Goal: Information Seeking & Learning: Learn about a topic

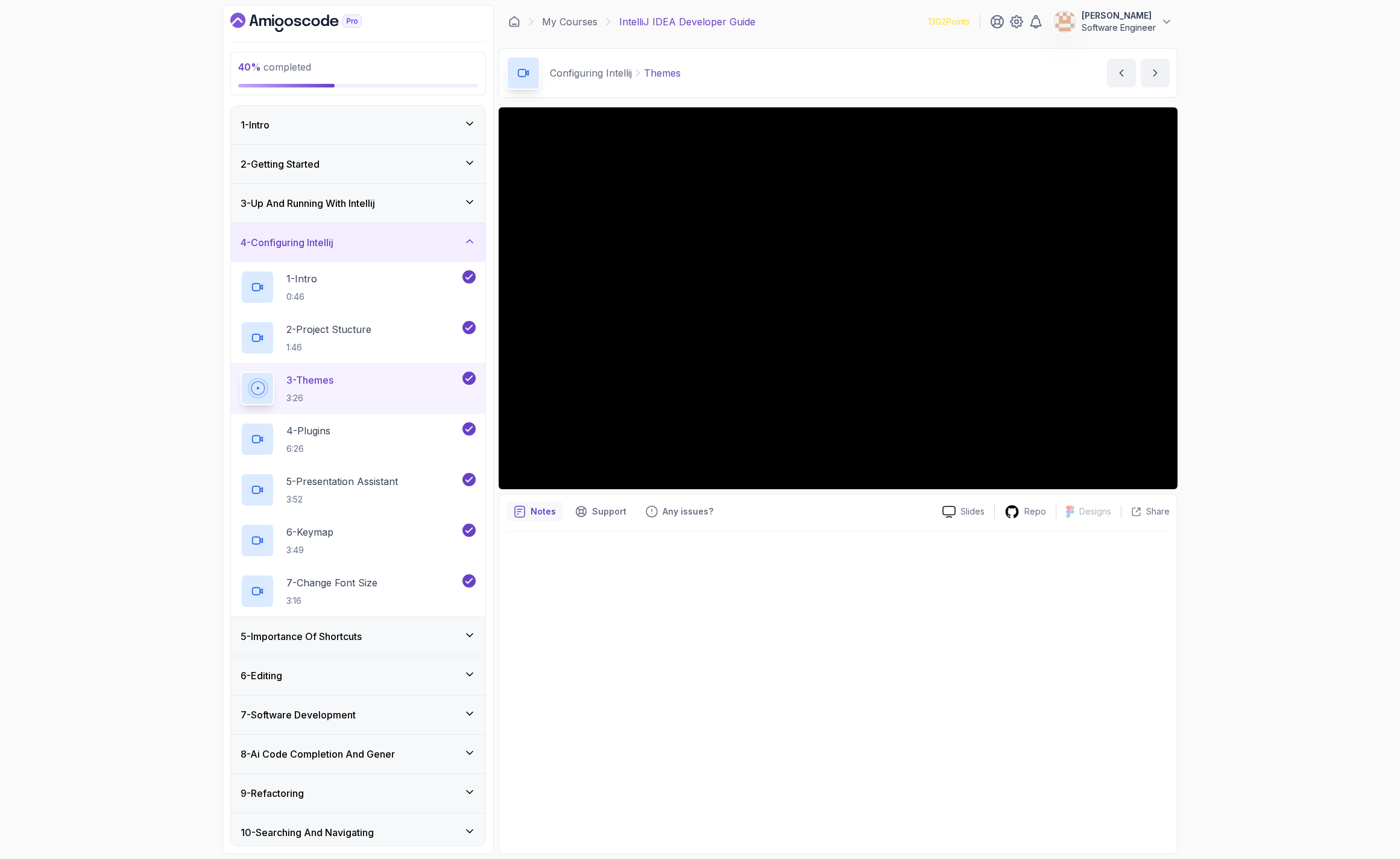
click at [391, 247] on div "4 - Configuring Intellij" at bounding box center [358, 243] width 235 height 15
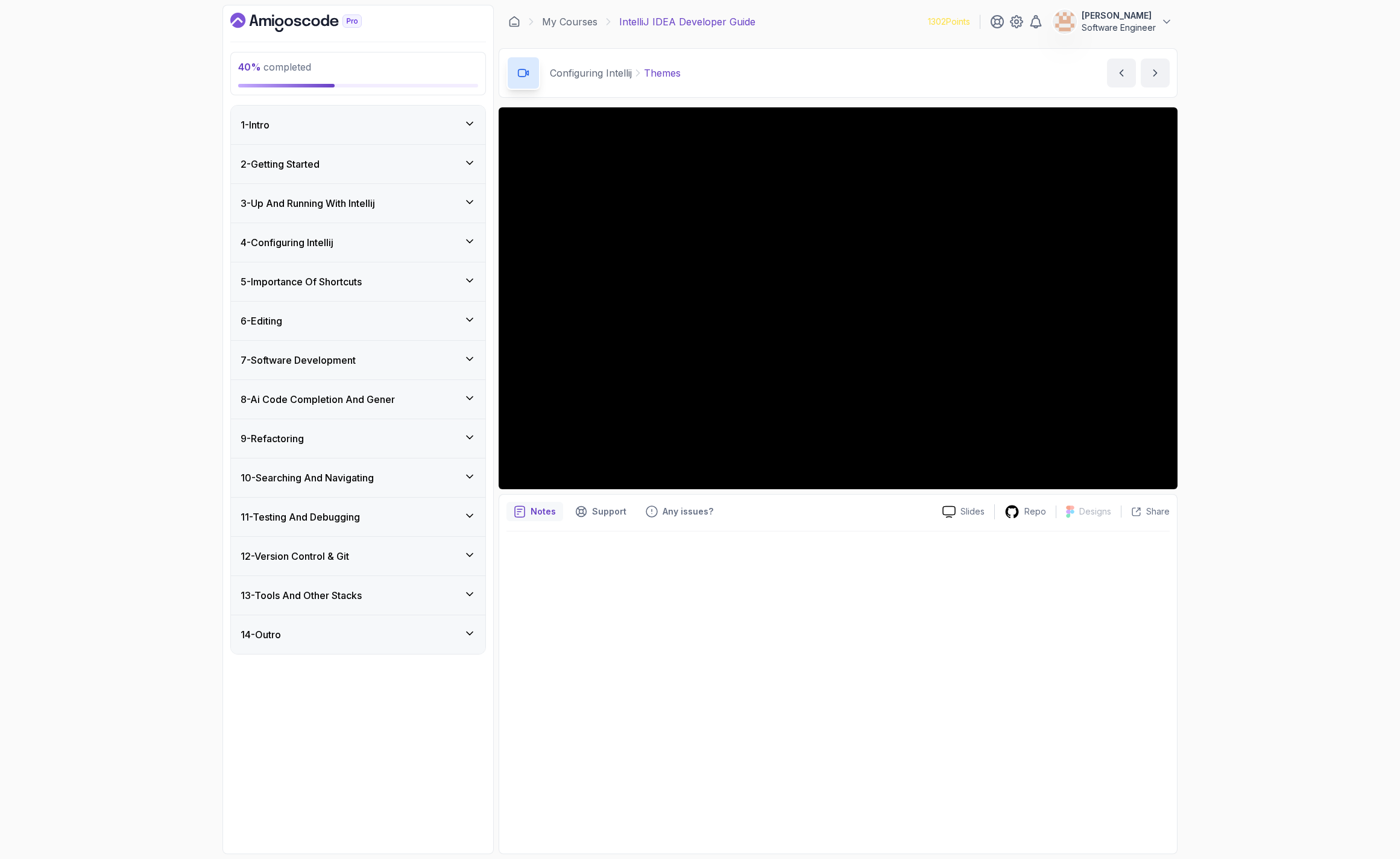
click at [415, 381] on div "8 - Ai Code Completion And Gener" at bounding box center [358, 399] width 254 height 39
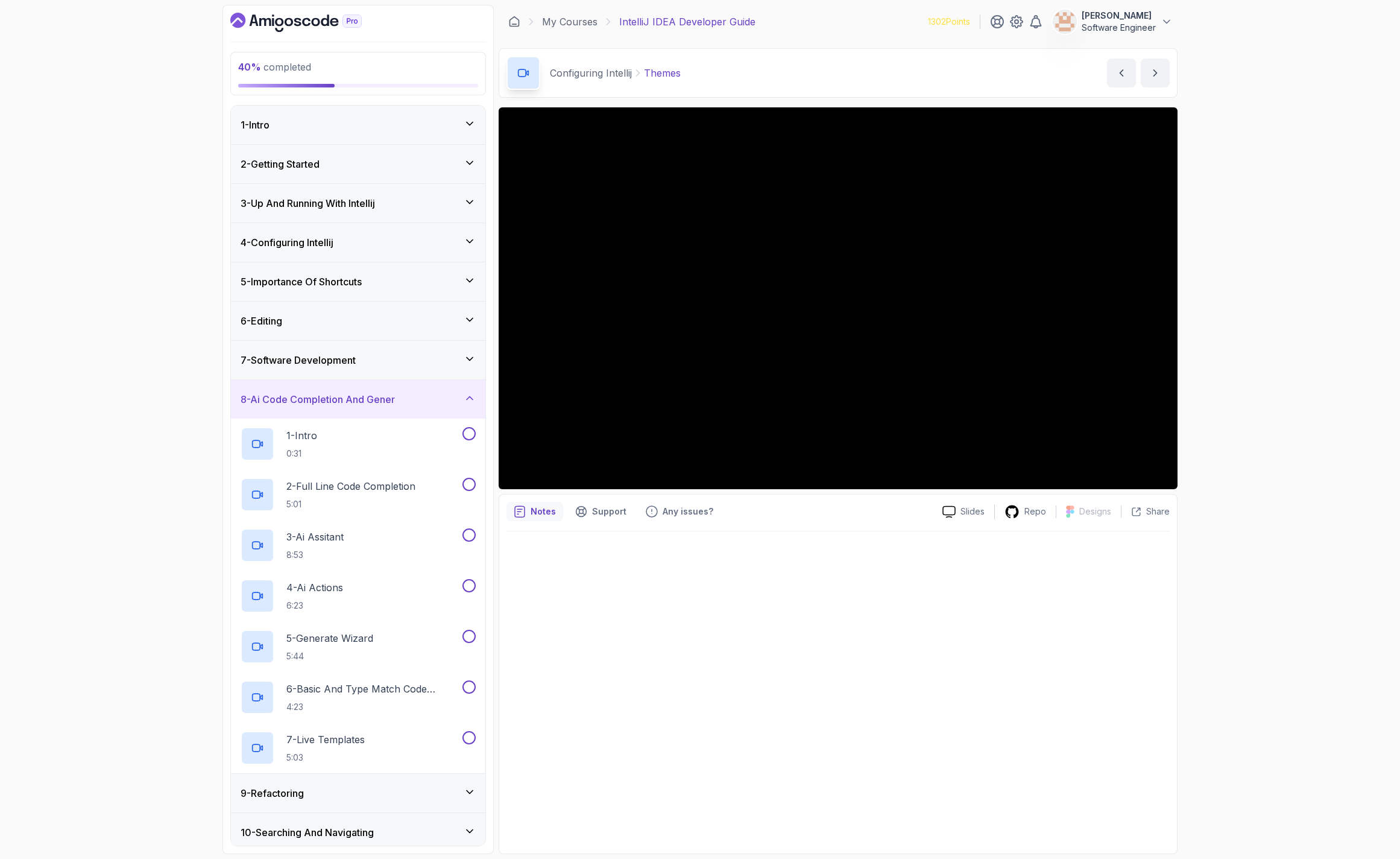
drag, startPoint x: 415, startPoint y: 385, endPoint x: 400, endPoint y: 368, distance: 22.7
click at [414, 385] on div "8 - Ai Code Completion And Gener" at bounding box center [358, 399] width 254 height 39
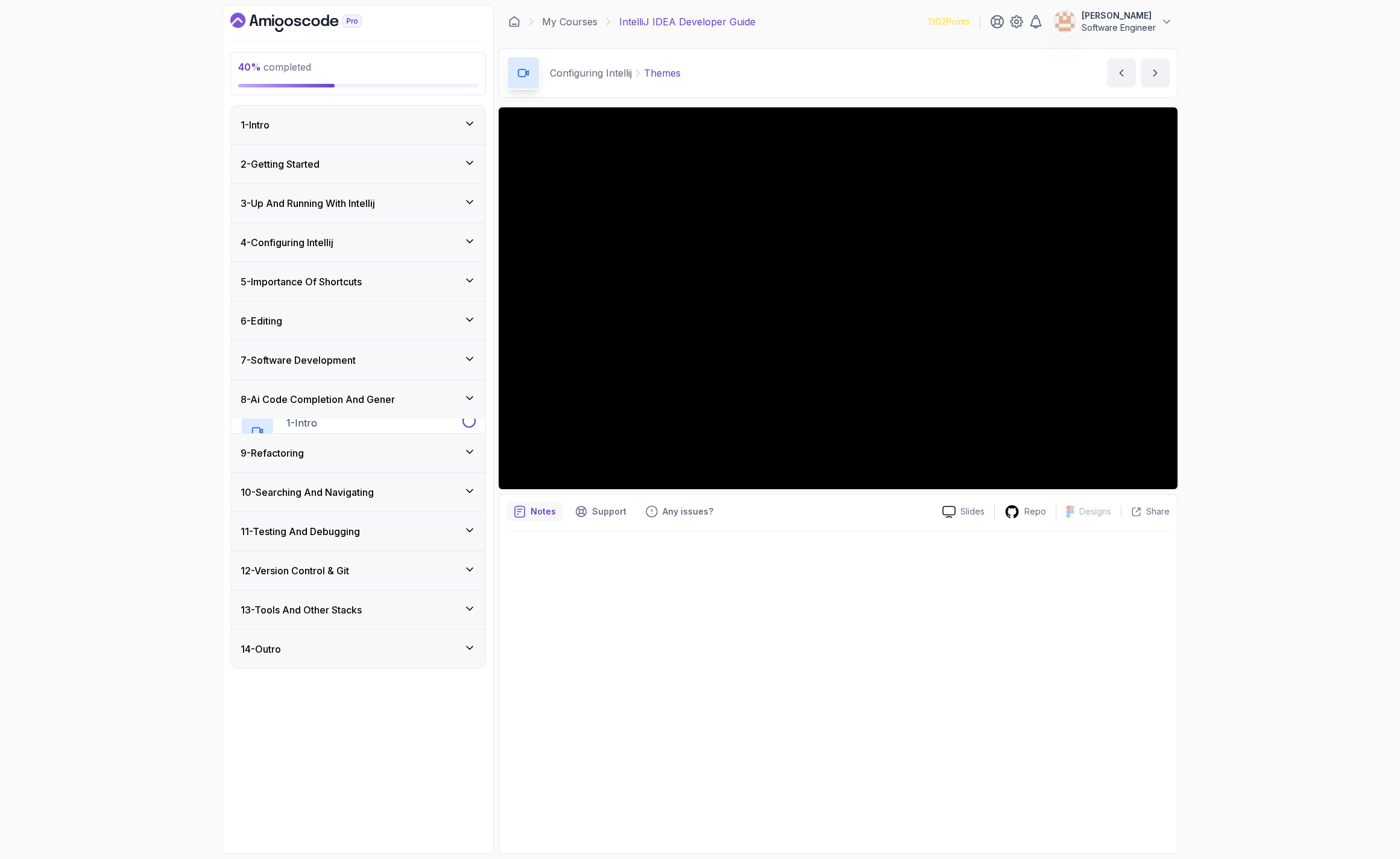
click at [399, 366] on div "7 - Software Development" at bounding box center [358, 360] width 235 height 15
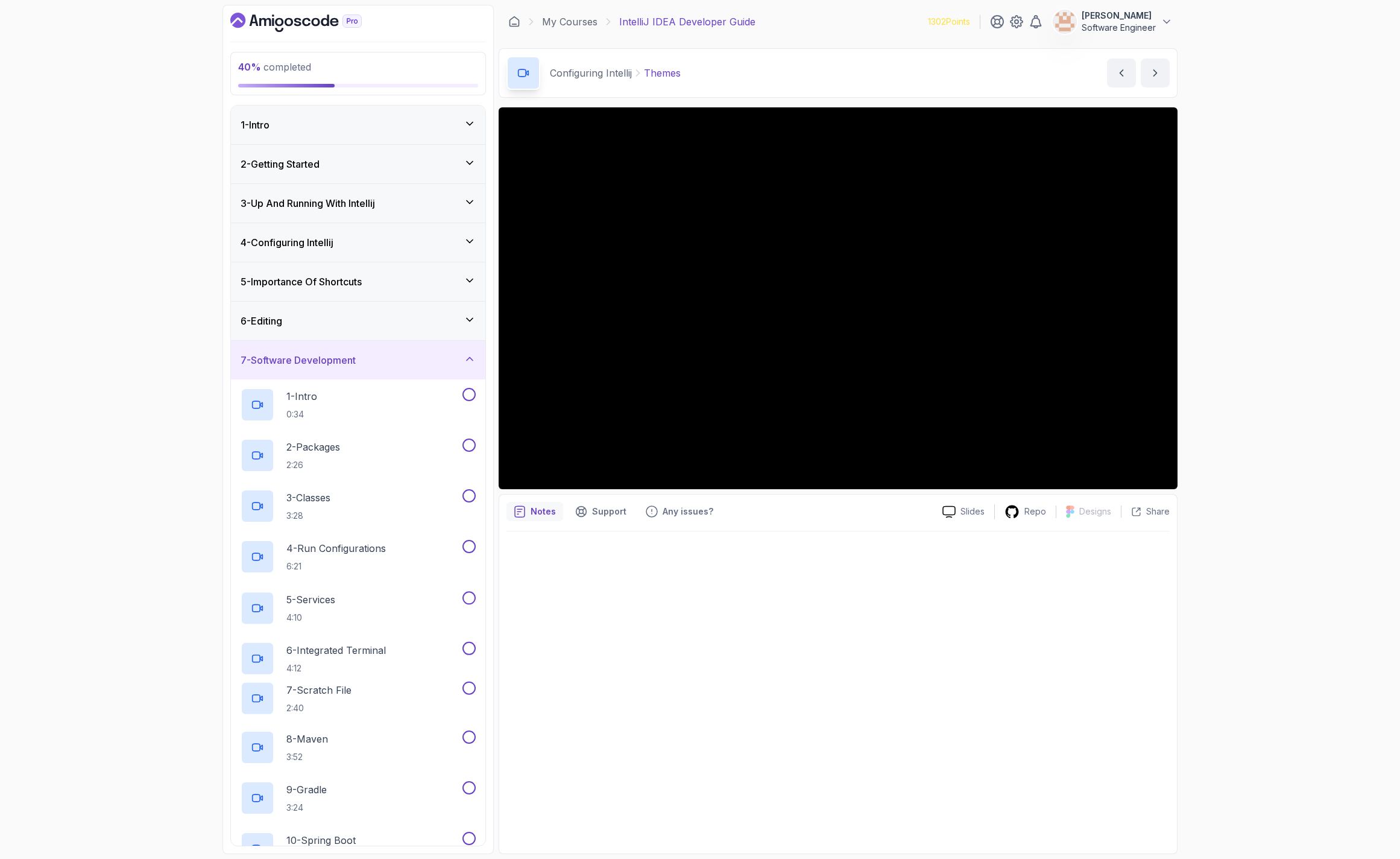
click at [399, 365] on div "7 - Software Development" at bounding box center [358, 360] width 235 height 15
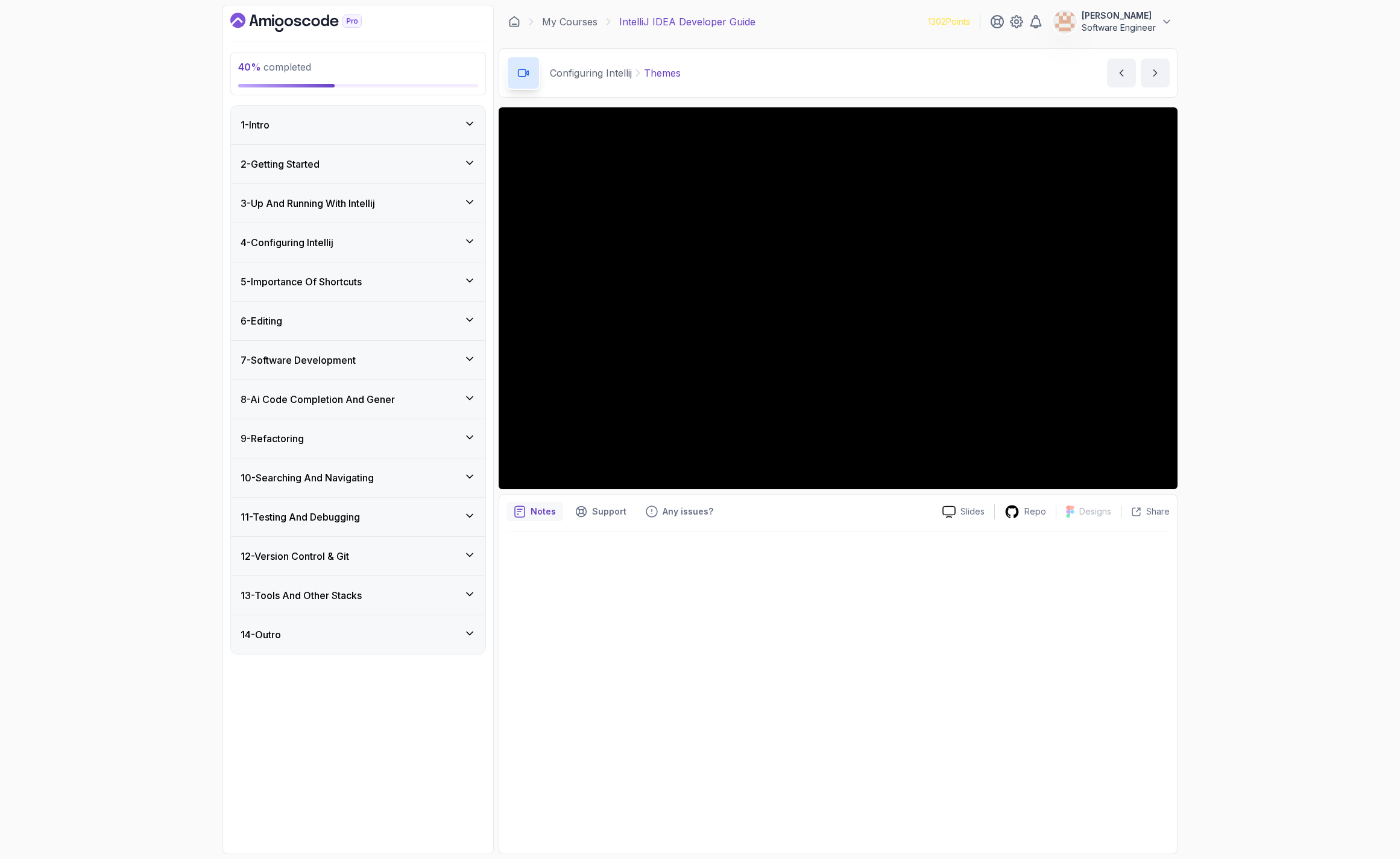
click at [379, 325] on div "6 - Editing" at bounding box center [358, 321] width 235 height 15
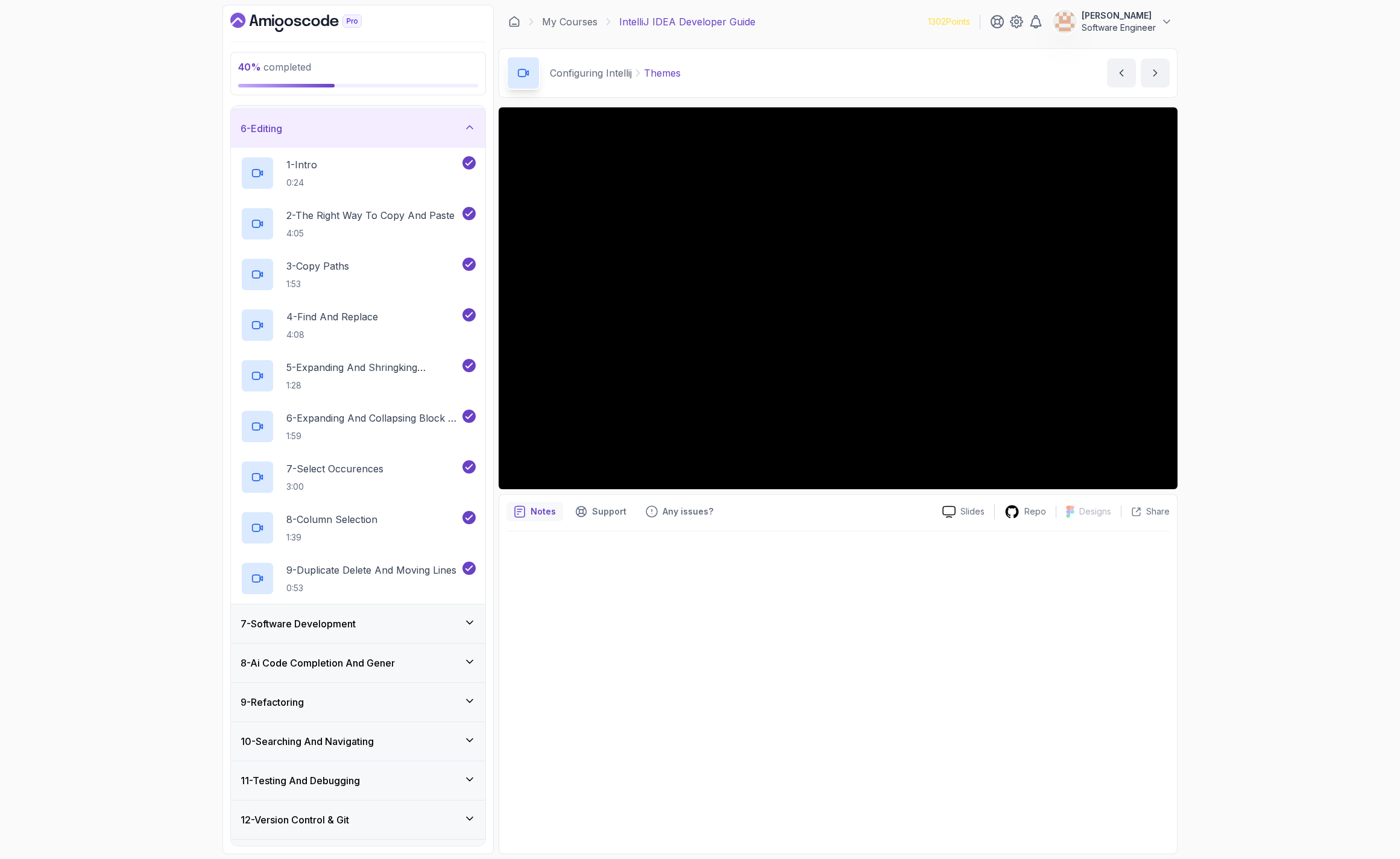
scroll to position [192, 0]
click at [344, 136] on div "6 - Editing" at bounding box center [358, 129] width 254 height 39
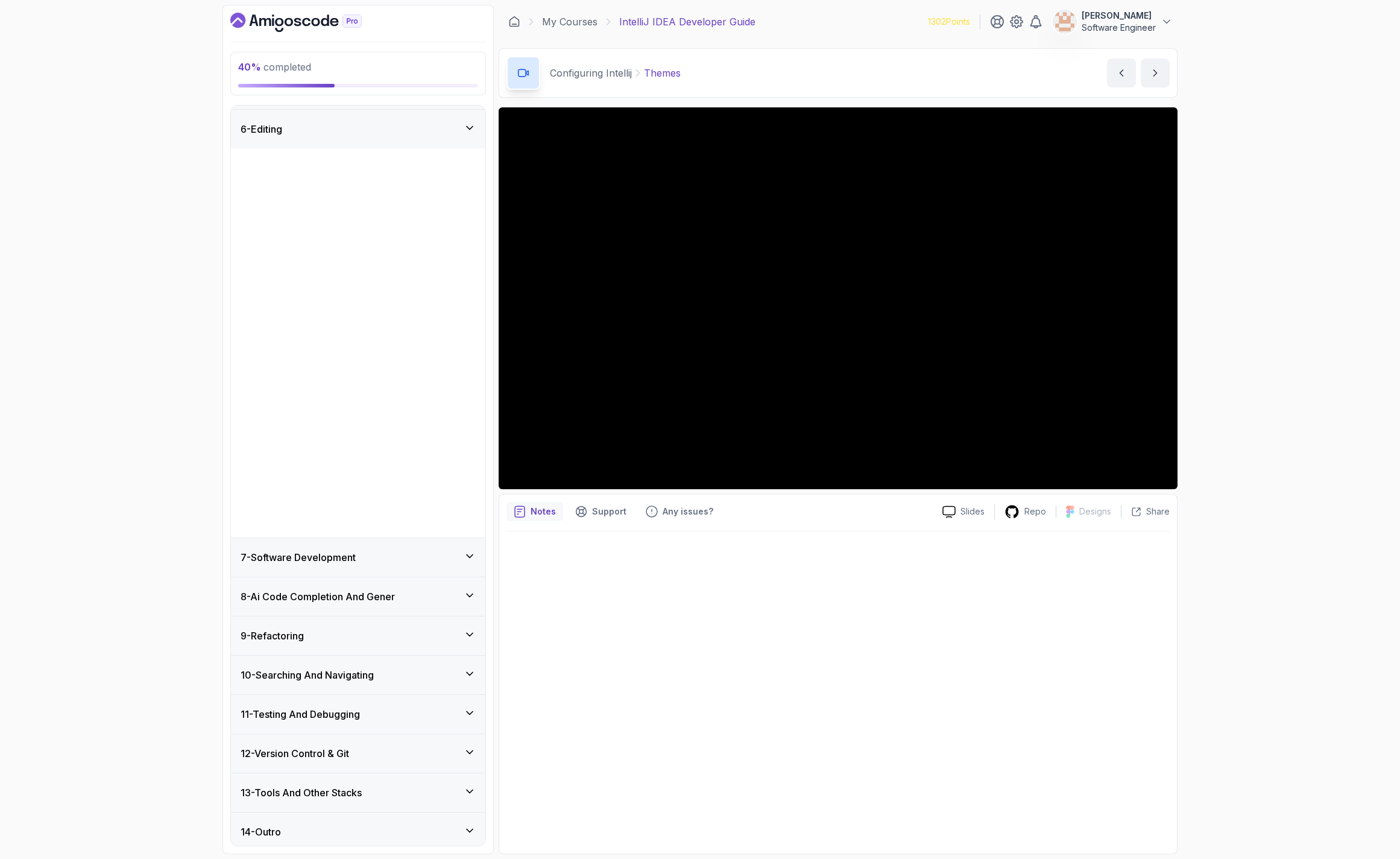
scroll to position [0, 0]
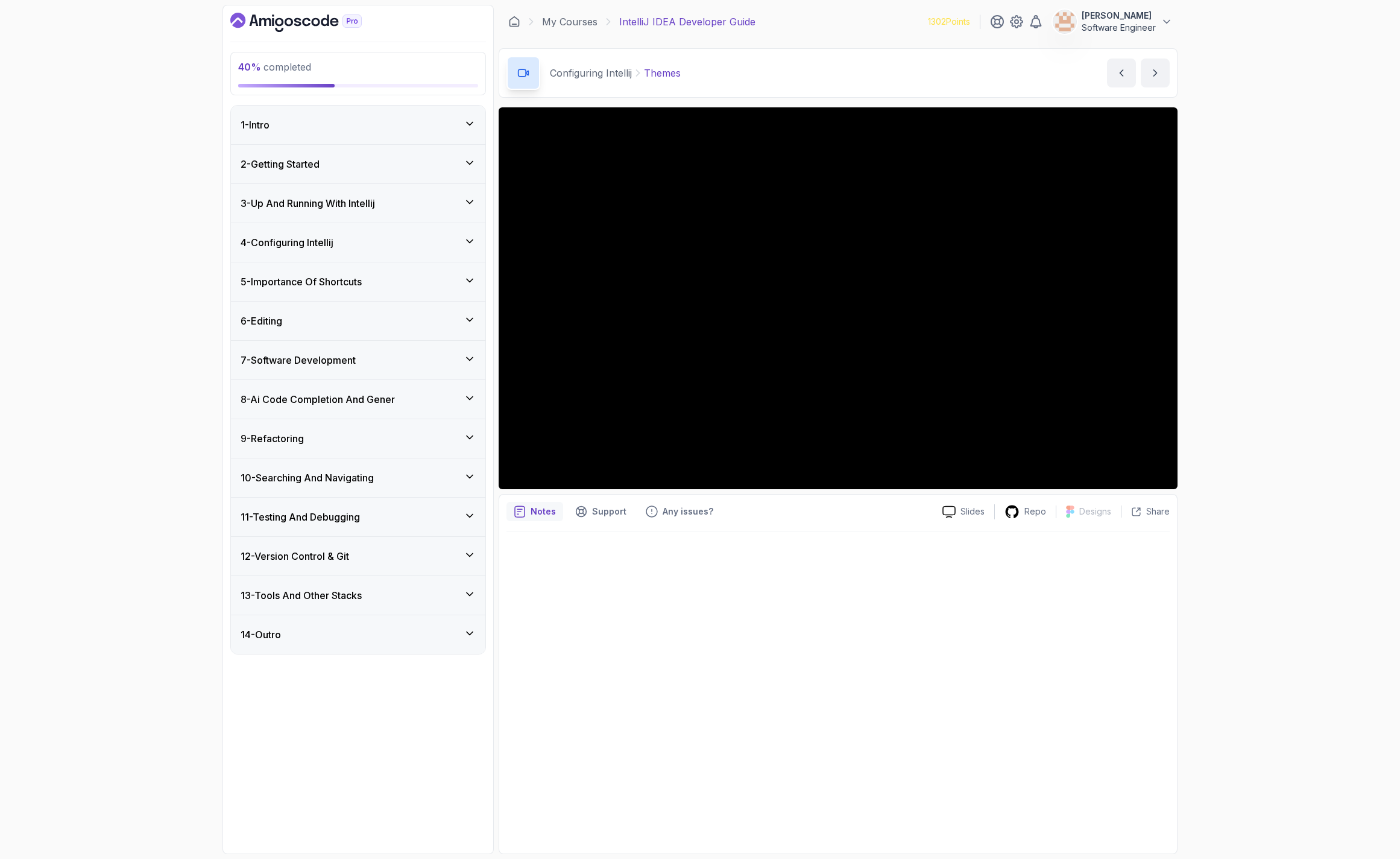
click at [377, 364] on div "7 - Software Development" at bounding box center [358, 360] width 235 height 15
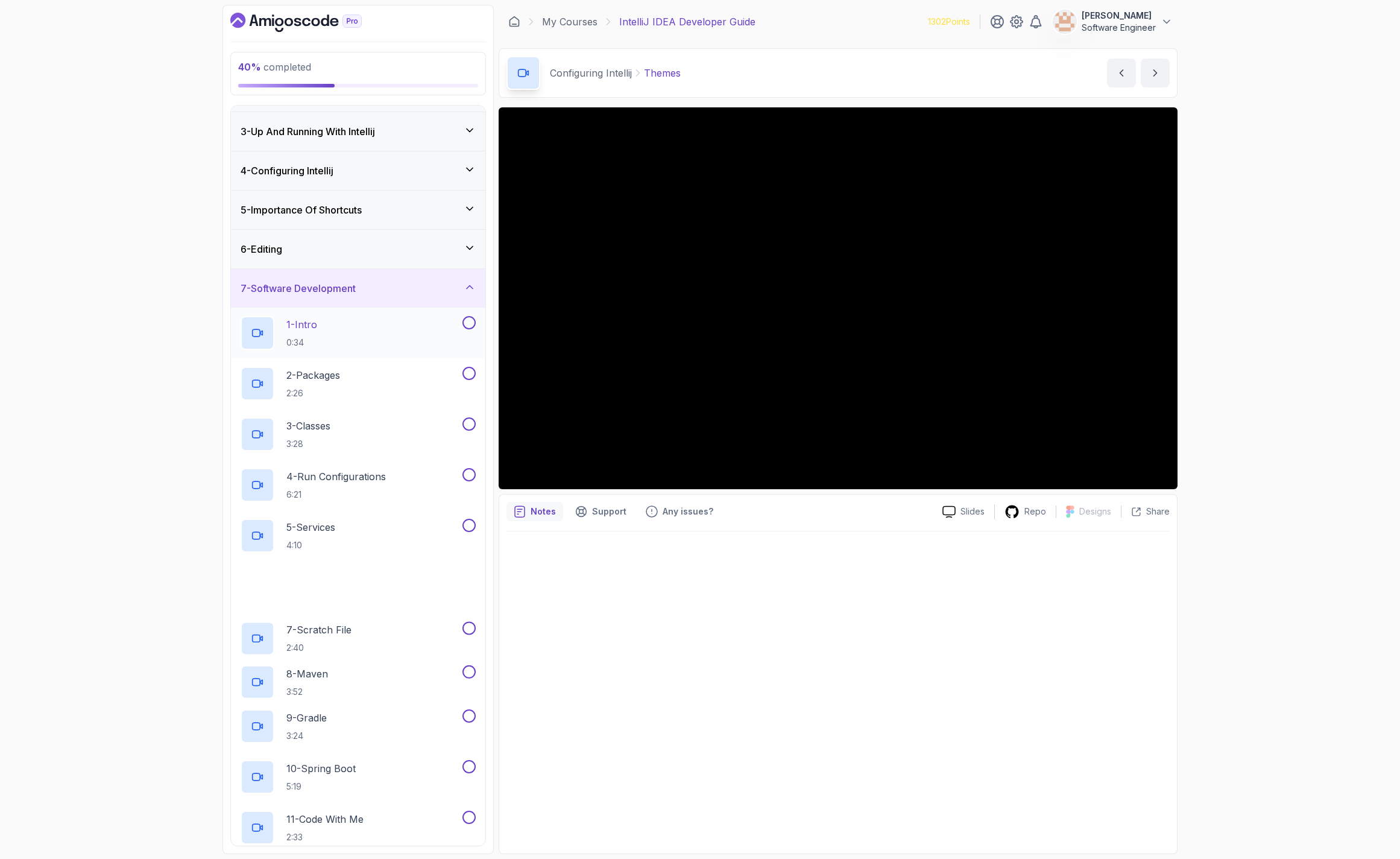
scroll to position [72, 0]
click at [352, 332] on div "1 - Intro 0:34" at bounding box center [350, 332] width 219 height 34
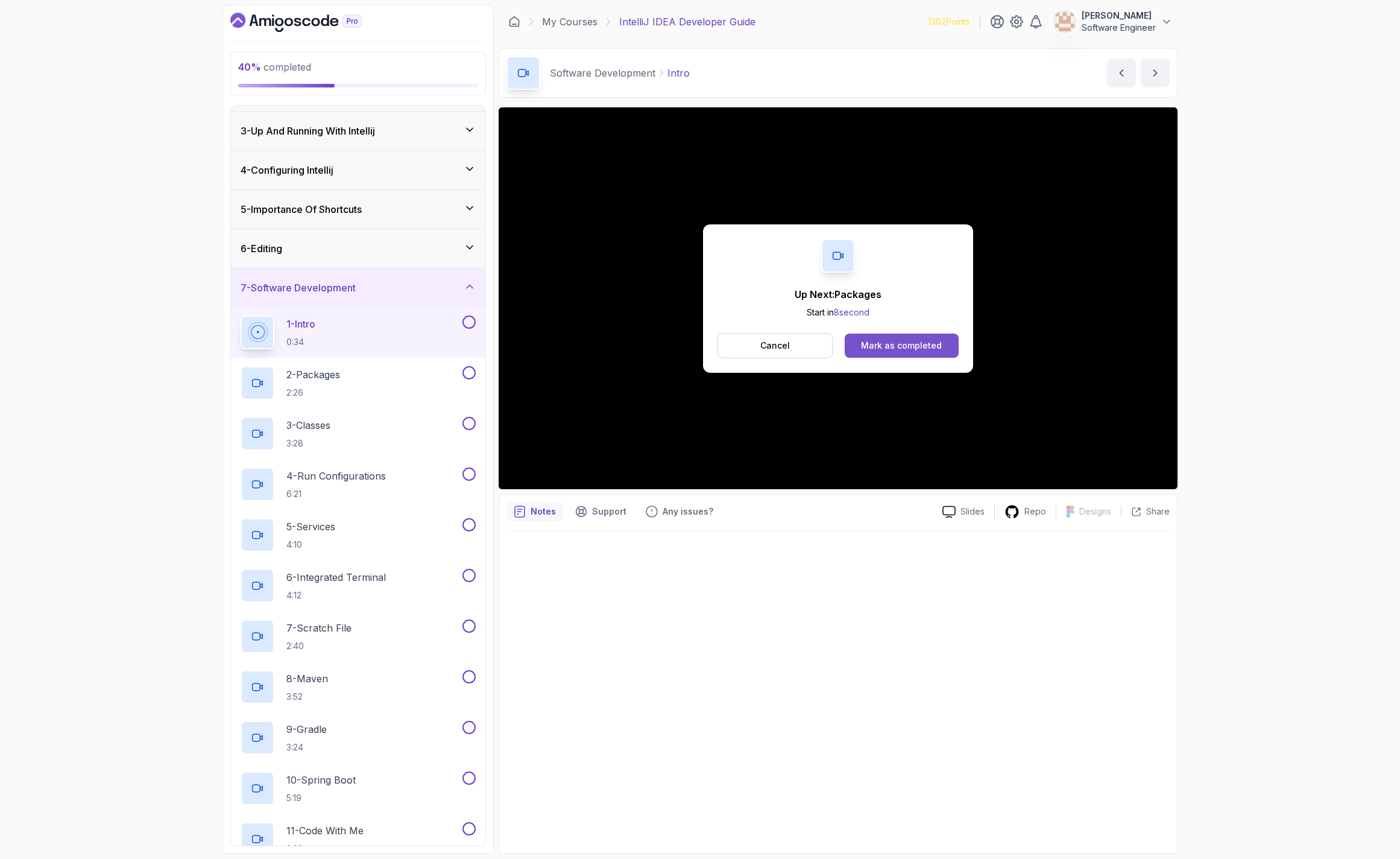
click at [920, 346] on div "Mark as completed" at bounding box center [901, 346] width 81 height 12
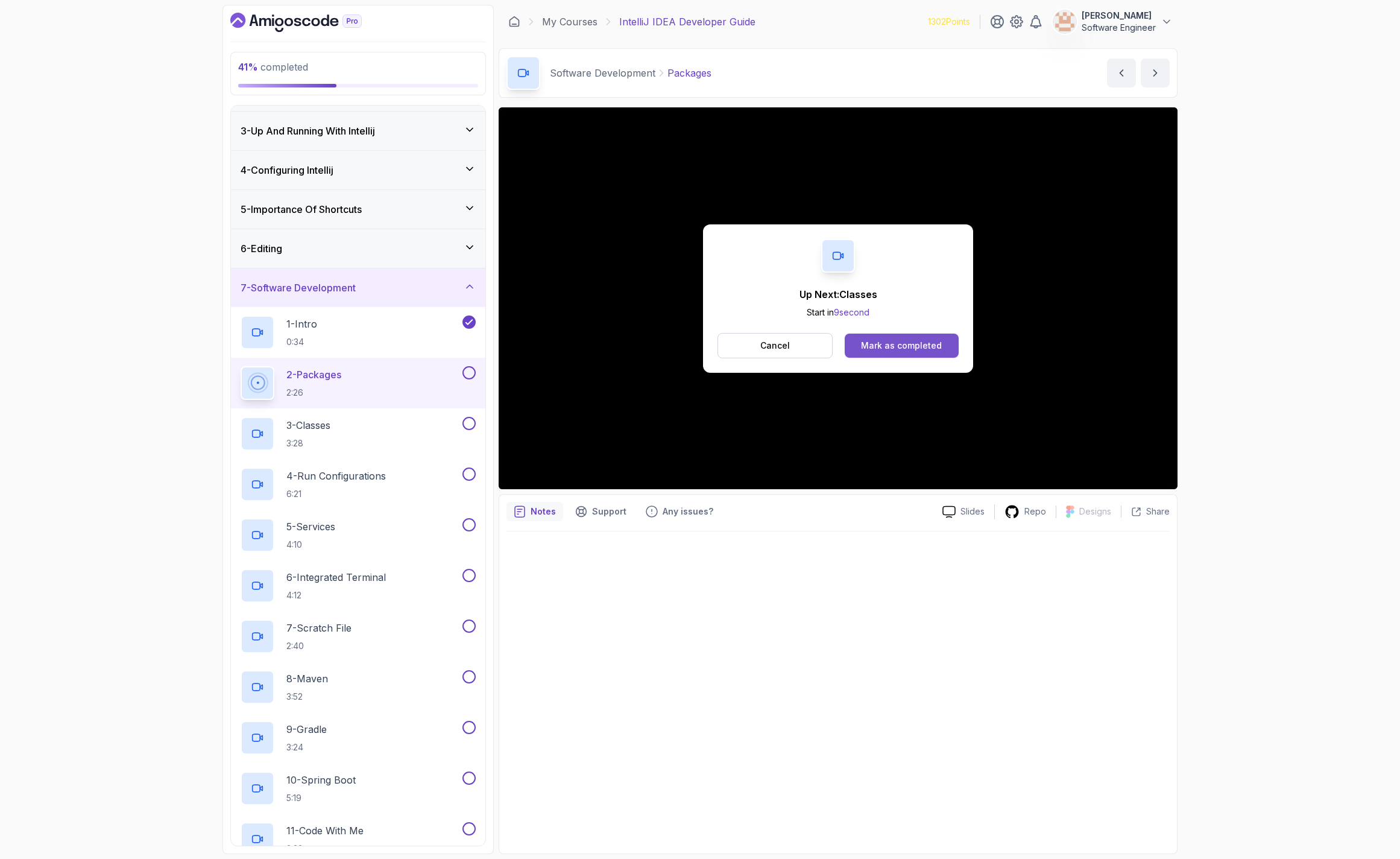
click at [890, 343] on div "Mark as completed" at bounding box center [901, 346] width 81 height 12
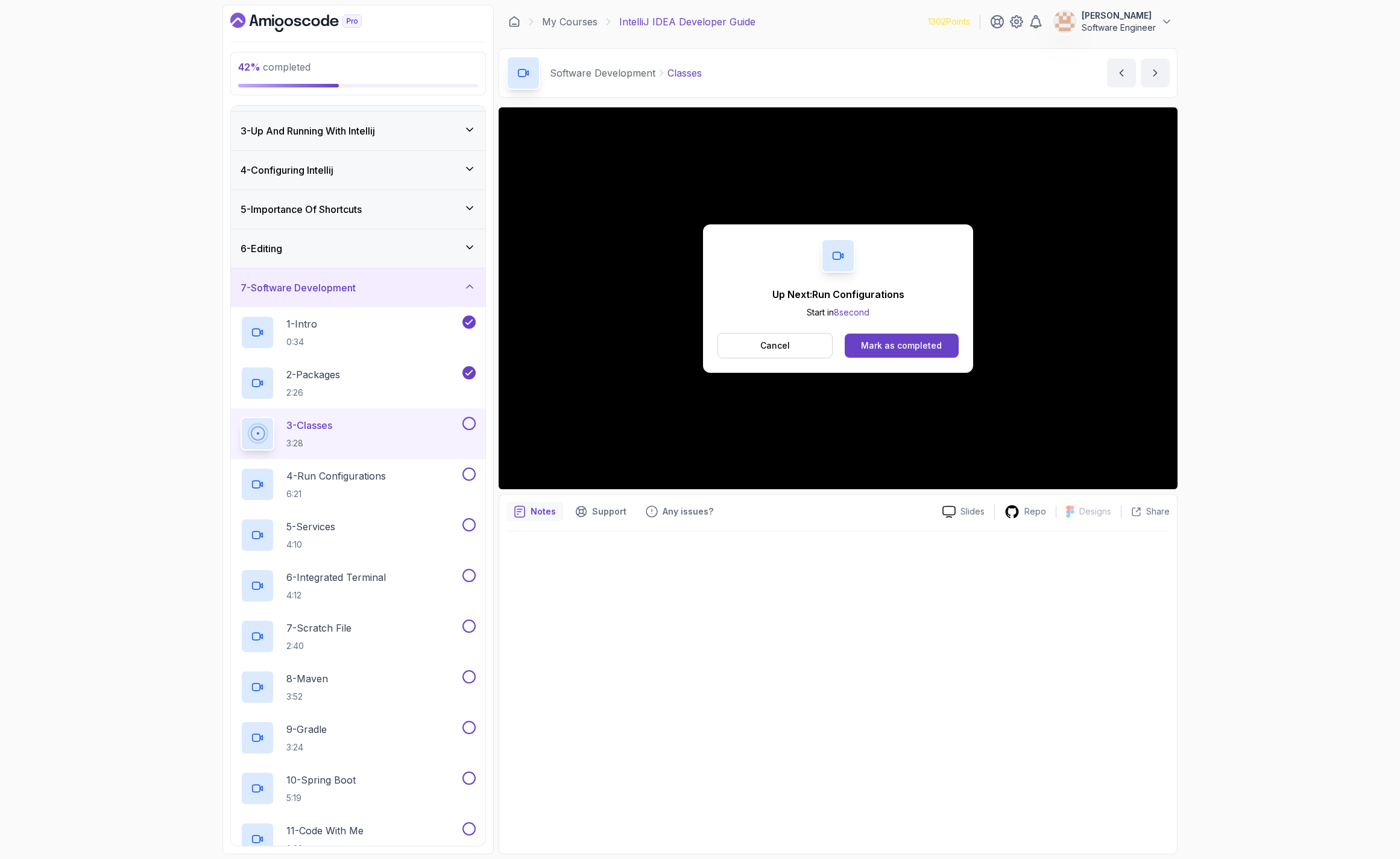
click at [875, 361] on div "Up Next: Run Configurations Start in 8 second Cancel Mark as completed" at bounding box center [838, 298] width 270 height 149
click at [871, 354] on button "Mark as completed" at bounding box center [902, 345] width 114 height 24
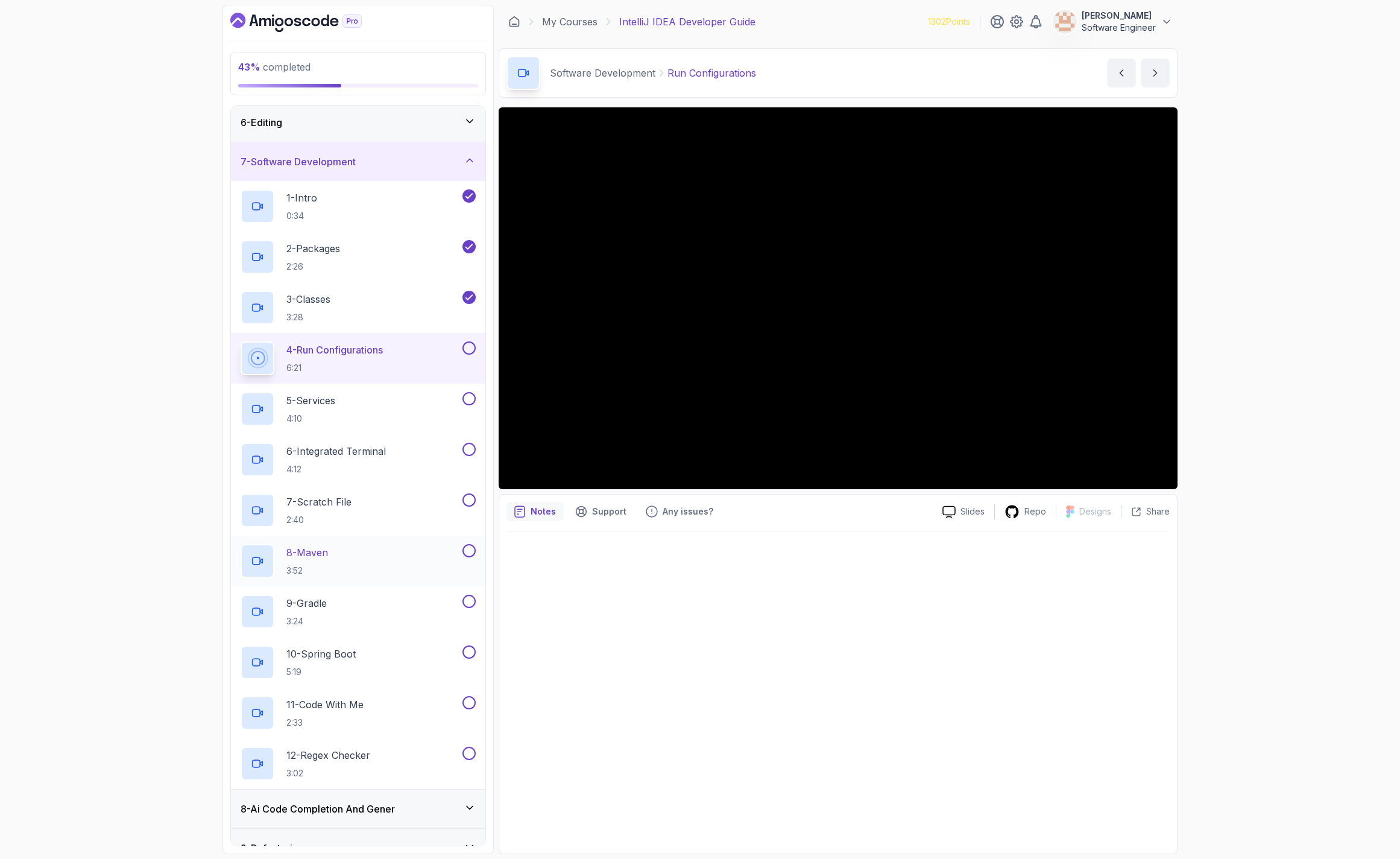
scroll to position [199, 0]
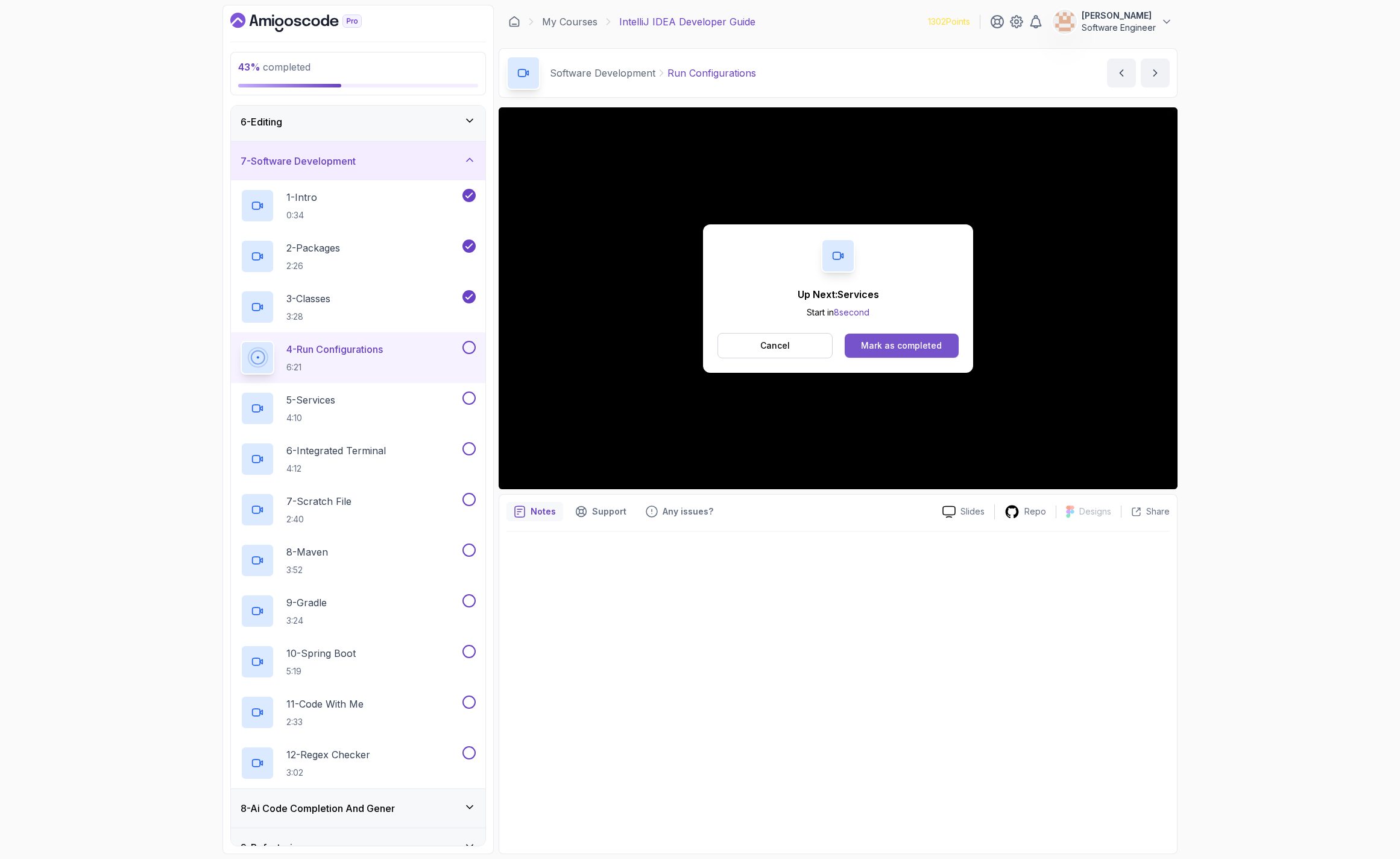
click at [911, 356] on button "Mark as completed" at bounding box center [902, 345] width 114 height 24
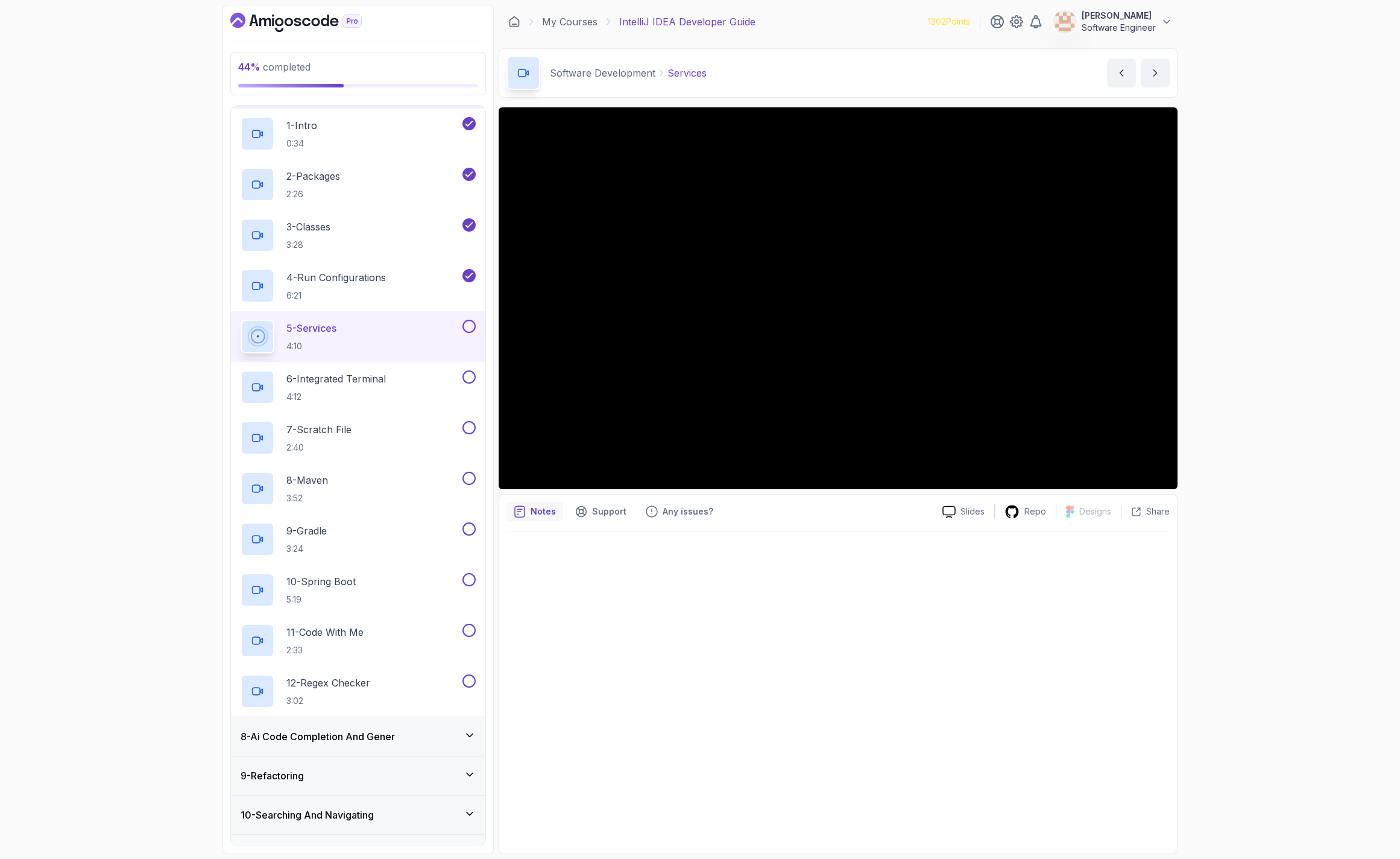
scroll to position [271, 0]
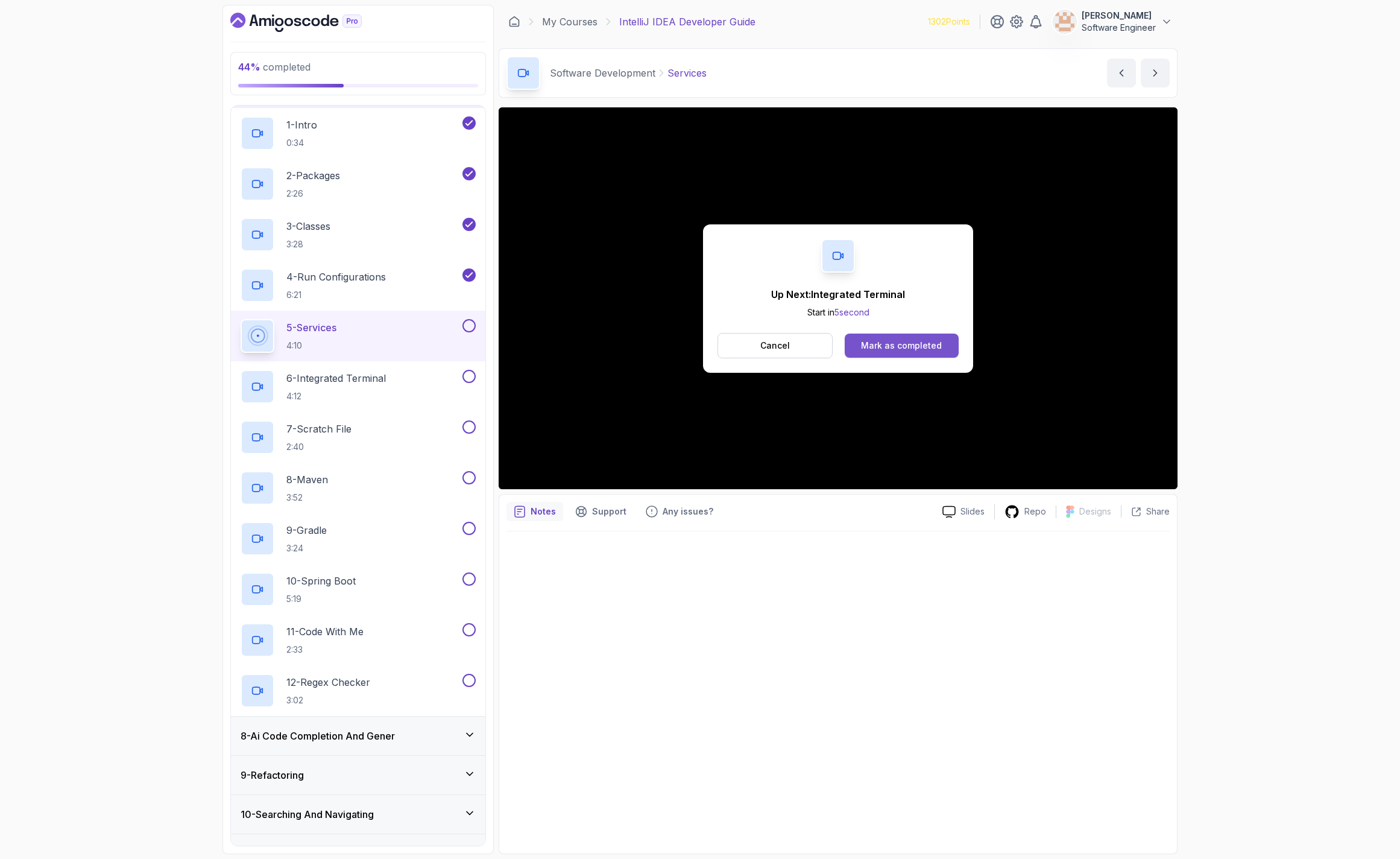
click at [919, 348] on div "Mark as completed" at bounding box center [901, 346] width 81 height 12
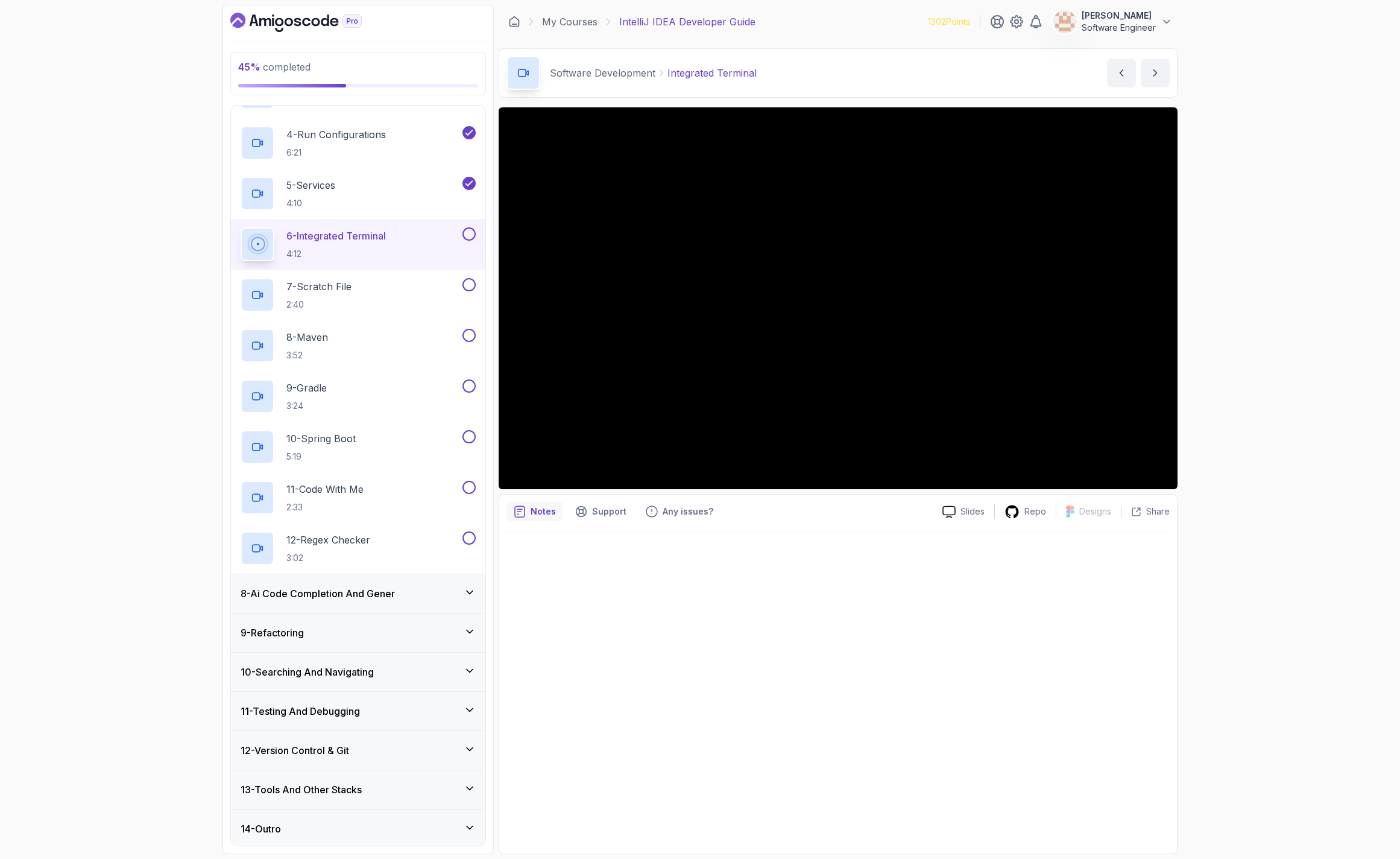
scroll to position [416, 0]
click at [413, 583] on div "8 - Ai Code Completion And Gener" at bounding box center [358, 591] width 254 height 39
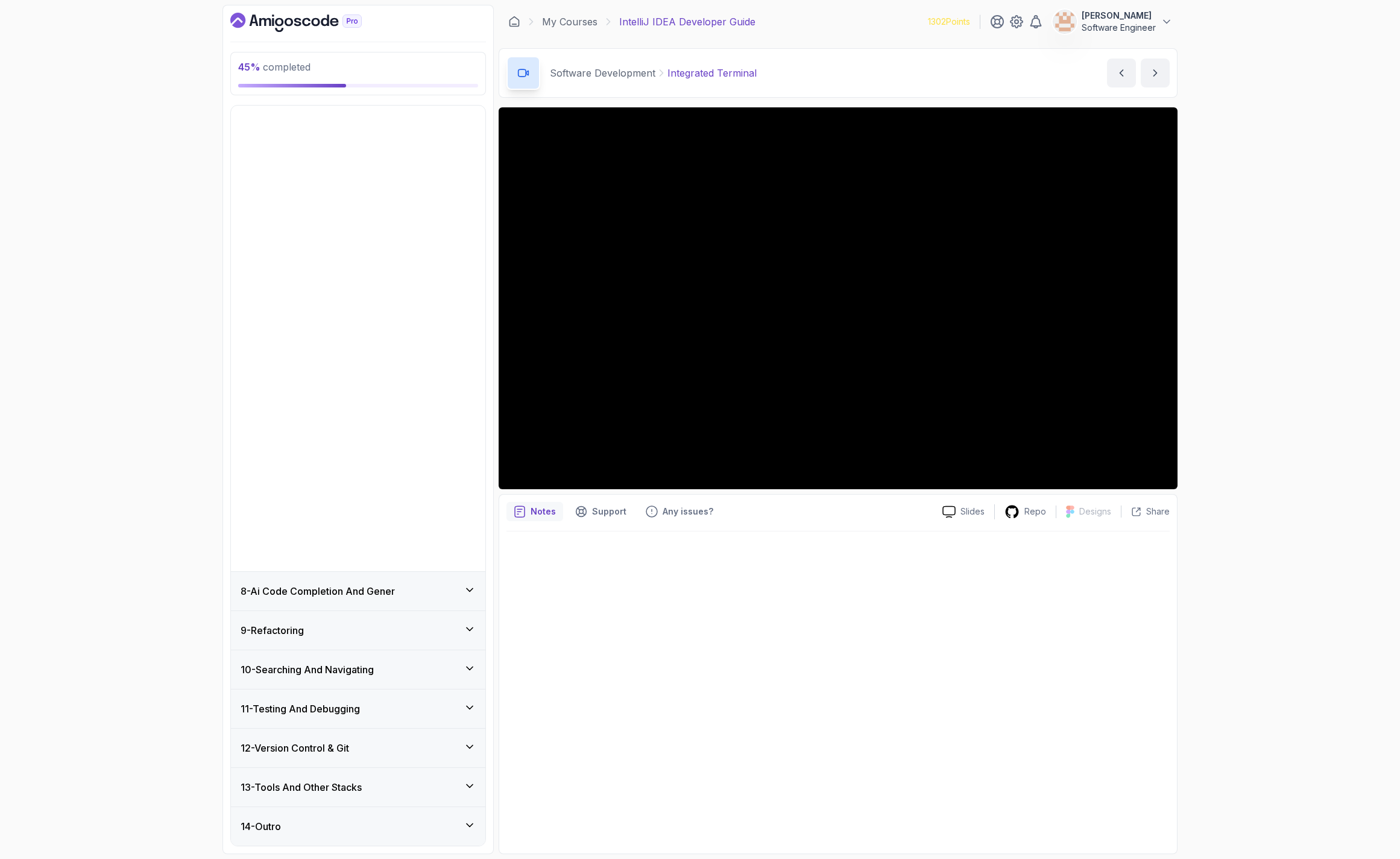
scroll to position [0, 0]
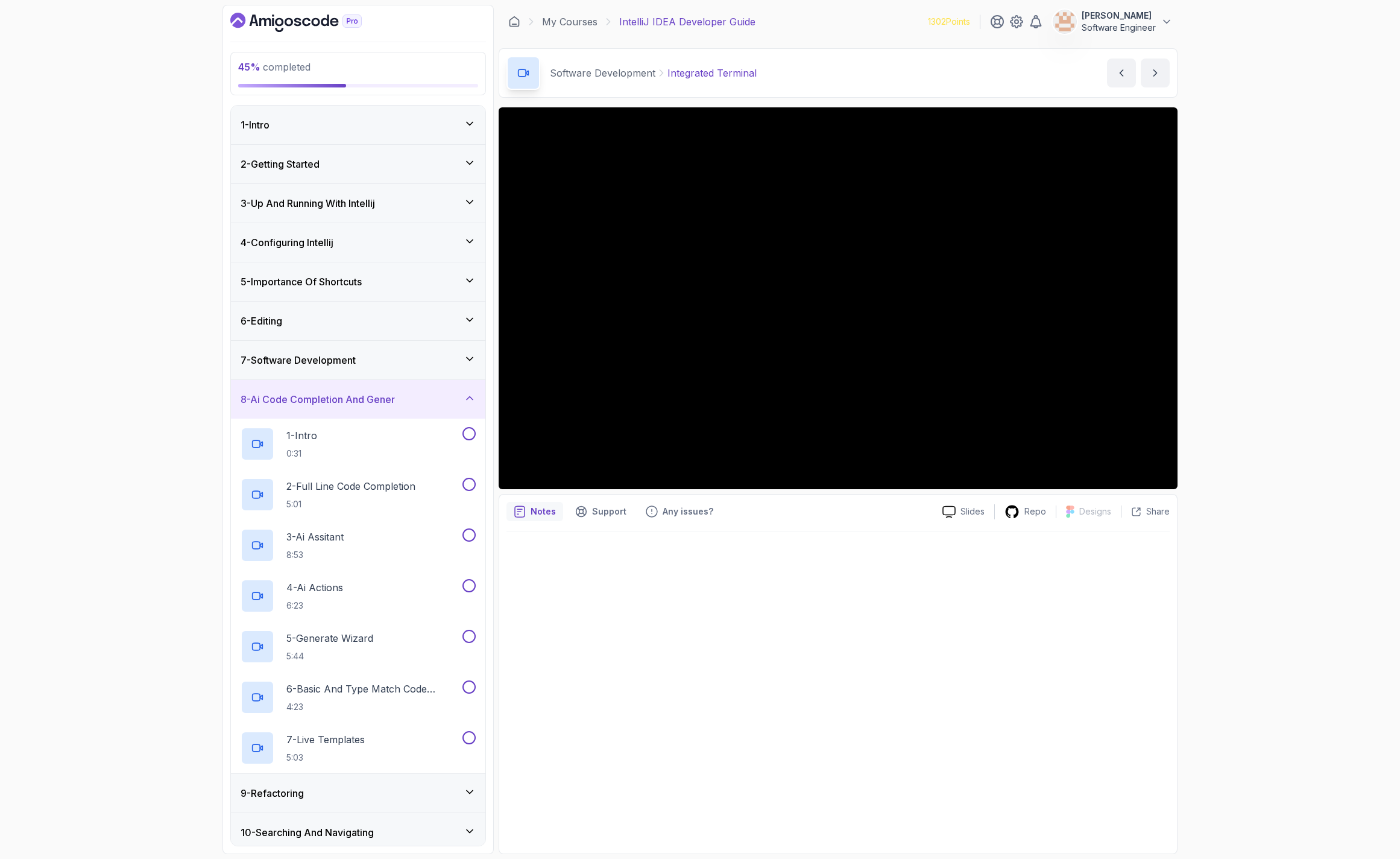
click at [411, 400] on div "8 - Ai Code Completion And Gener" at bounding box center [358, 399] width 235 height 15
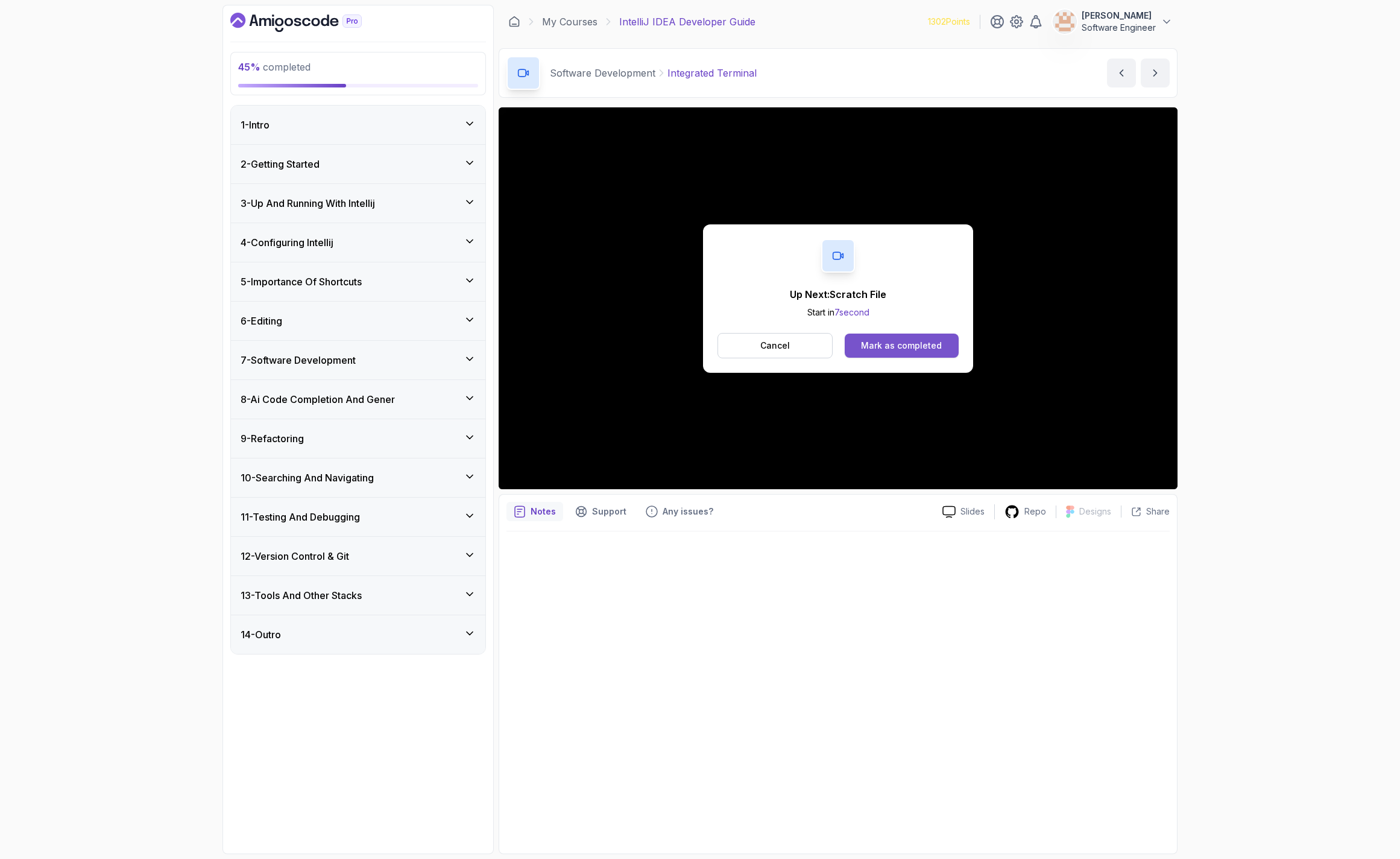
click at [874, 351] on div "Mark as completed" at bounding box center [901, 346] width 81 height 12
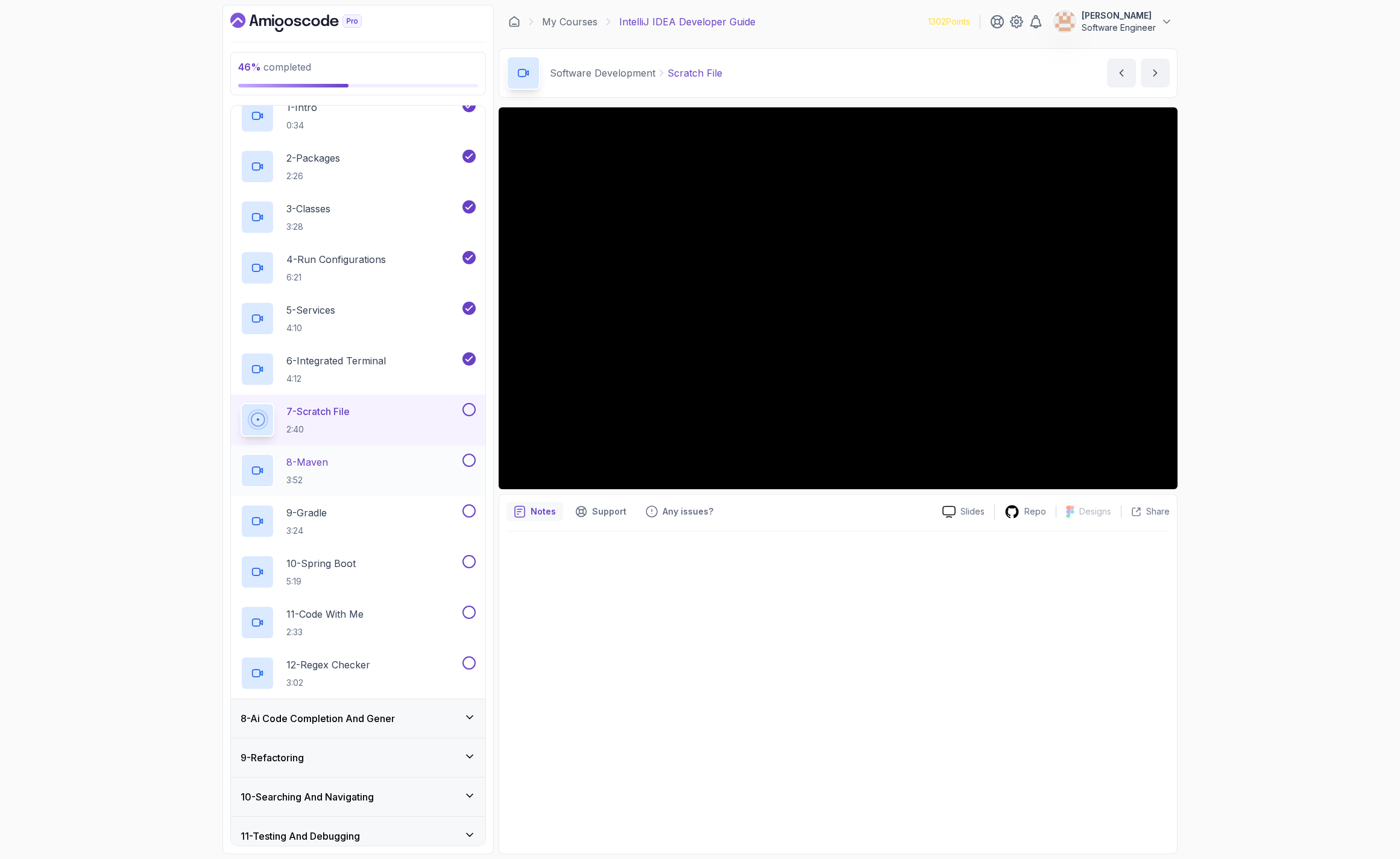
scroll to position [289, 0]
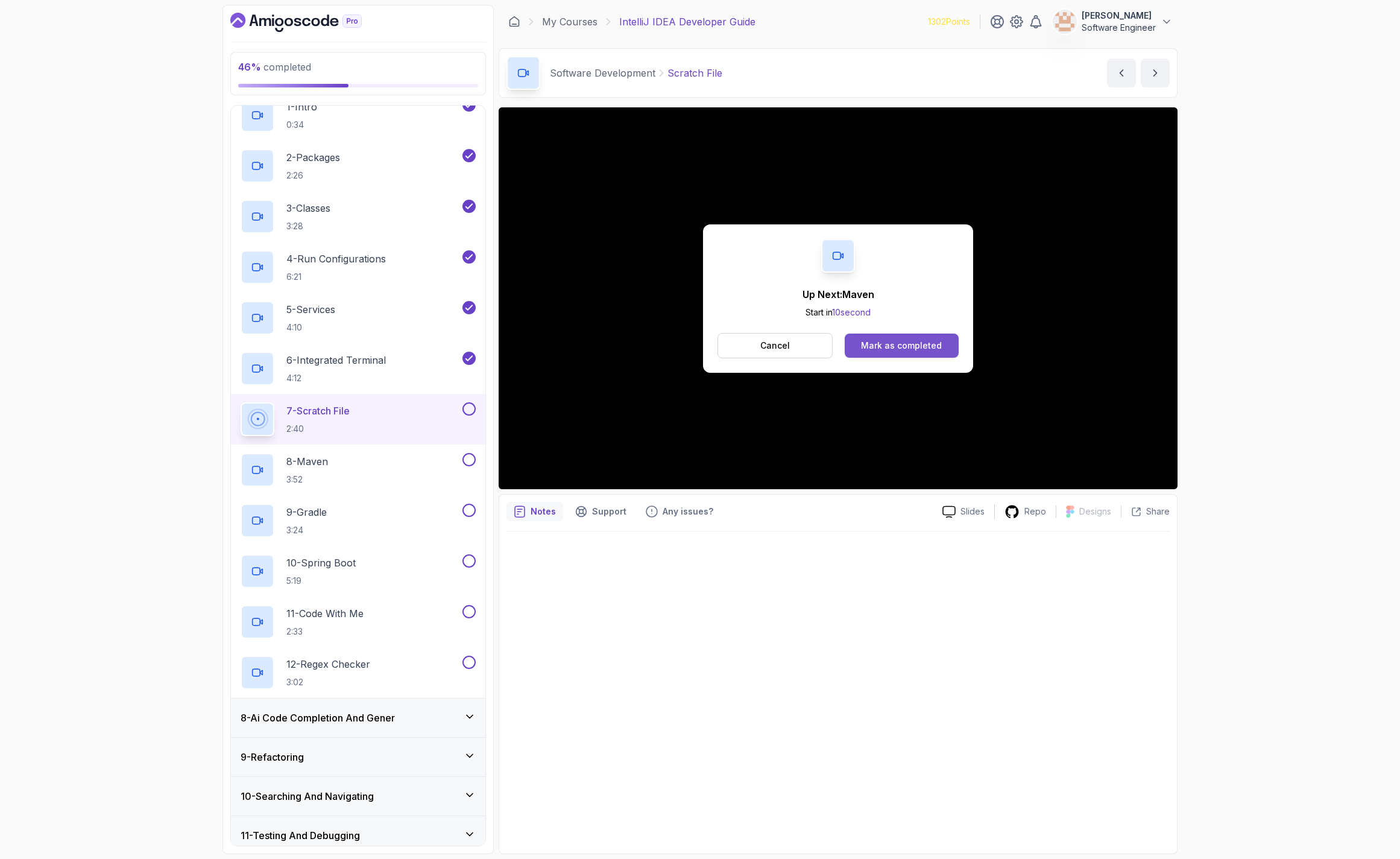
click at [883, 343] on div "Mark as completed" at bounding box center [901, 346] width 81 height 12
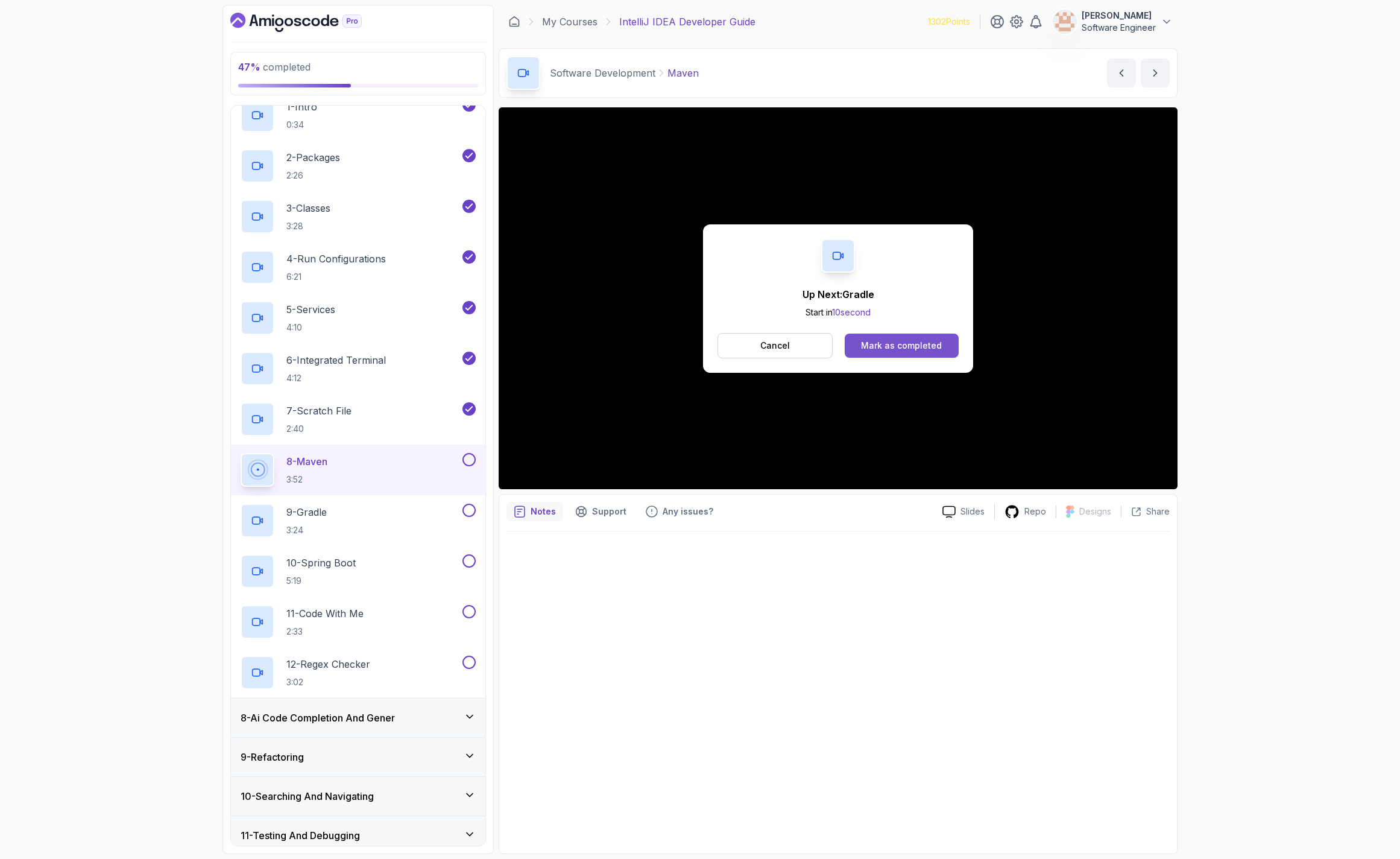
click at [866, 348] on div "Mark as completed" at bounding box center [901, 346] width 81 height 12
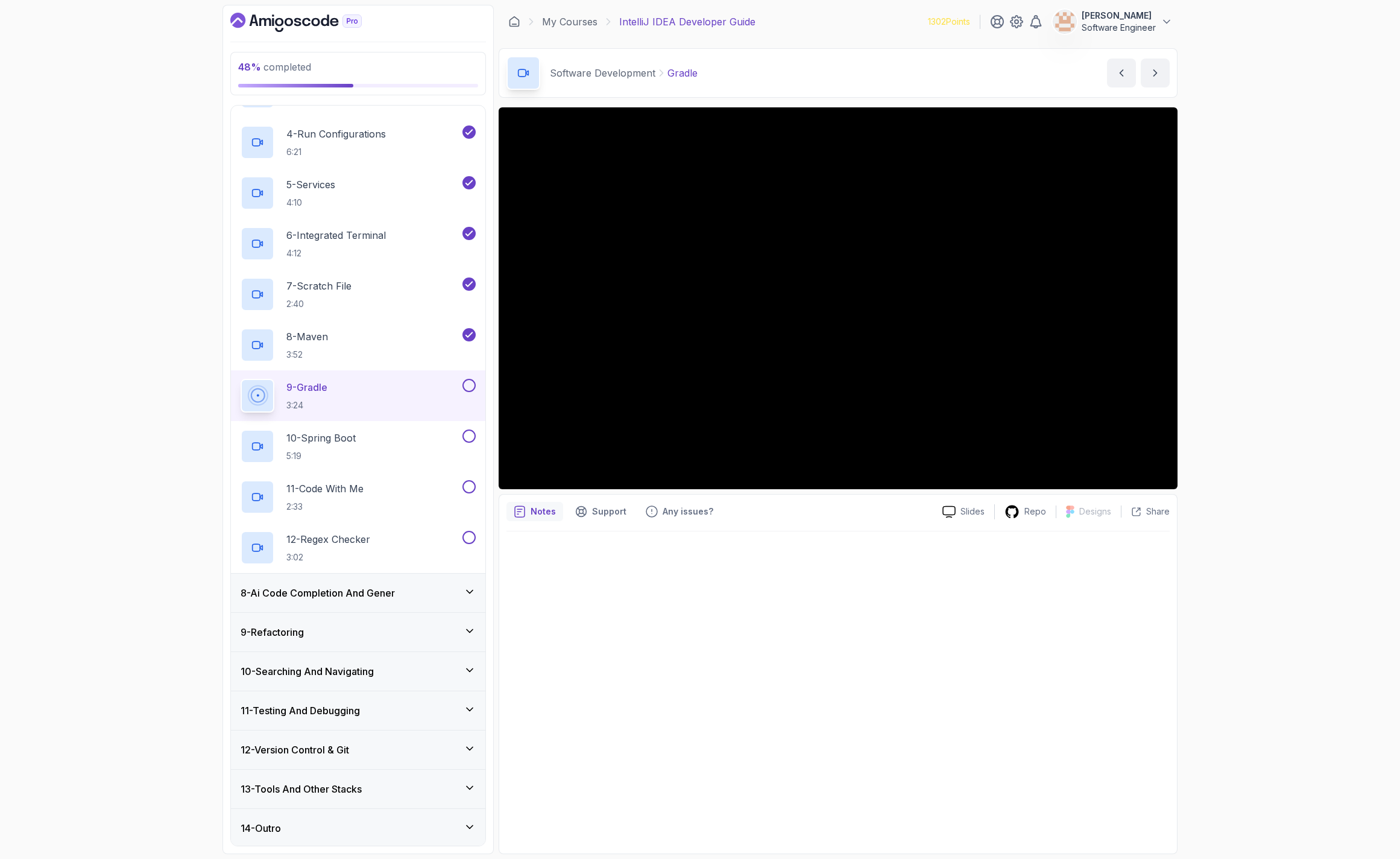
scroll to position [416, 0]
click at [364, 602] on div "8 - Ai Code Completion And Gener" at bounding box center [358, 591] width 254 height 39
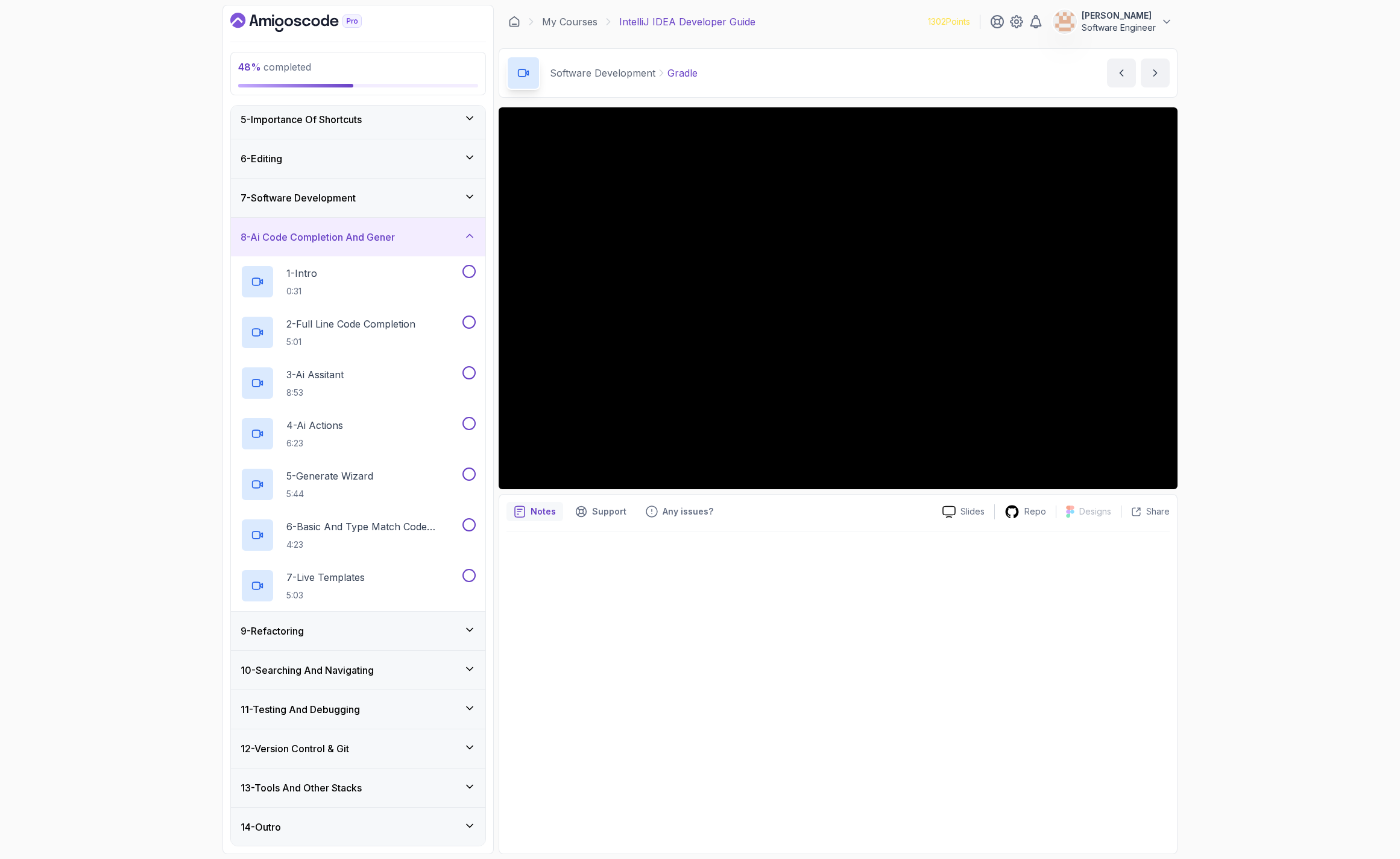
scroll to position [163, 0]
click at [382, 643] on div "9 - Refactoring" at bounding box center [358, 630] width 254 height 39
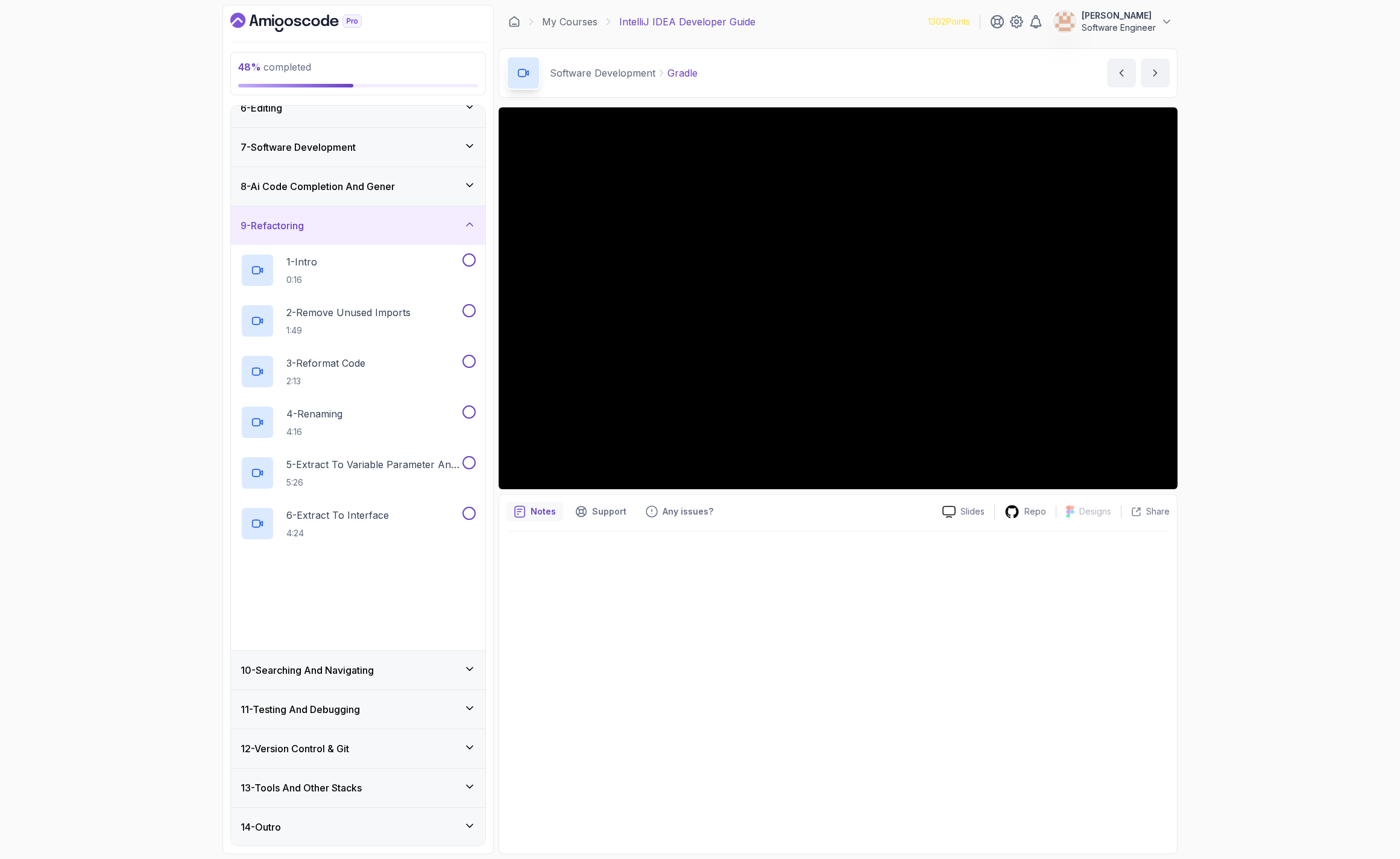
scroll to position [214, 0]
click at [356, 672] on h3 "10 - Searching And Navigating" at bounding box center [307, 669] width 133 height 15
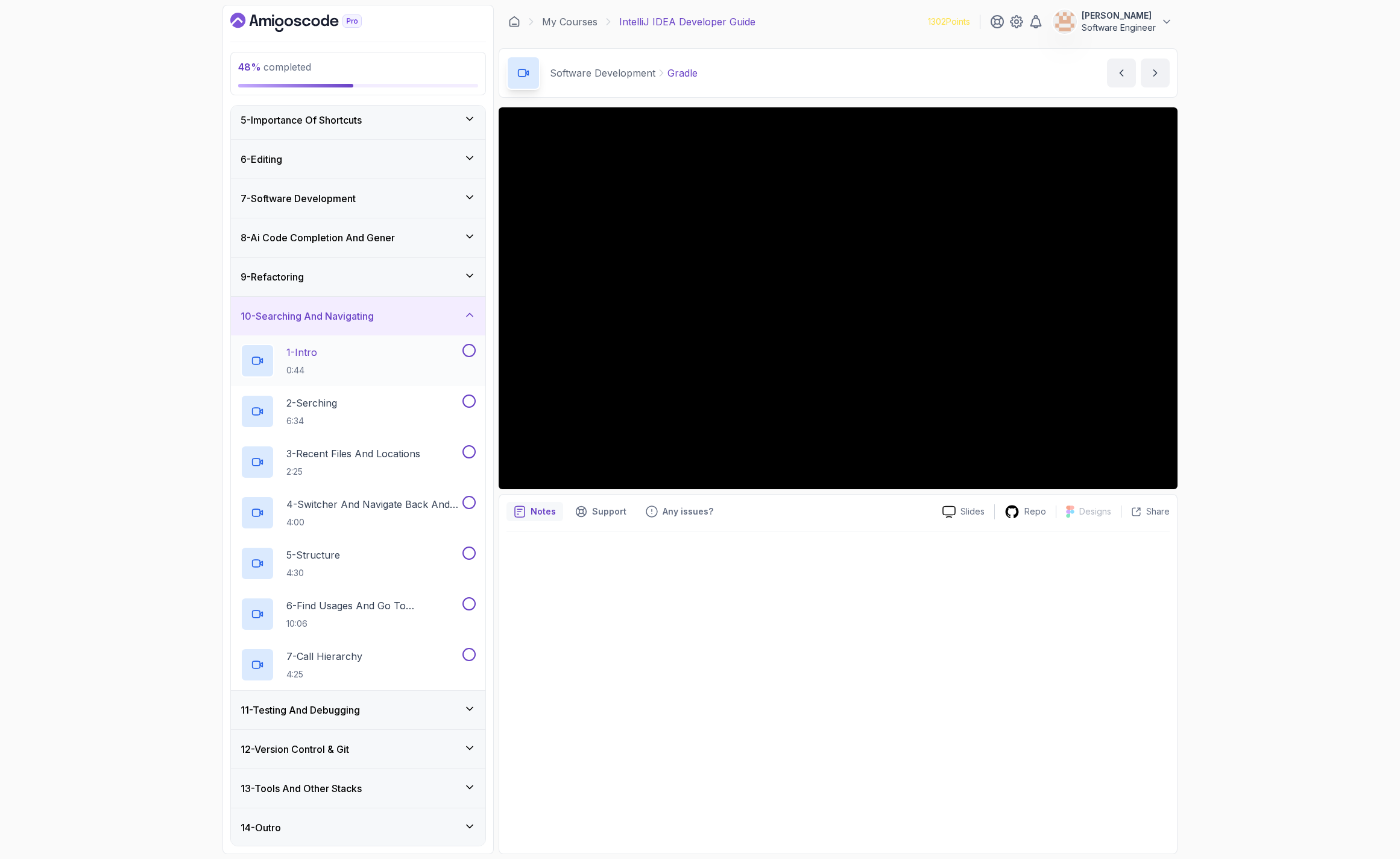
scroll to position [163, 0]
click at [325, 708] on h3 "11 - Testing And Debugging" at bounding box center [300, 709] width 119 height 15
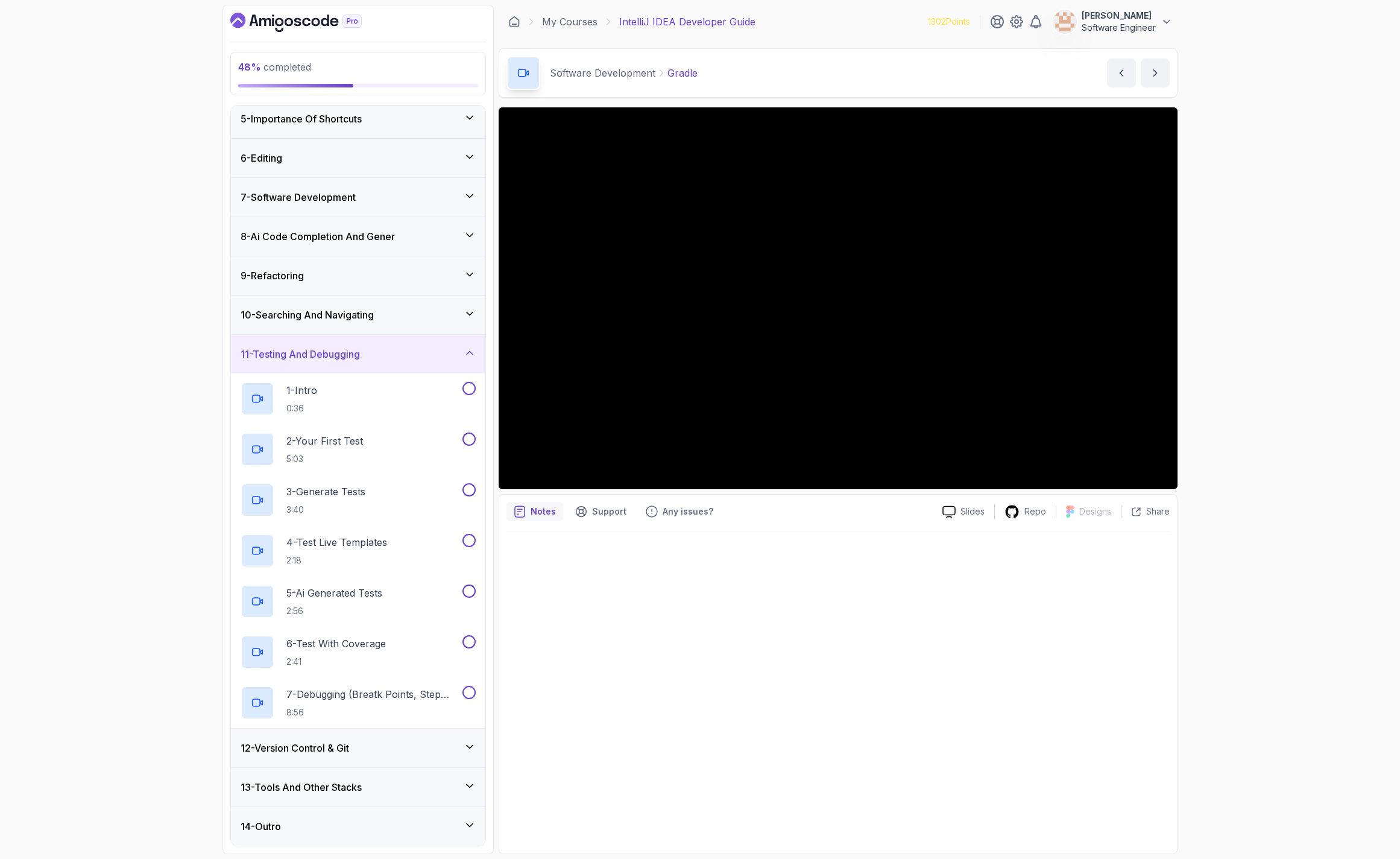
click at [342, 743] on h3 "12 - Version Control & Git" at bounding box center [295, 748] width 109 height 15
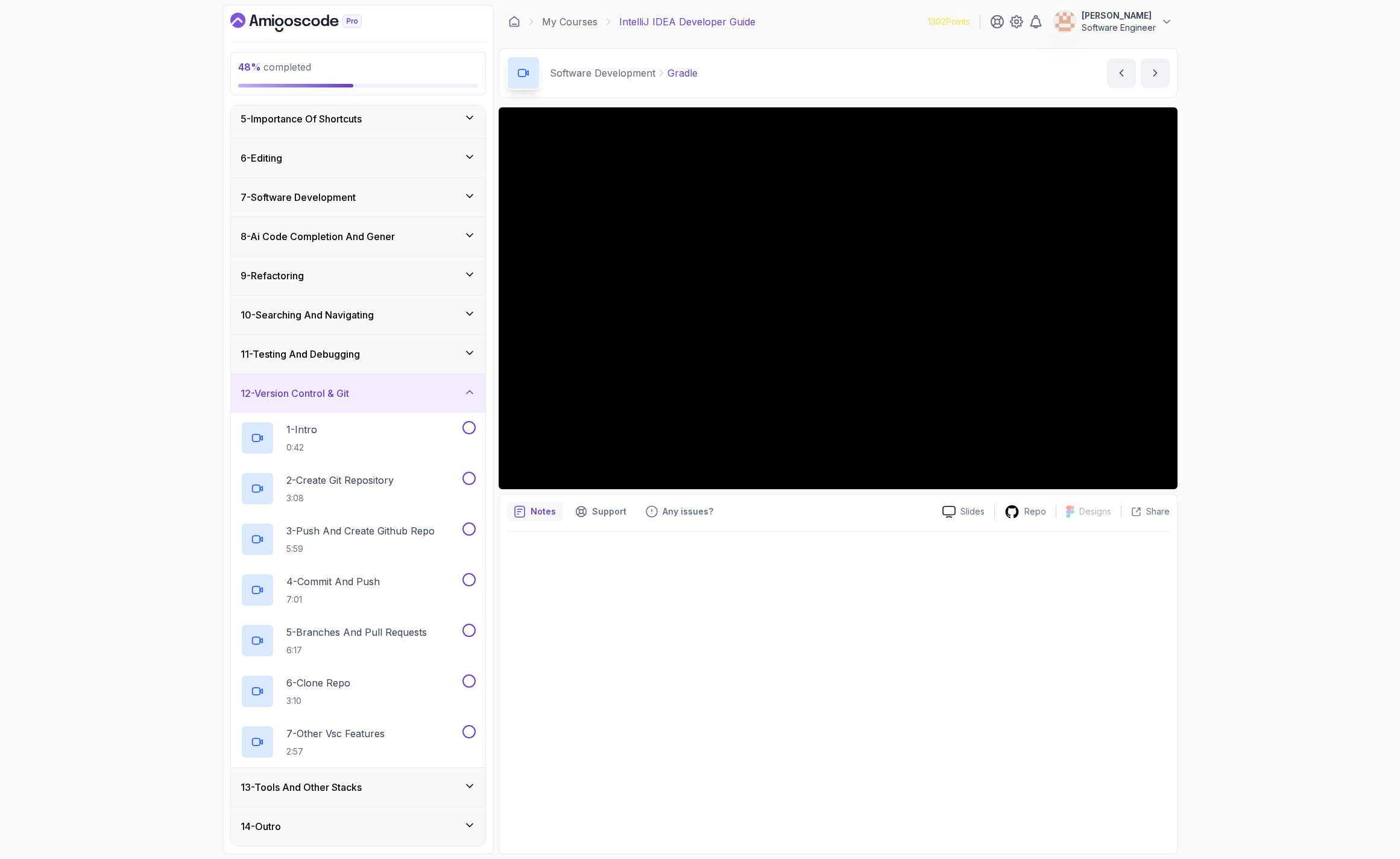
click at [346, 779] on div "13 - Tools And Other Stacks" at bounding box center [358, 787] width 254 height 39
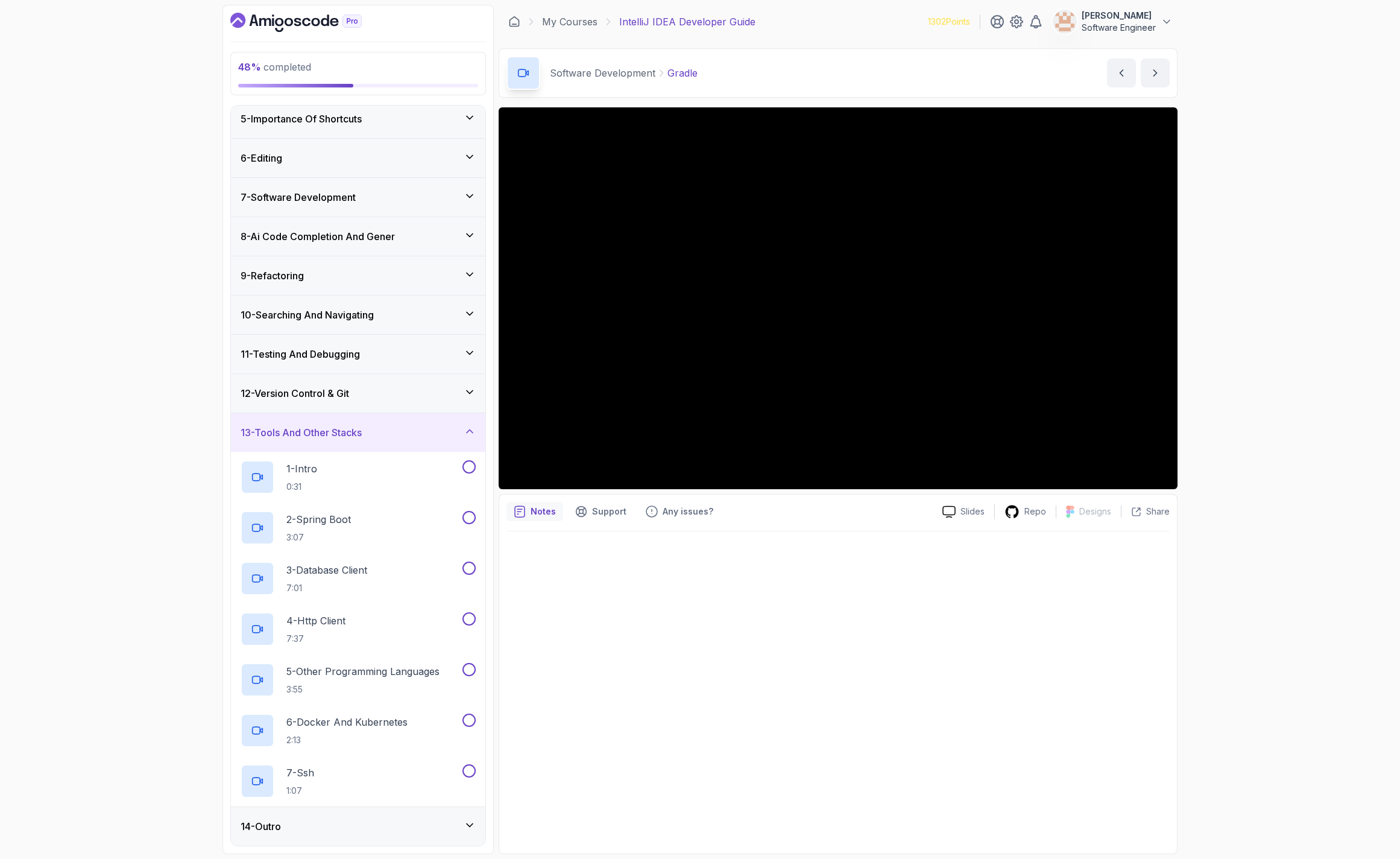
click at [313, 827] on div "14 - Outro" at bounding box center [358, 826] width 235 height 15
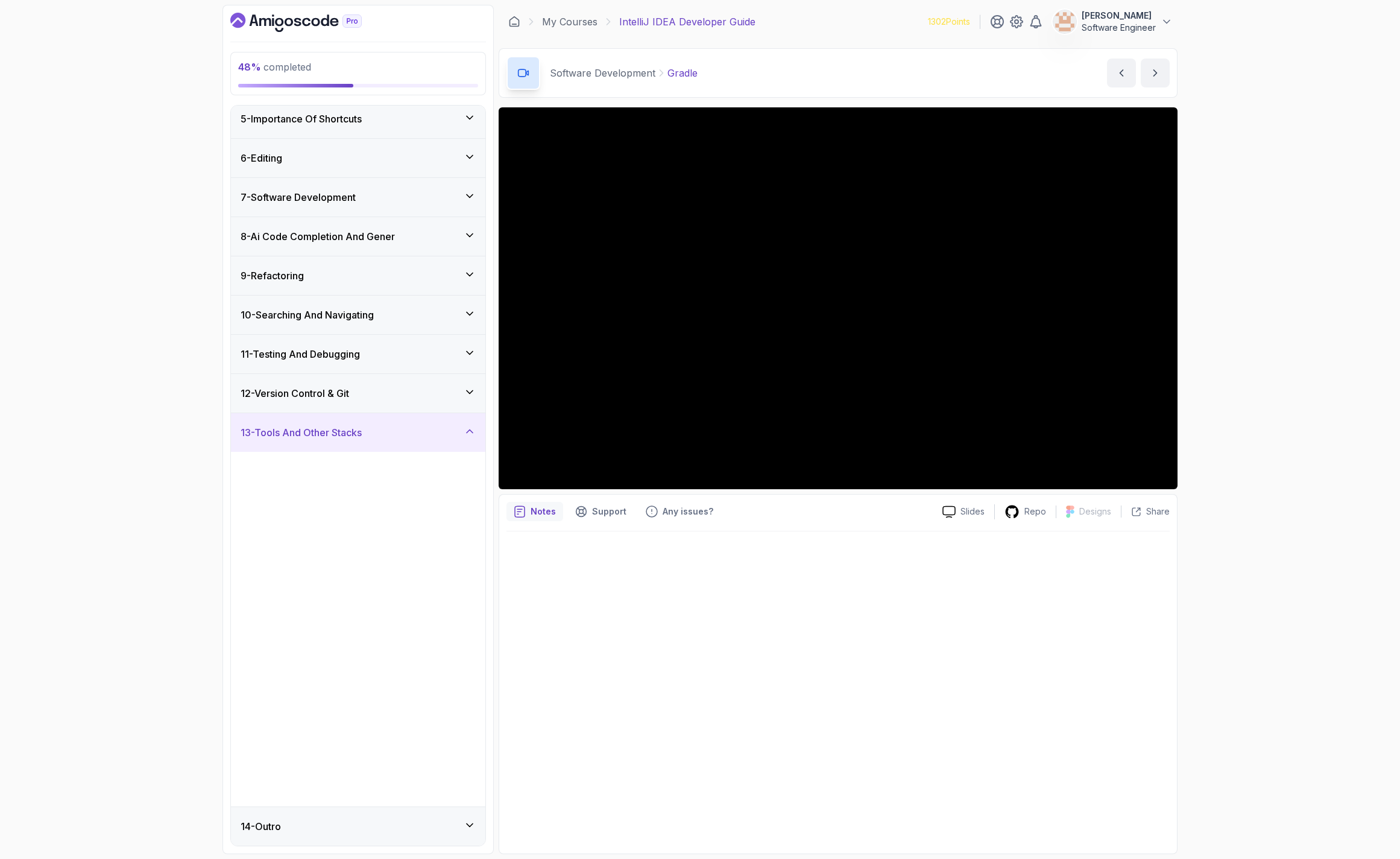
scroll to position [0, 0]
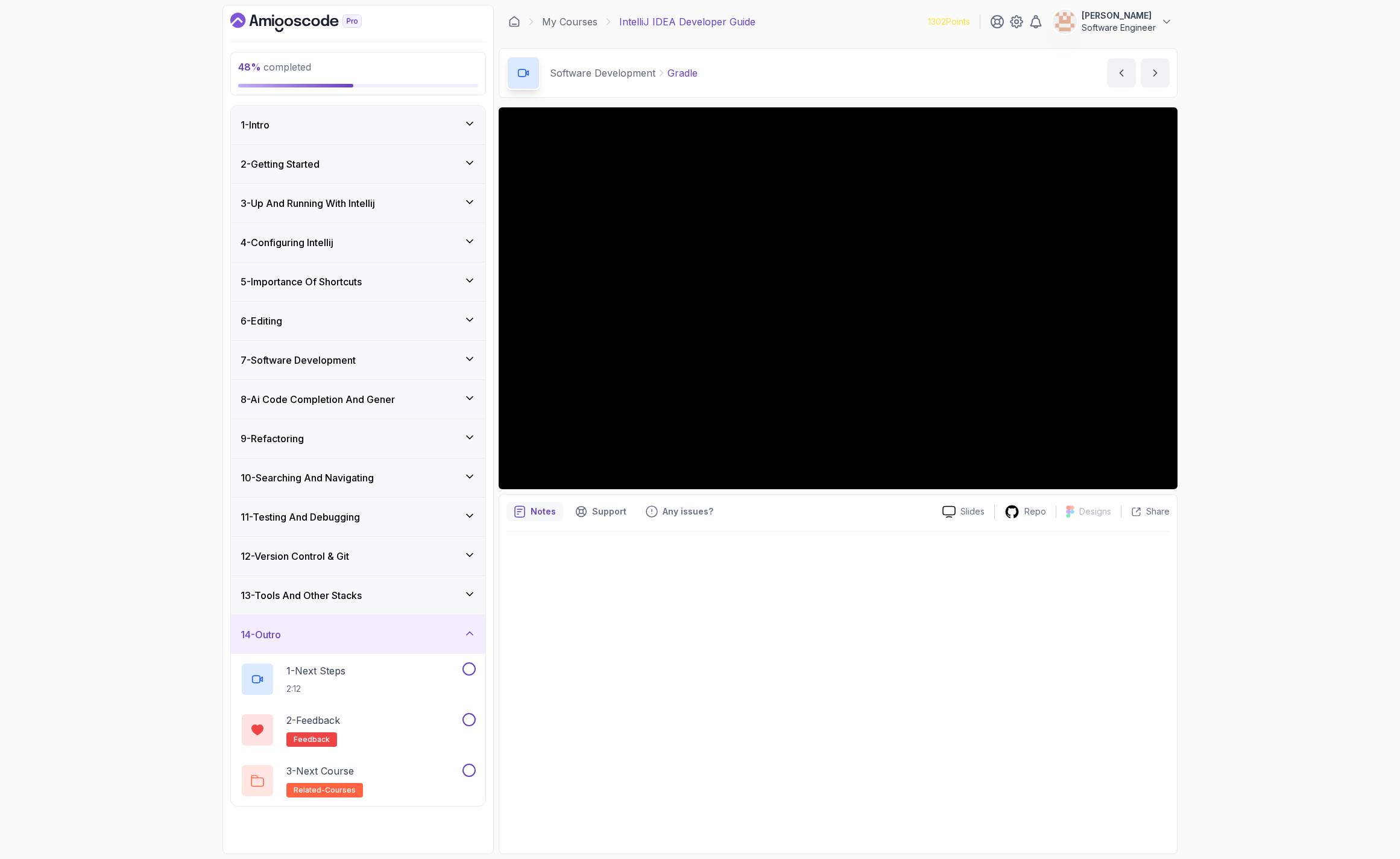
click at [362, 628] on div "14 - Outro" at bounding box center [358, 634] width 235 height 15
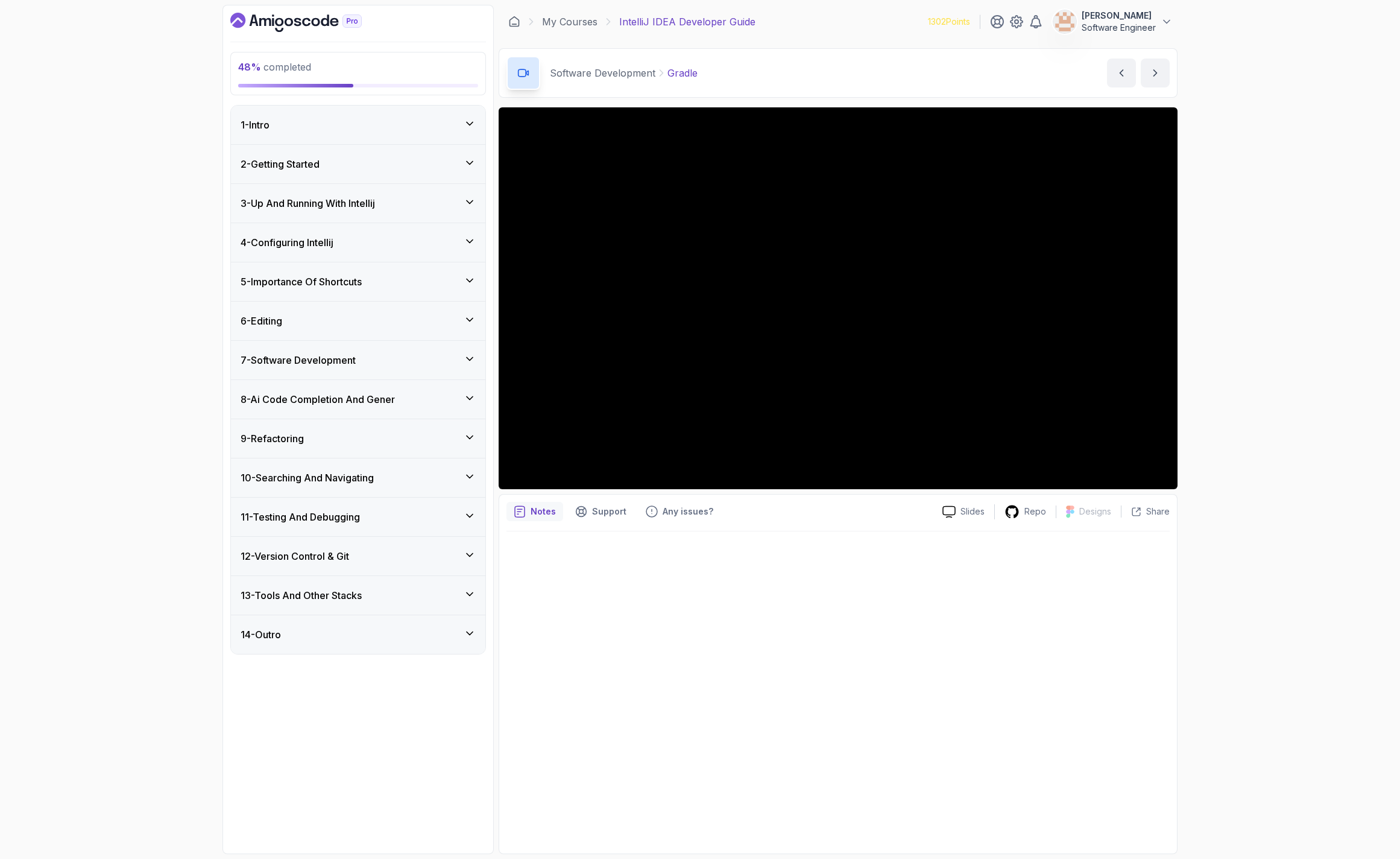
click at [961, 723] on div at bounding box center [838, 688] width 663 height 315
click at [347, 347] on div "7 - Software Development" at bounding box center [358, 360] width 254 height 39
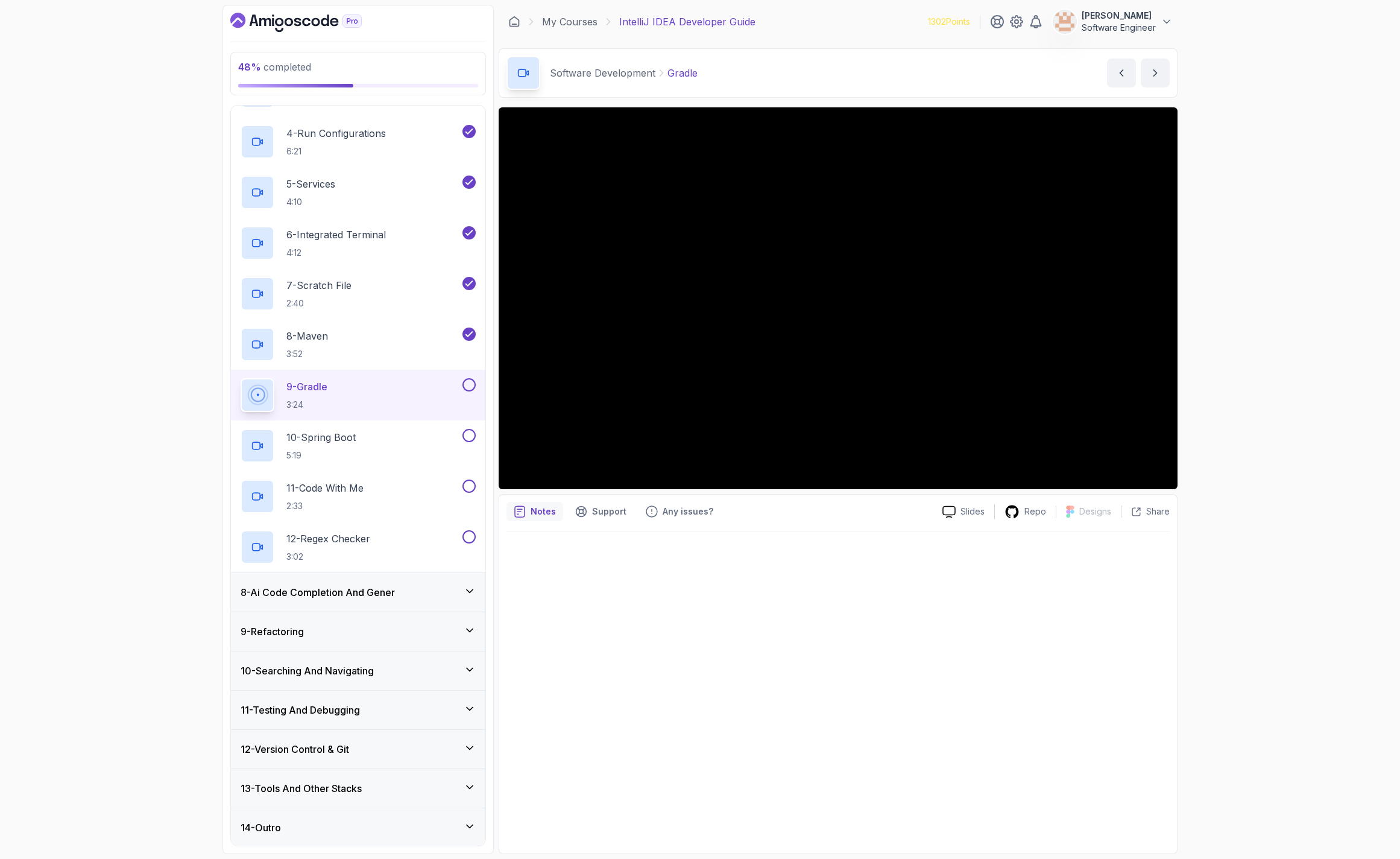
scroll to position [416, 0]
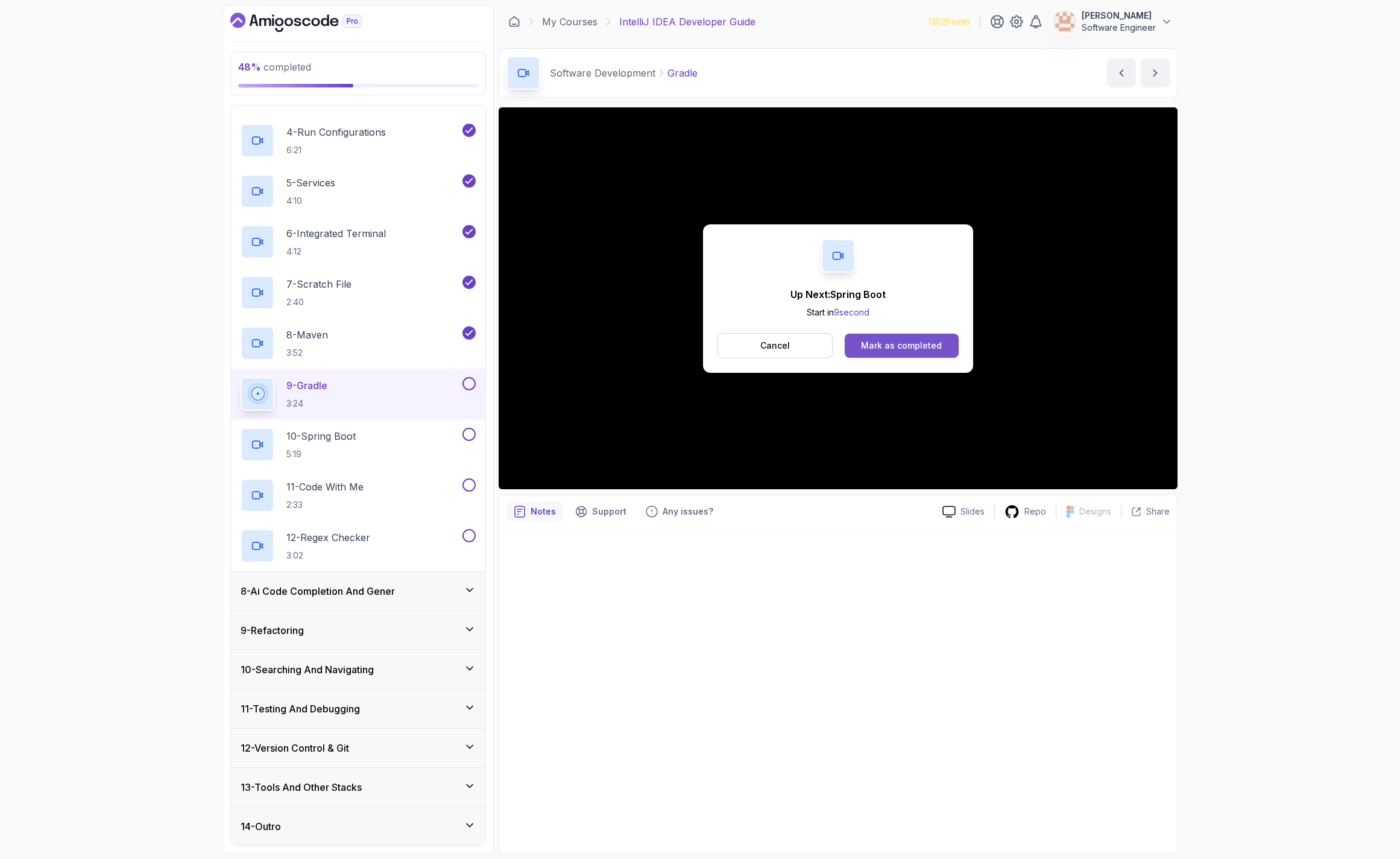
click at [936, 343] on div "Mark as completed" at bounding box center [901, 346] width 81 height 12
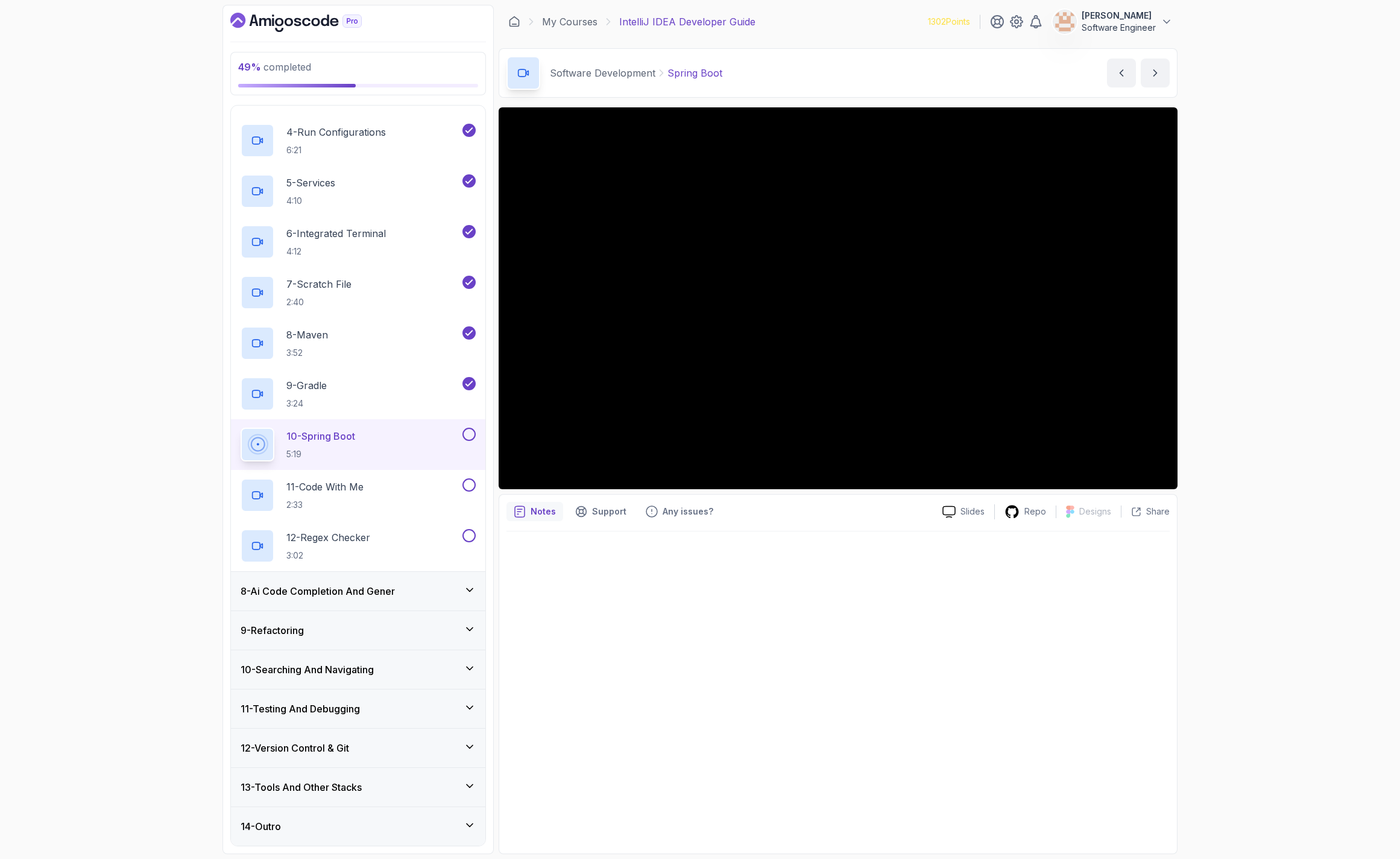
click at [768, 628] on div at bounding box center [838, 688] width 663 height 315
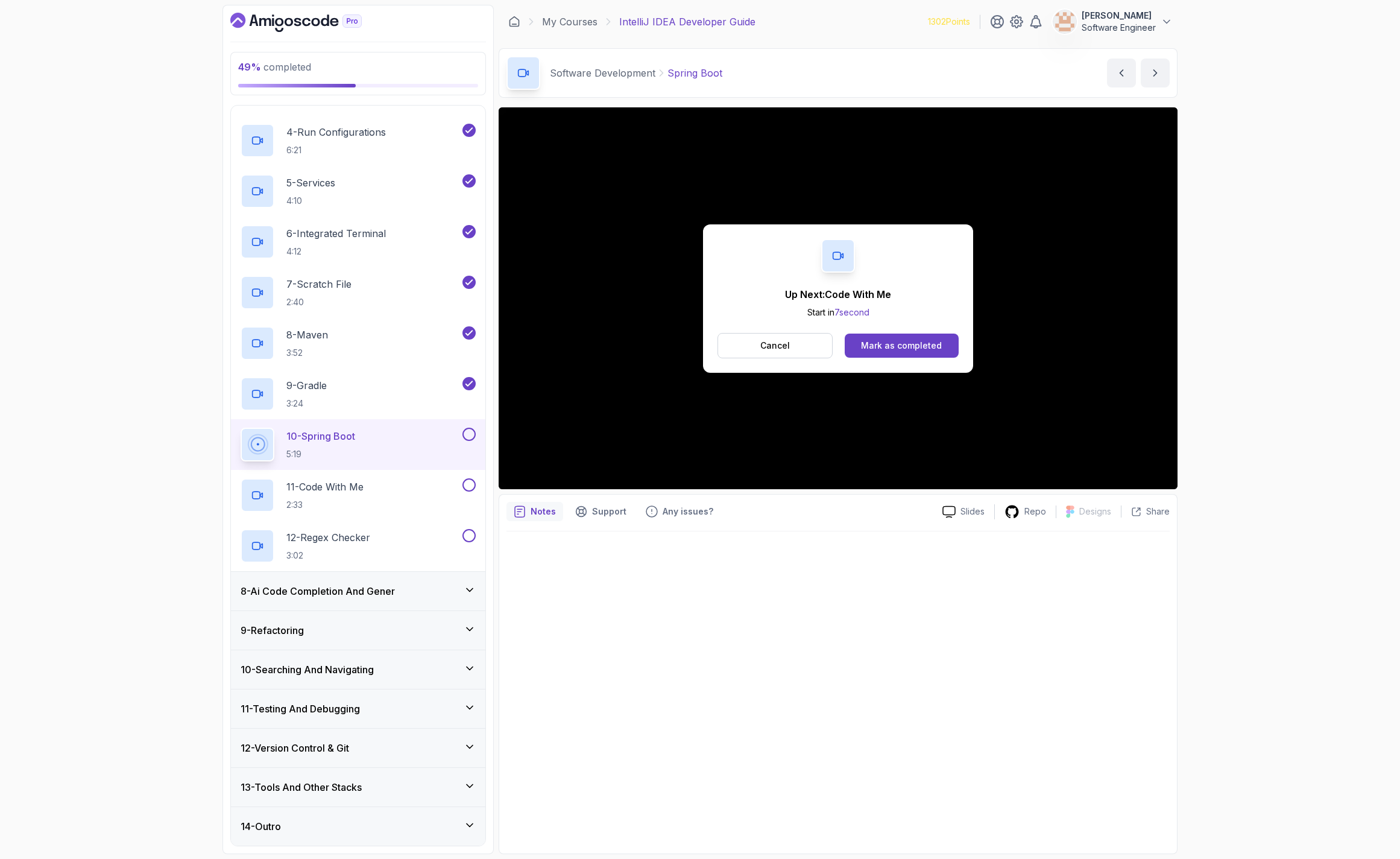
click at [903, 308] on div "Up Next: Code With Me Start in 7 second Cancel Mark as completed" at bounding box center [838, 298] width 270 height 149
click at [891, 356] on button "Mark as completed" at bounding box center [902, 345] width 114 height 24
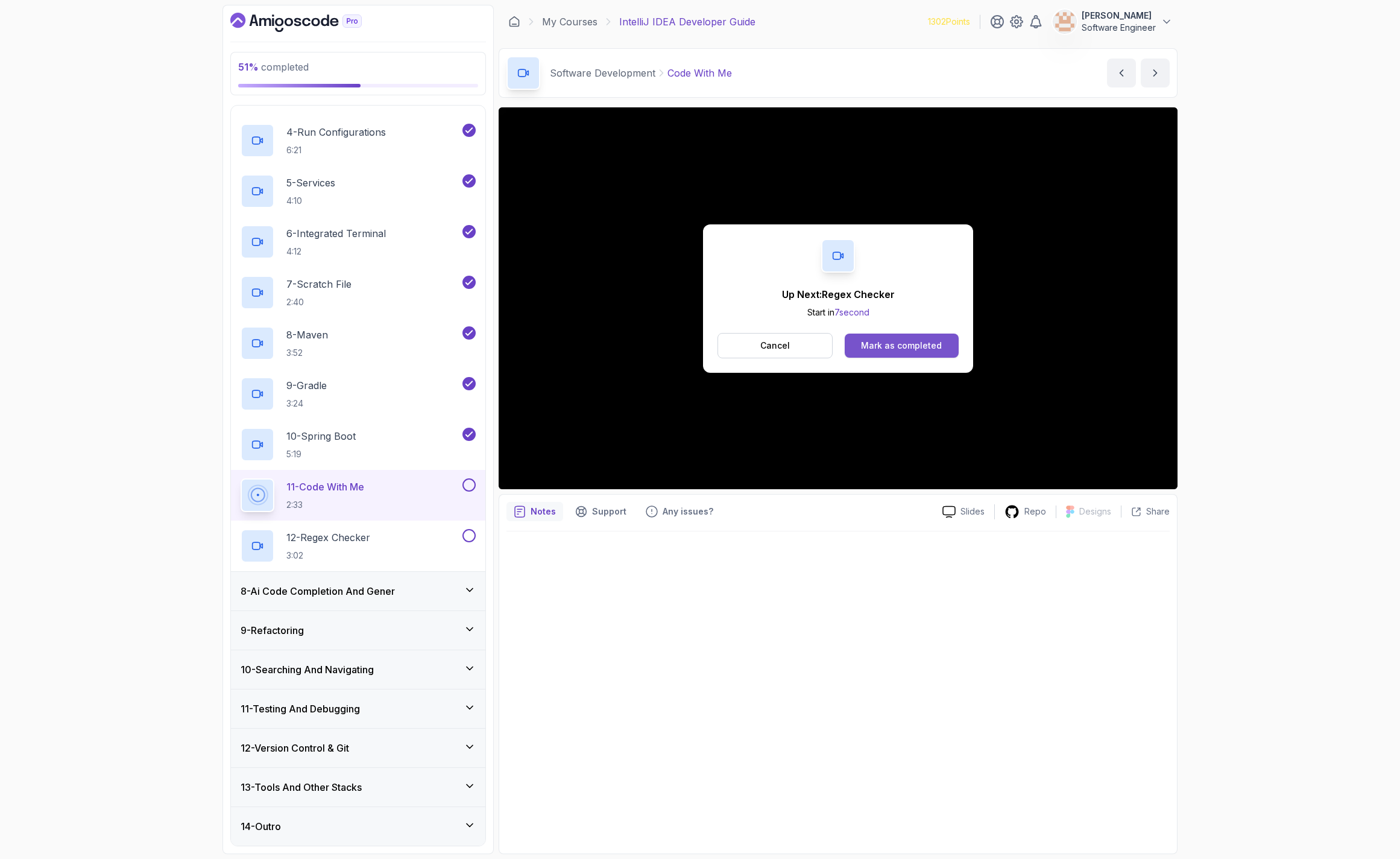
click at [882, 346] on div "Mark as completed" at bounding box center [901, 346] width 81 height 12
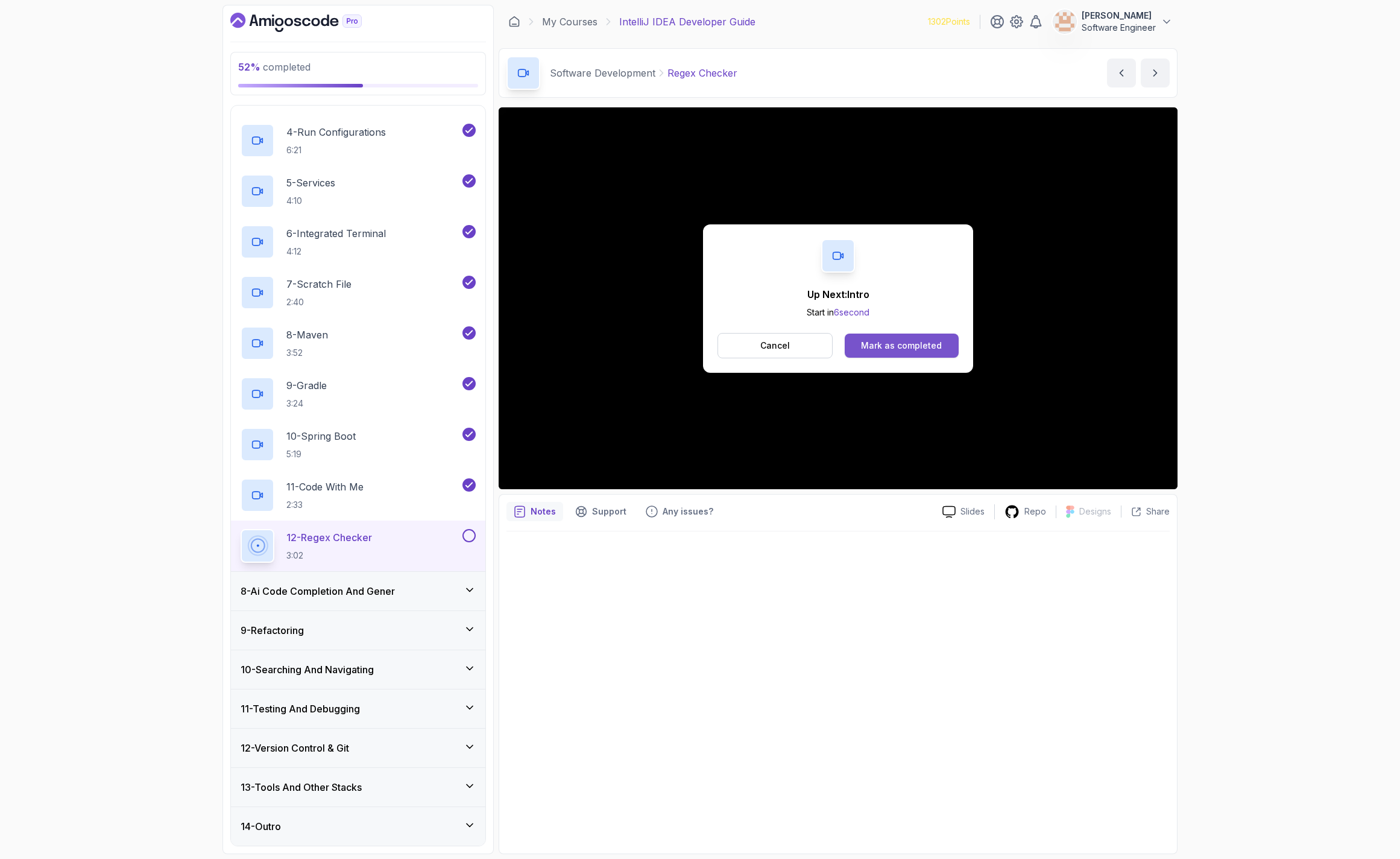
click at [891, 351] on div "Mark as completed" at bounding box center [901, 346] width 81 height 12
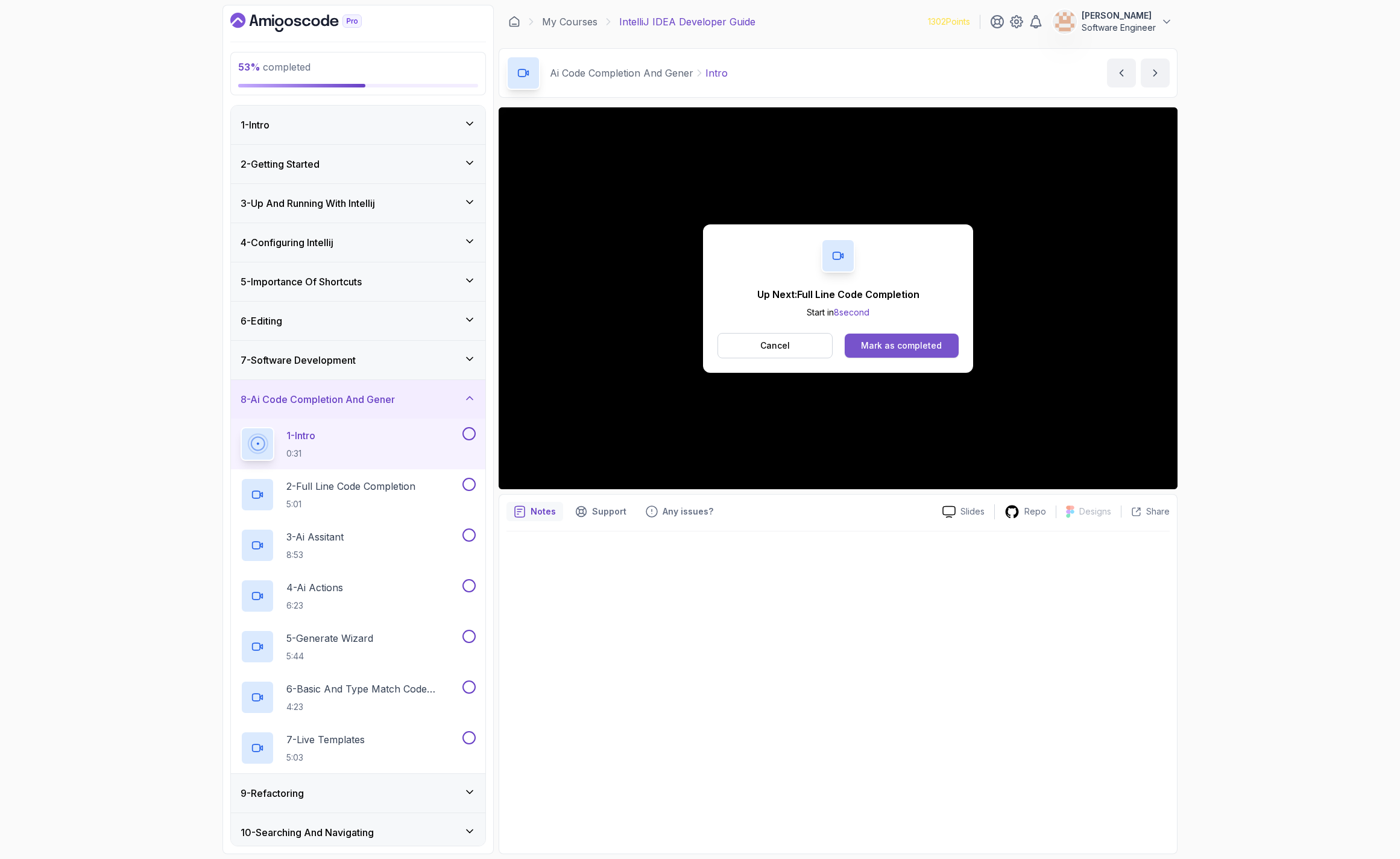
click at [895, 344] on div "Mark as completed" at bounding box center [901, 346] width 81 height 12
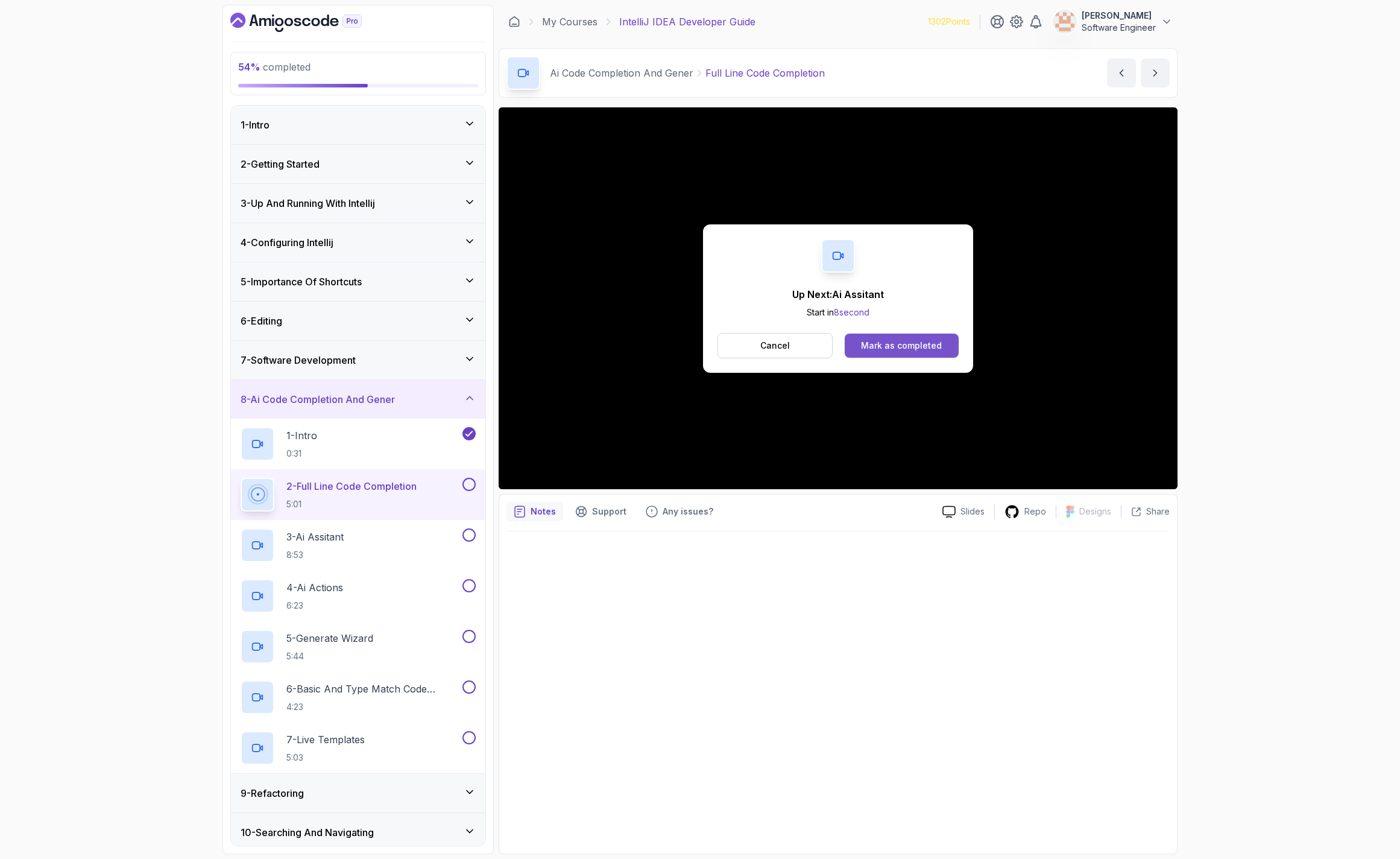
click at [875, 343] on div "Mark as completed" at bounding box center [901, 346] width 81 height 12
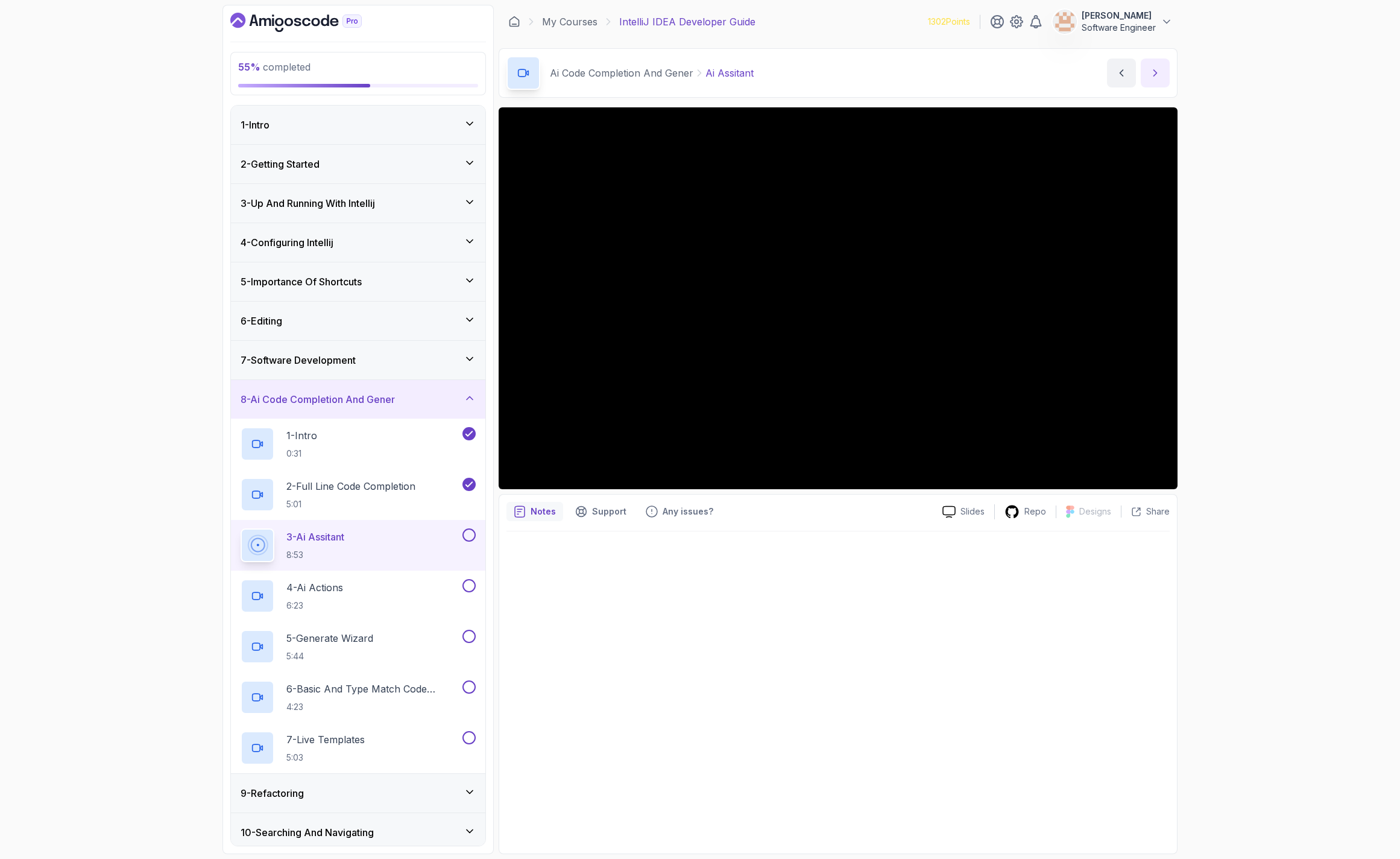
click at [1157, 68] on icon "next content" at bounding box center [1156, 73] width 12 height 12
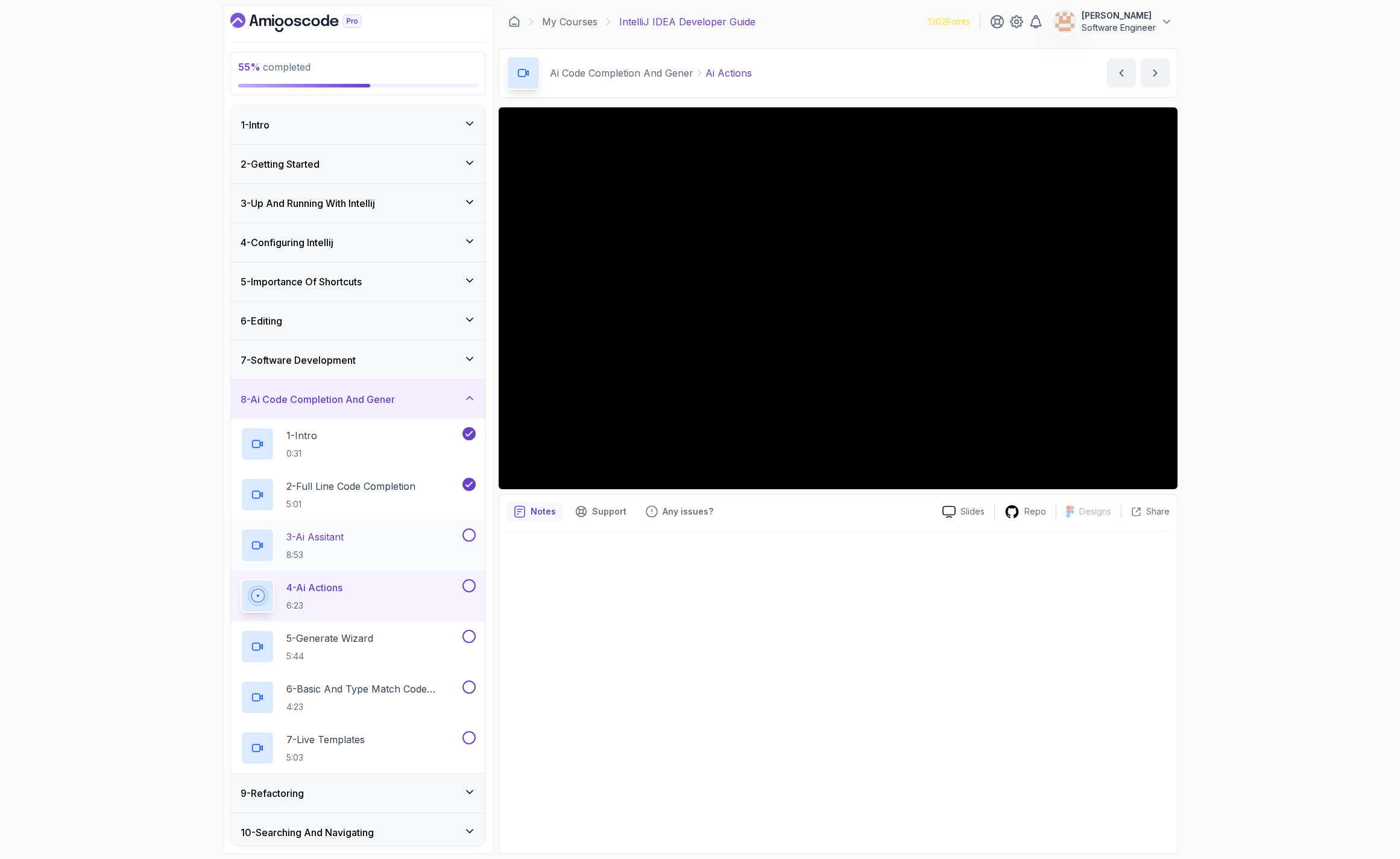
click at [468, 535] on button at bounding box center [469, 535] width 14 height 14
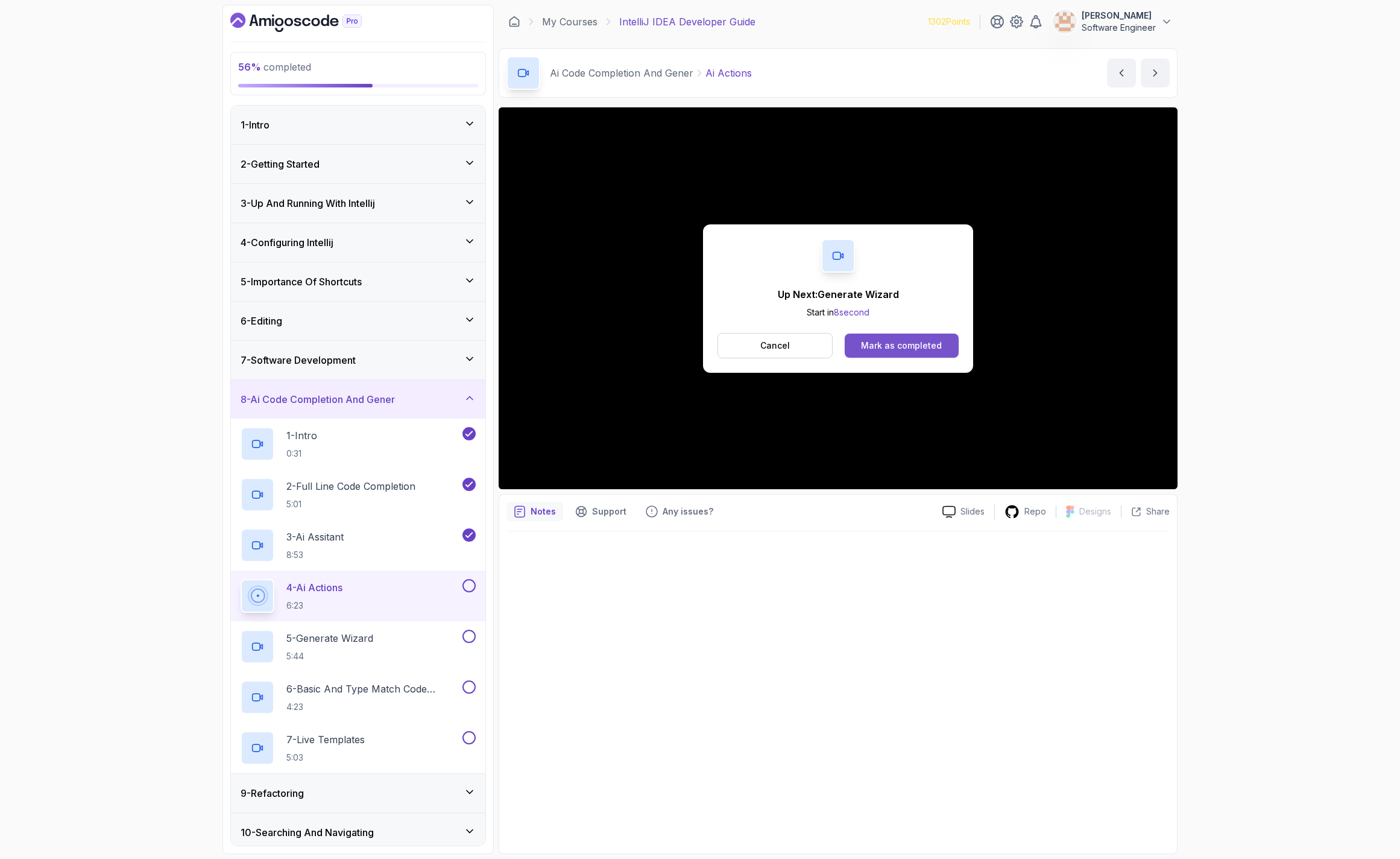
click at [929, 340] on div "Mark as completed" at bounding box center [901, 346] width 81 height 12
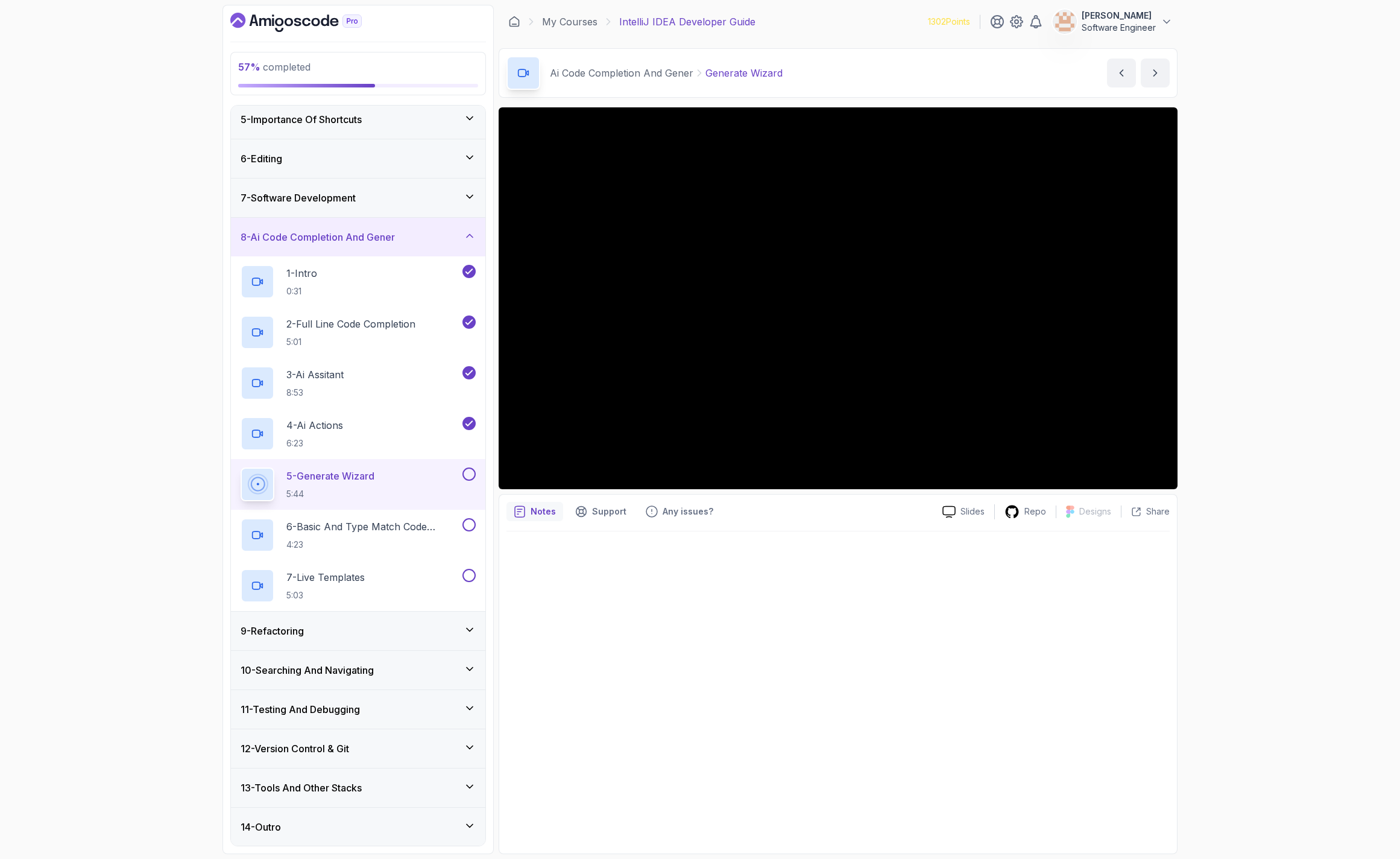
scroll to position [163, 0]
click at [822, 619] on div at bounding box center [838, 688] width 663 height 315
click at [466, 475] on button at bounding box center [469, 473] width 14 height 14
click at [392, 538] on p "4:23" at bounding box center [373, 544] width 174 height 12
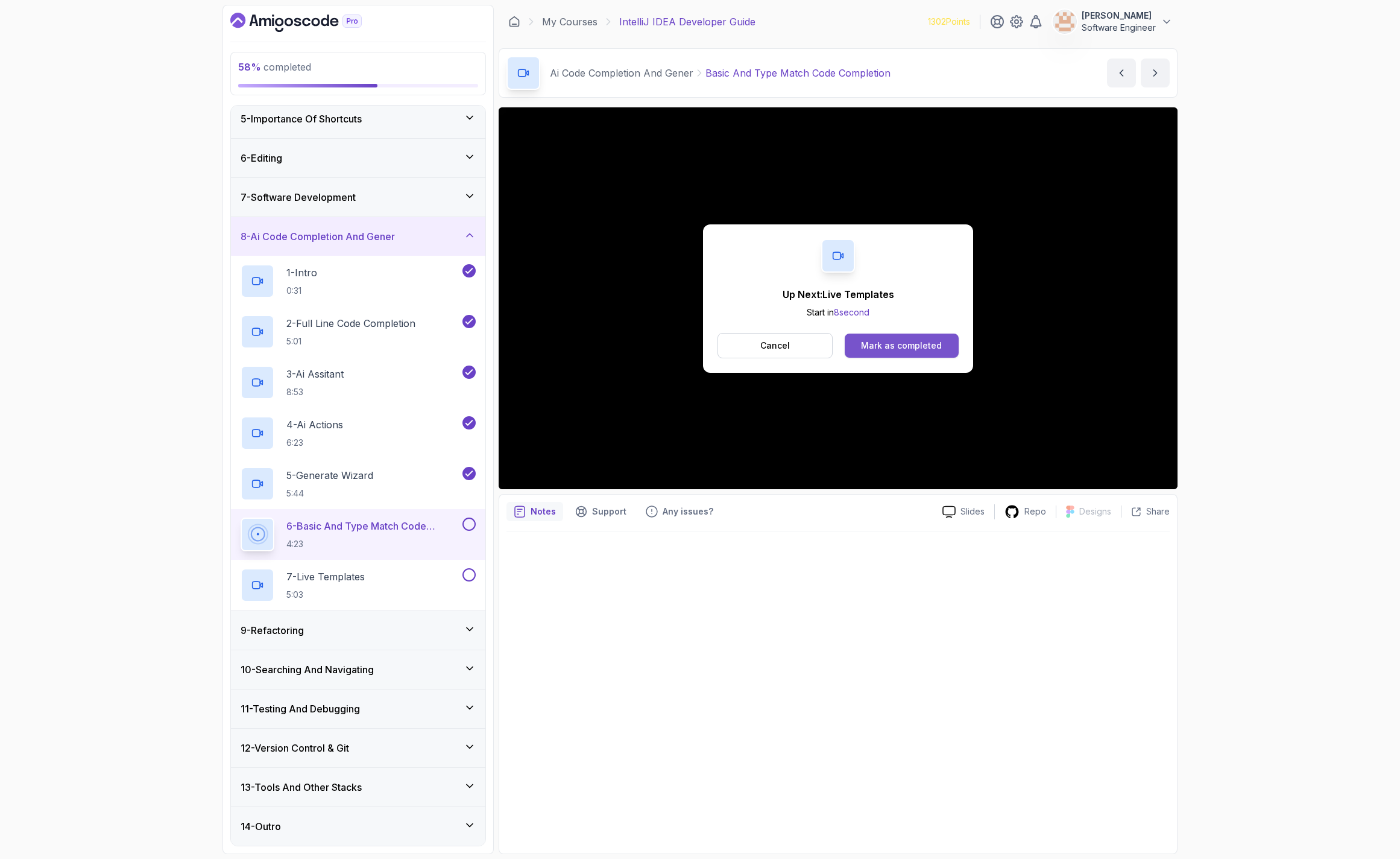
click at [934, 349] on div "Mark as completed" at bounding box center [901, 346] width 81 height 12
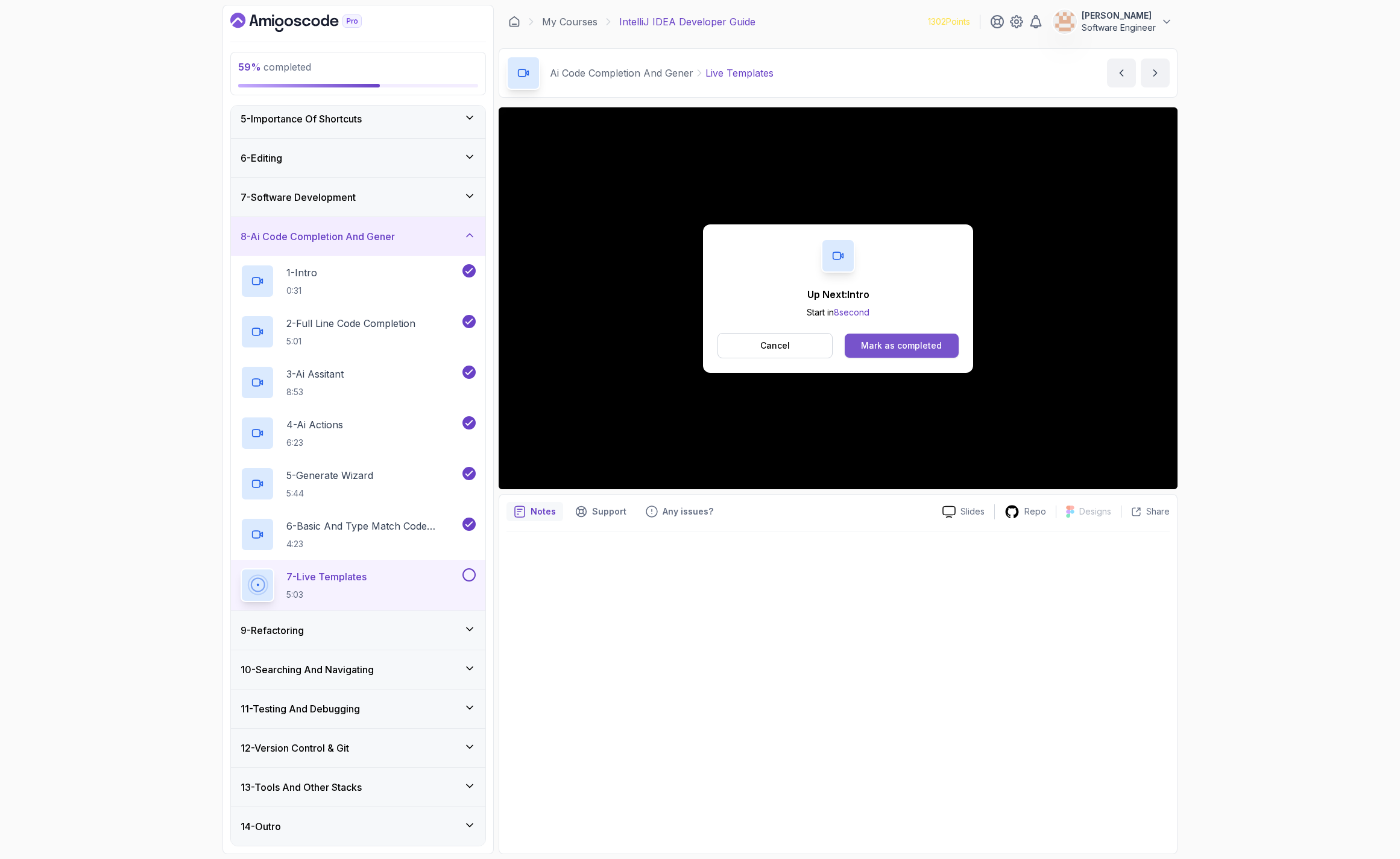
click at [916, 346] on div "Mark as completed" at bounding box center [901, 346] width 81 height 12
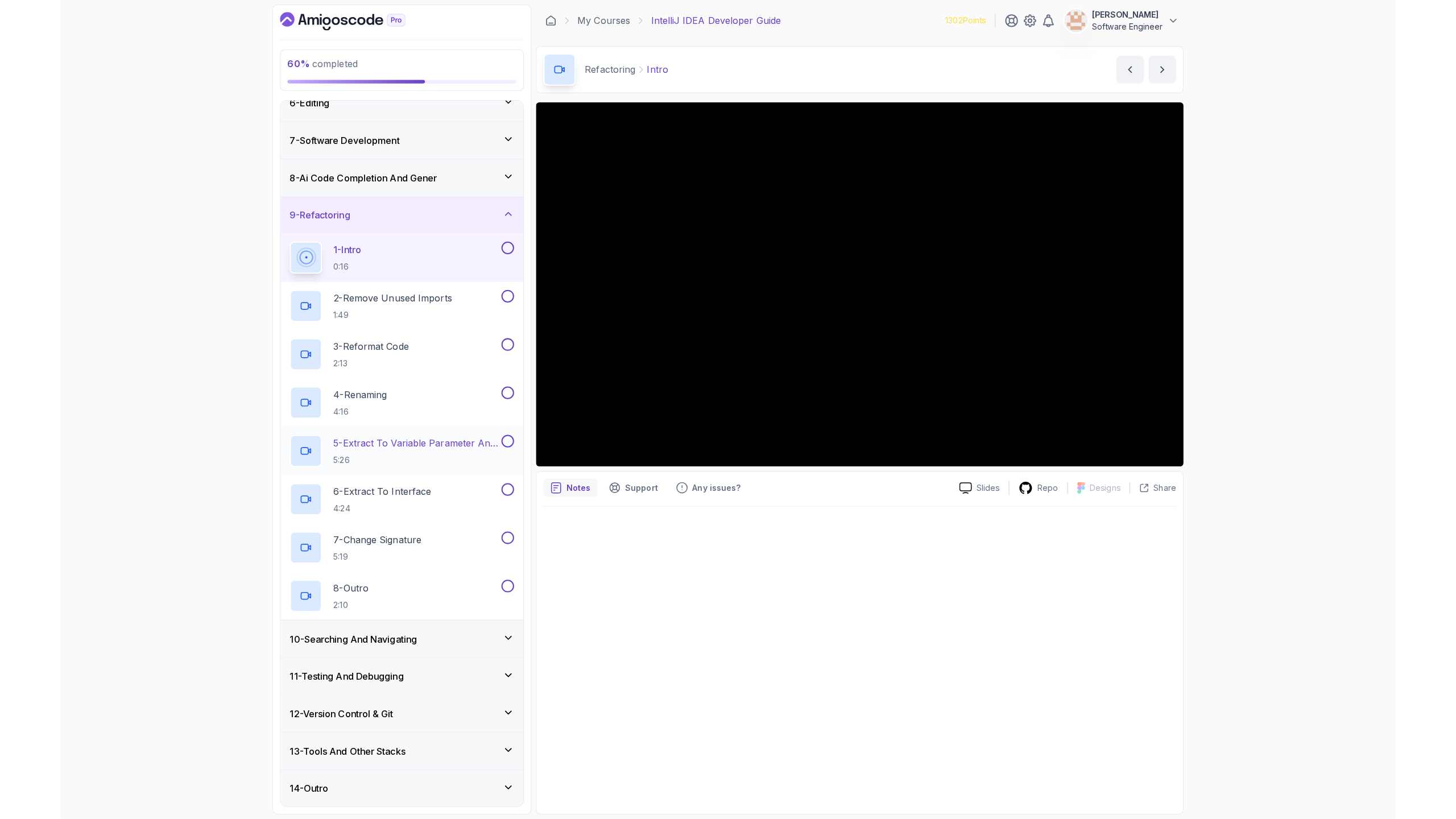
scroll to position [202, 0]
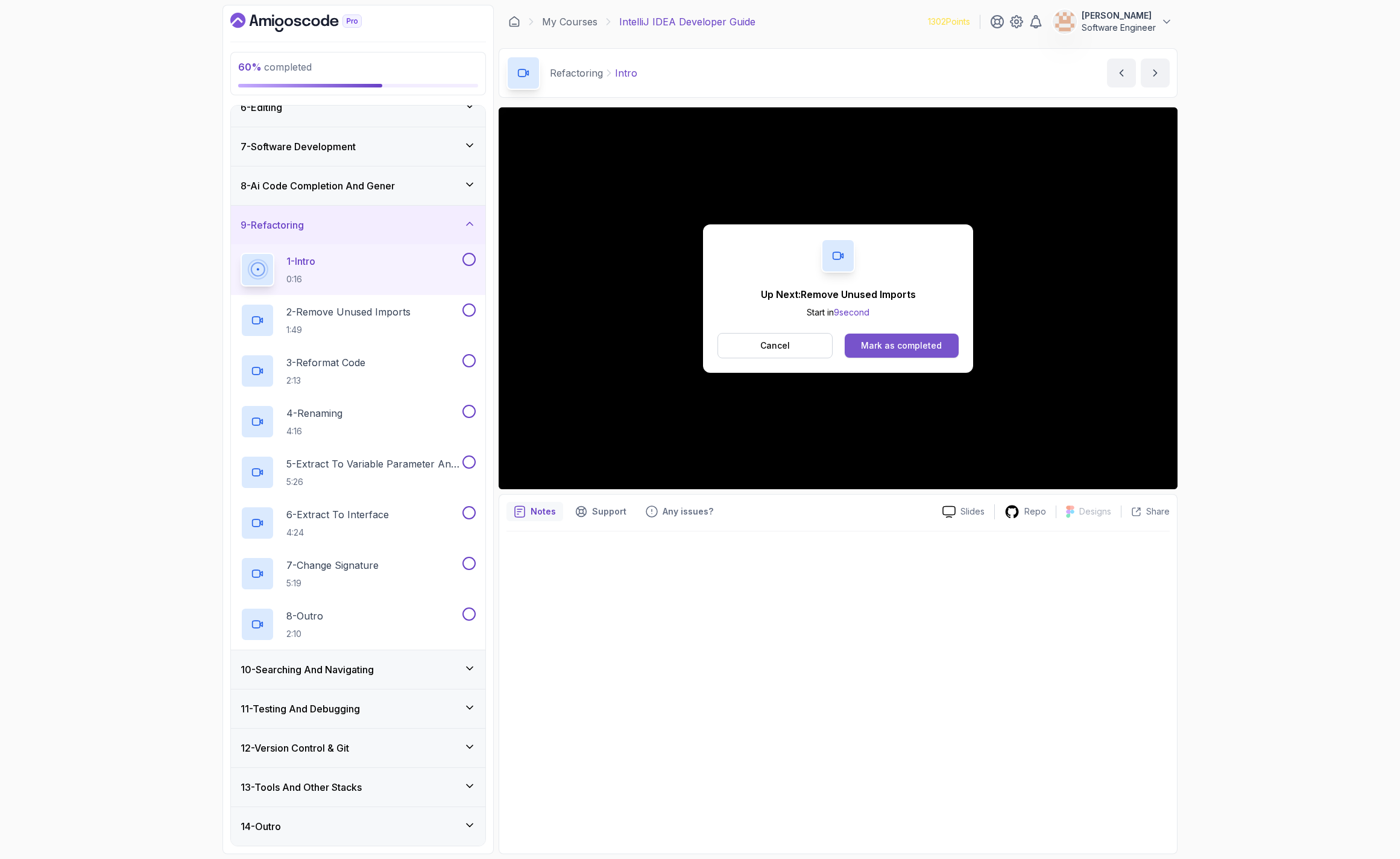
click at [915, 343] on div "Mark as completed" at bounding box center [901, 346] width 81 height 12
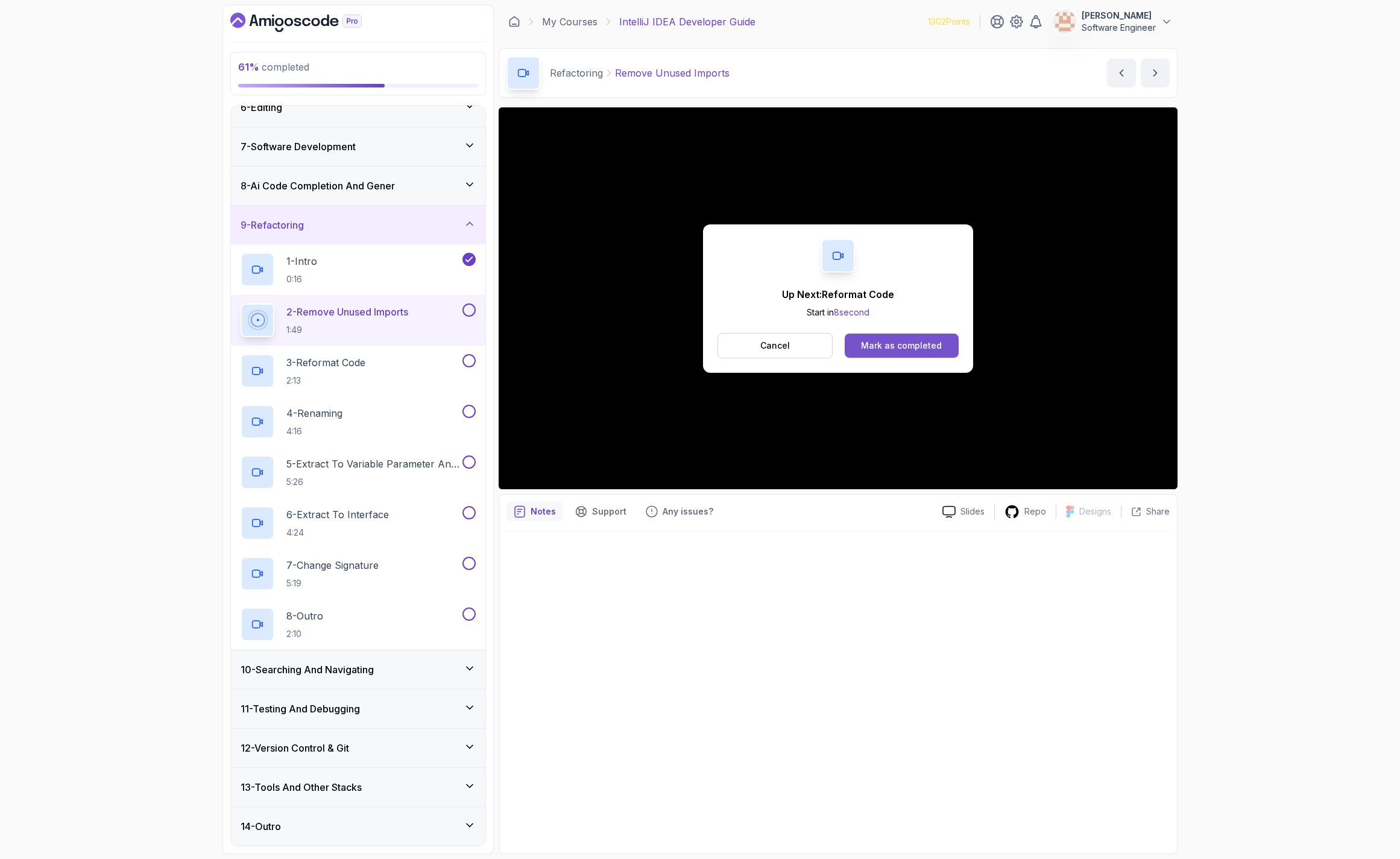
click at [901, 336] on button "Mark as completed" at bounding box center [902, 345] width 114 height 24
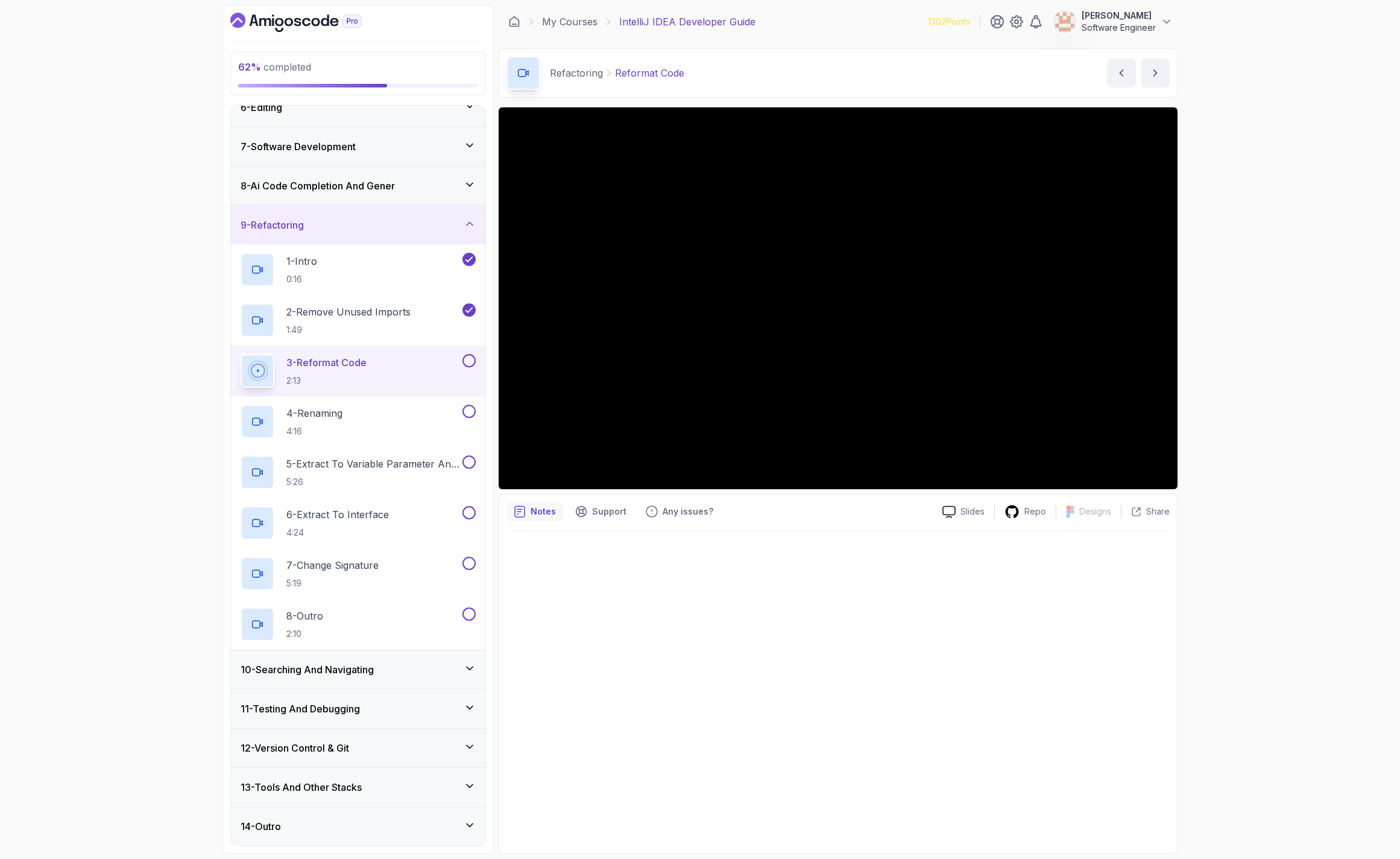
click at [874, 670] on div at bounding box center [838, 688] width 663 height 315
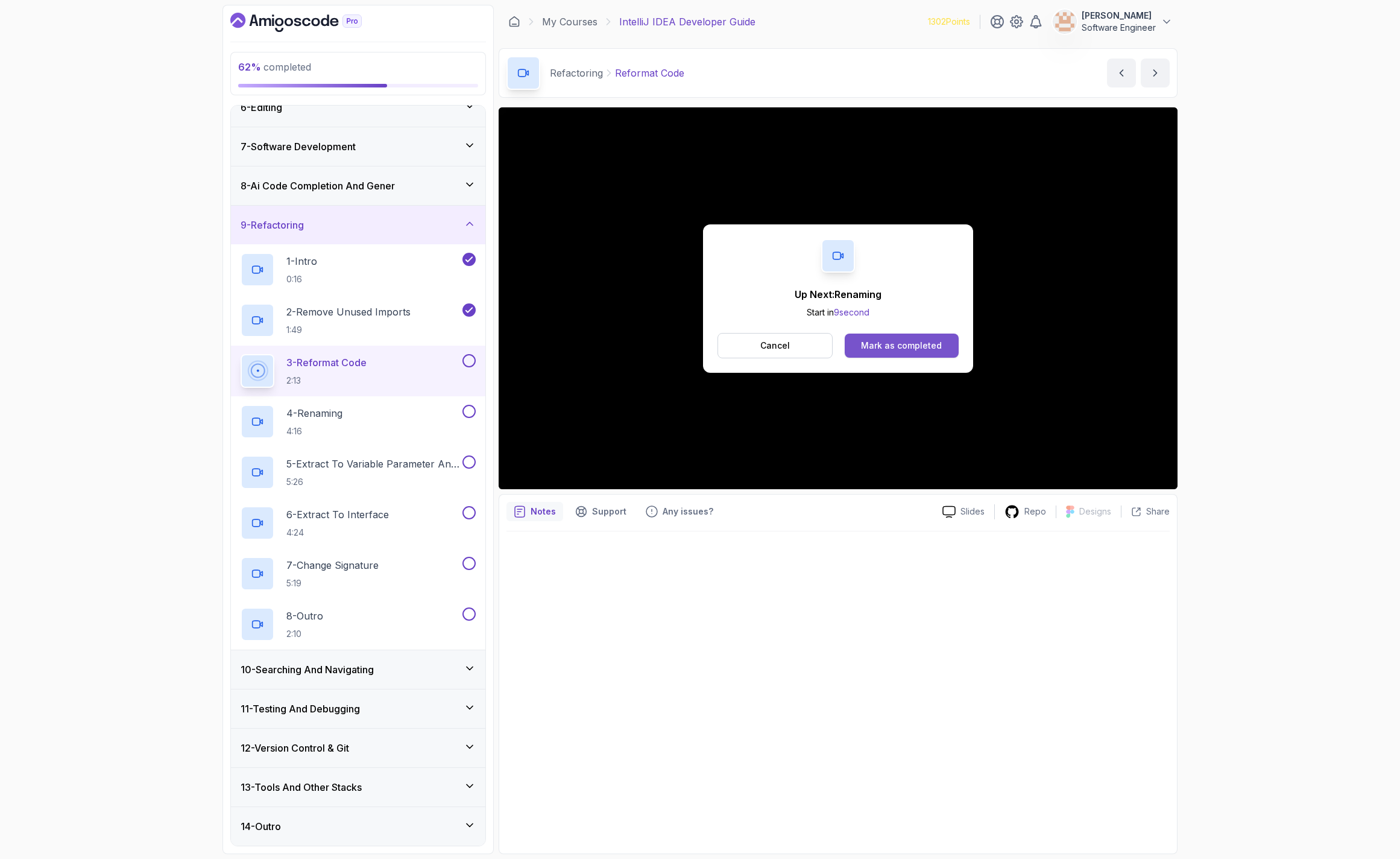
click at [893, 350] on div "Mark as completed" at bounding box center [901, 346] width 81 height 12
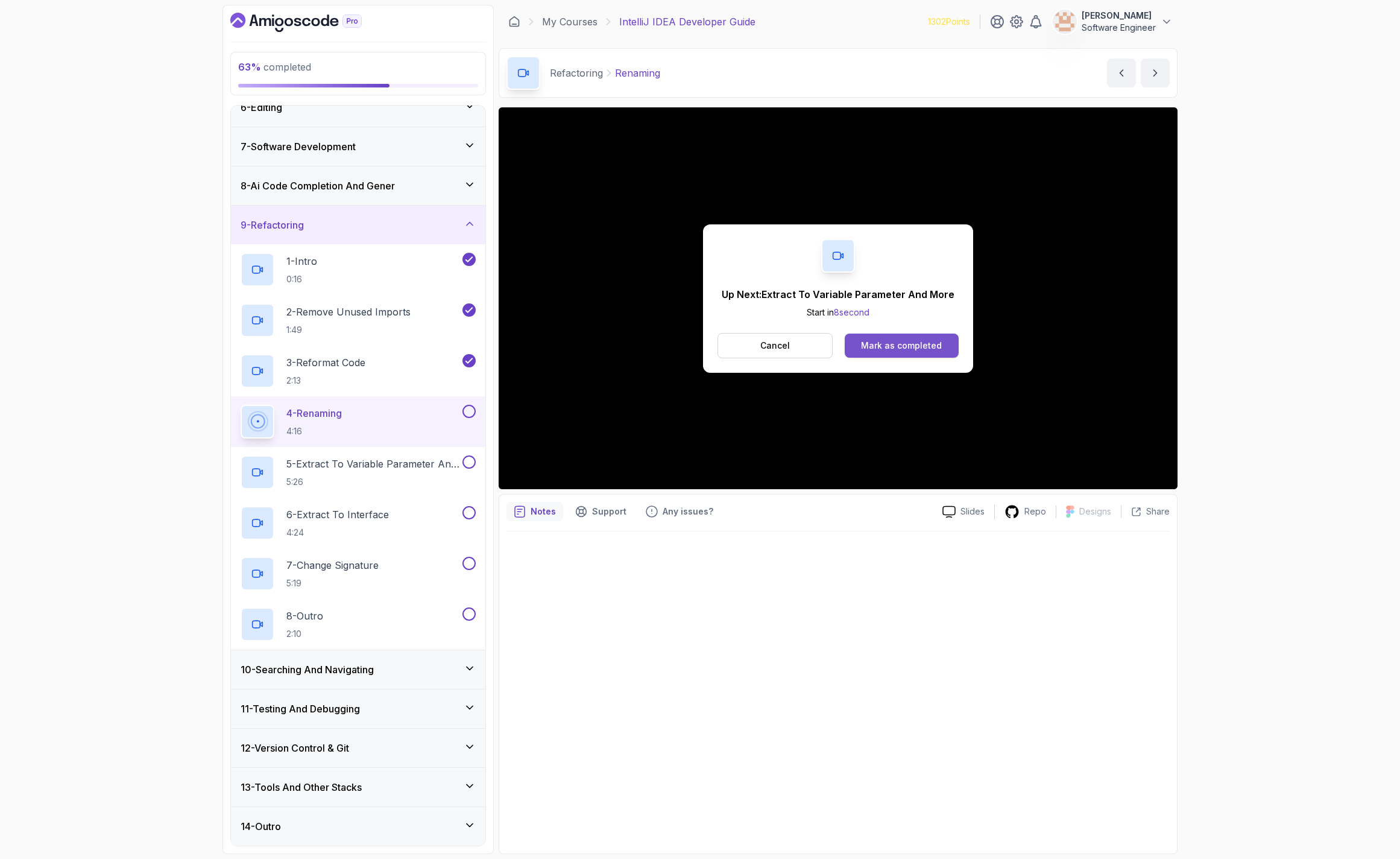
click at [860, 335] on button "Mark as completed" at bounding box center [902, 345] width 114 height 24
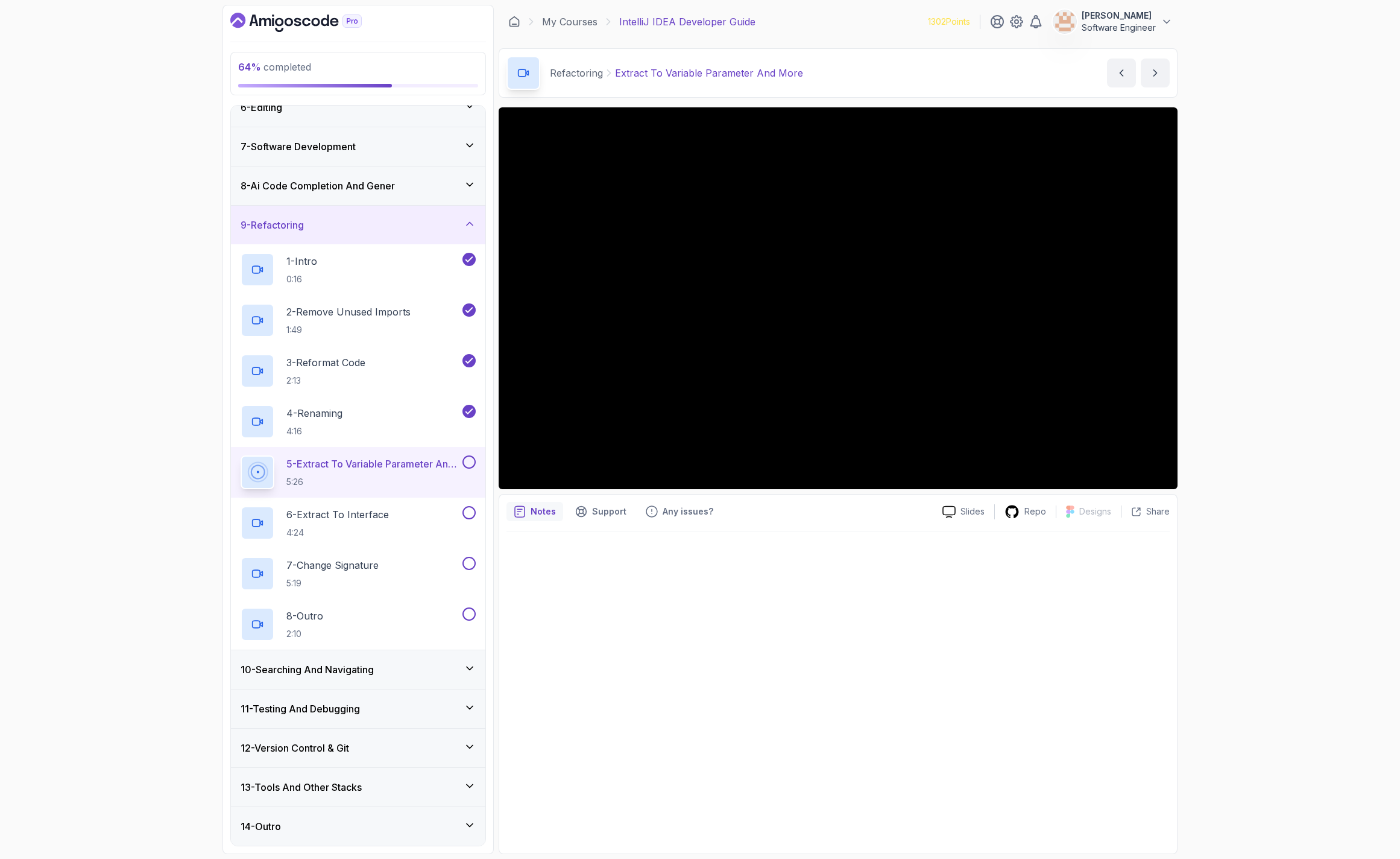
click at [467, 463] on button at bounding box center [469, 462] width 14 height 14
click at [394, 534] on div "6 - Extract To Interface 4:24" at bounding box center [350, 523] width 219 height 34
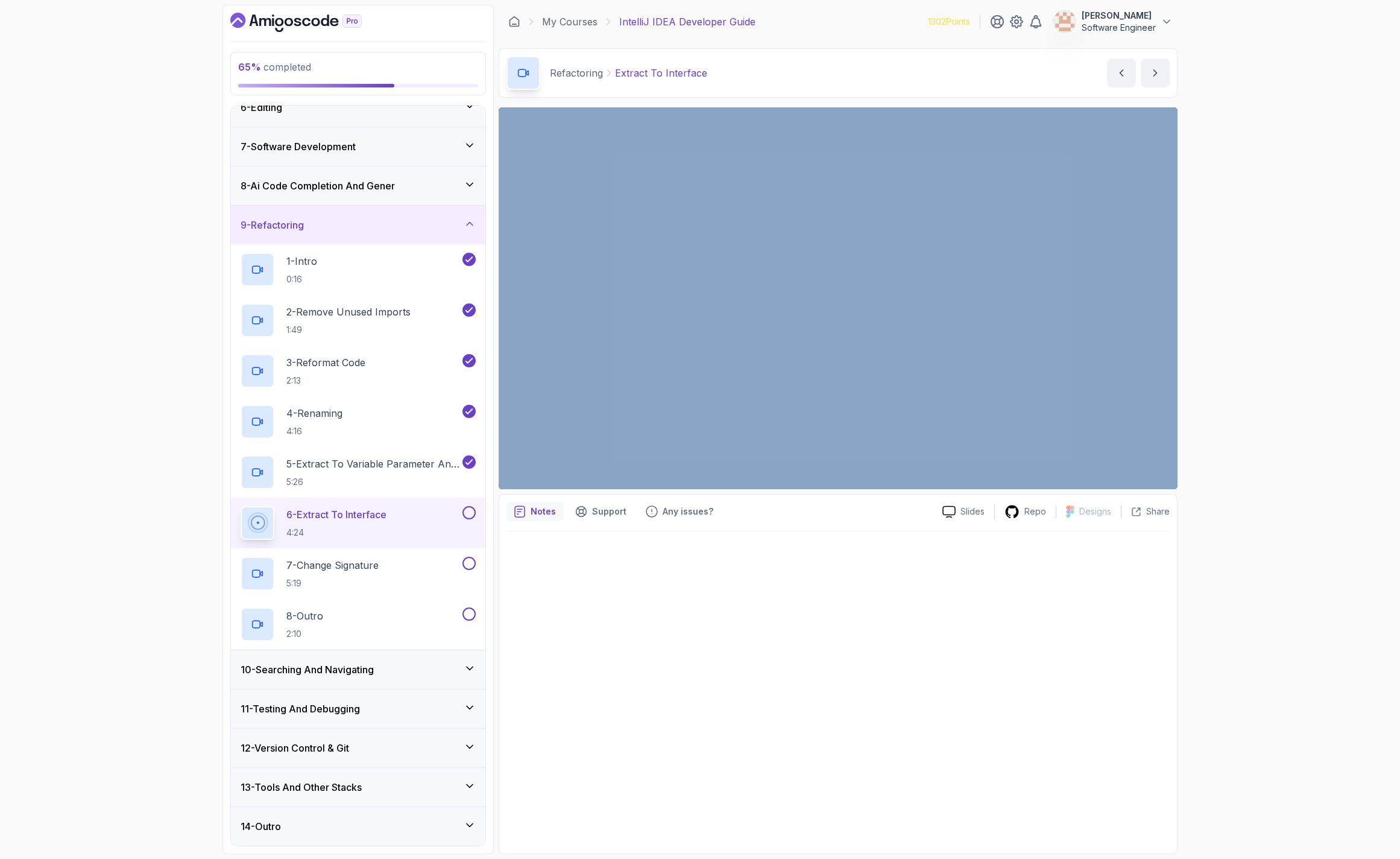
drag, startPoint x: 836, startPoint y: 173, endPoint x: 839, endPoint y: 181, distance: 8.5
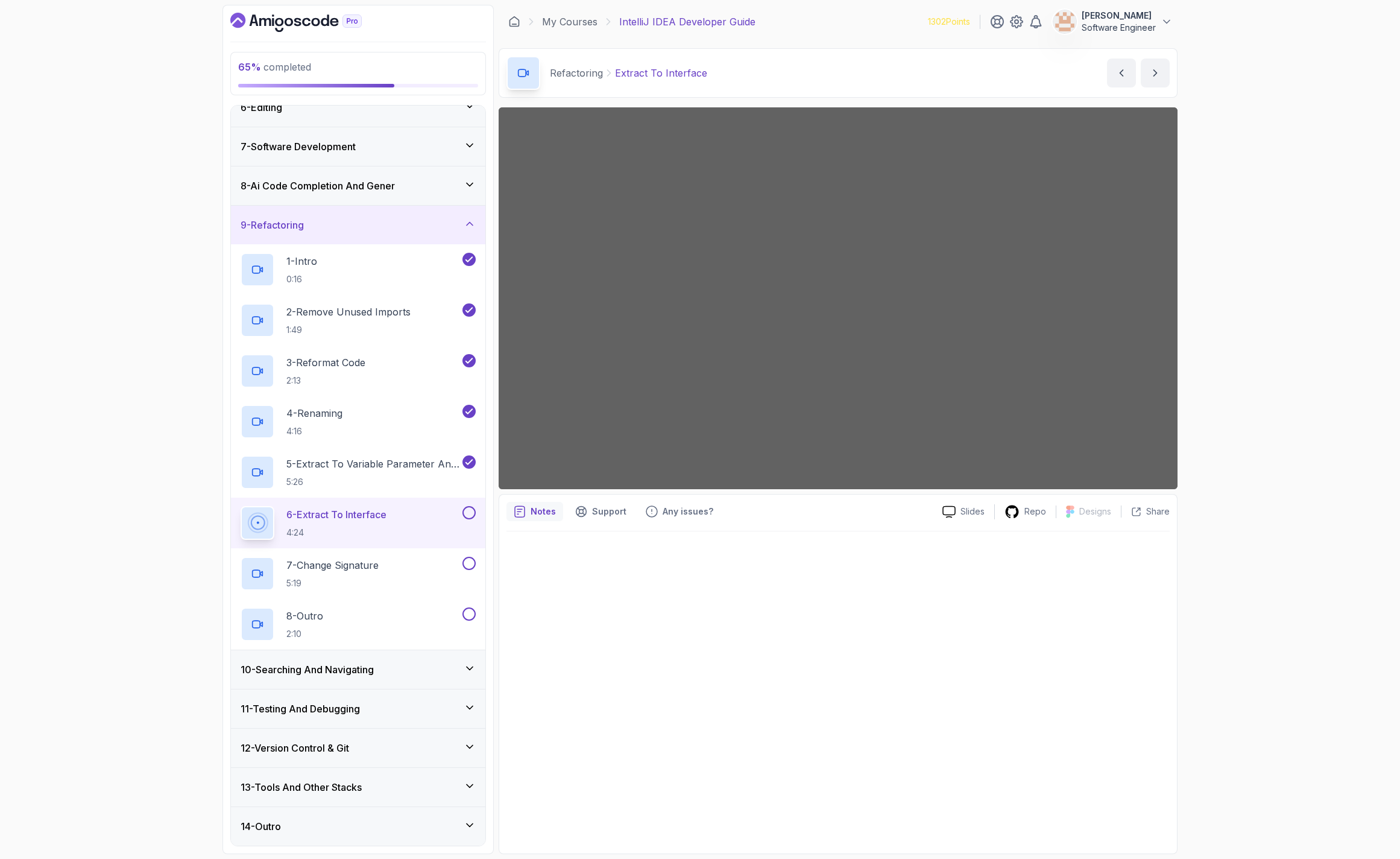
scroll to position [204, 0]
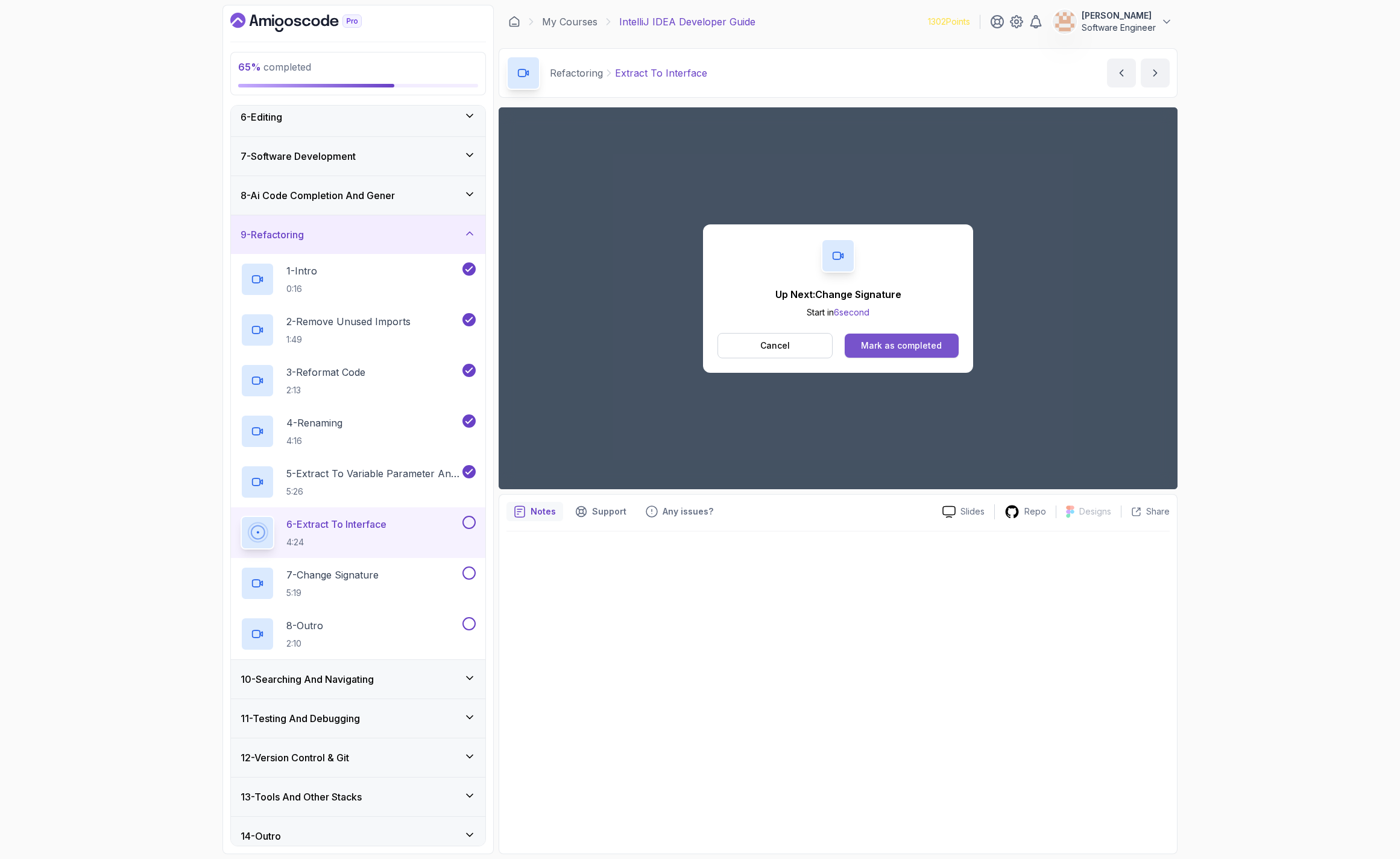
click at [890, 343] on div "Mark as completed" at bounding box center [901, 346] width 81 height 12
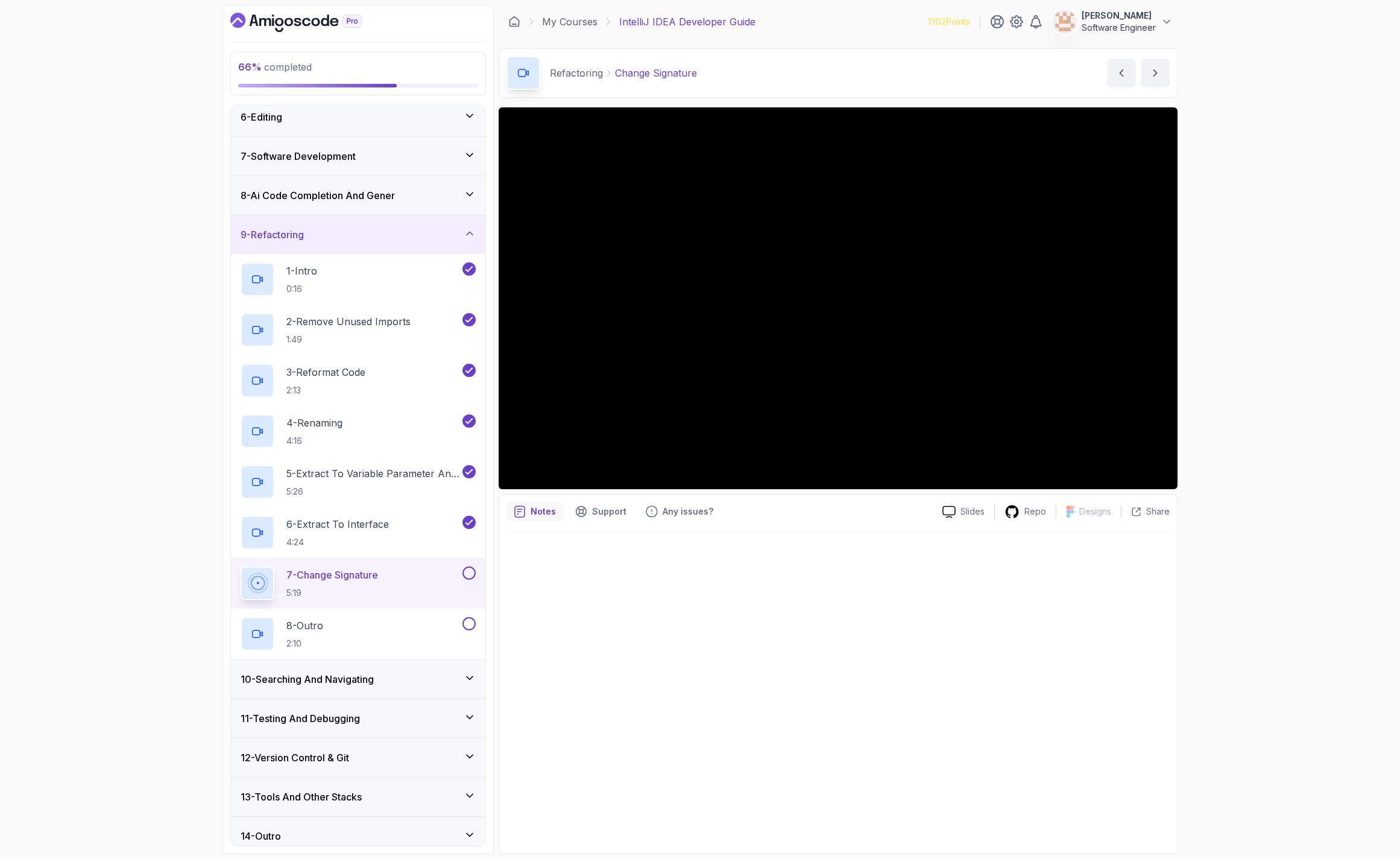
click at [468, 570] on button at bounding box center [469, 573] width 14 height 14
click at [368, 629] on div "8 - Outro 2:10" at bounding box center [350, 634] width 219 height 34
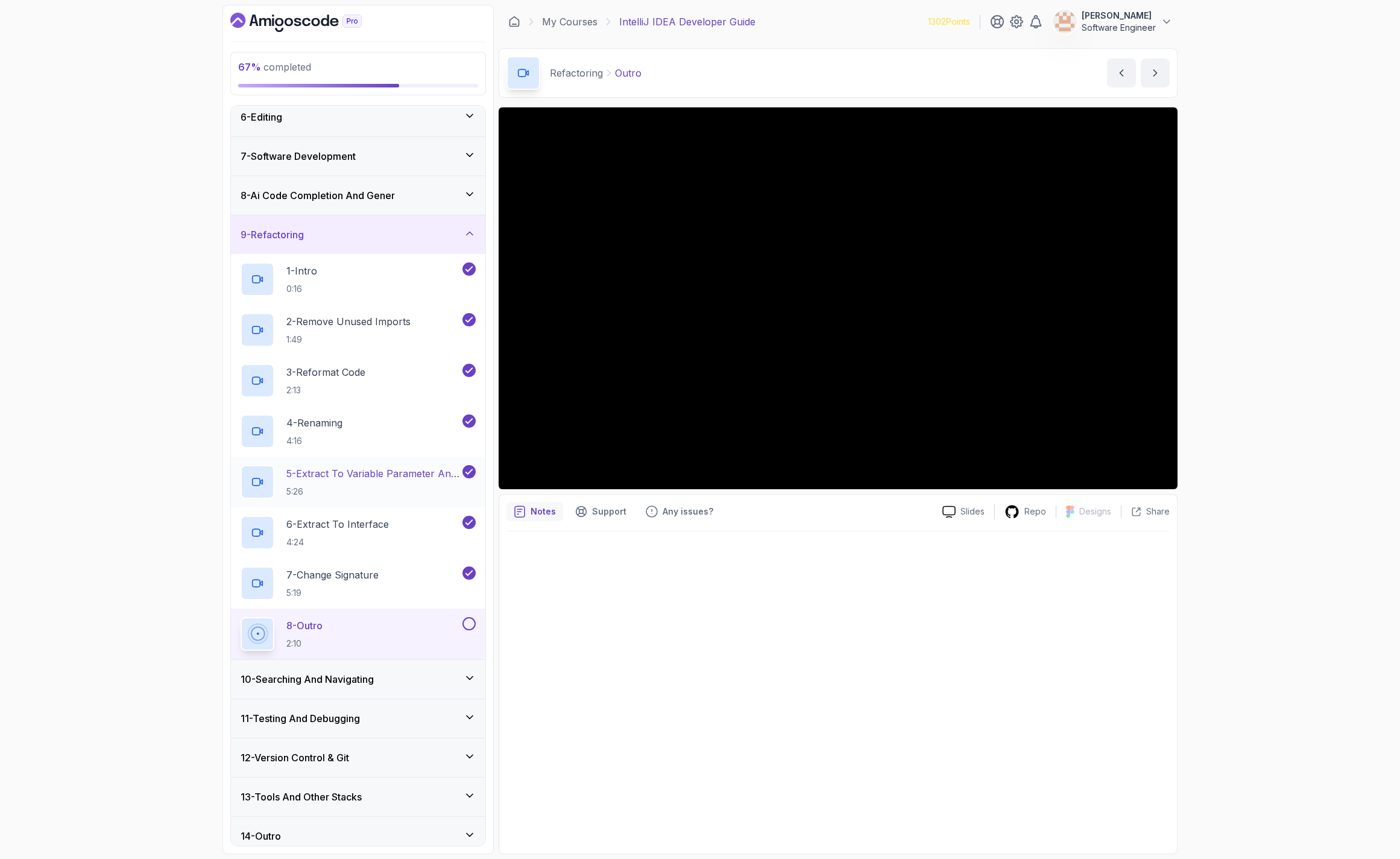
drag, startPoint x: 392, startPoint y: 684, endPoint x: 399, endPoint y: 686, distance: 7.3
click at [393, 684] on div "10 - Searching And Navigating" at bounding box center [358, 679] width 235 height 15
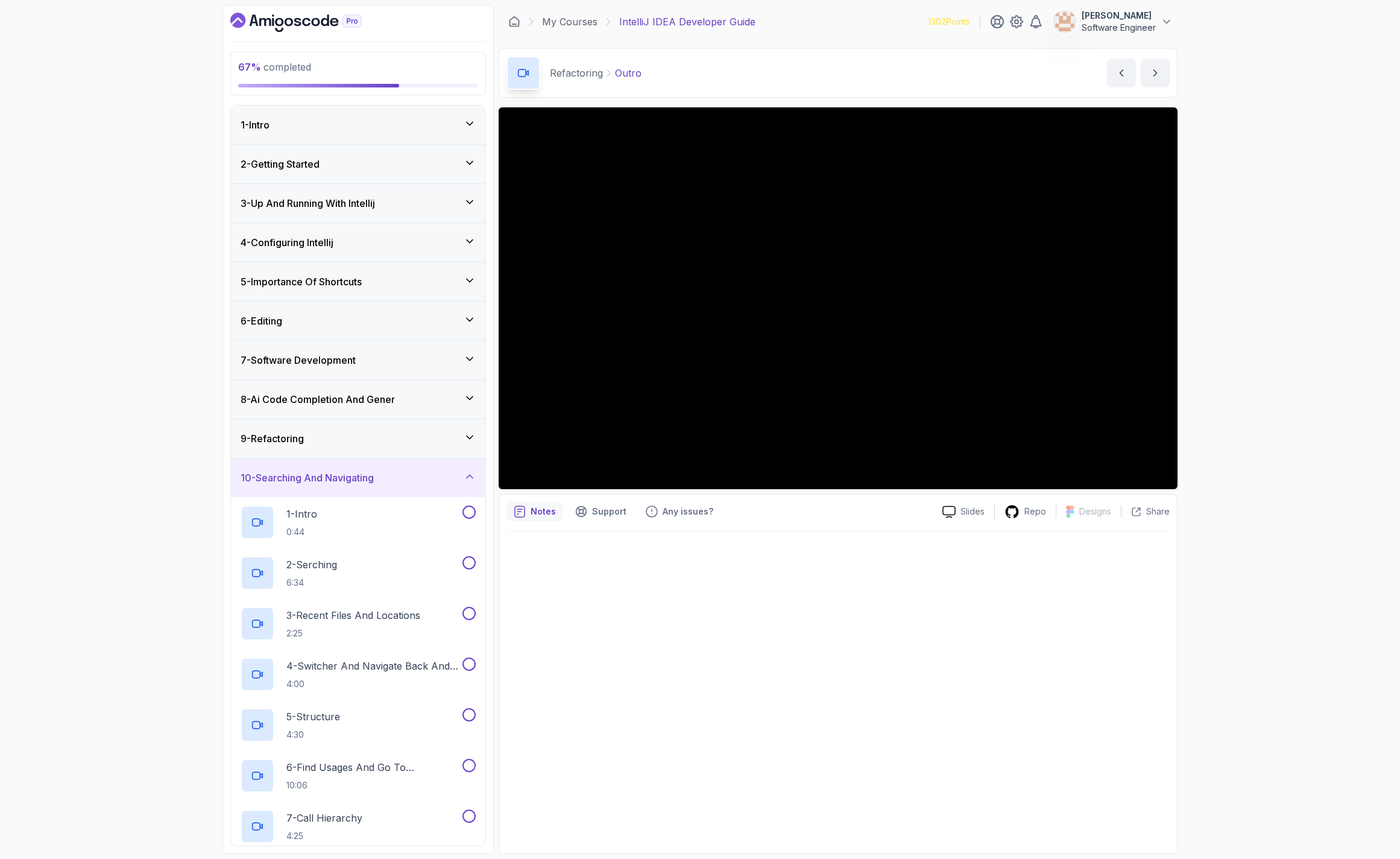
click at [357, 443] on div "9 - Refactoring" at bounding box center [358, 438] width 235 height 15
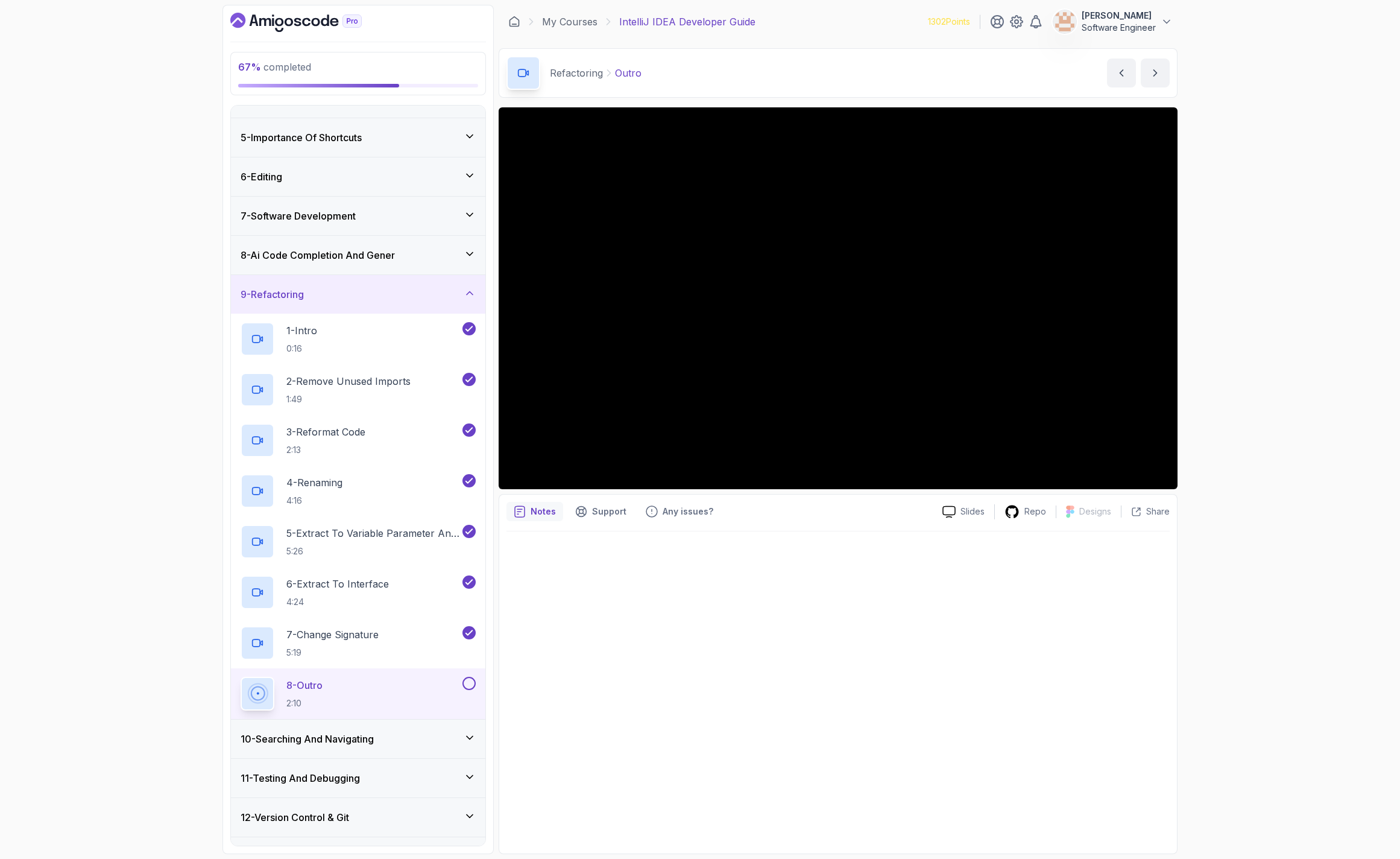
scroll to position [145, 0]
click at [465, 685] on button at bounding box center [469, 683] width 14 height 14
click at [446, 725] on div "10 - Searching And Navigating" at bounding box center [358, 738] width 254 height 39
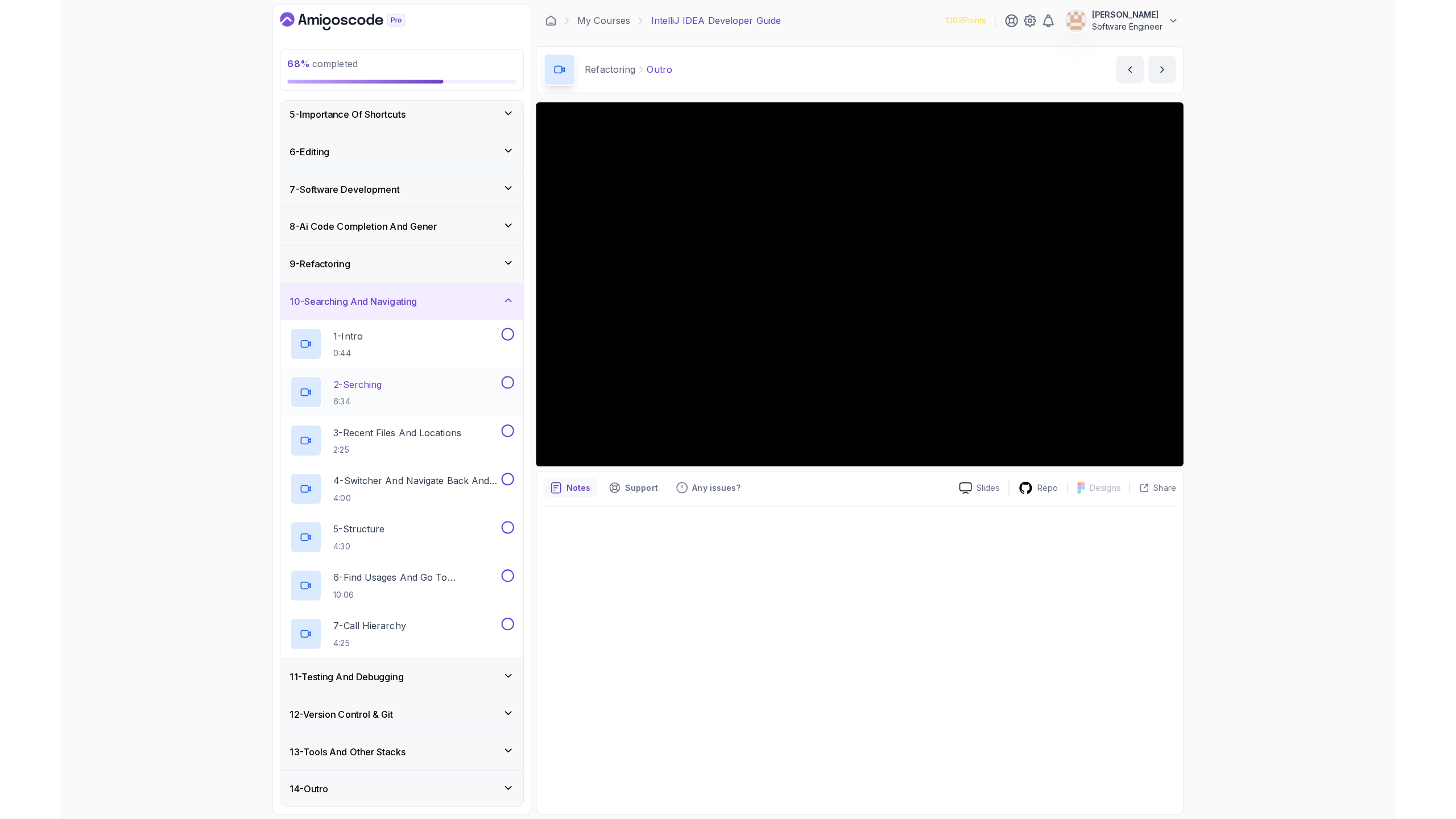
scroll to position [153, 0]
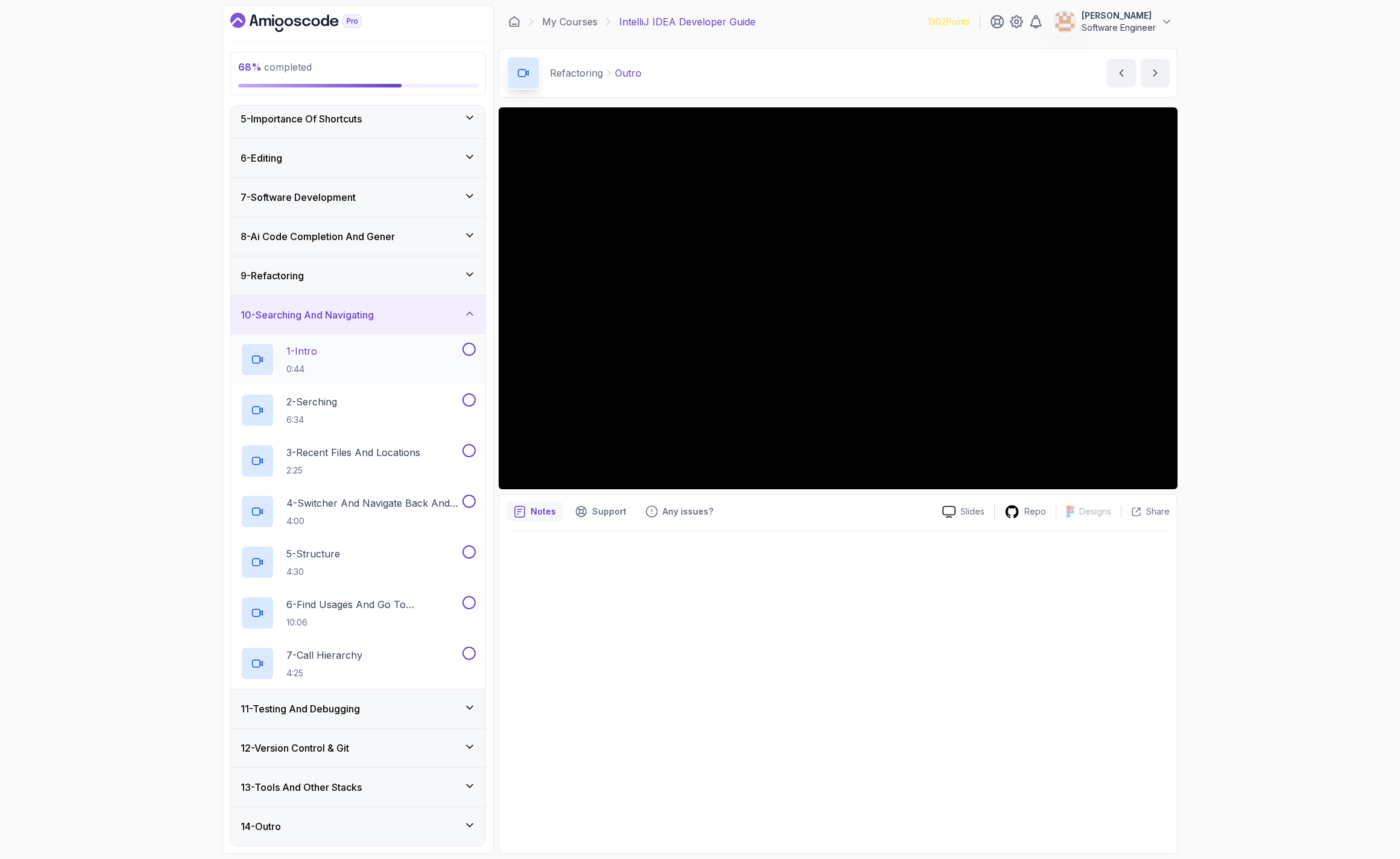
click at [348, 370] on div "1 - Intro 0:44" at bounding box center [350, 359] width 219 height 34
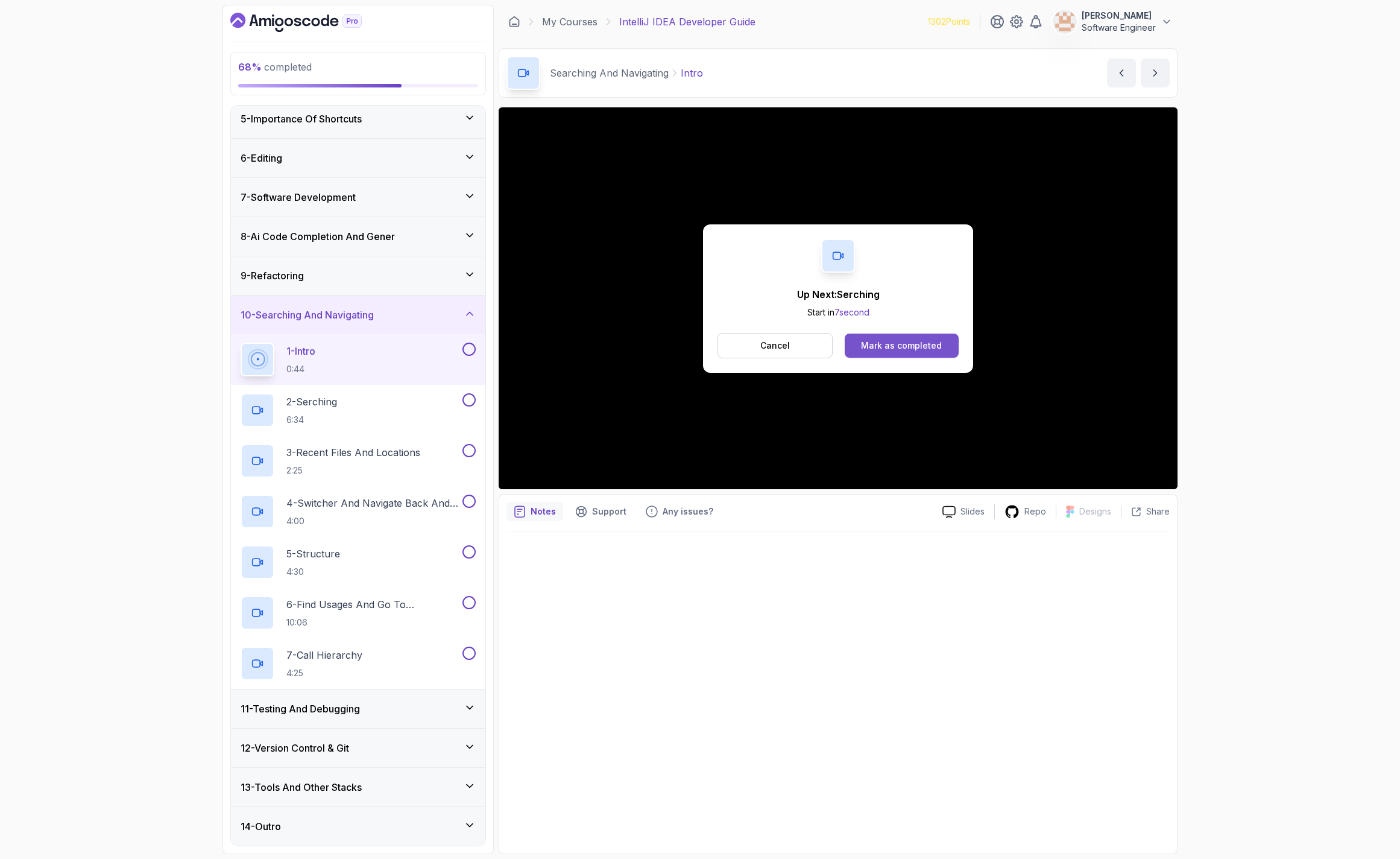
click at [914, 348] on div "Mark as completed" at bounding box center [901, 346] width 81 height 12
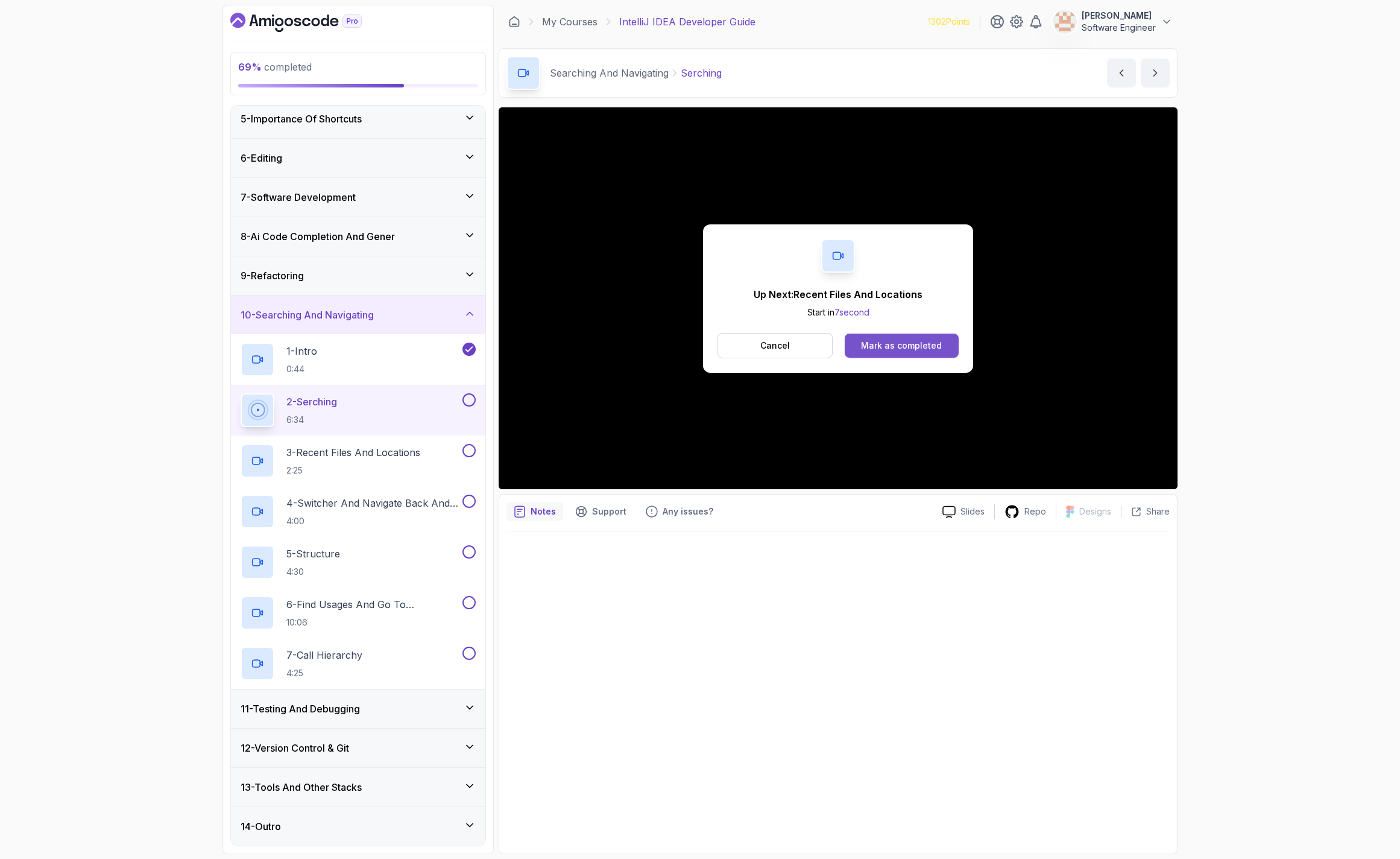
click at [927, 350] on div "Mark as completed" at bounding box center [901, 346] width 81 height 12
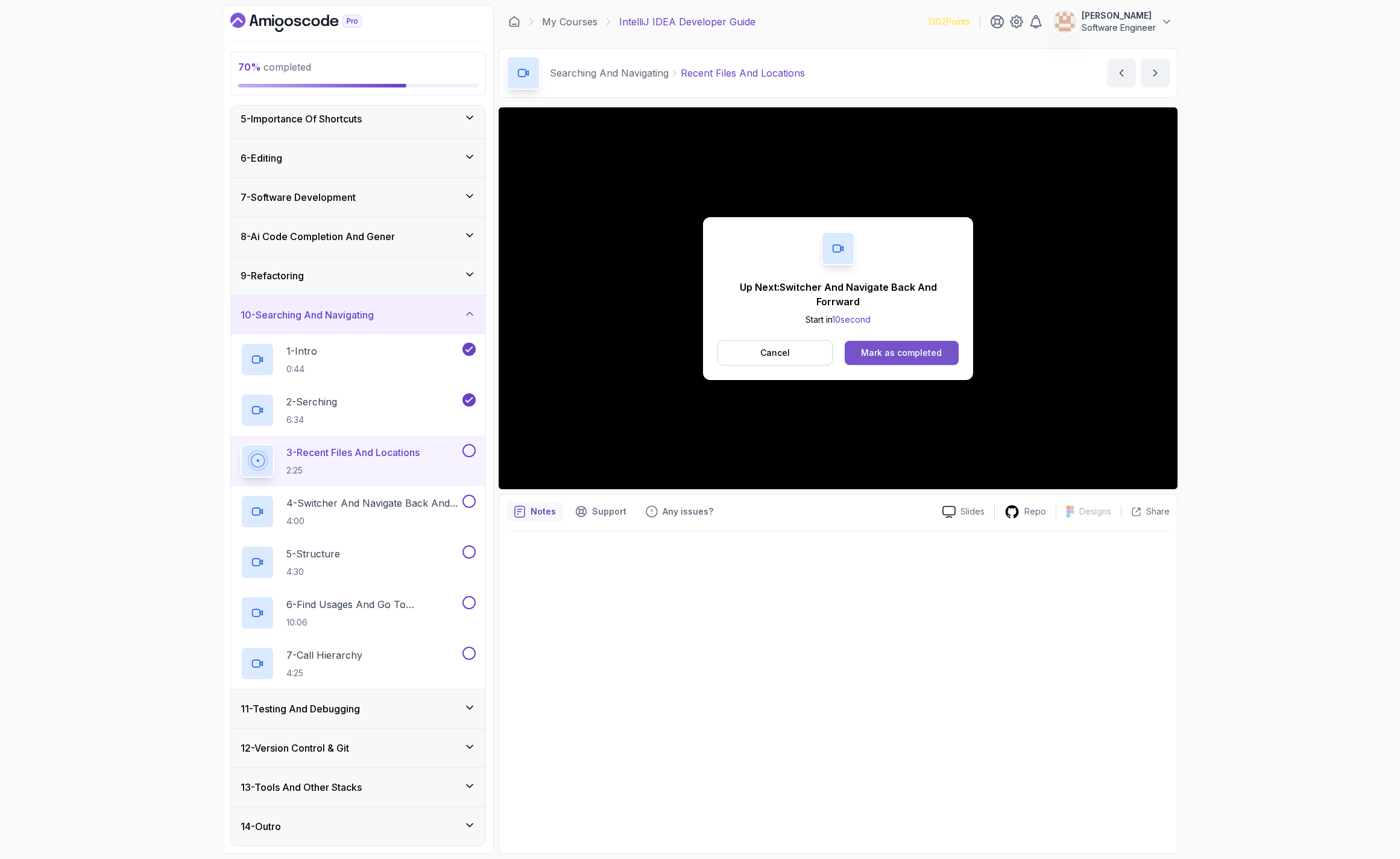
click at [915, 347] on div "Mark as completed" at bounding box center [901, 353] width 81 height 12
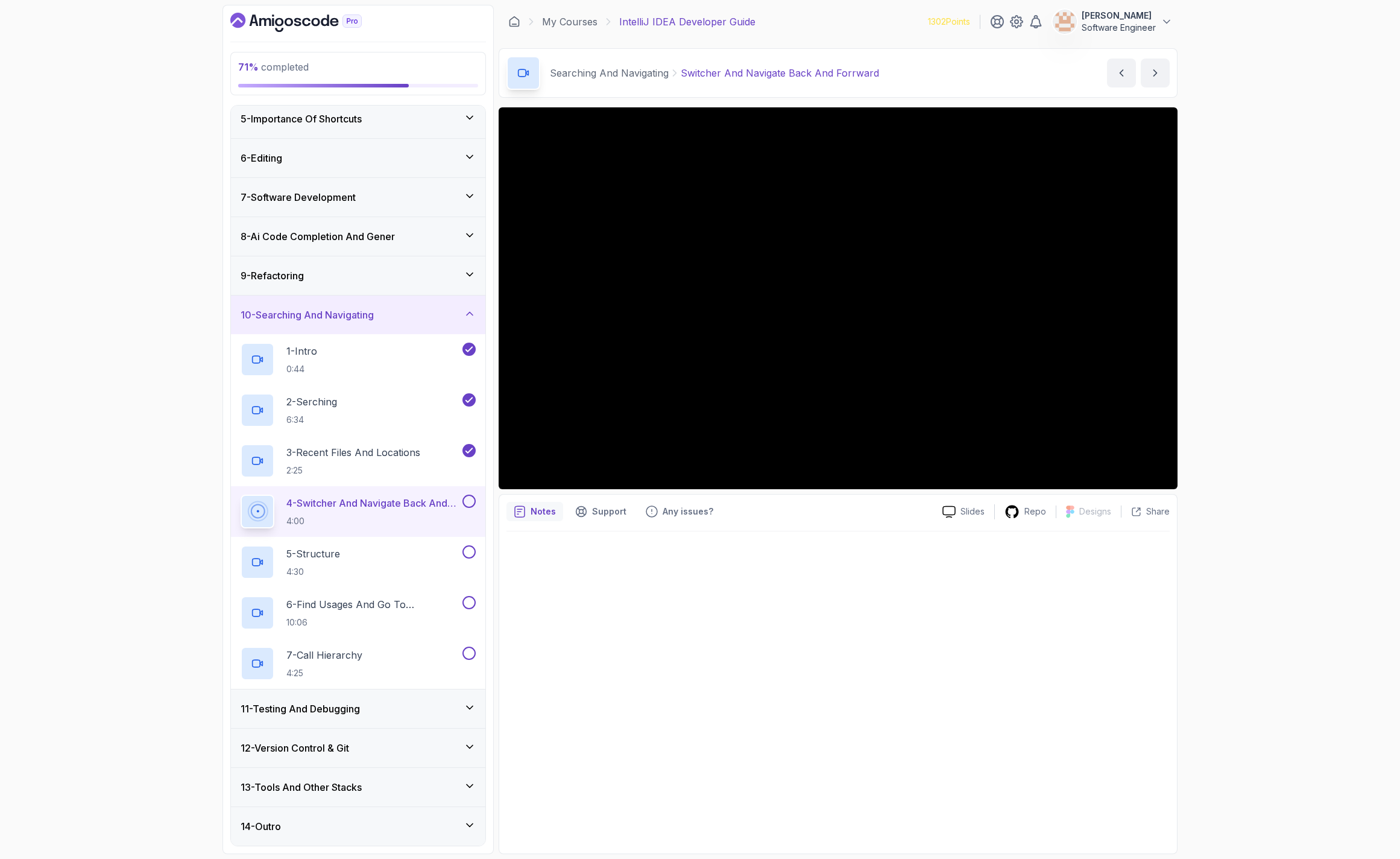
click at [469, 500] on button at bounding box center [469, 501] width 14 height 14
click at [394, 566] on div "5 - Structure 4:30" at bounding box center [350, 562] width 219 height 34
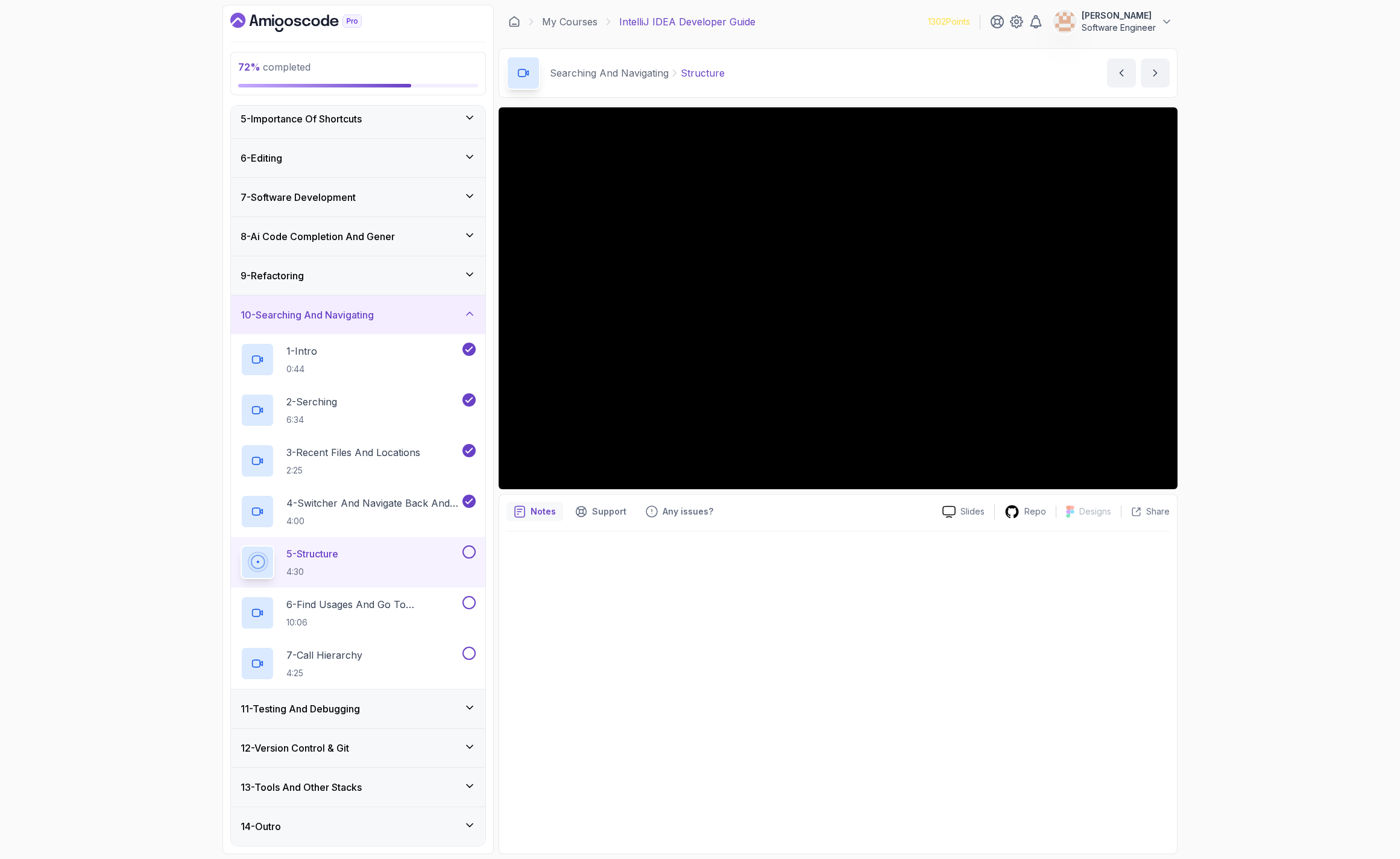
scroll to position [153, 0]
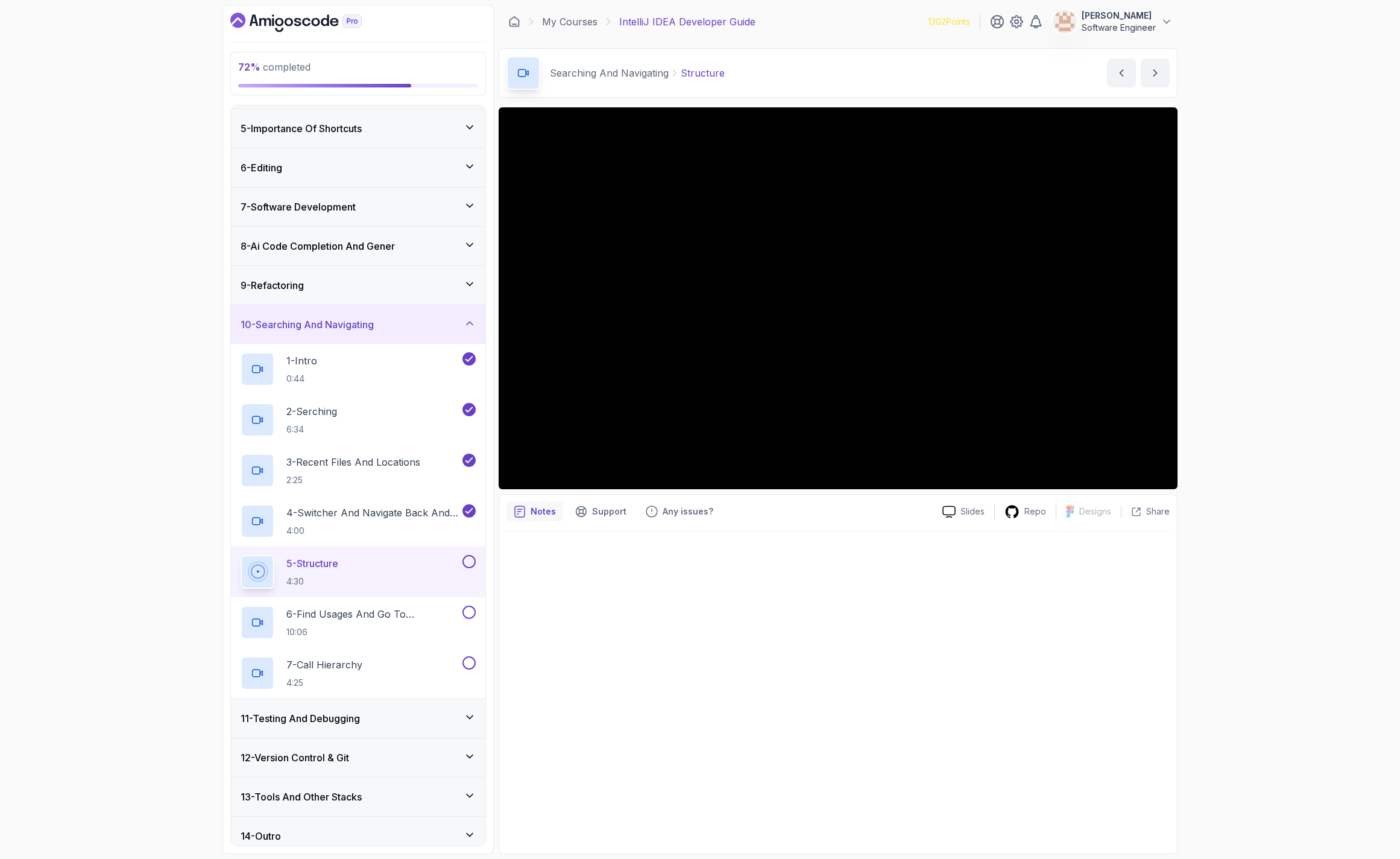
click at [466, 559] on button at bounding box center [469, 562] width 14 height 14
click at [438, 621] on h2 "6 - Find Usages And Go To Declaration 10:06" at bounding box center [373, 622] width 174 height 31
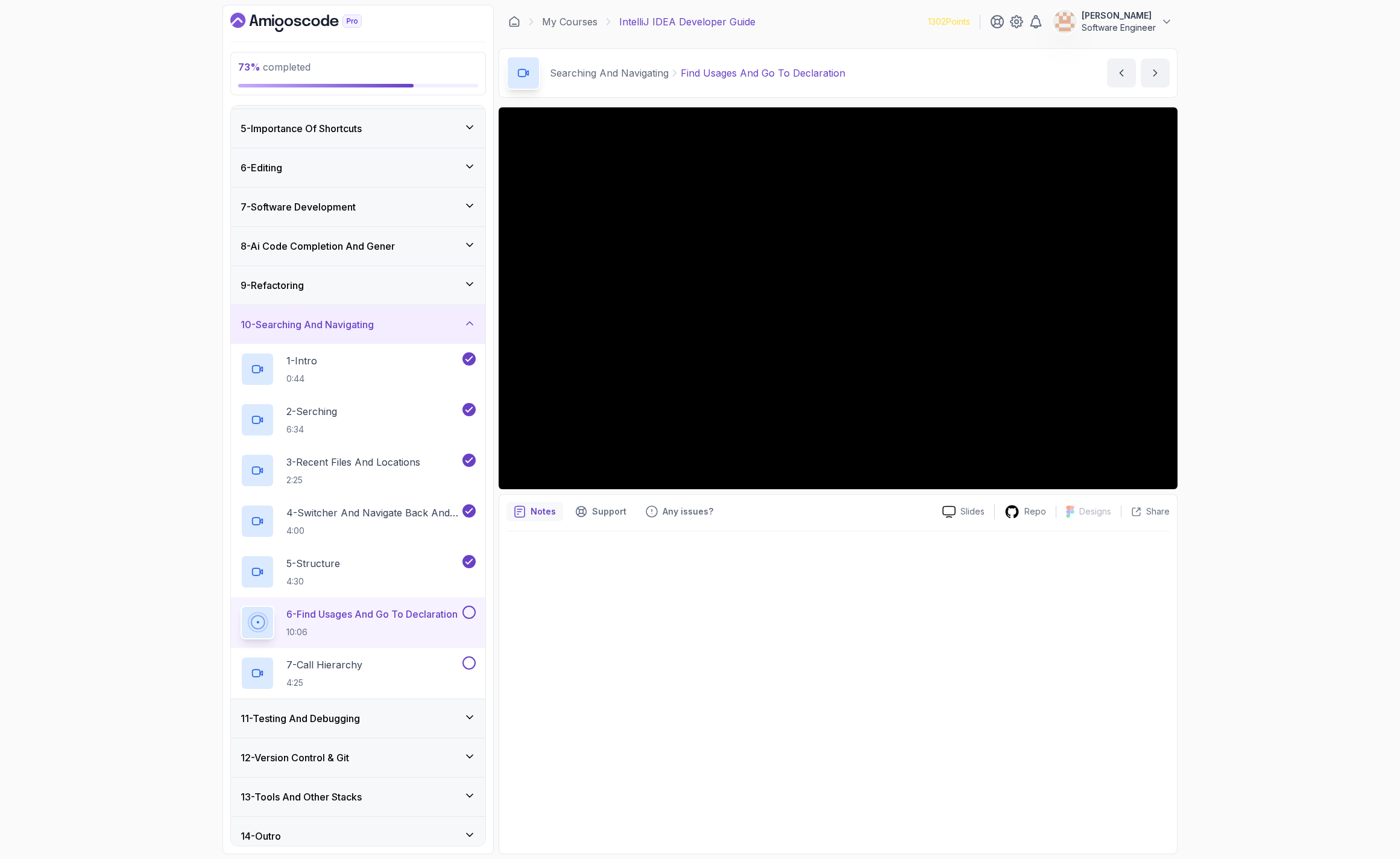
click at [464, 611] on button at bounding box center [469, 612] width 14 height 14
click at [375, 678] on div "7 - Call Hierarchy 4:25" at bounding box center [350, 673] width 219 height 34
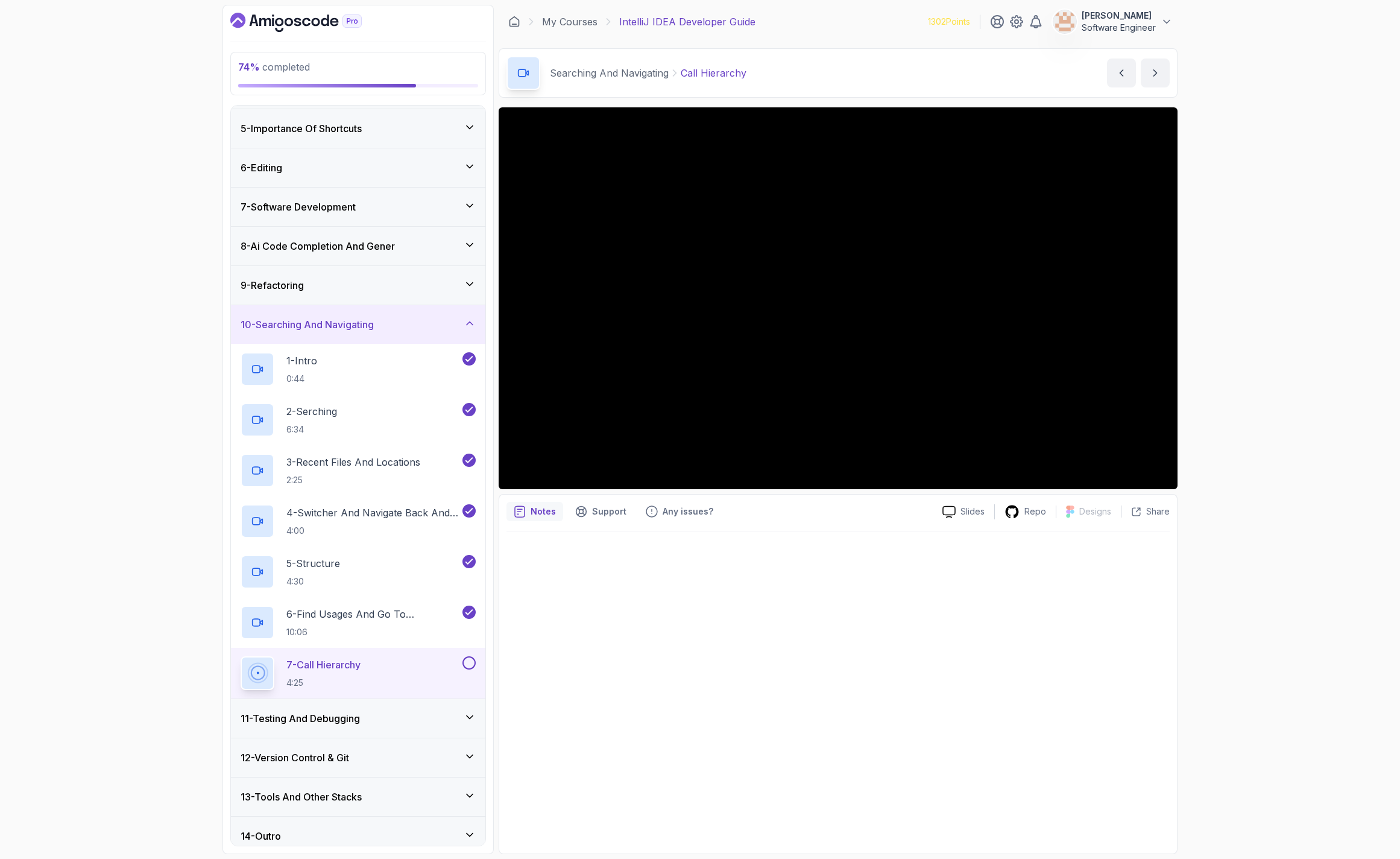
click at [473, 661] on button at bounding box center [469, 663] width 14 height 14
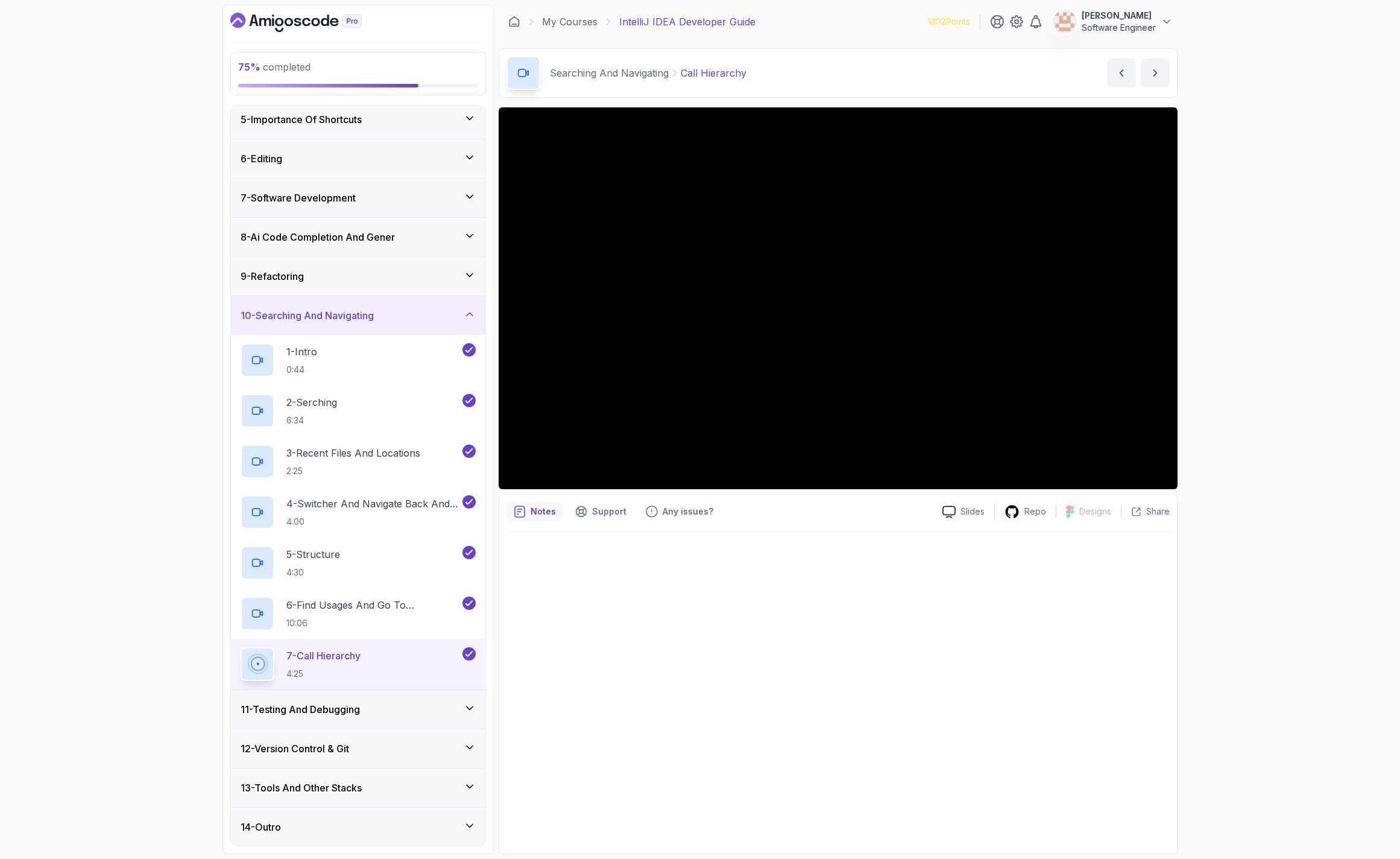
scroll to position [163, 0]
click at [381, 712] on div "11 - Testing And Debugging" at bounding box center [358, 709] width 235 height 15
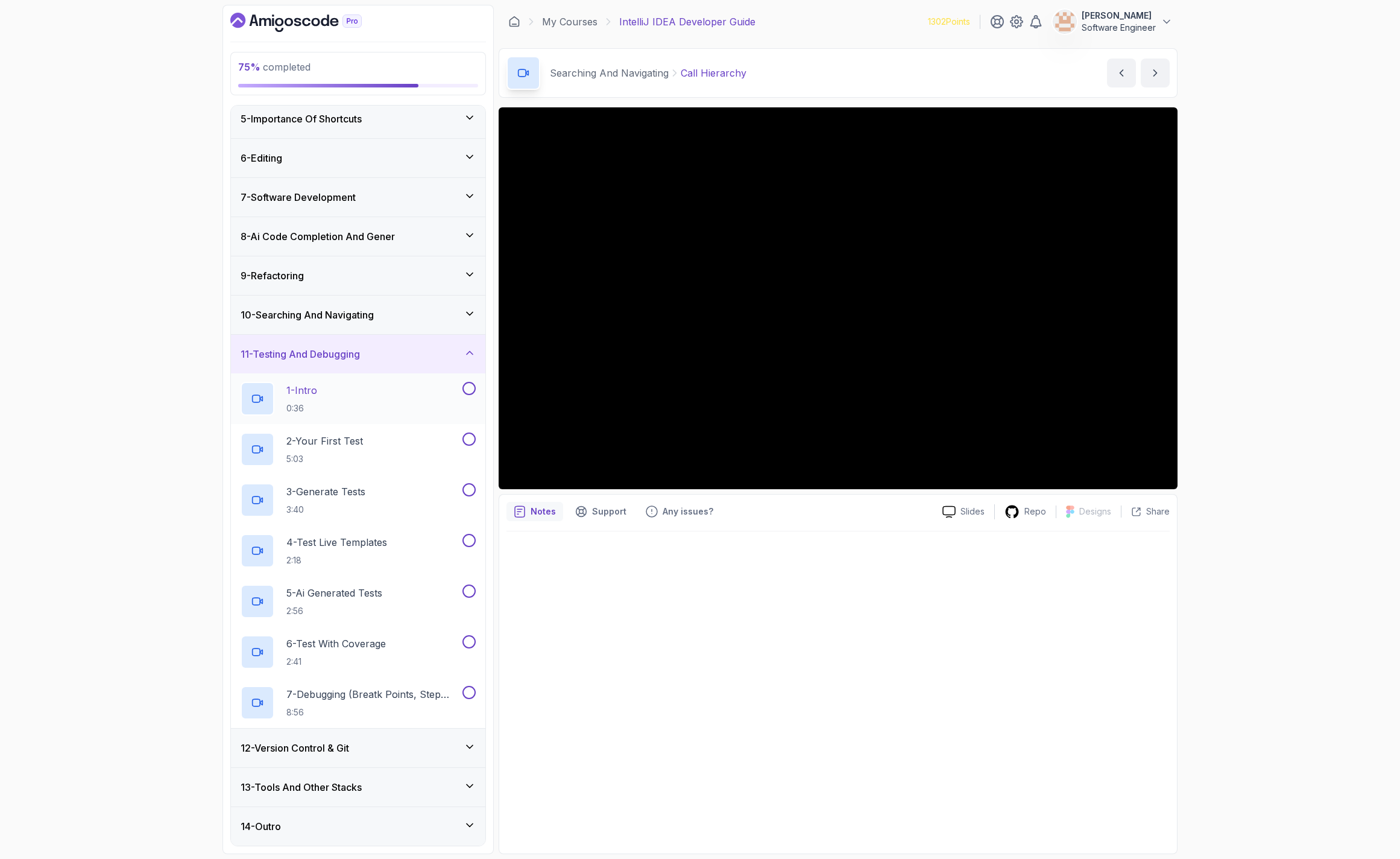
click at [335, 387] on div "1 - Intro 0:36" at bounding box center [350, 398] width 219 height 34
click at [418, 322] on div "10 - Searching And Navigating" at bounding box center [358, 314] width 254 height 39
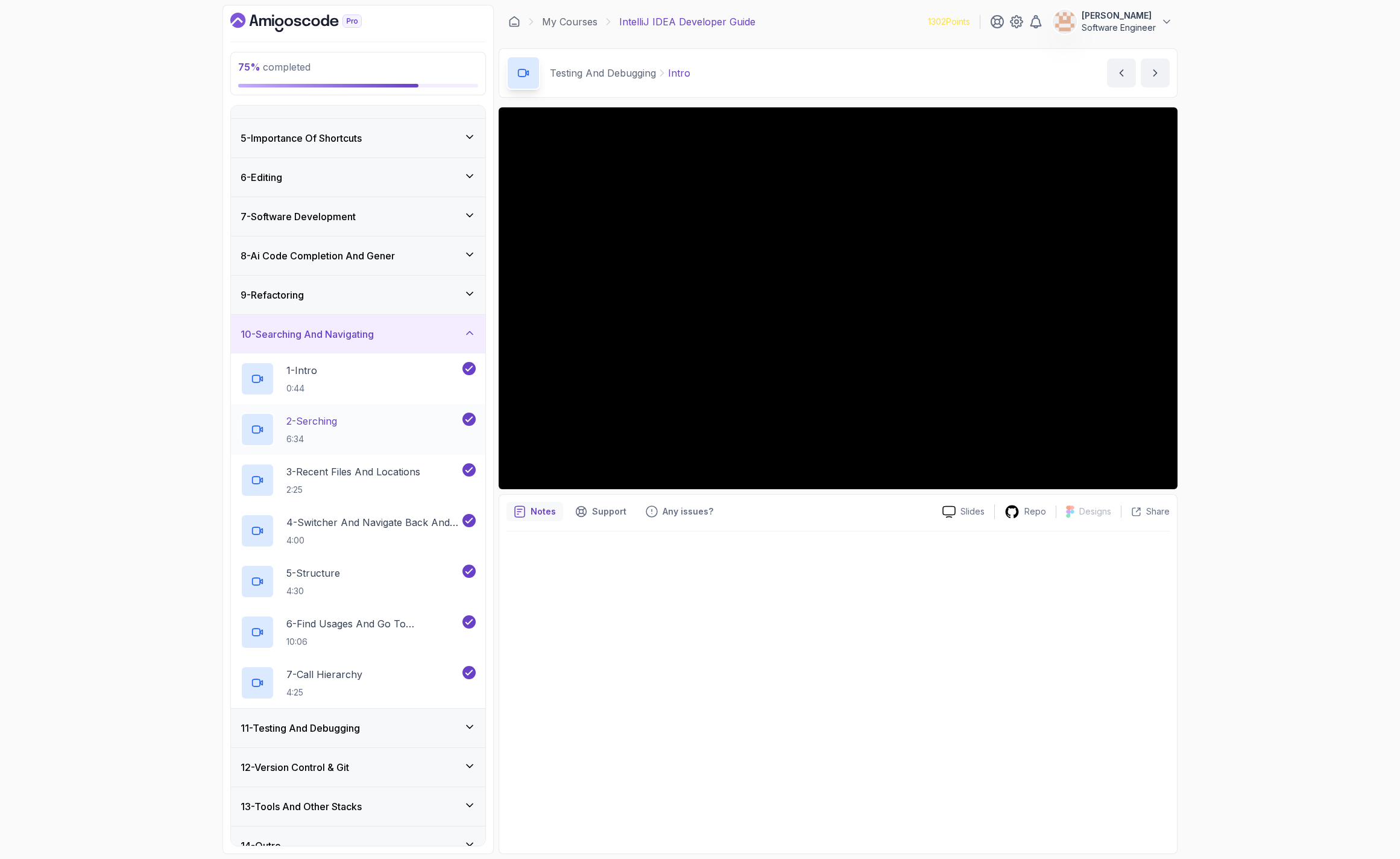
scroll to position [145, 0]
click at [349, 335] on h3 "10 - Searching And Navigating" at bounding box center [307, 333] width 133 height 15
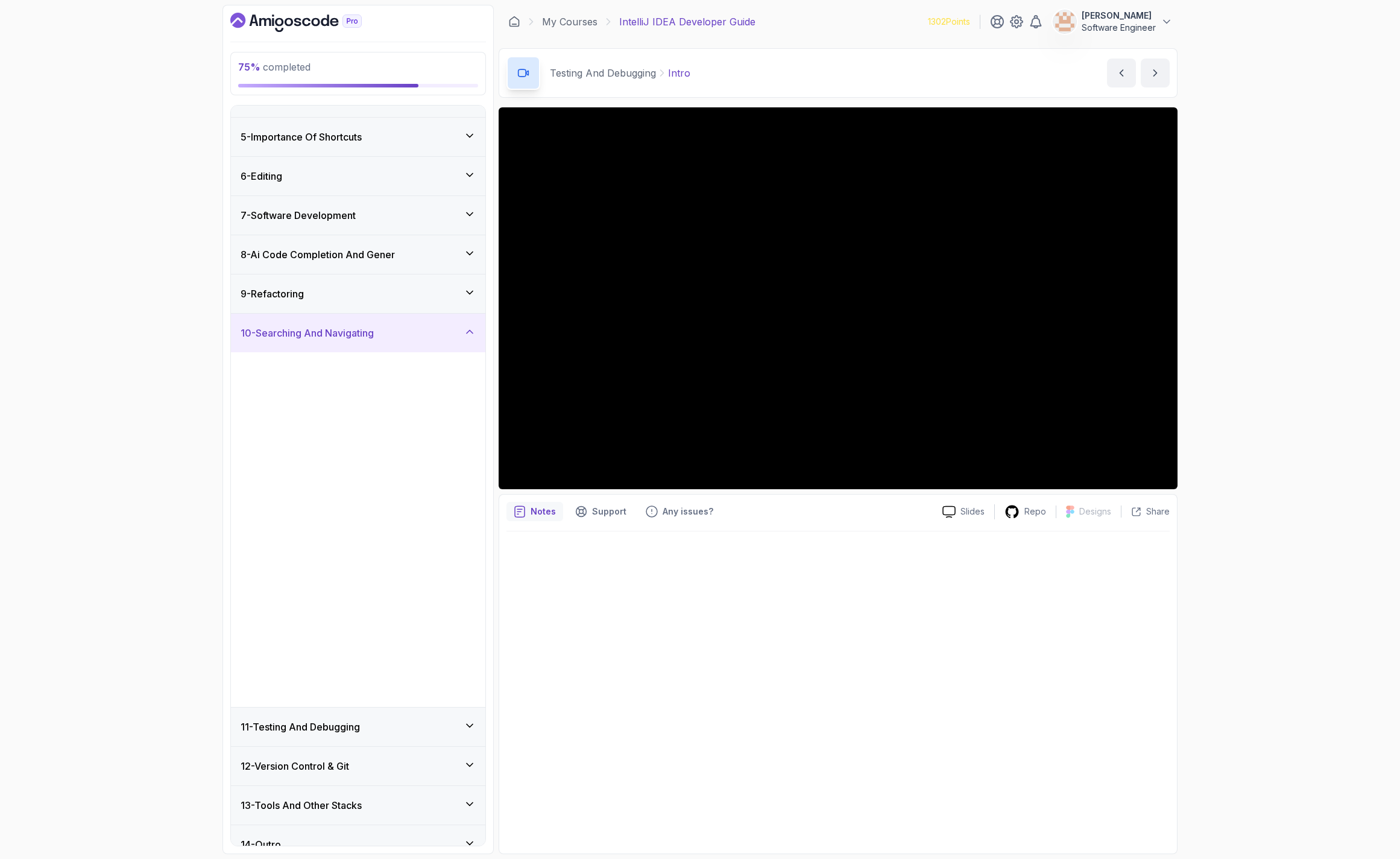
scroll to position [0, 0]
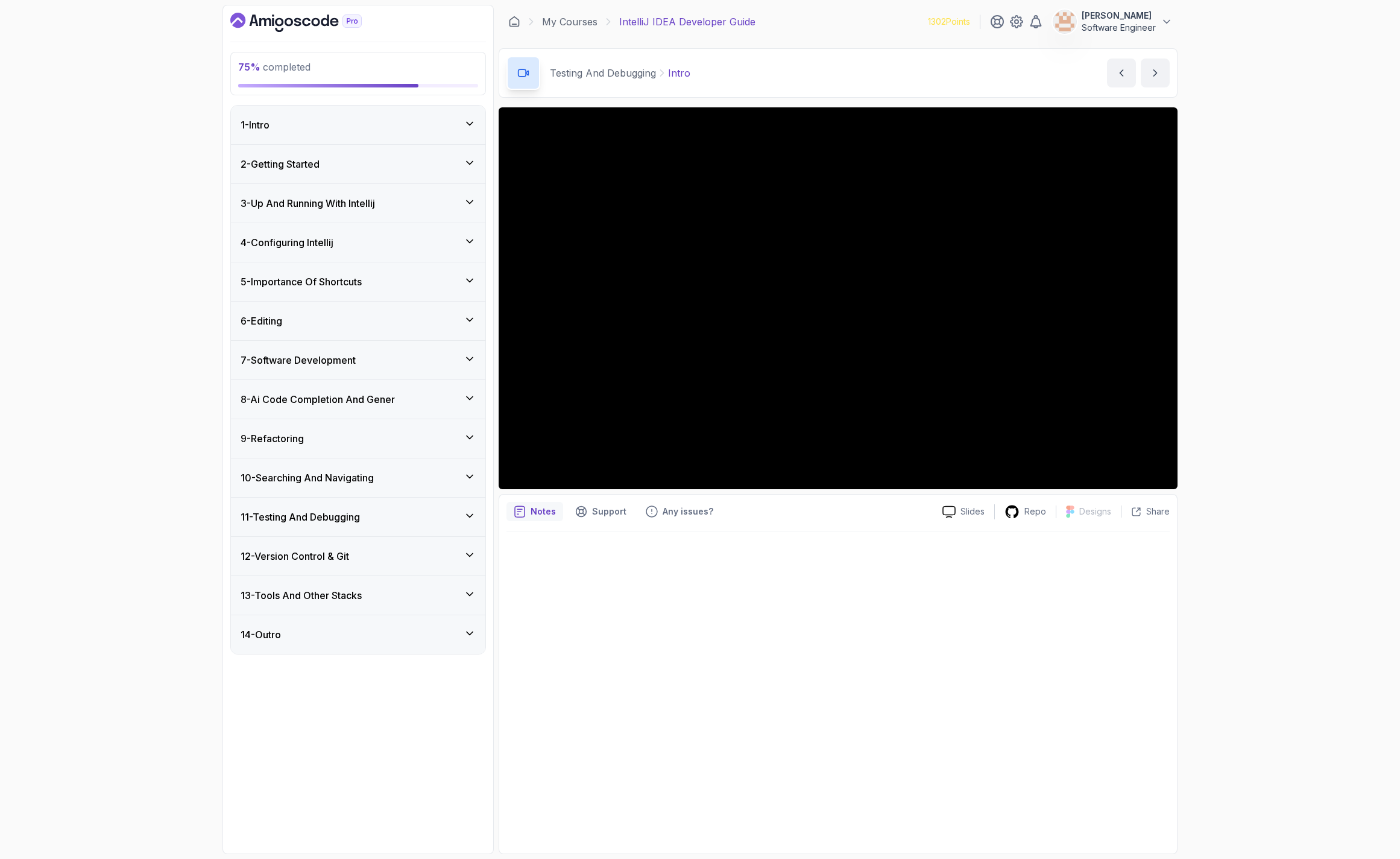
click at [329, 518] on h3 "11 - Testing And Debugging" at bounding box center [300, 517] width 119 height 15
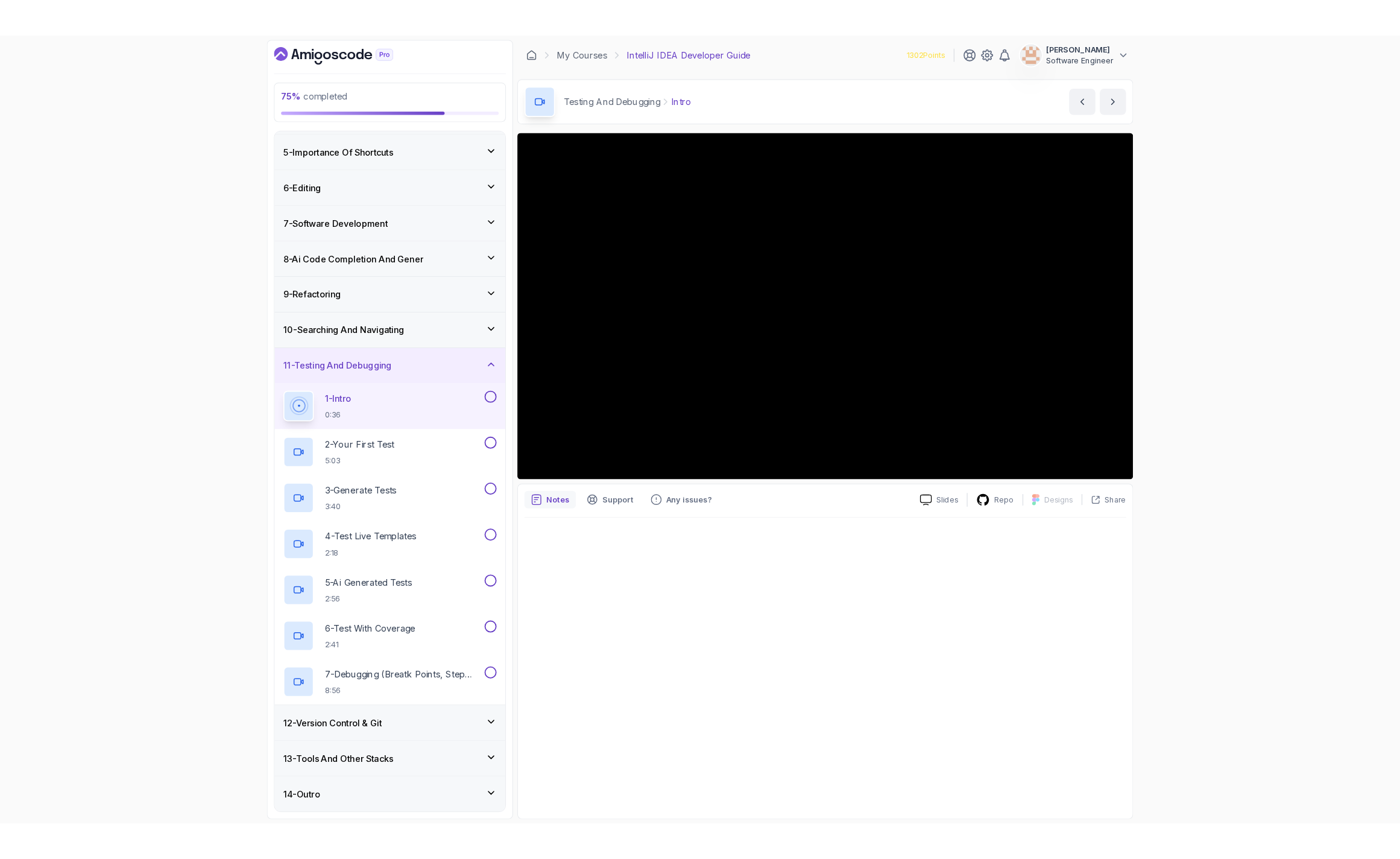
scroll to position [153, 0]
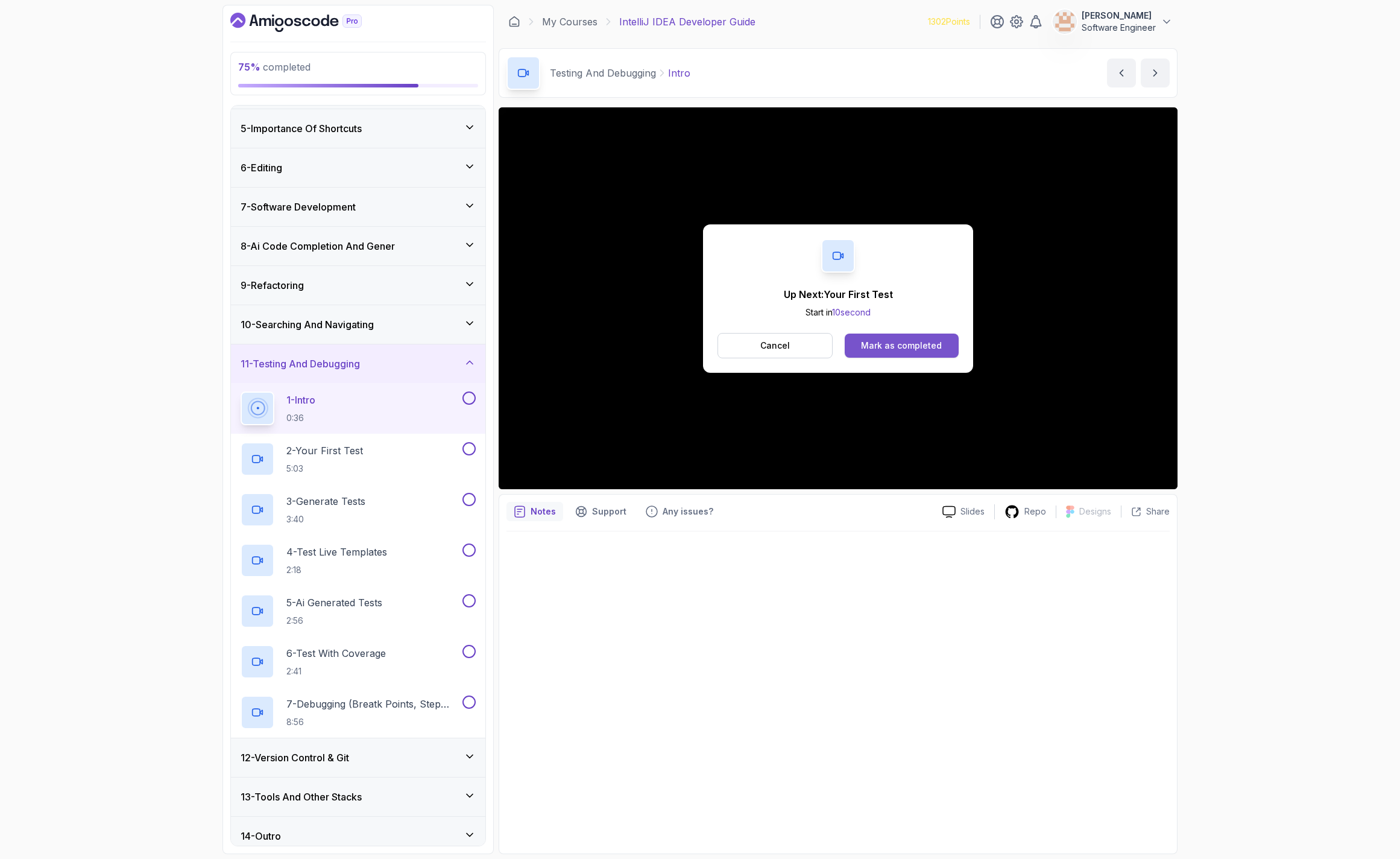
click at [925, 344] on div "Mark as completed" at bounding box center [901, 346] width 81 height 12
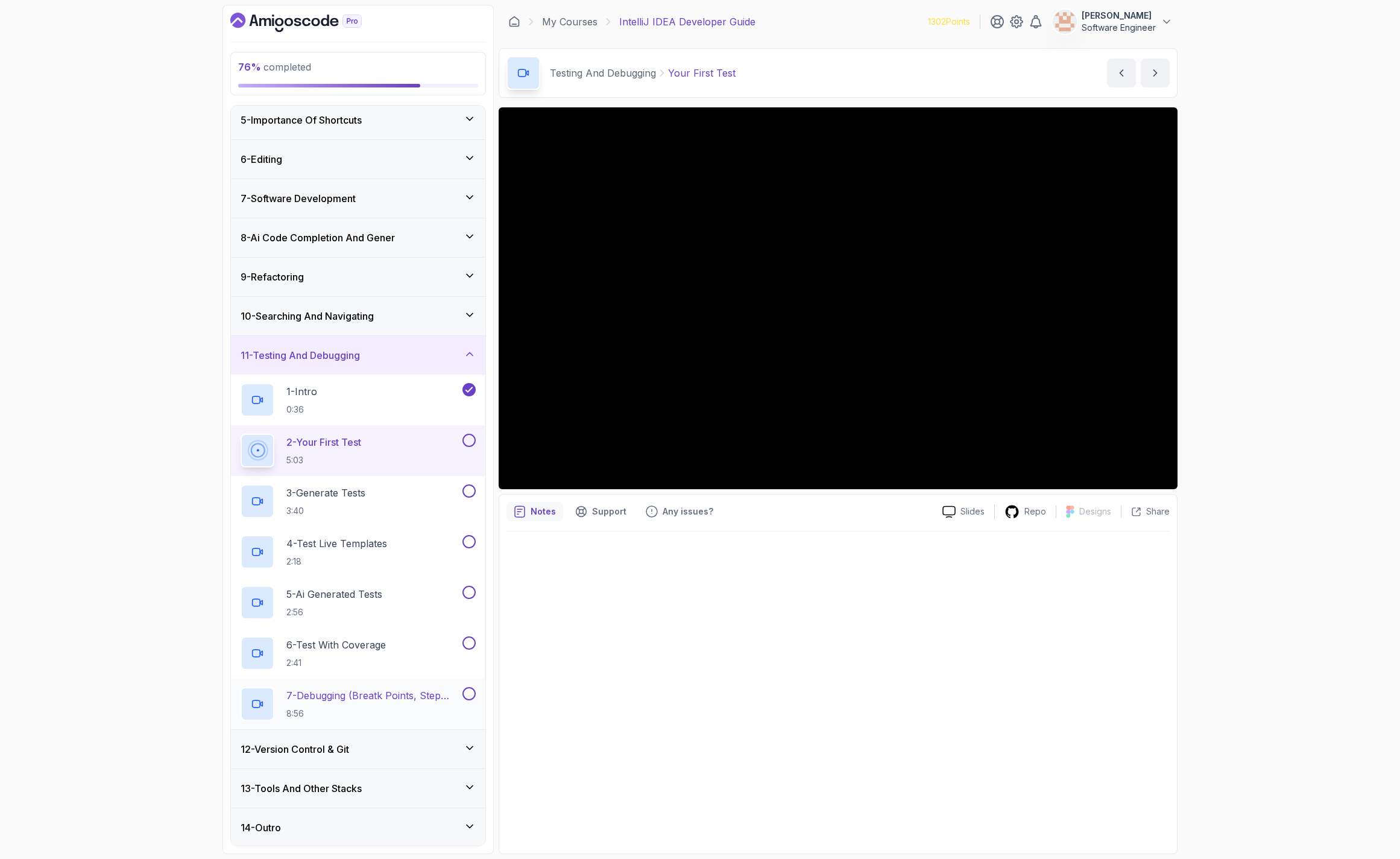
scroll to position [163, 0]
click at [428, 755] on div "12 - Version Control & Git" at bounding box center [358, 747] width 254 height 39
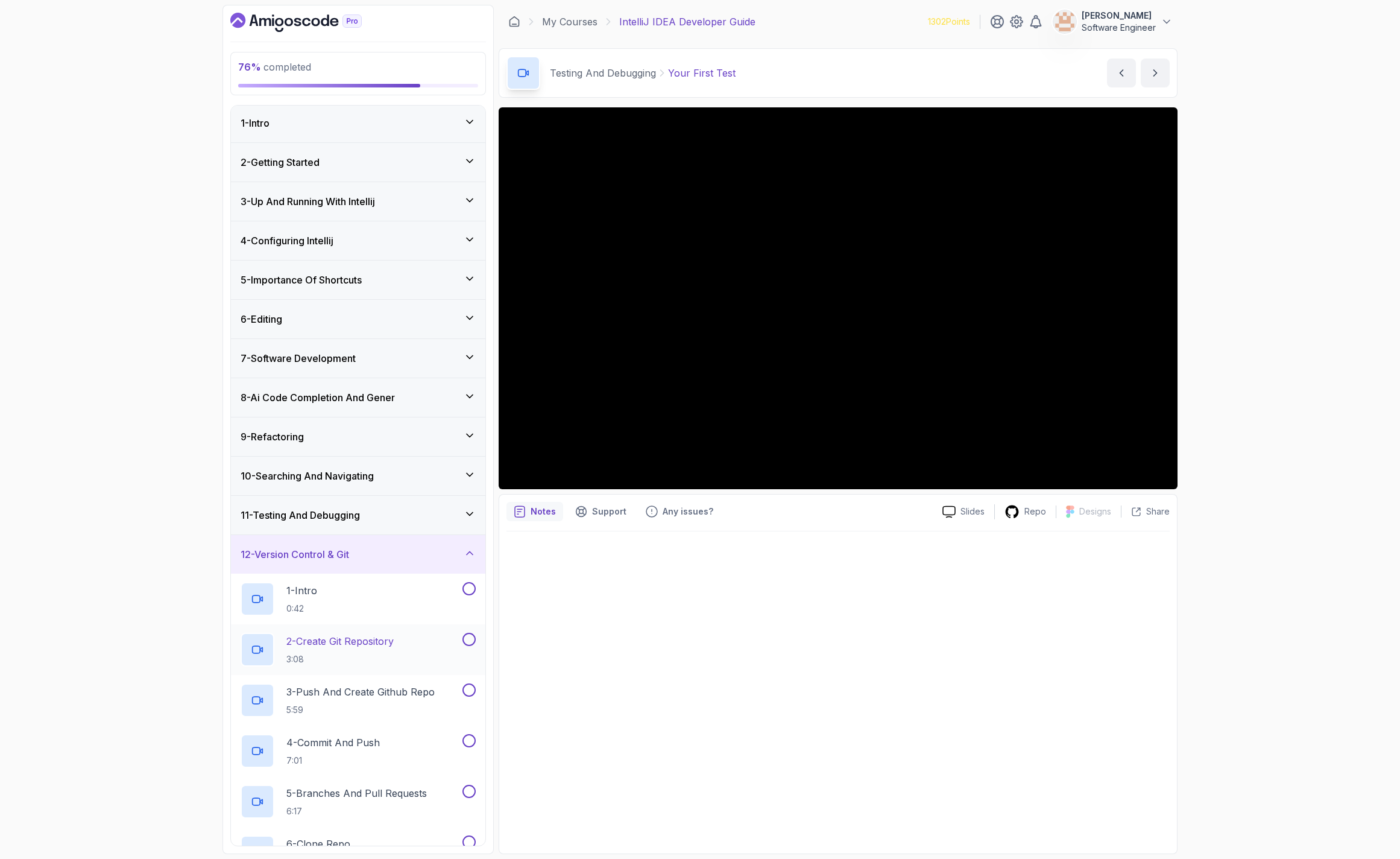
scroll to position [0, 0]
click at [316, 557] on h3 "12 - Version Control & Git" at bounding box center [295, 556] width 109 height 15
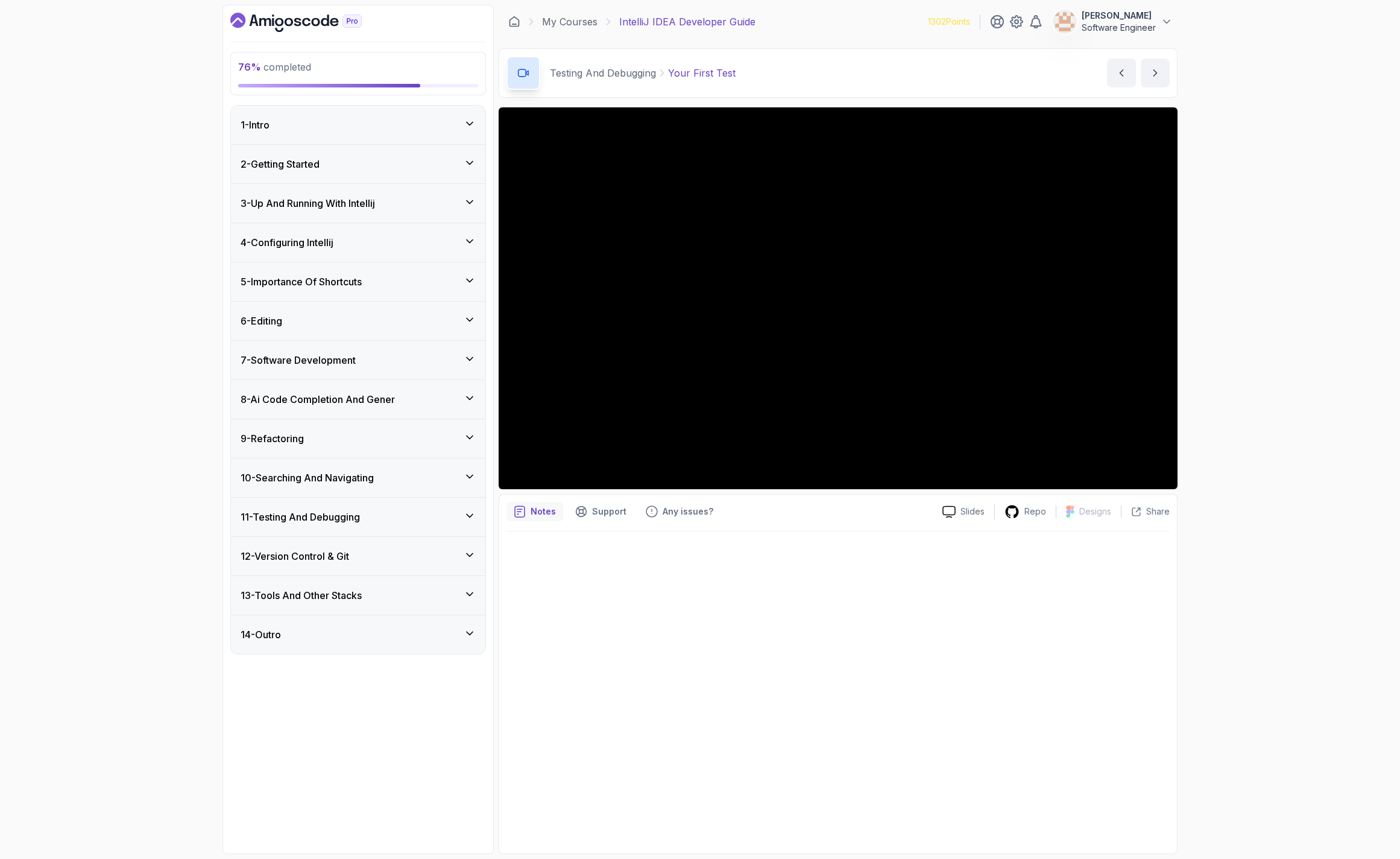
click at [331, 596] on h3 "13 - Tools And Other Stacks" at bounding box center [301, 596] width 121 height 15
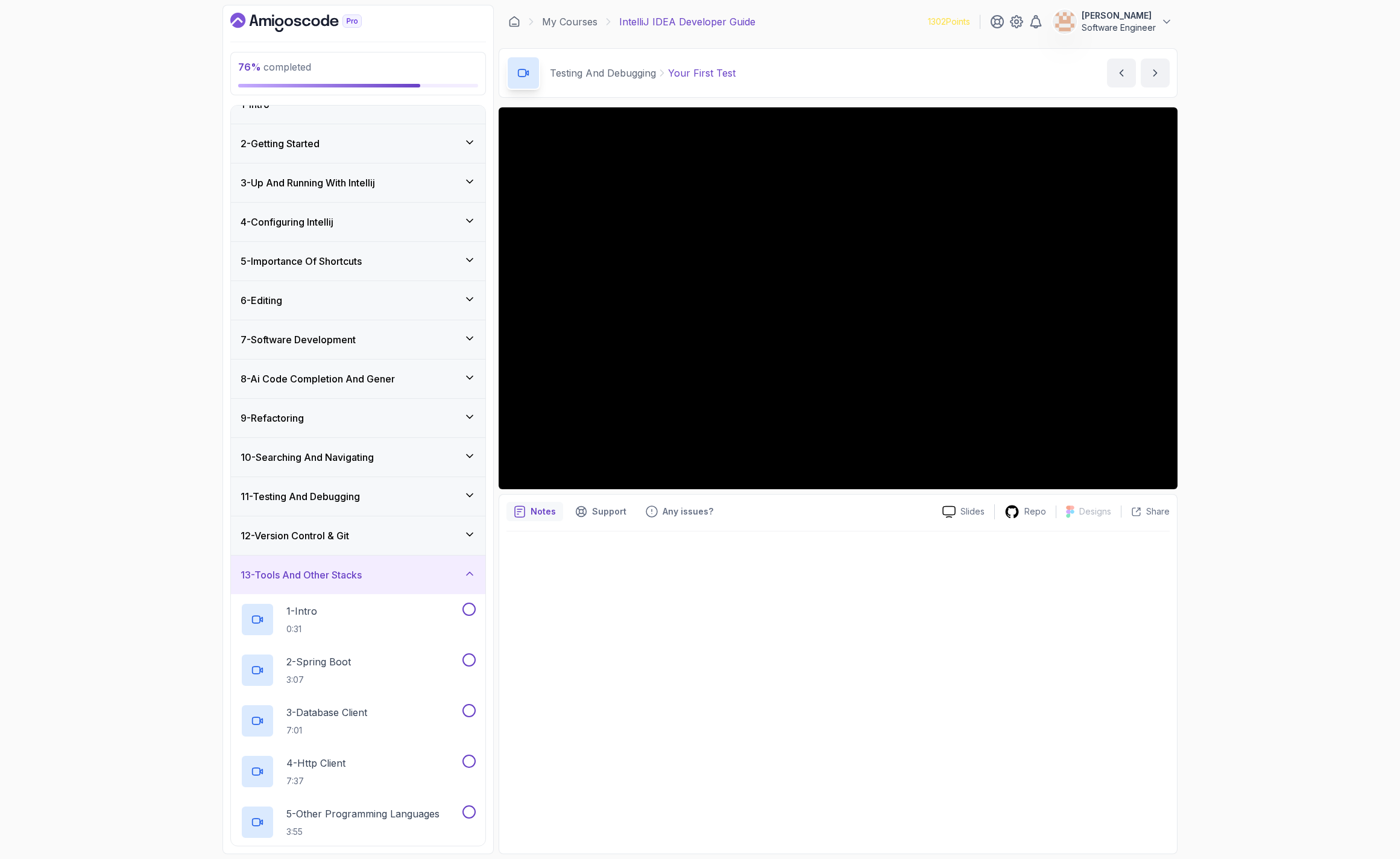
scroll to position [18, 0]
click at [306, 588] on div "13 - Tools And Other Stacks" at bounding box center [358, 577] width 254 height 39
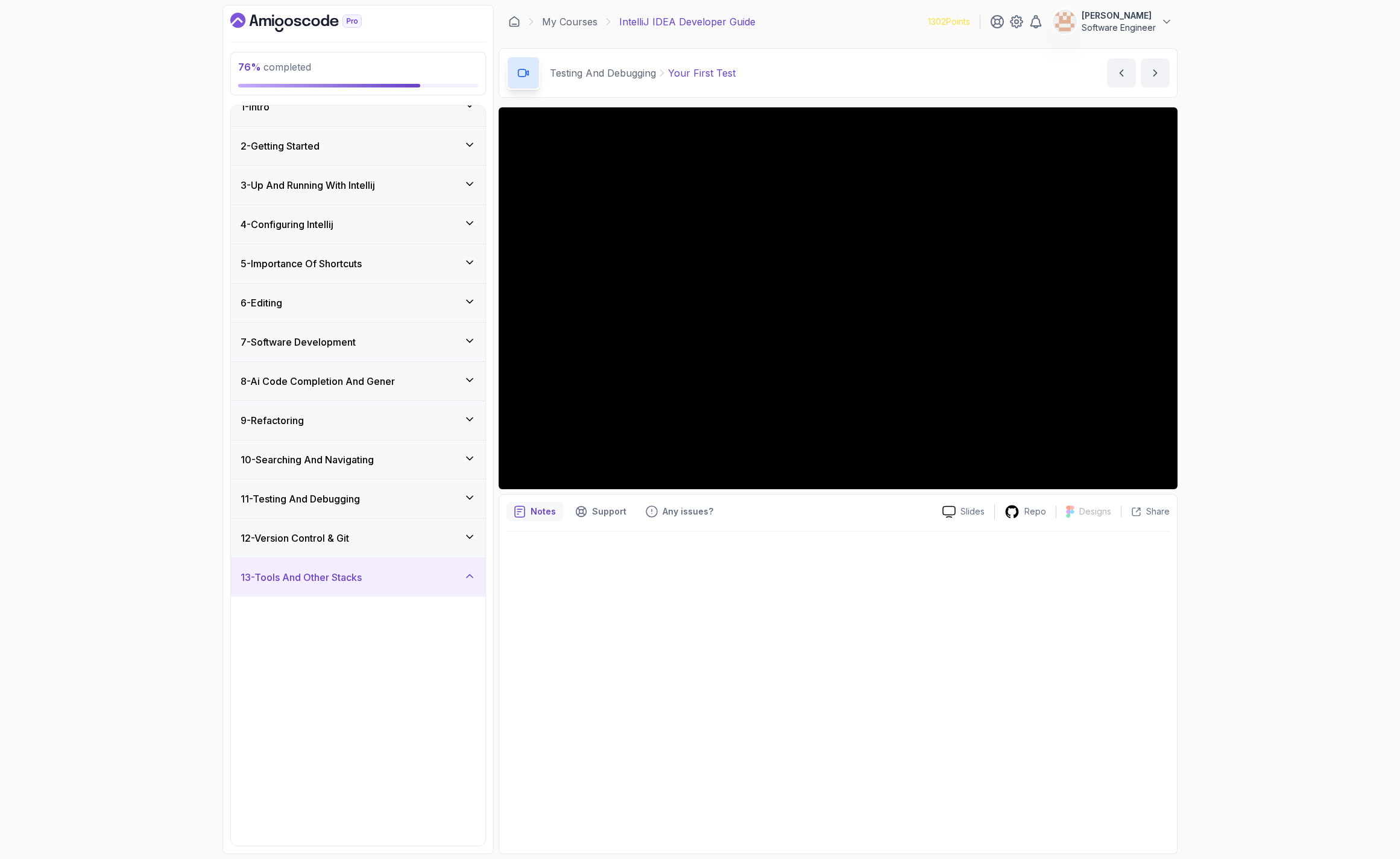
scroll to position [0, 0]
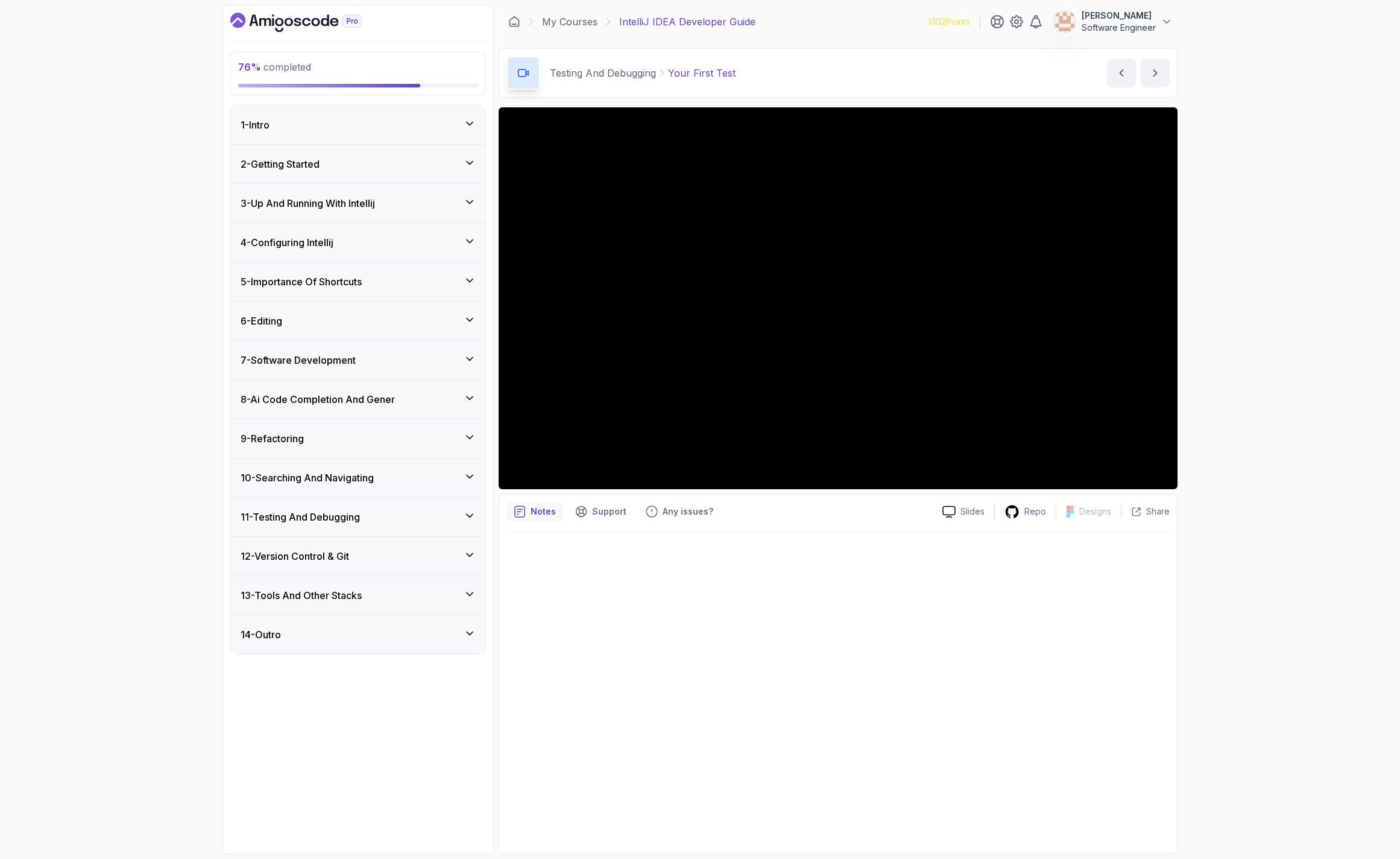
click at [298, 526] on div "11 - Testing And Debugging" at bounding box center [358, 516] width 254 height 39
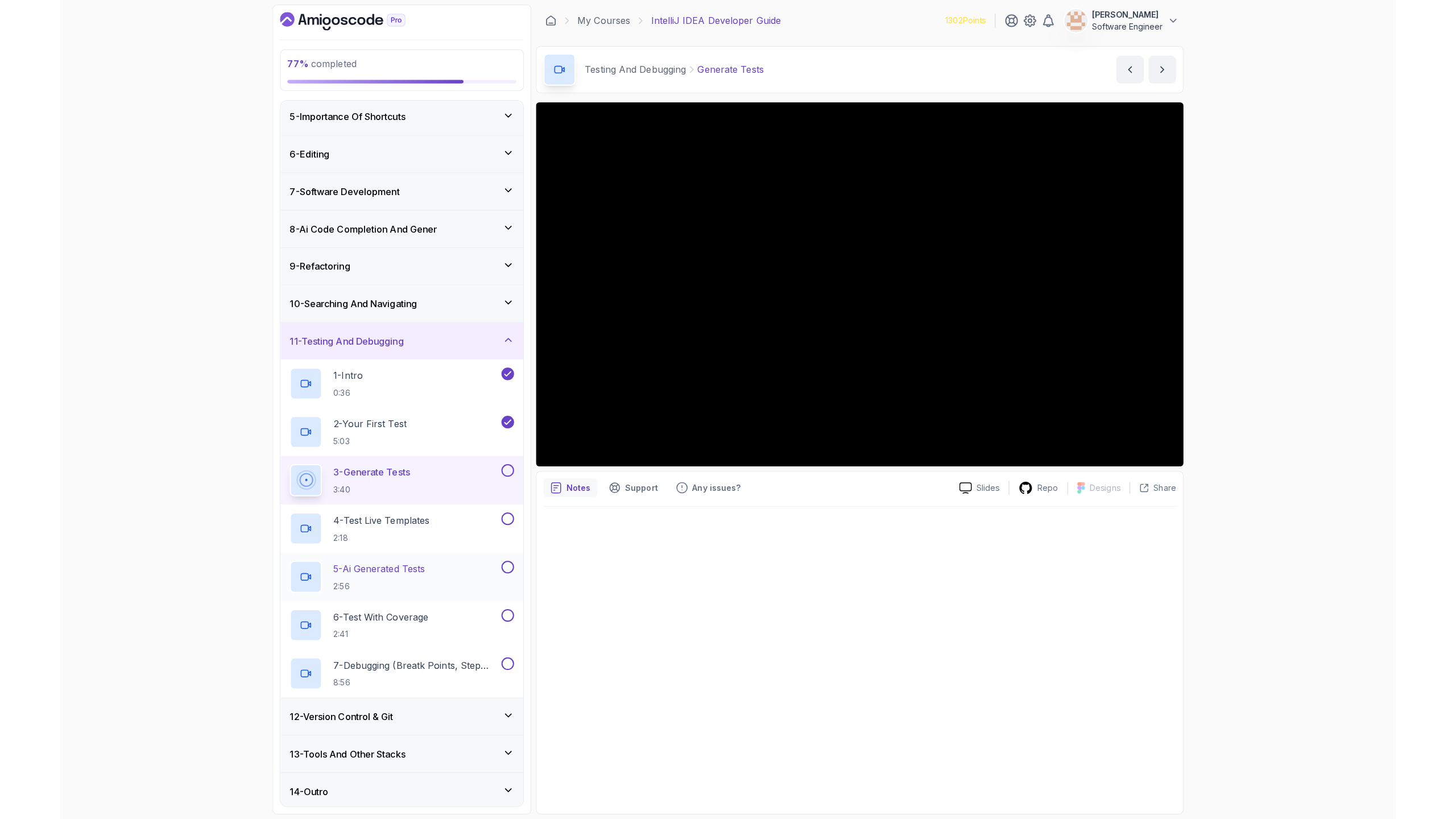
scroll to position [153, 0]
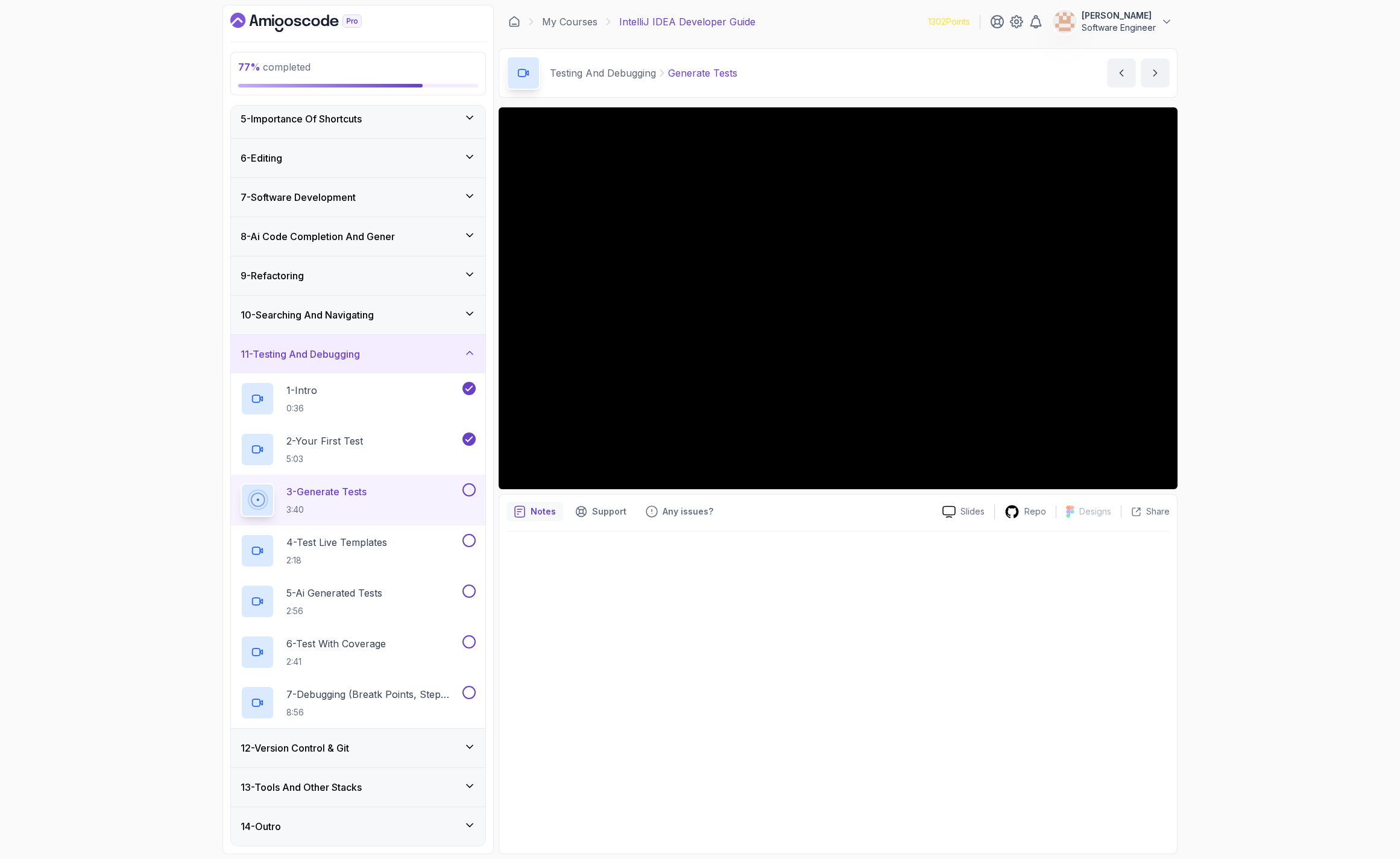
click at [467, 489] on button at bounding box center [469, 490] width 14 height 14
click at [349, 552] on h2 "4 - Test Live Templates 2:18" at bounding box center [337, 550] width 101 height 31
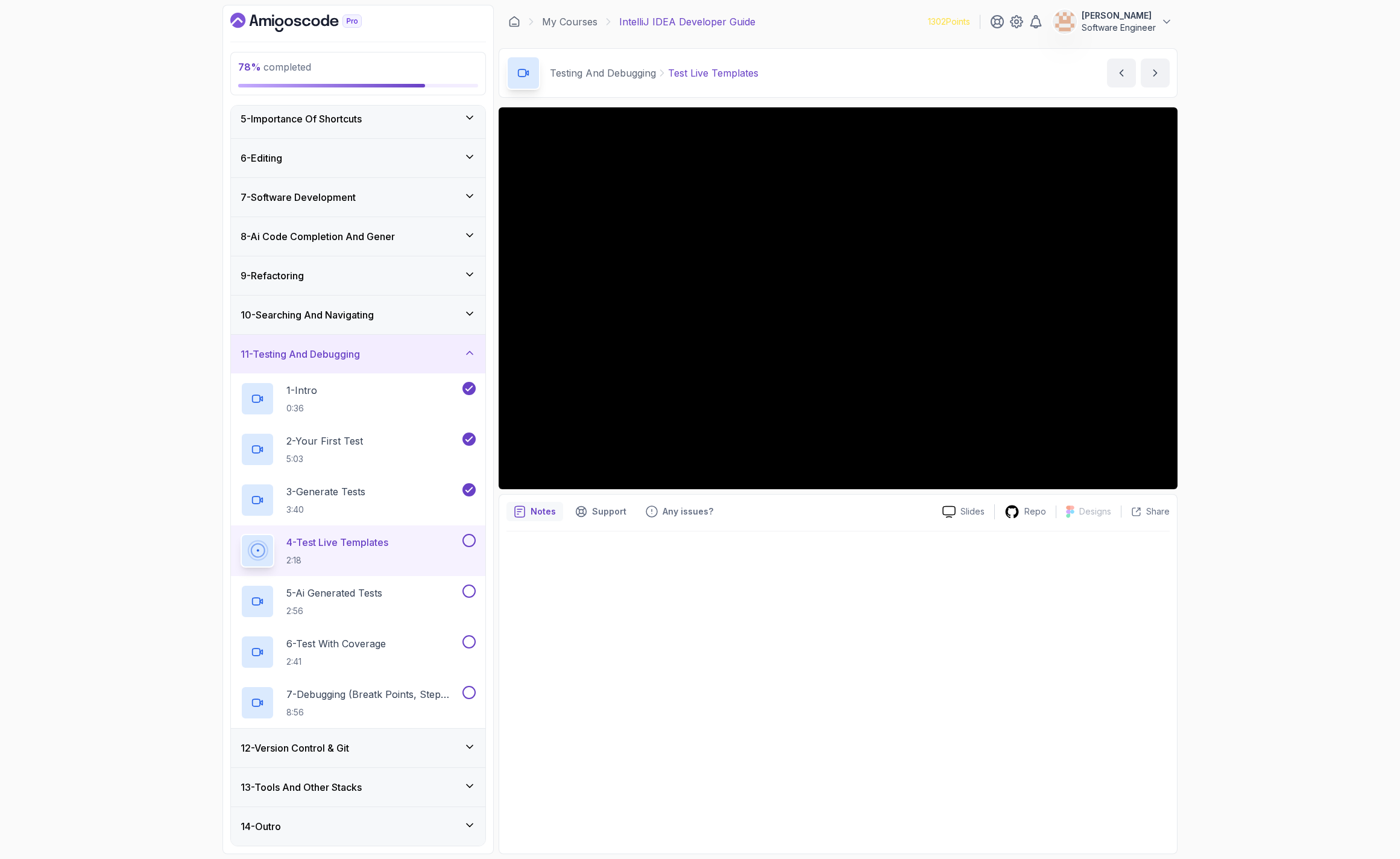
scroll to position [153, 0]
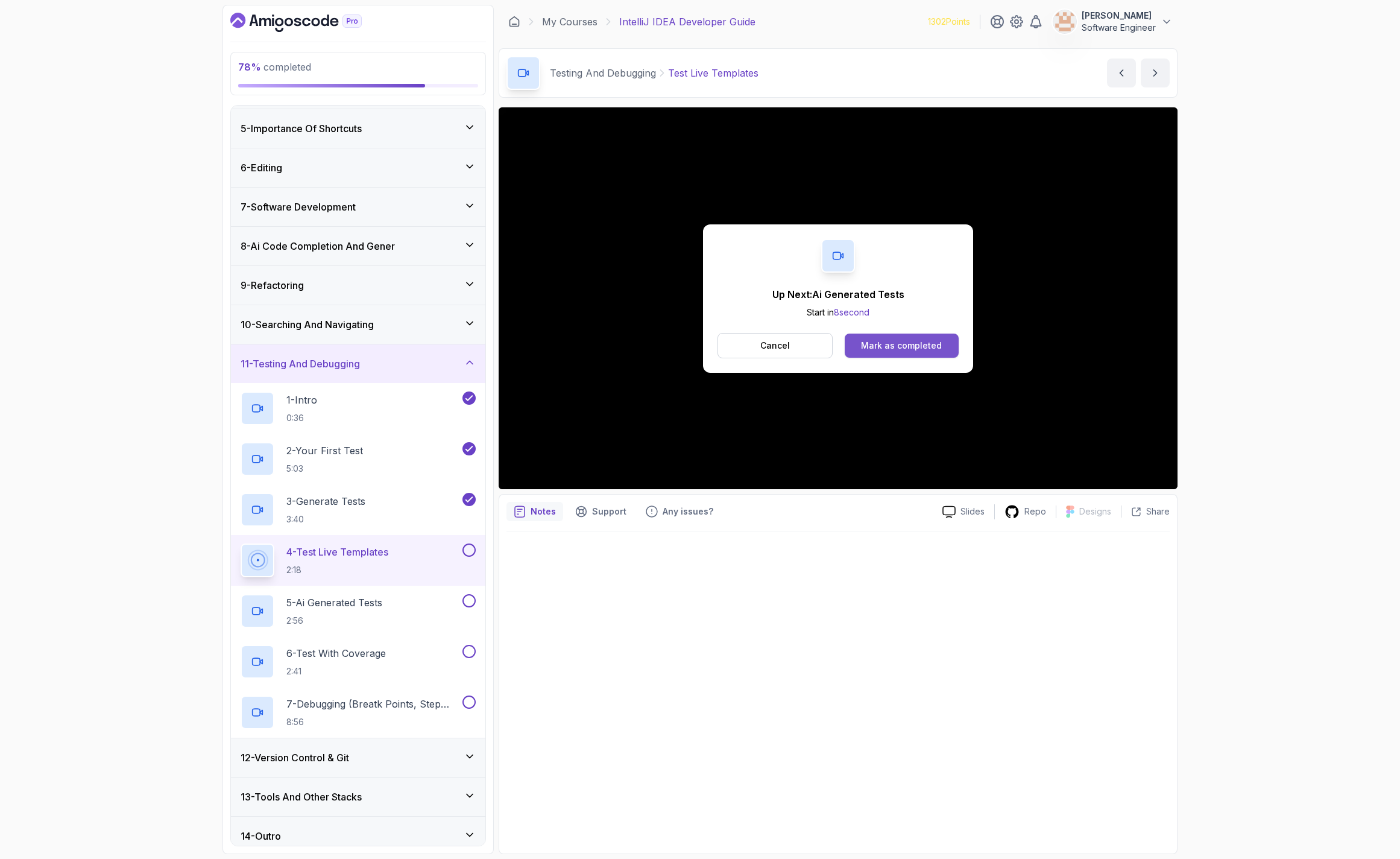
click at [861, 340] on button "Mark as completed" at bounding box center [902, 345] width 114 height 24
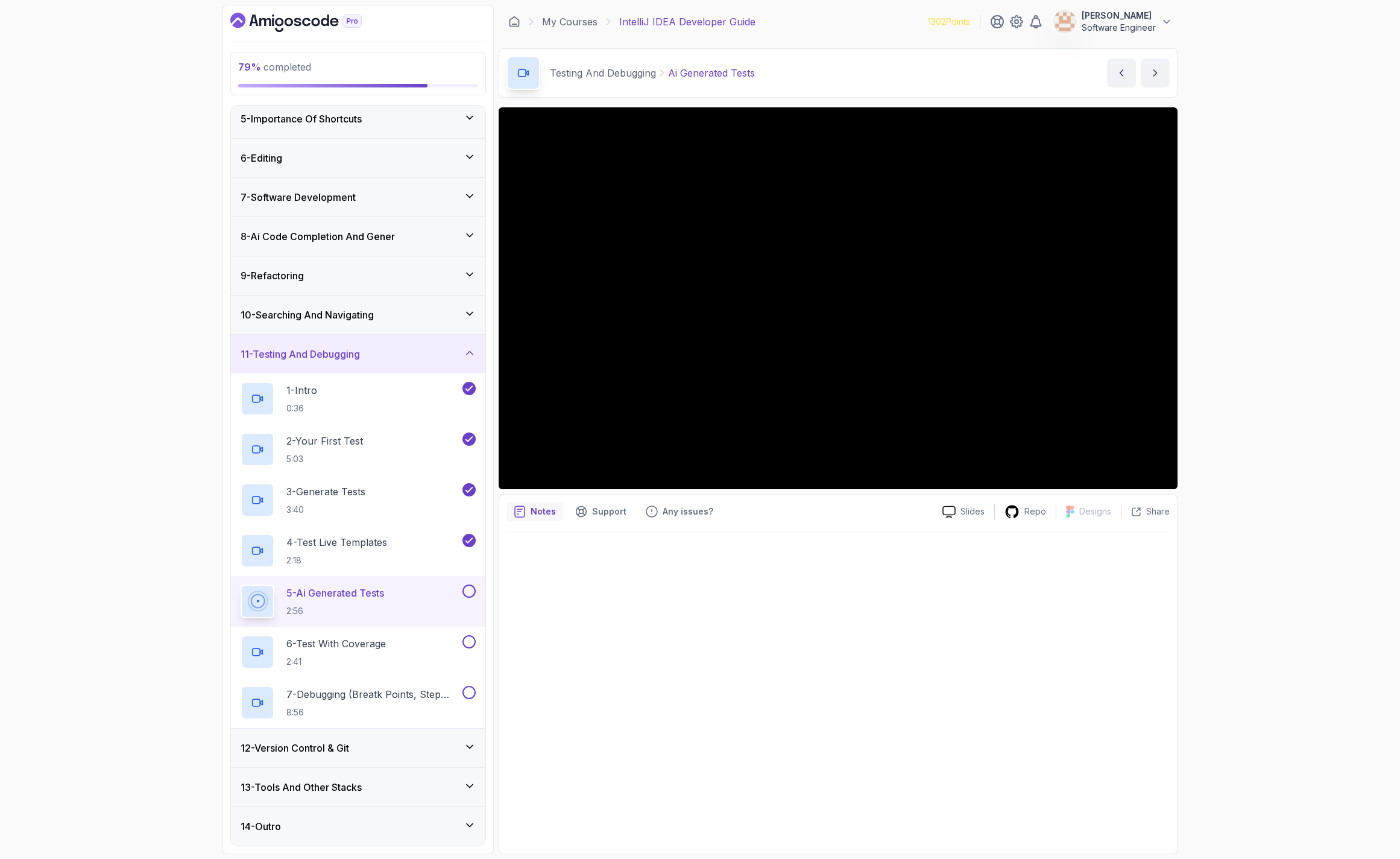
scroll to position [153, 0]
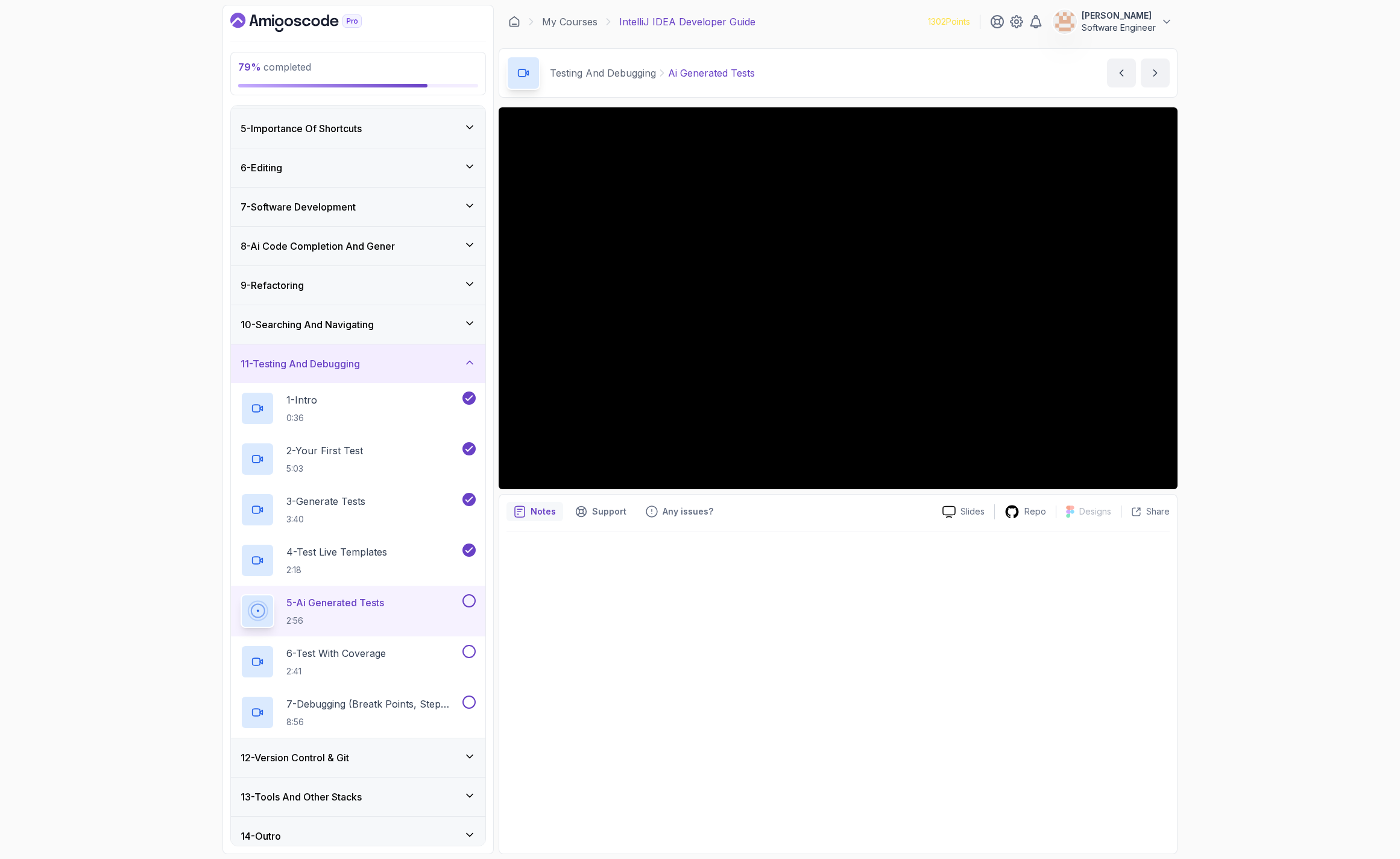
click at [471, 604] on button at bounding box center [469, 601] width 14 height 14
click at [422, 670] on div "6 - Test With Coverage 2:41" at bounding box center [350, 661] width 219 height 34
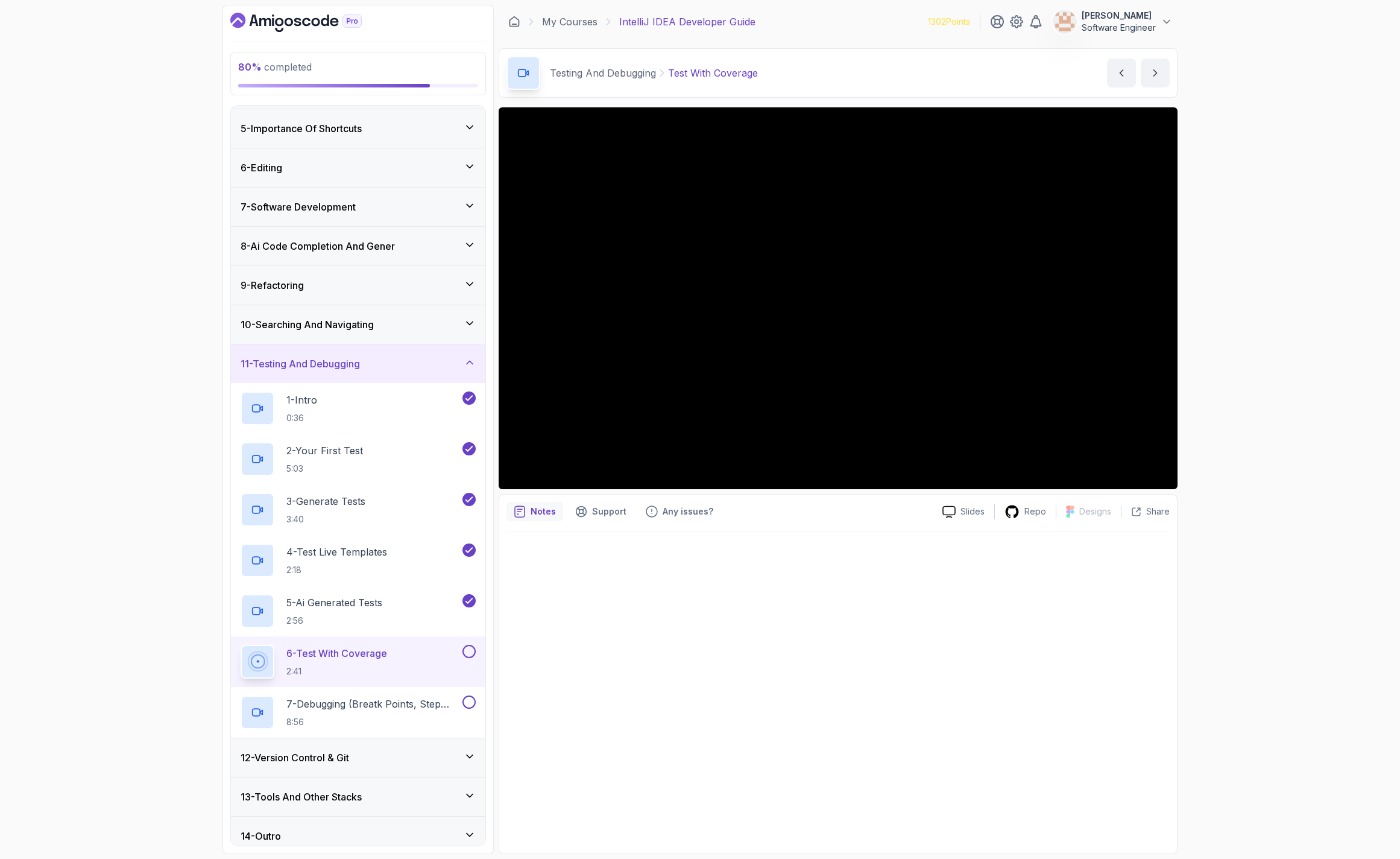
click at [470, 651] on button at bounding box center [469, 651] width 14 height 14
click at [440, 706] on p "7 - Debugging (Breatk Points, Step Into Etc)" at bounding box center [373, 704] width 174 height 15
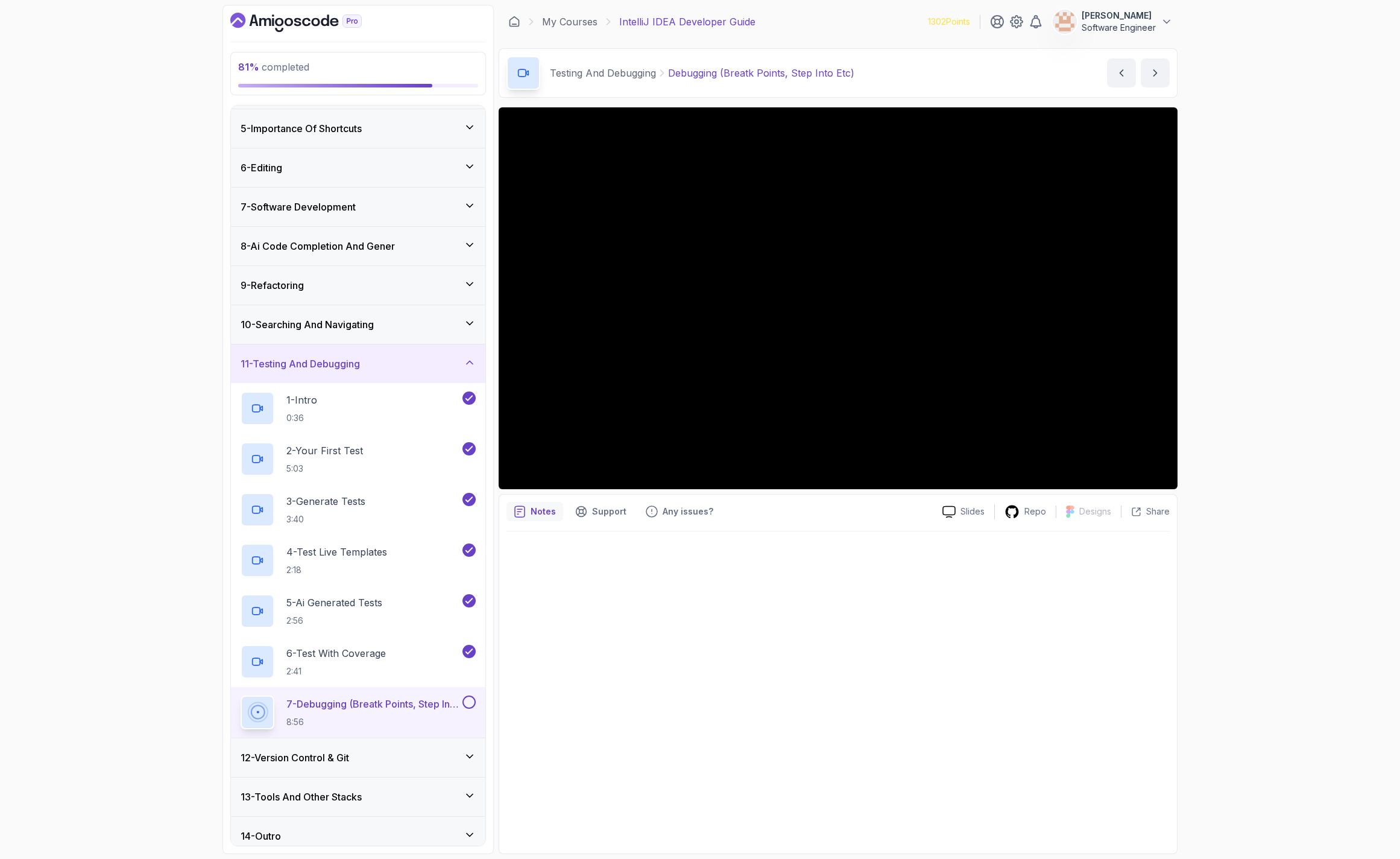
click at [472, 703] on button at bounding box center [469, 702] width 14 height 14
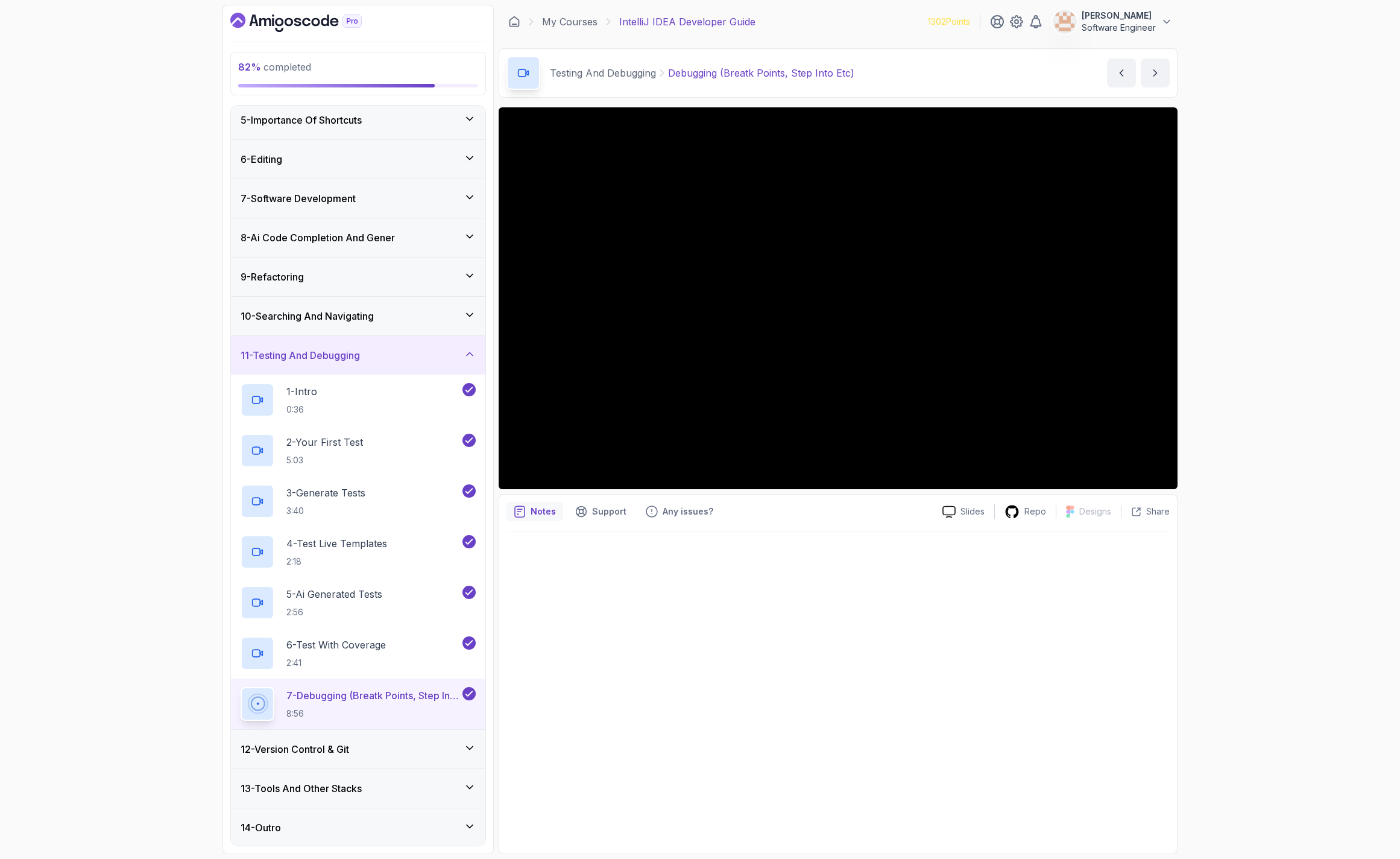
scroll to position [163, 0]
click at [390, 756] on div "12 - Version Control & Git" at bounding box center [358, 747] width 254 height 39
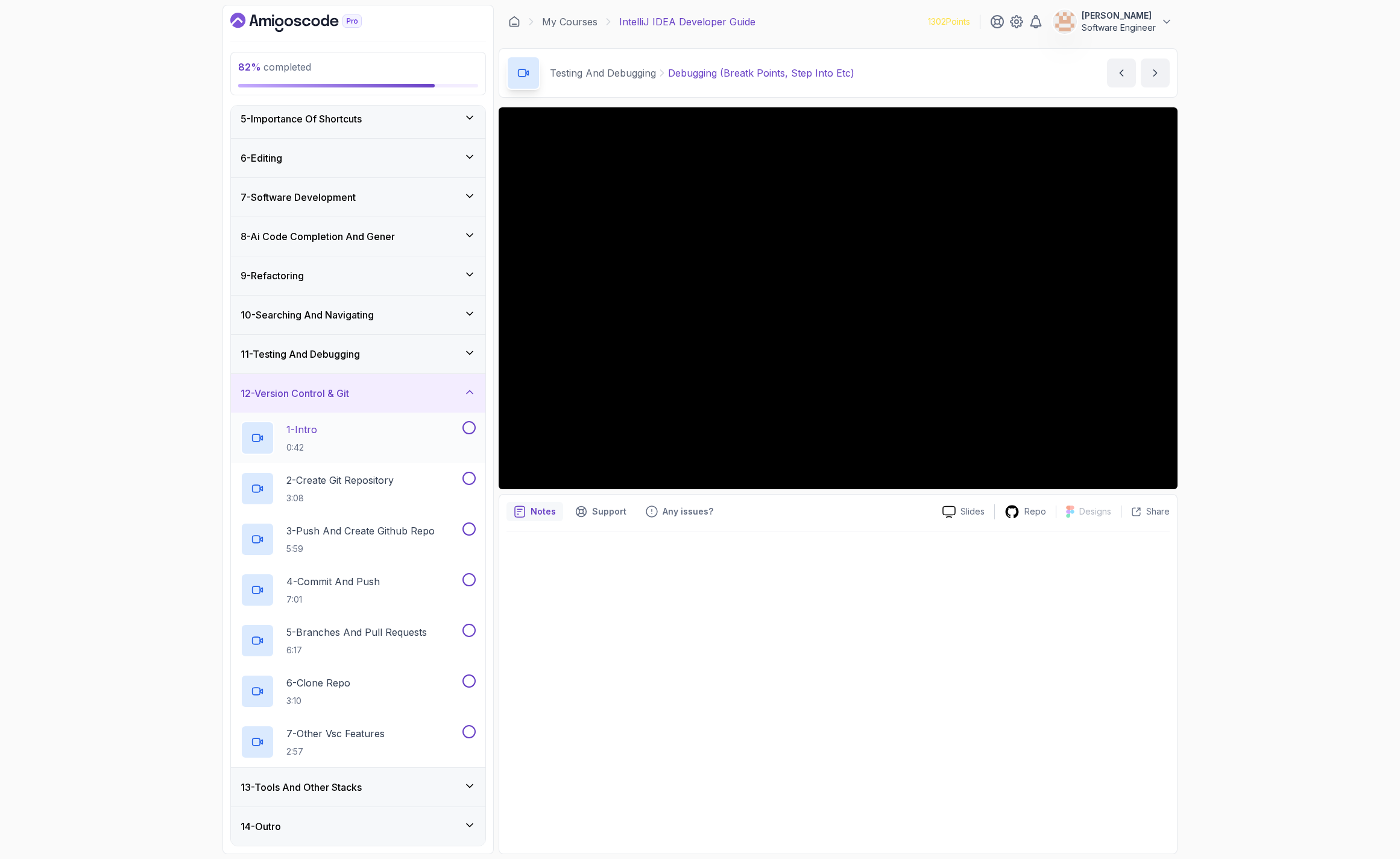
click at [338, 446] on div "1 - Intro 0:42" at bounding box center [350, 438] width 219 height 34
click at [472, 427] on button at bounding box center [469, 428] width 14 height 14
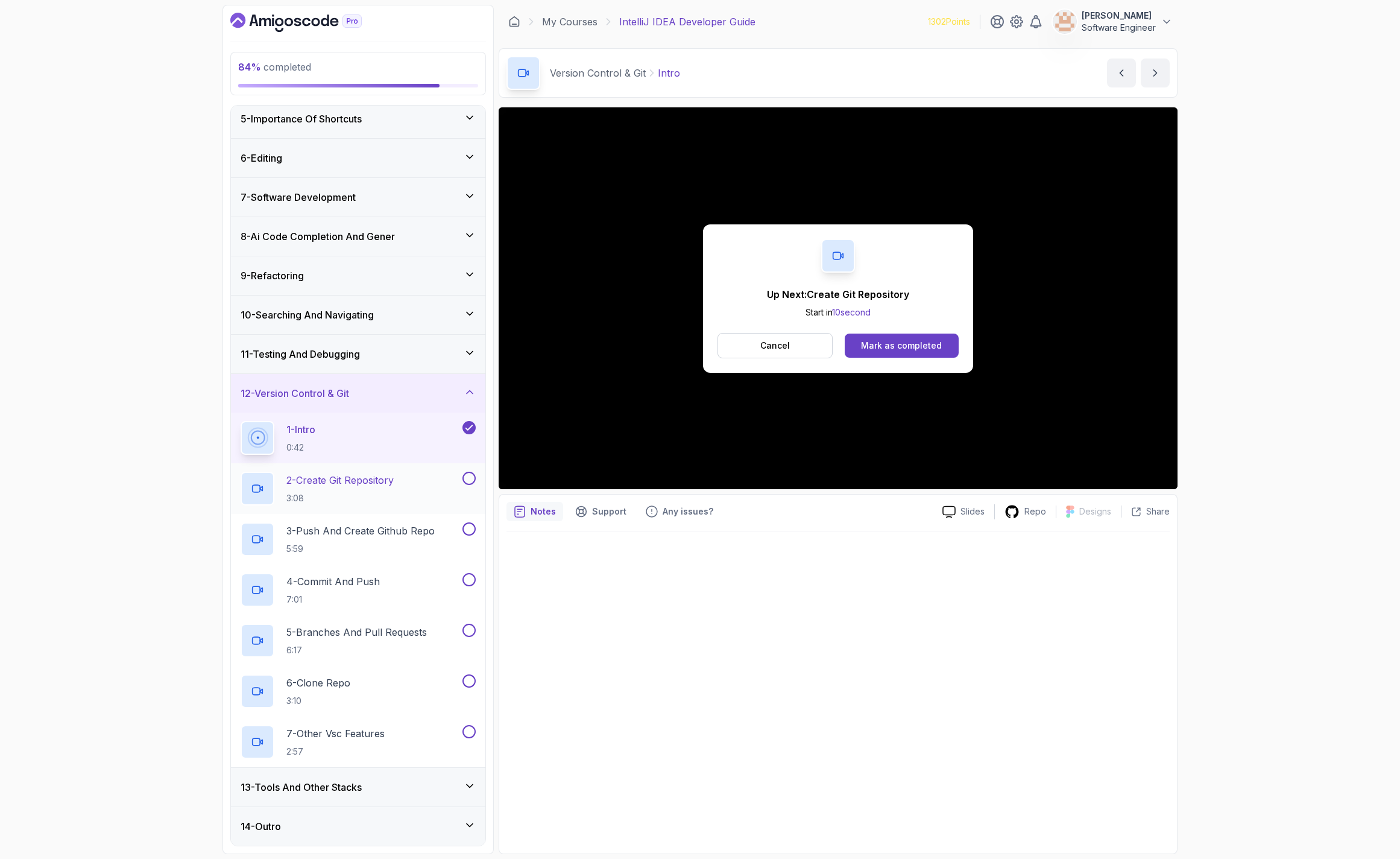
click at [429, 489] on div "2 - Create Git Repository 3:08" at bounding box center [350, 488] width 219 height 34
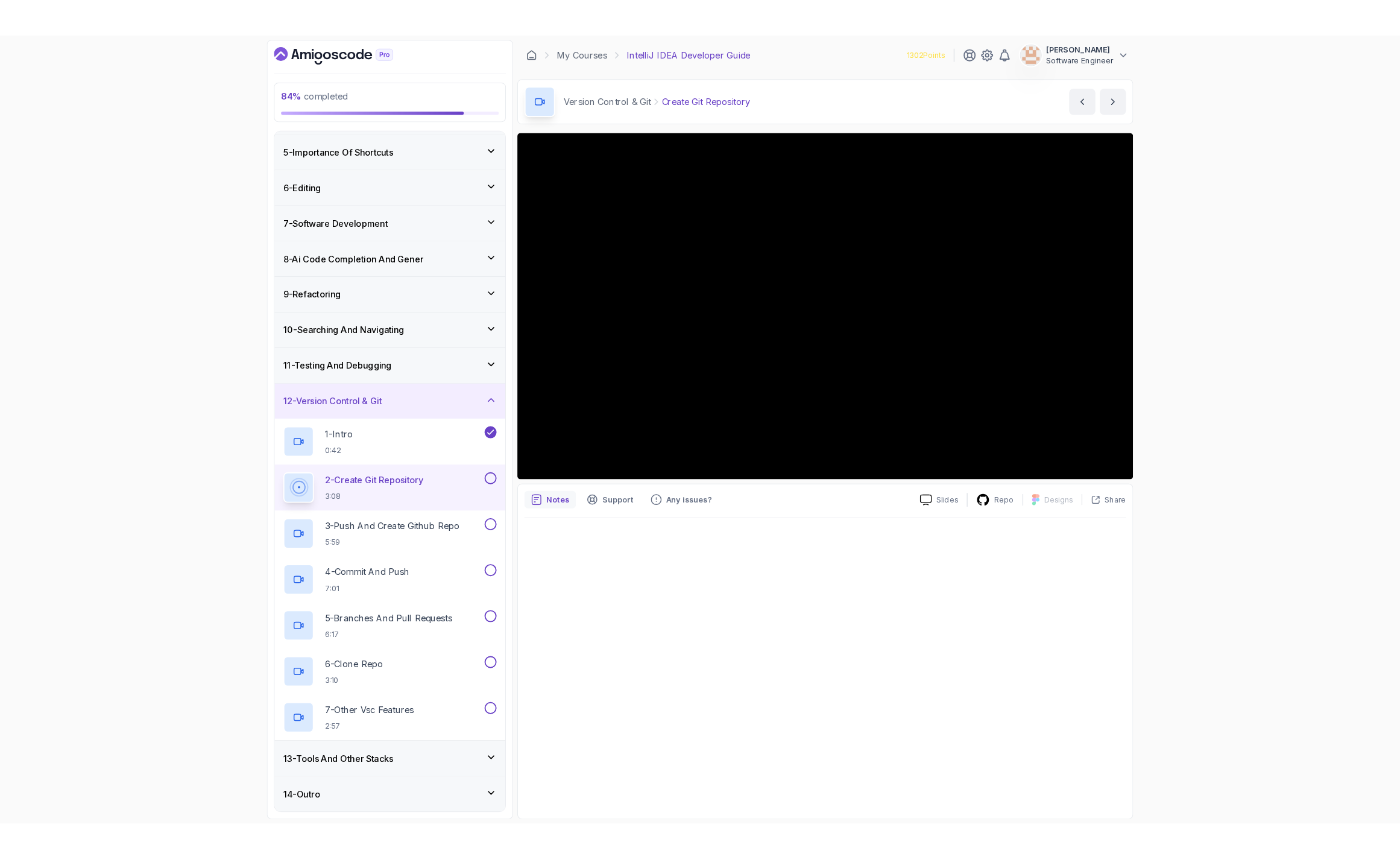
scroll to position [153, 0]
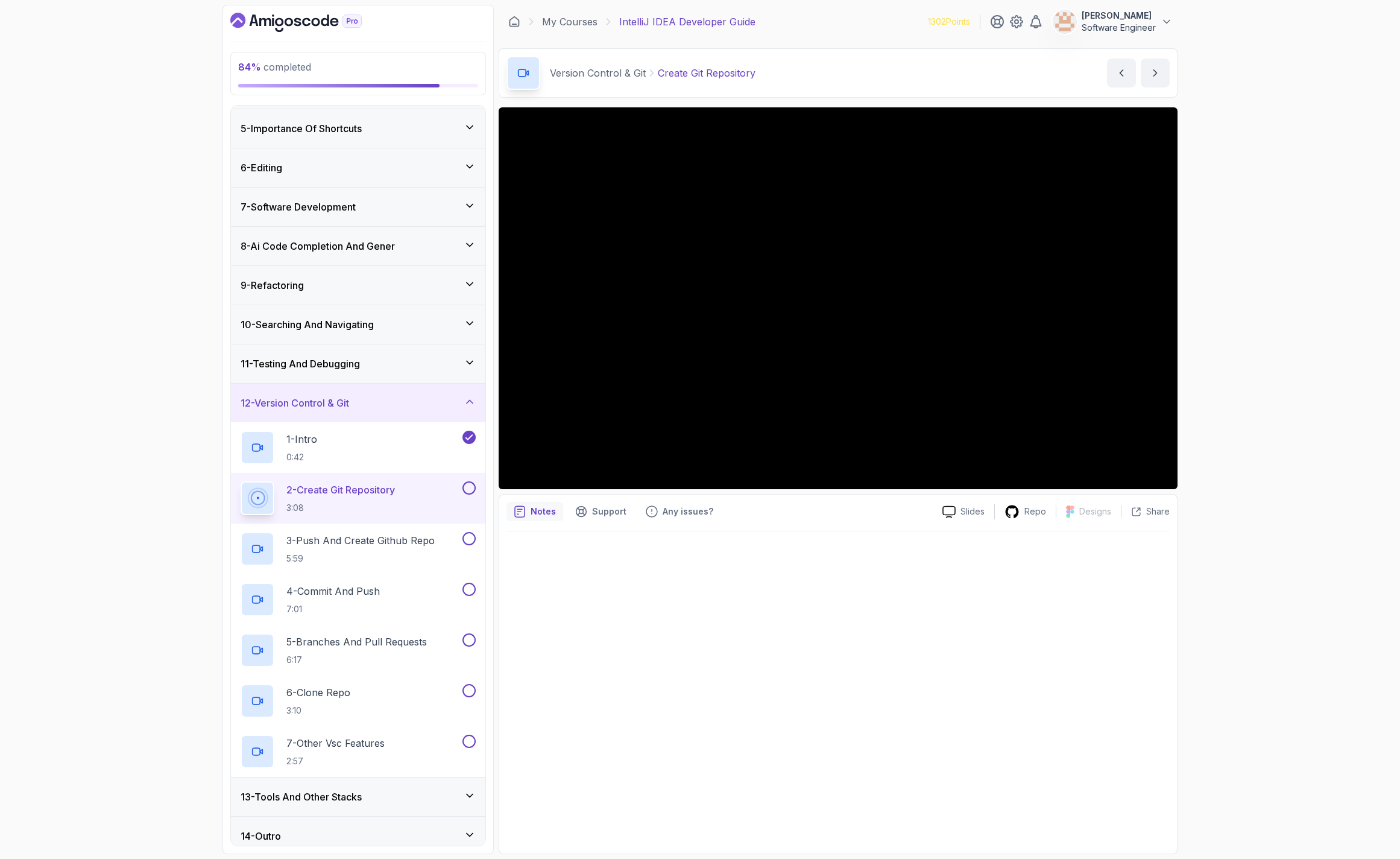
click at [465, 488] on button at bounding box center [469, 488] width 14 height 14
click at [376, 546] on p "3 - Push And Create Github Repo" at bounding box center [361, 540] width 149 height 15
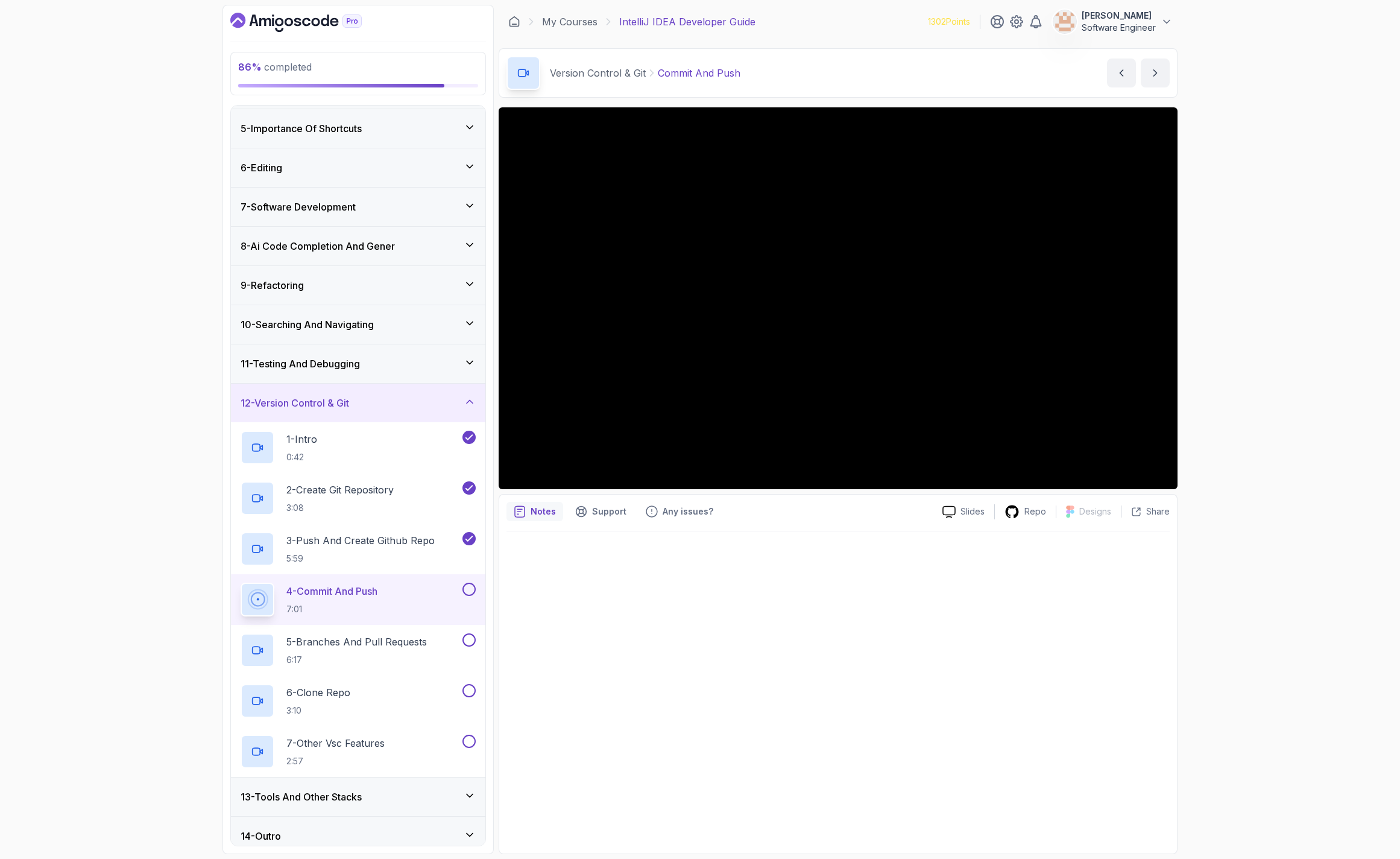
click at [646, 616] on div at bounding box center [838, 688] width 663 height 315
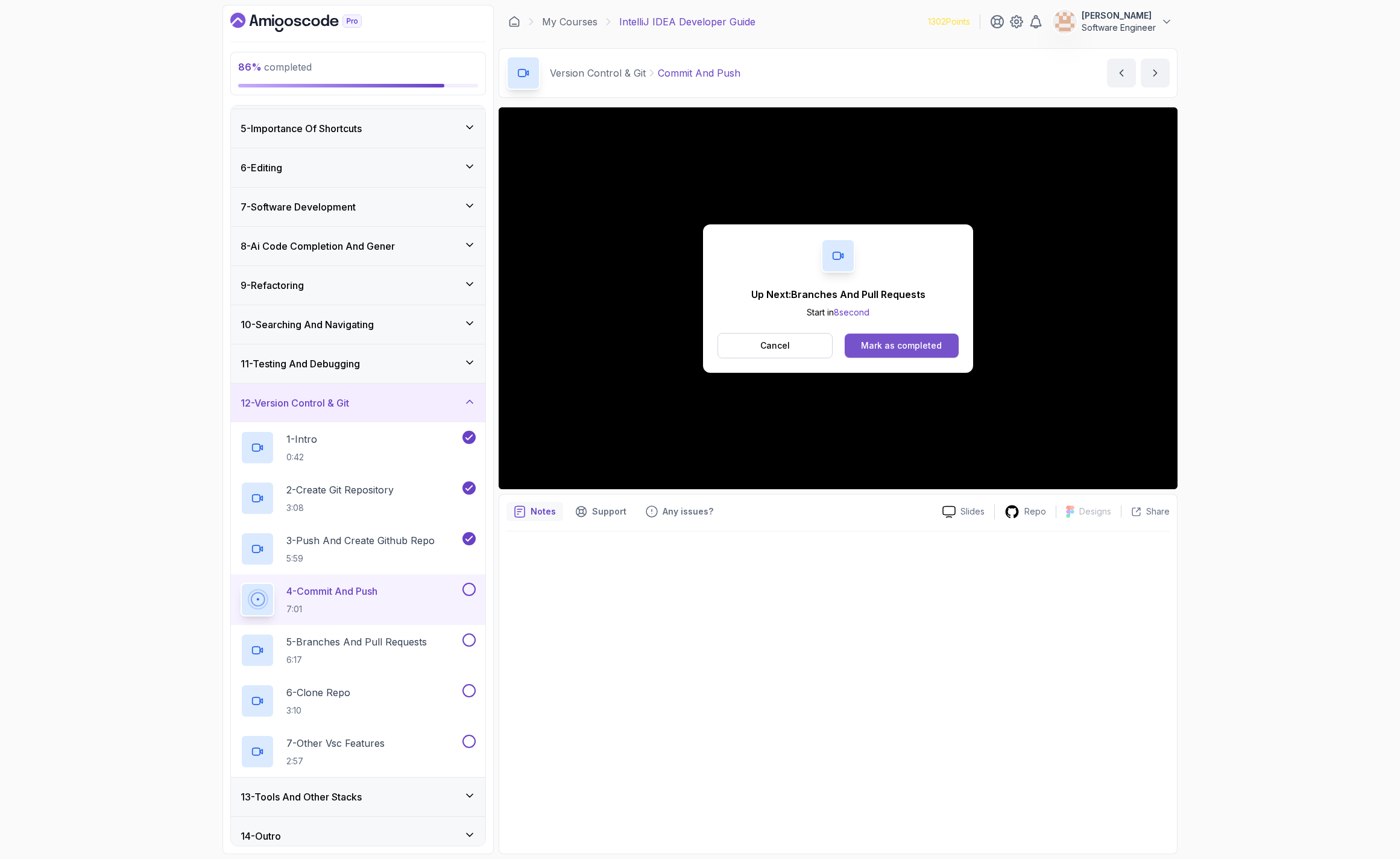
click at [921, 351] on div "Mark as completed" at bounding box center [901, 346] width 81 height 12
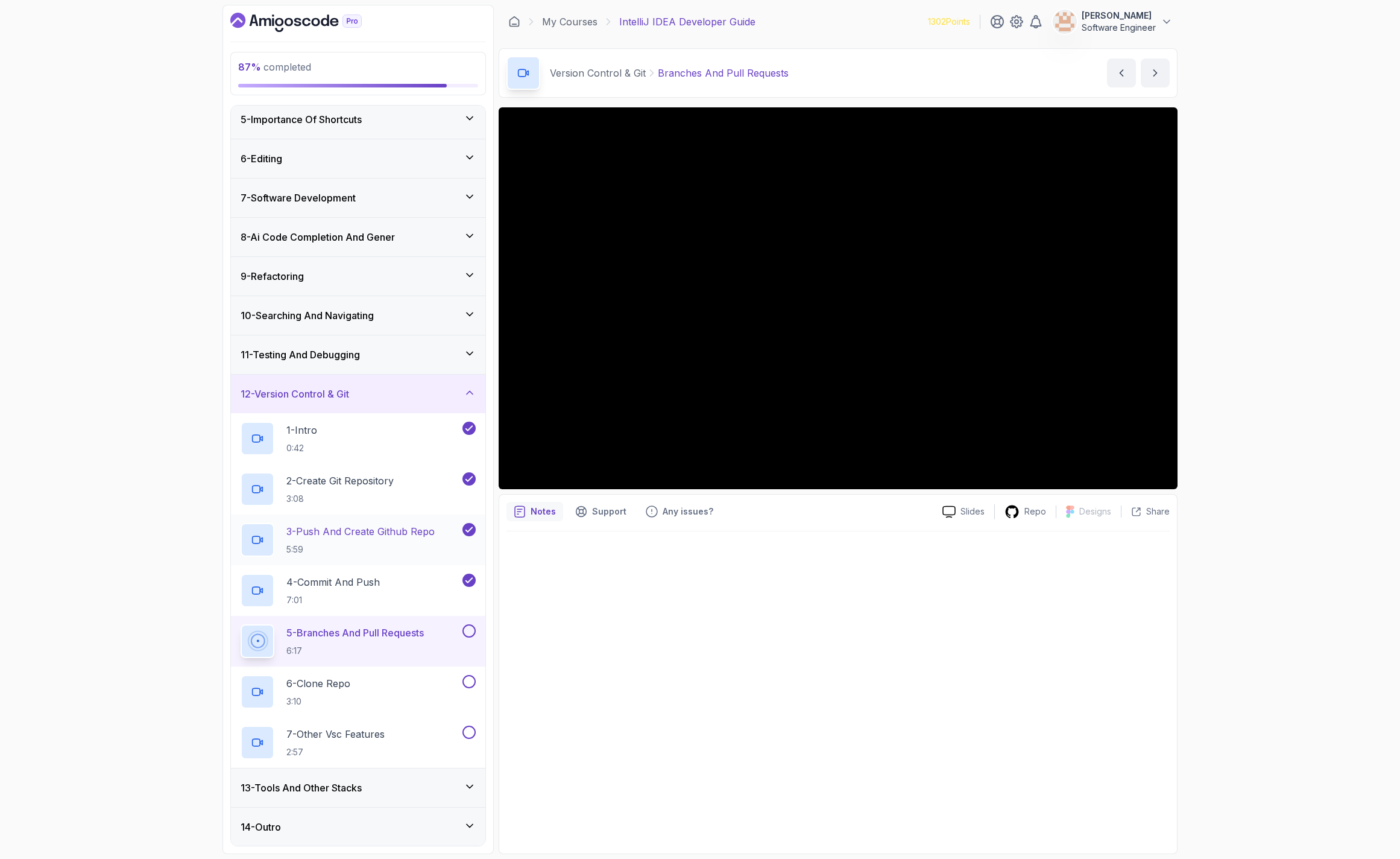
scroll to position [163, 0]
click at [472, 628] on button at bounding box center [469, 631] width 14 height 14
click at [406, 691] on div "6 - Clone Repo 3:10" at bounding box center [350, 691] width 219 height 34
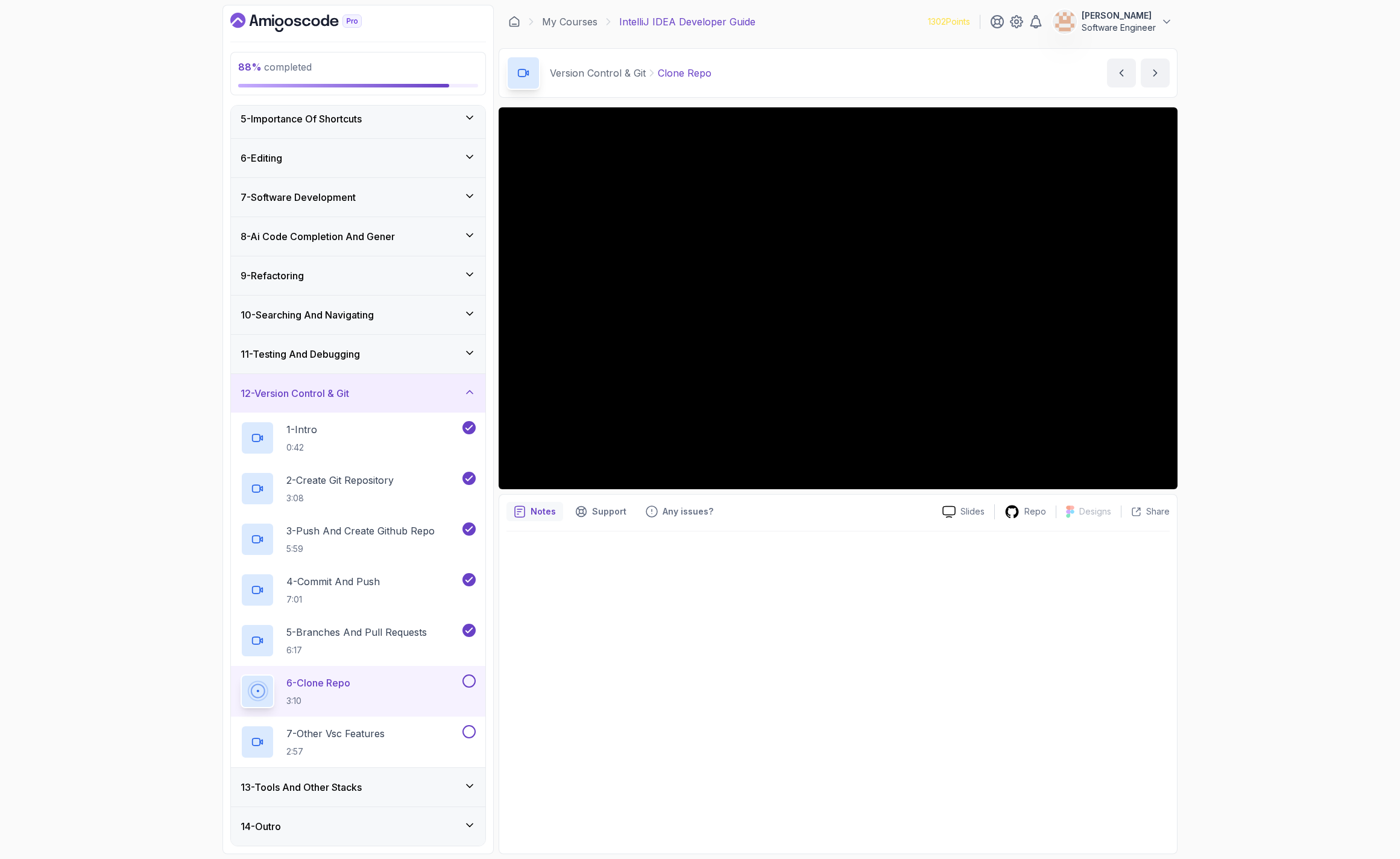
click at [472, 678] on button at bounding box center [469, 681] width 14 height 14
click at [464, 733] on button at bounding box center [469, 731] width 14 height 14
click at [464, 733] on icon at bounding box center [469, 731] width 11 height 12
click at [407, 733] on div "7 - Other Vsc Features 2:57" at bounding box center [350, 741] width 219 height 34
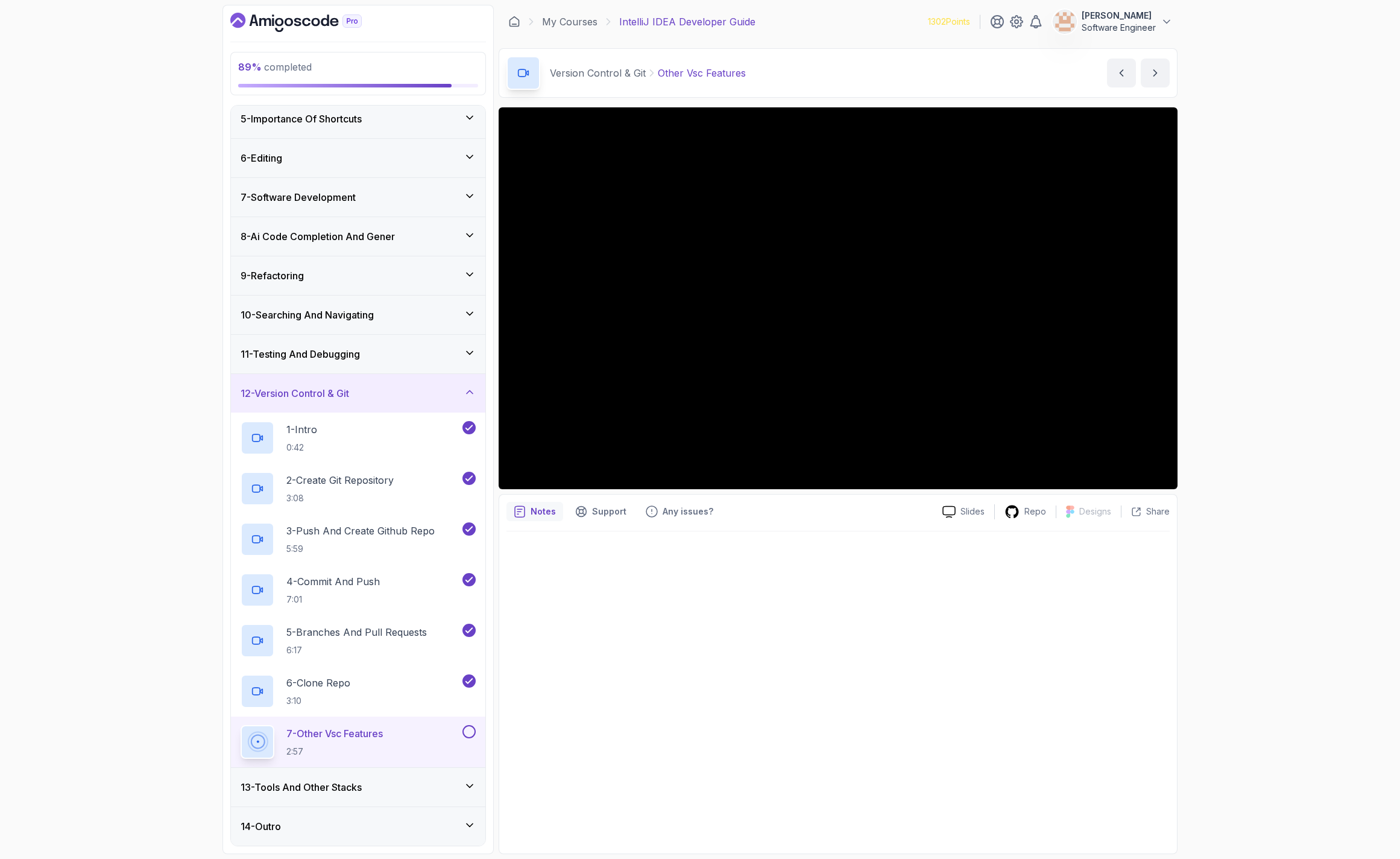
click at [468, 727] on button at bounding box center [469, 731] width 14 height 14
click at [464, 788] on icon at bounding box center [470, 786] width 12 height 12
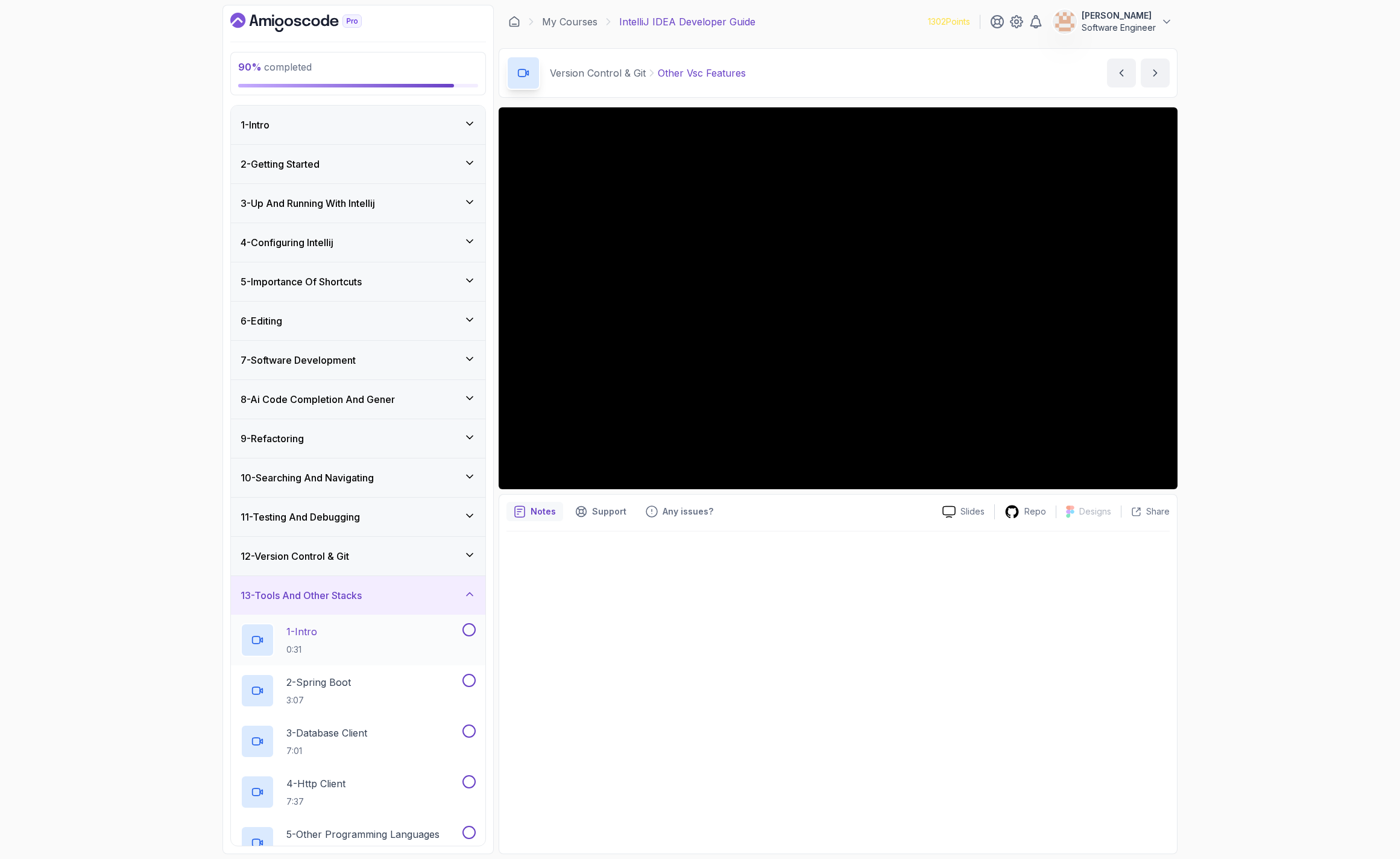
click at [364, 631] on div "1 - Intro 0:31" at bounding box center [350, 640] width 219 height 34
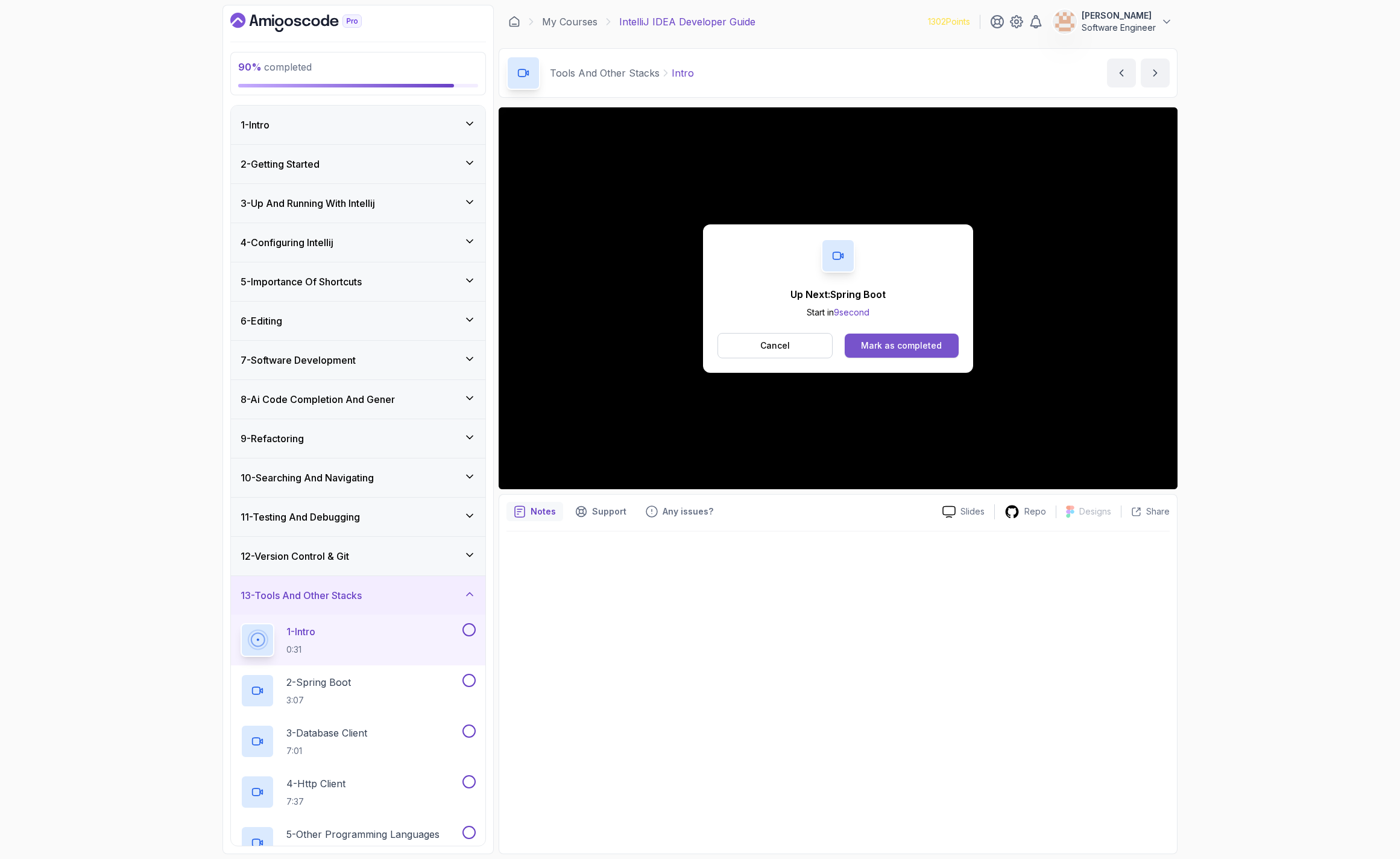
click at [901, 344] on div "Mark as completed" at bounding box center [901, 346] width 81 height 12
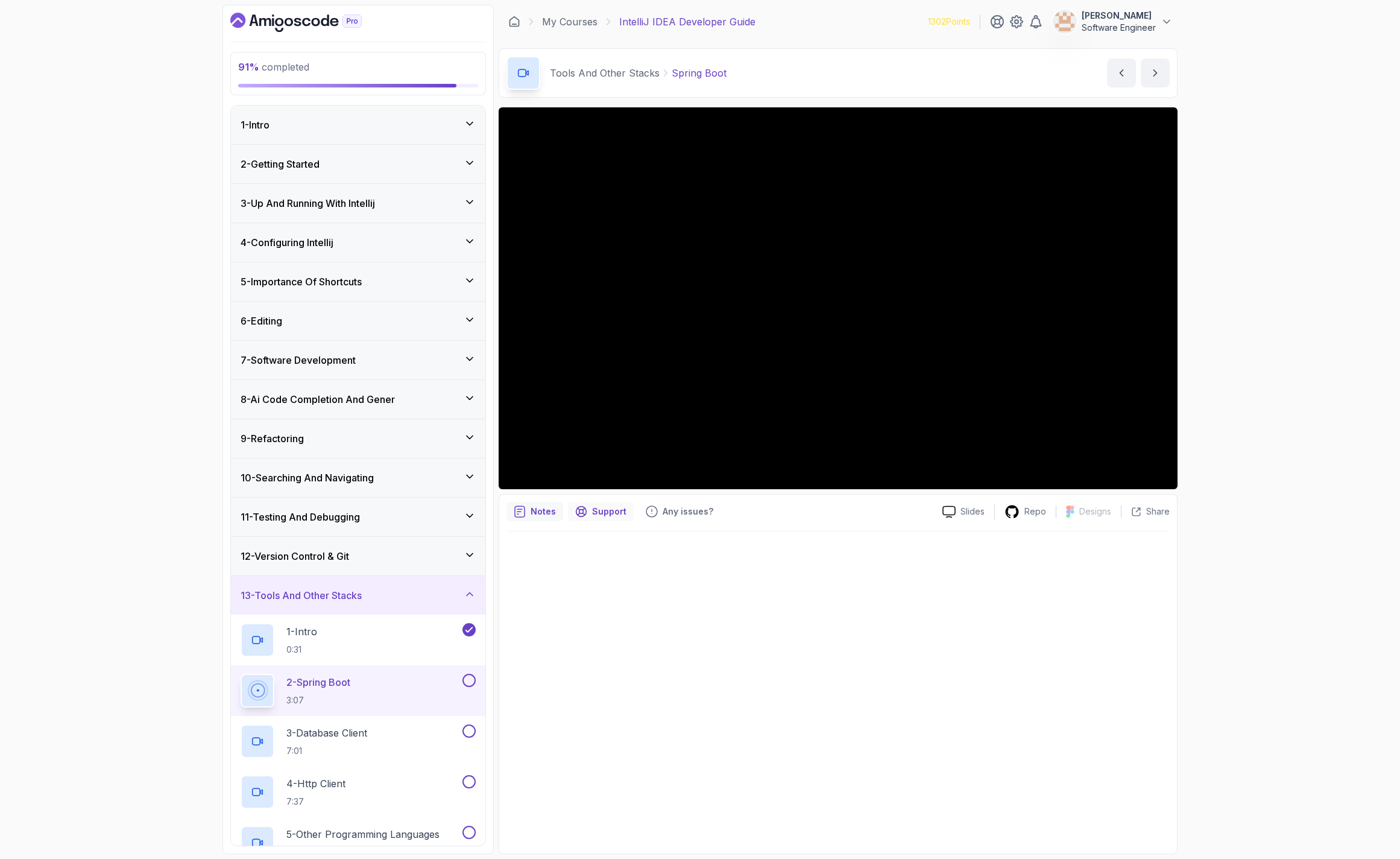
click at [613, 517] on p "Support" at bounding box center [609, 511] width 34 height 12
click at [539, 523] on div "Notes Support Any issues? Slides Repo Designs Design not available Share" at bounding box center [838, 674] width 679 height 360
click at [535, 521] on div "Notes" at bounding box center [535, 511] width 56 height 19
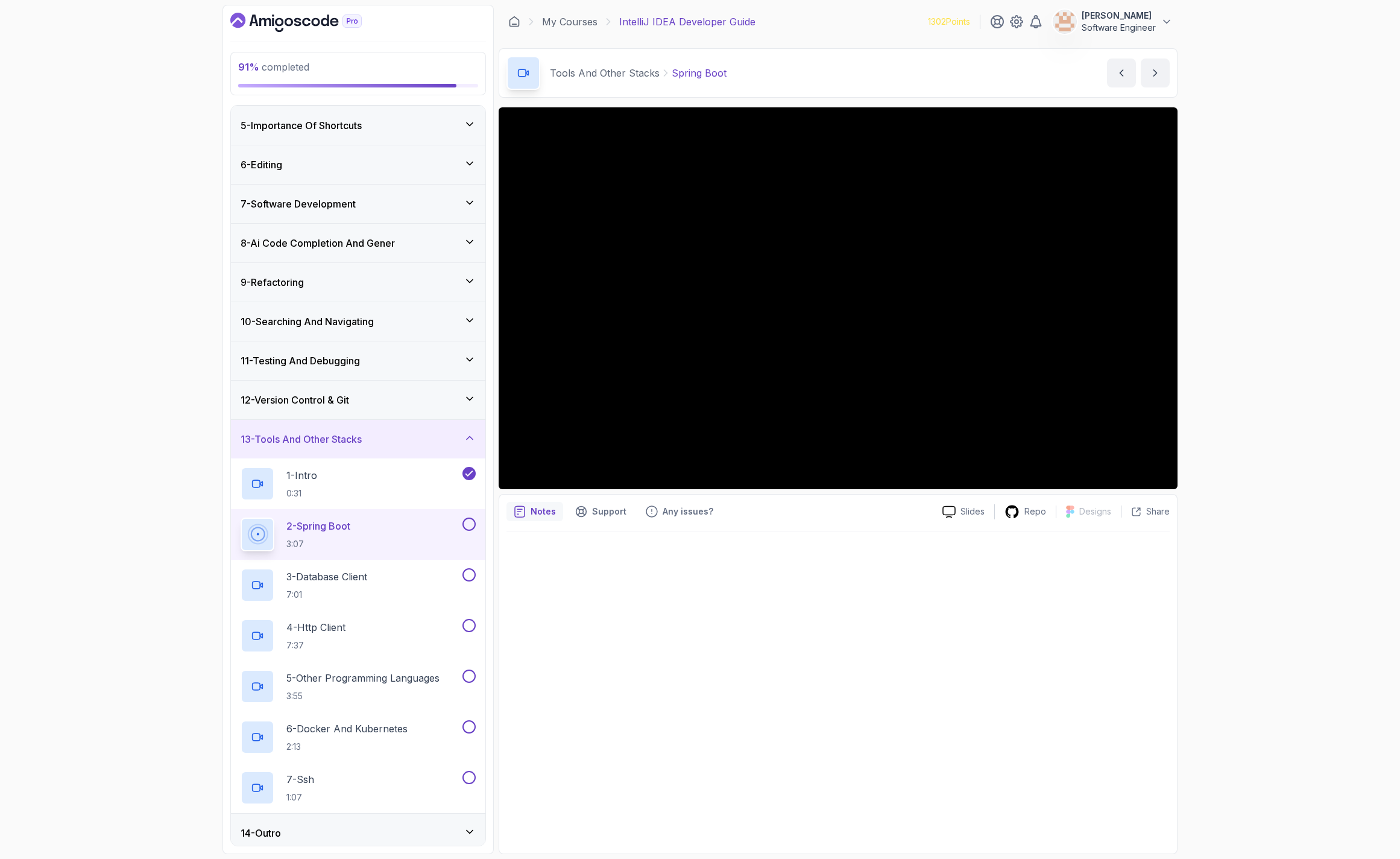
scroll to position [163, 0]
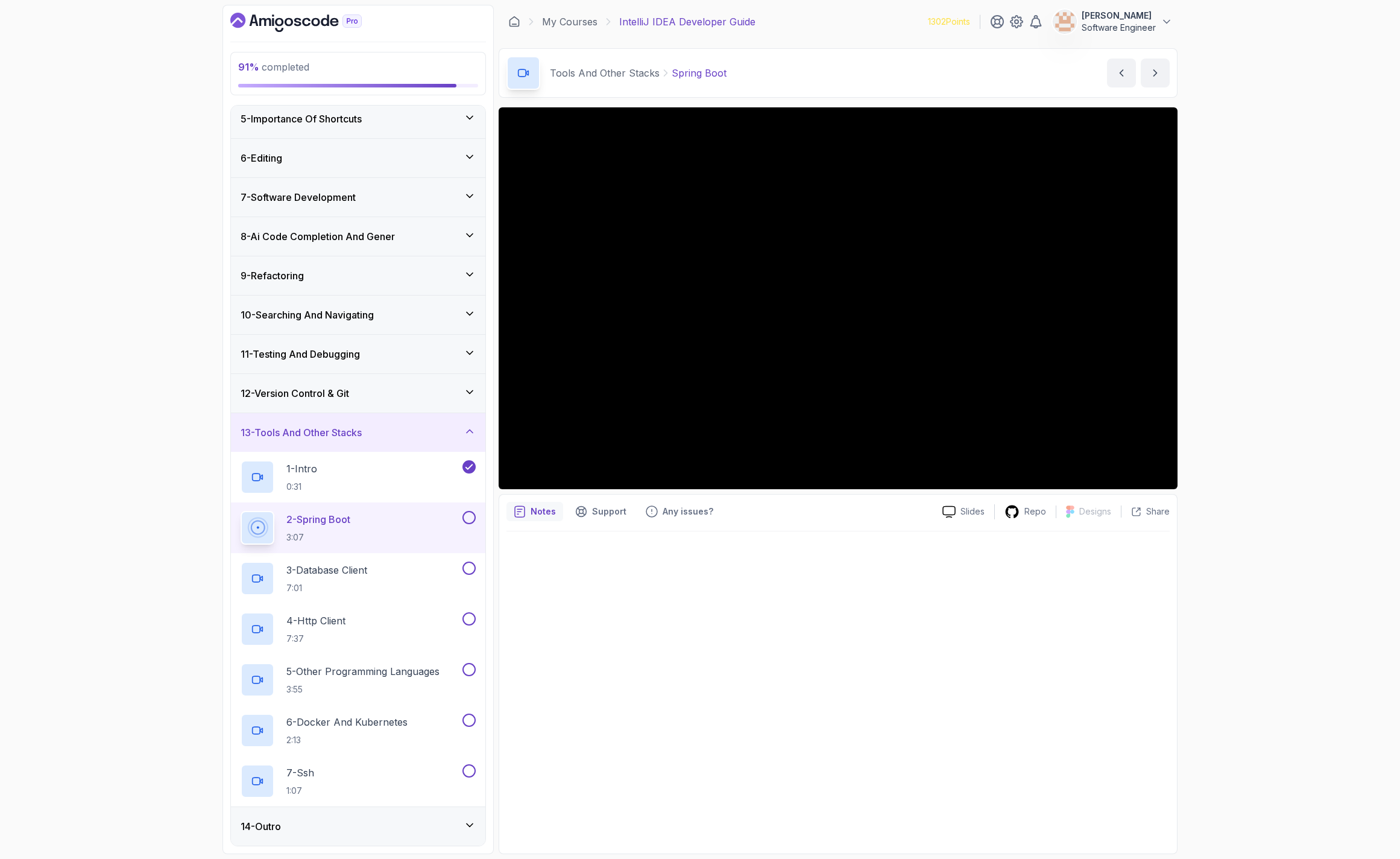
click at [361, 822] on div "14 - Outro" at bounding box center [358, 826] width 235 height 15
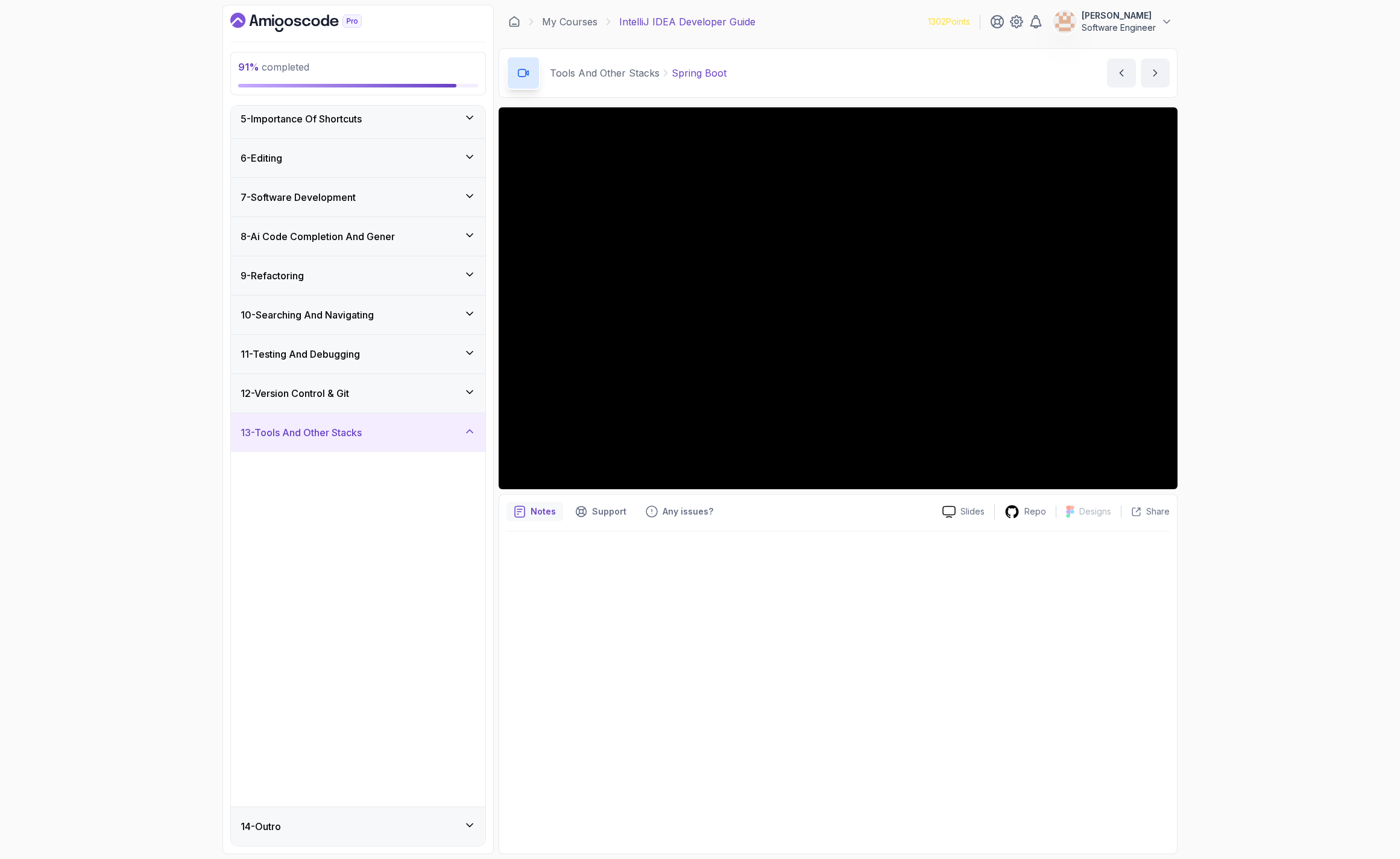
scroll to position [0, 0]
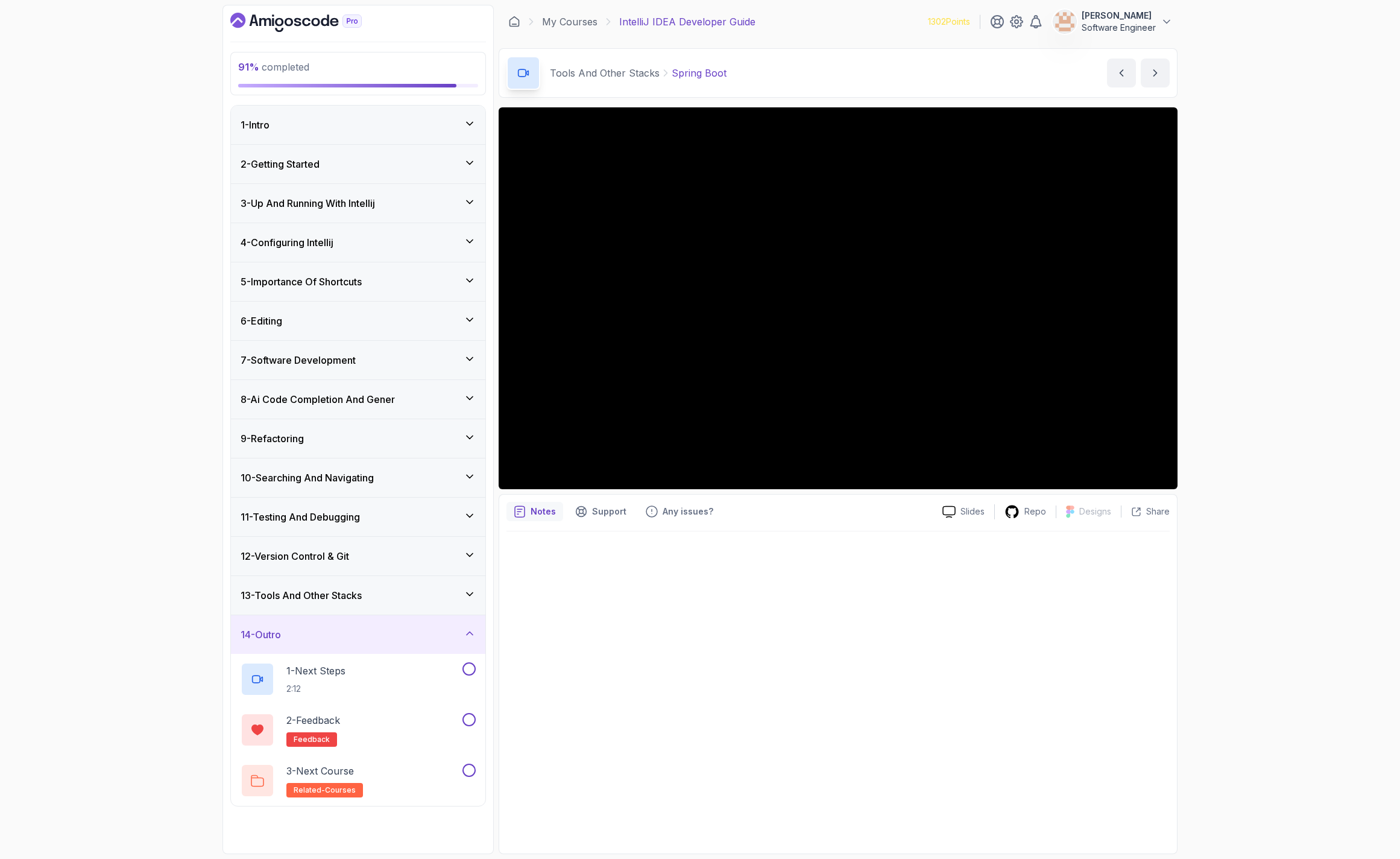
click at [375, 634] on div "14 - Outro" at bounding box center [358, 634] width 235 height 15
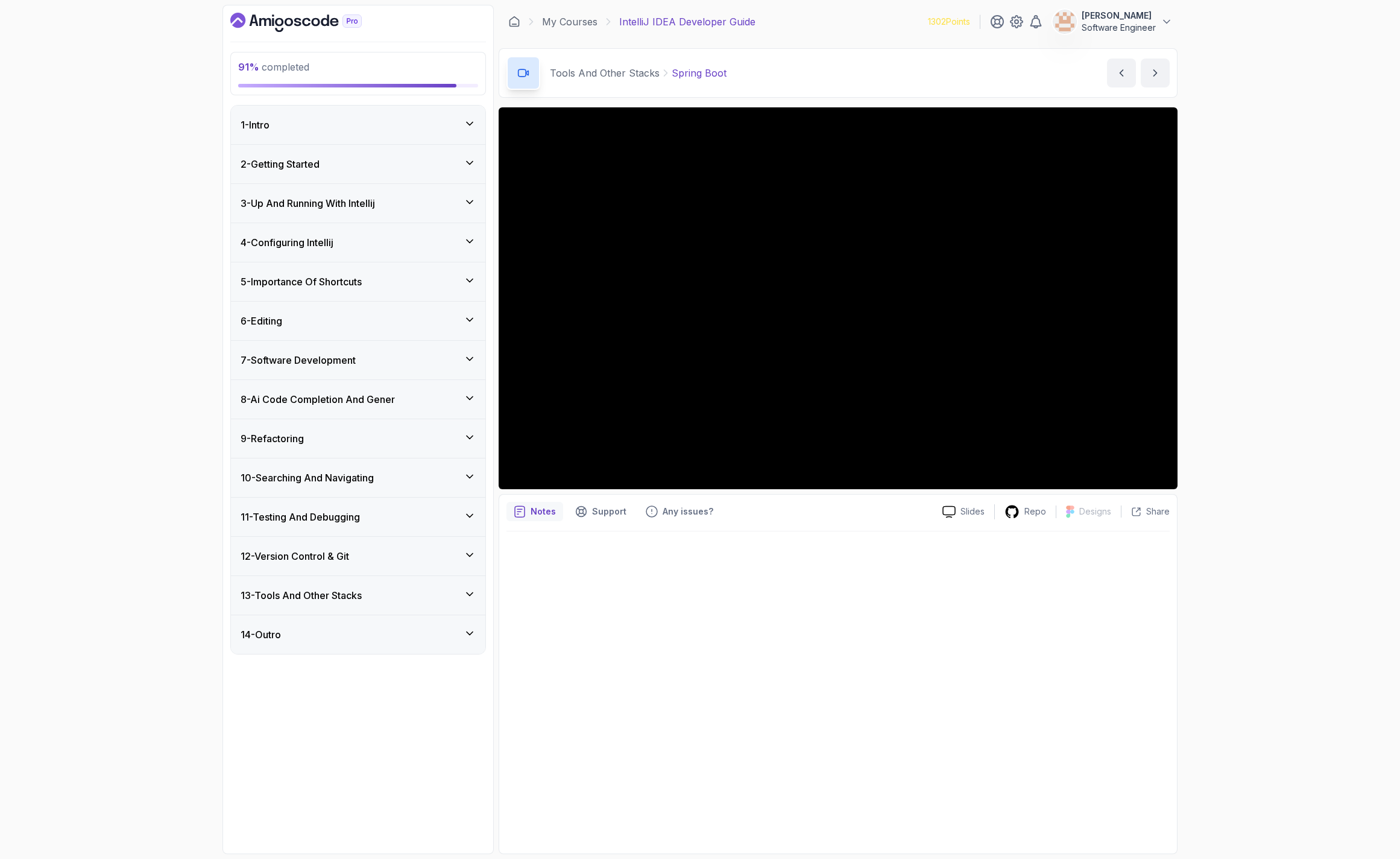
click at [360, 600] on h3 "13 - Tools And Other Stacks" at bounding box center [301, 596] width 121 height 15
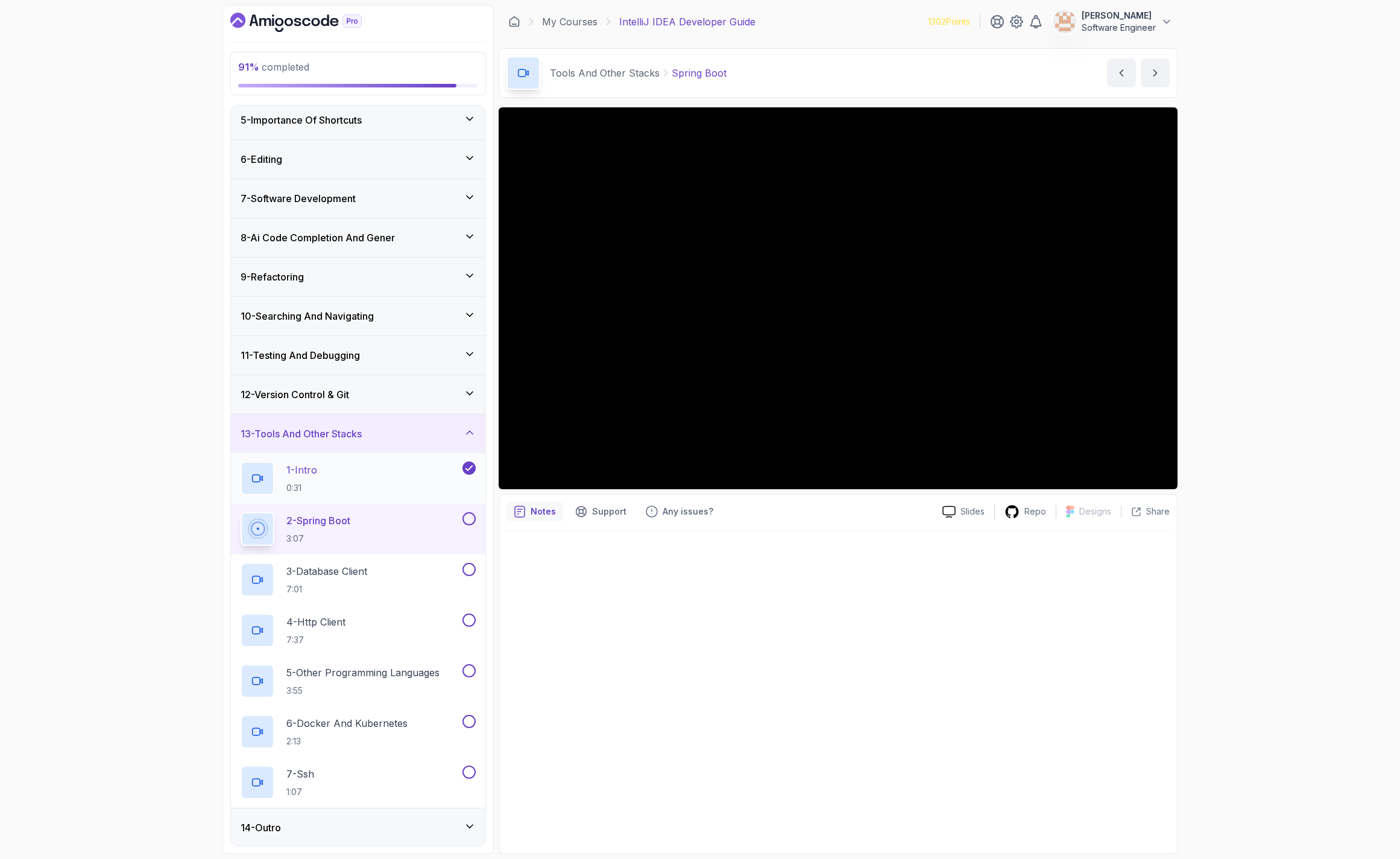
scroll to position [163, 0]
click at [467, 518] on button at bounding box center [469, 518] width 14 height 14
click at [379, 587] on div "3 - Database Client 7:01" at bounding box center [350, 578] width 219 height 34
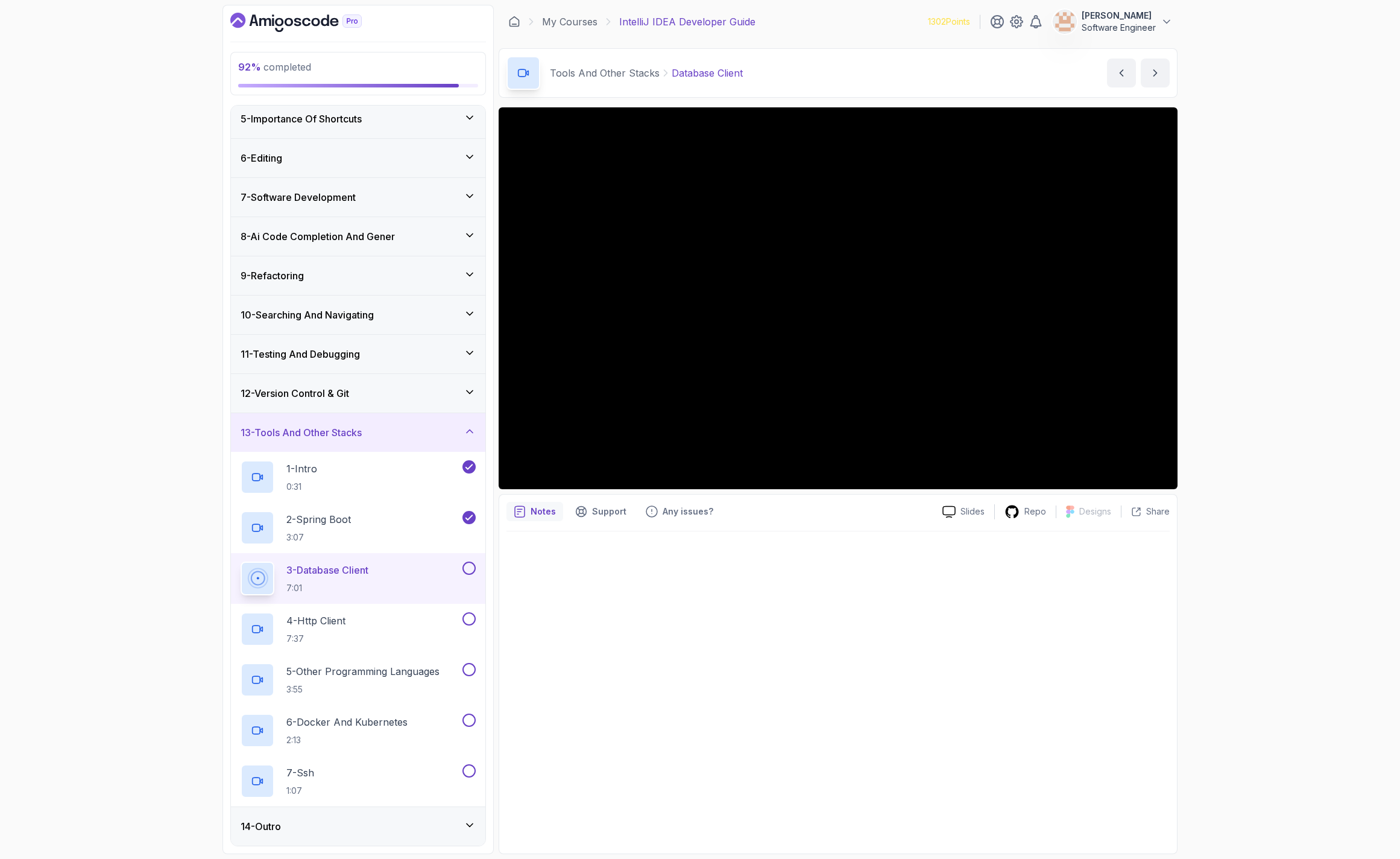
click at [470, 566] on button at bounding box center [469, 568] width 14 height 14
click at [467, 615] on button at bounding box center [469, 619] width 14 height 14
click at [467, 671] on button at bounding box center [469, 669] width 14 height 14
click at [367, 677] on p "5 - Other Programming Languages" at bounding box center [363, 671] width 153 height 15
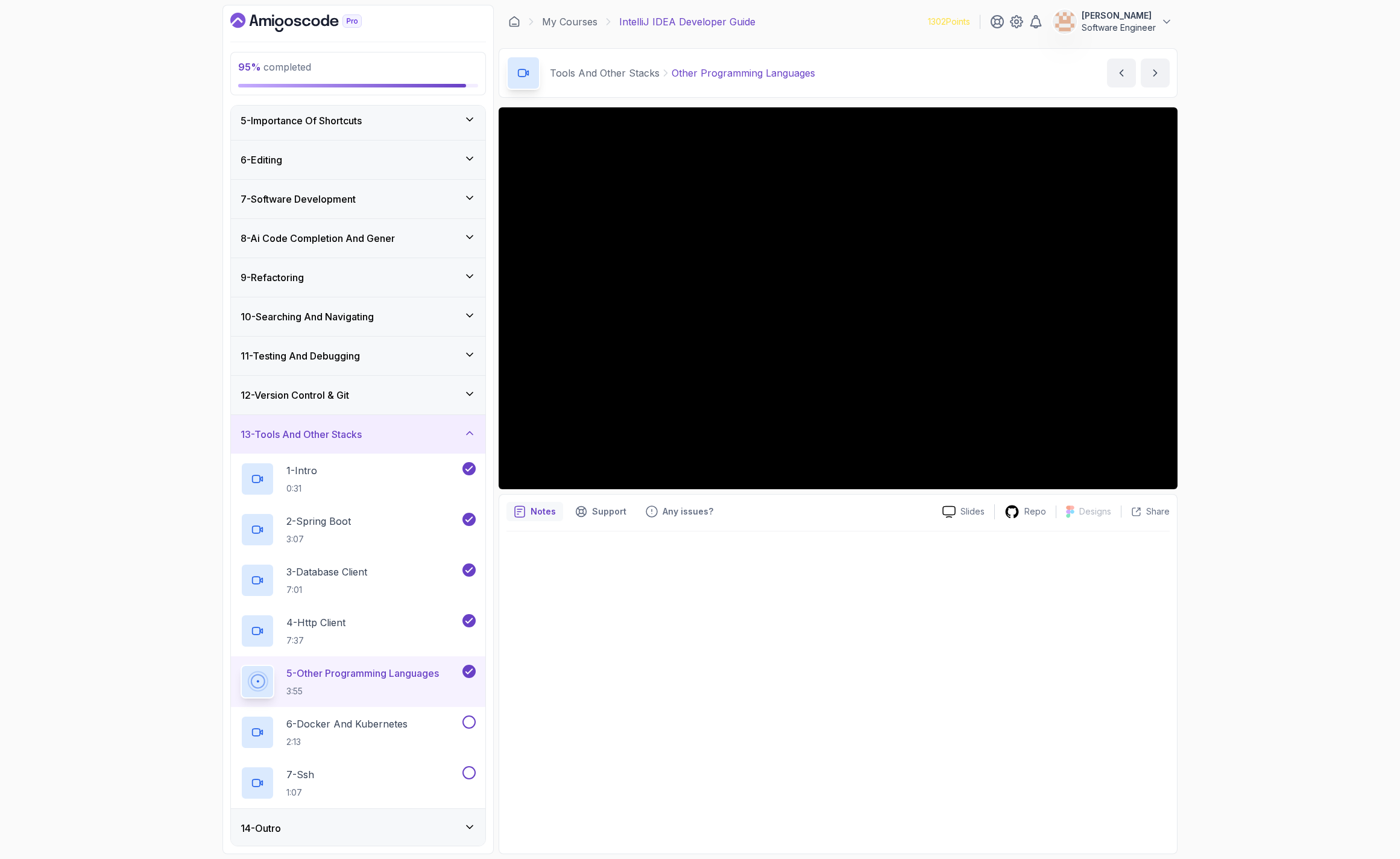
scroll to position [163, 0]
click at [364, 717] on p "6 - Docker And Kubernetes" at bounding box center [347, 722] width 121 height 15
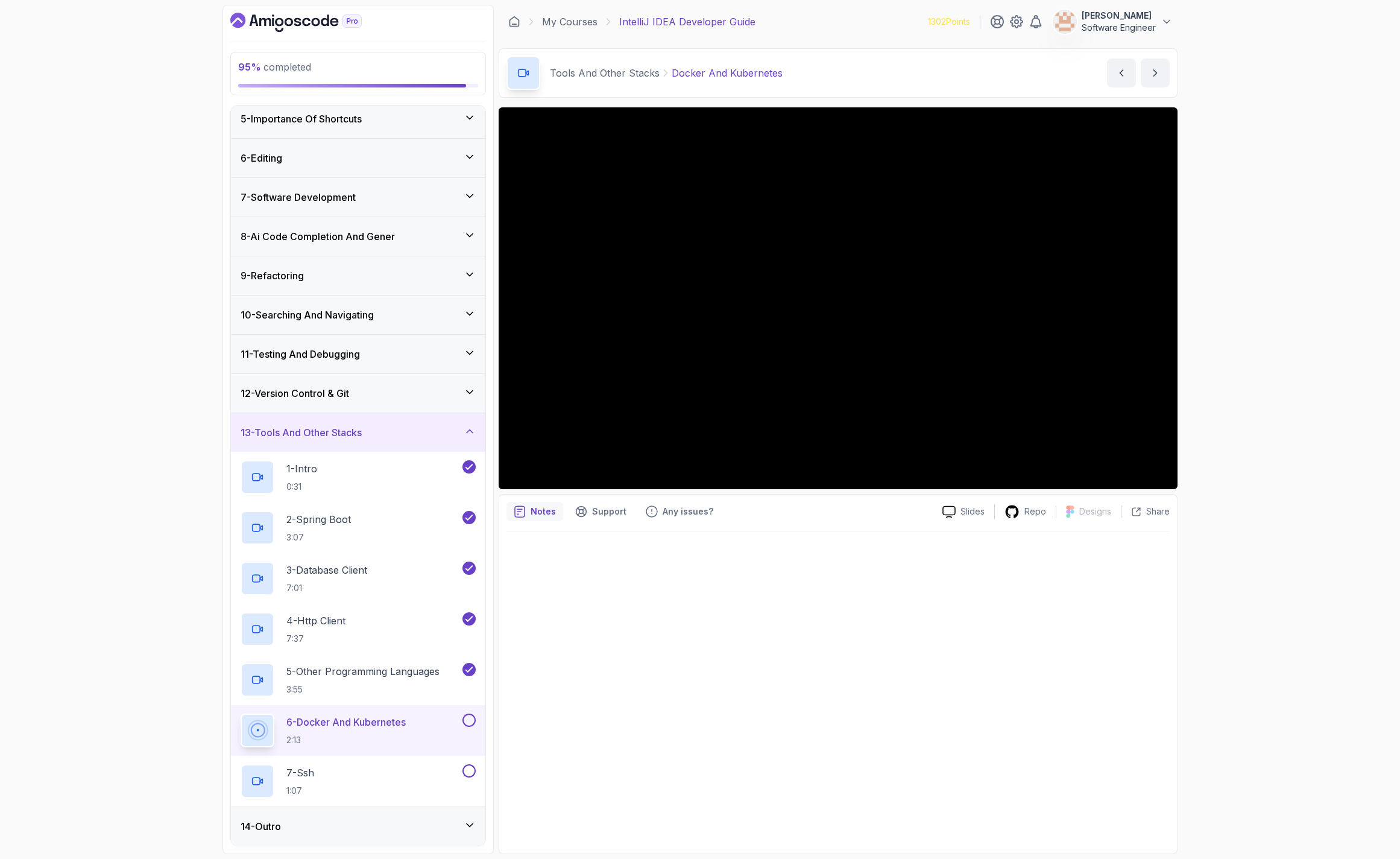
click at [471, 719] on button at bounding box center [469, 720] width 14 height 14
click at [400, 783] on div "7 - Ssh 1:07" at bounding box center [350, 780] width 219 height 34
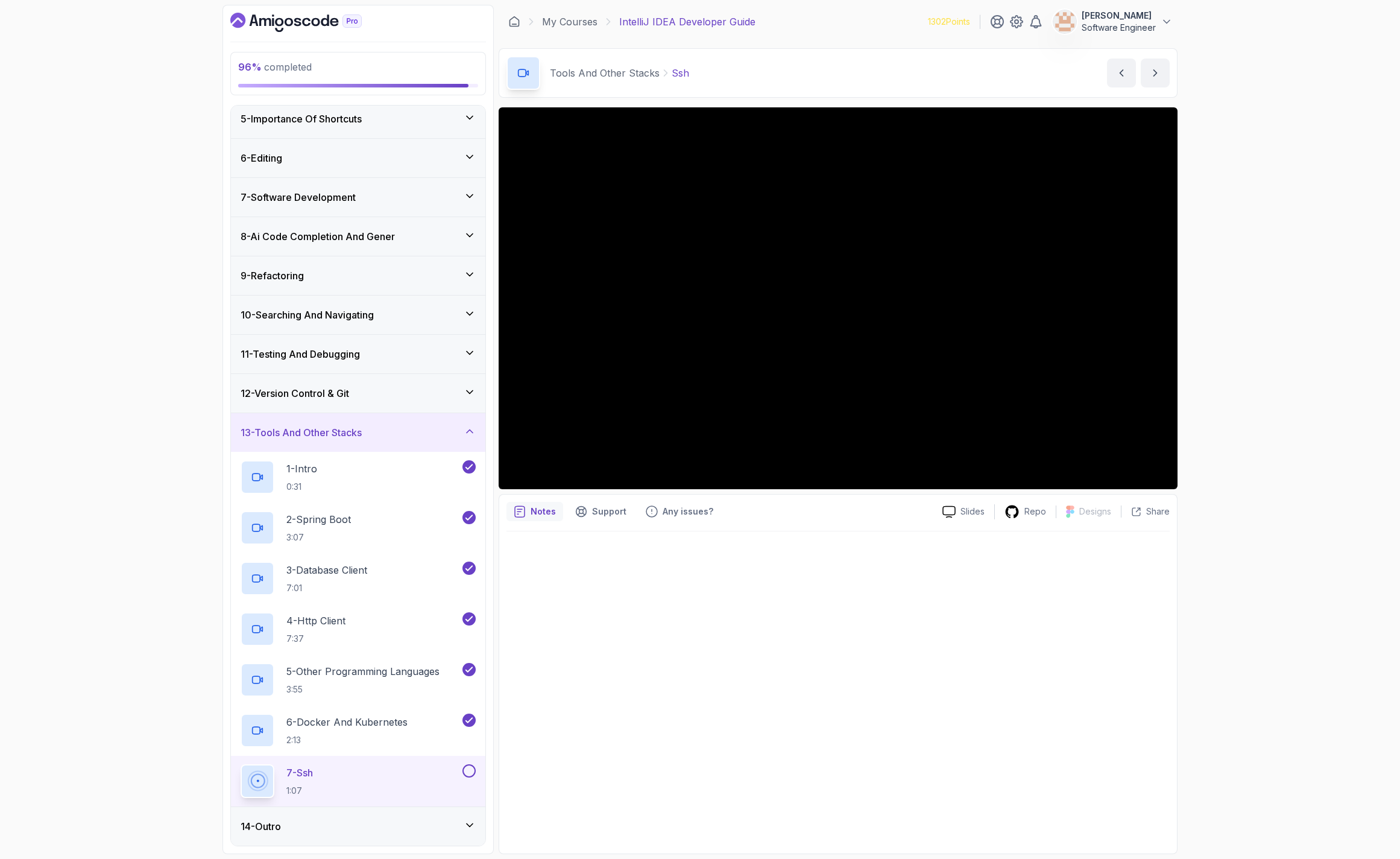
click at [302, 813] on div "14 - Outro" at bounding box center [358, 826] width 254 height 39
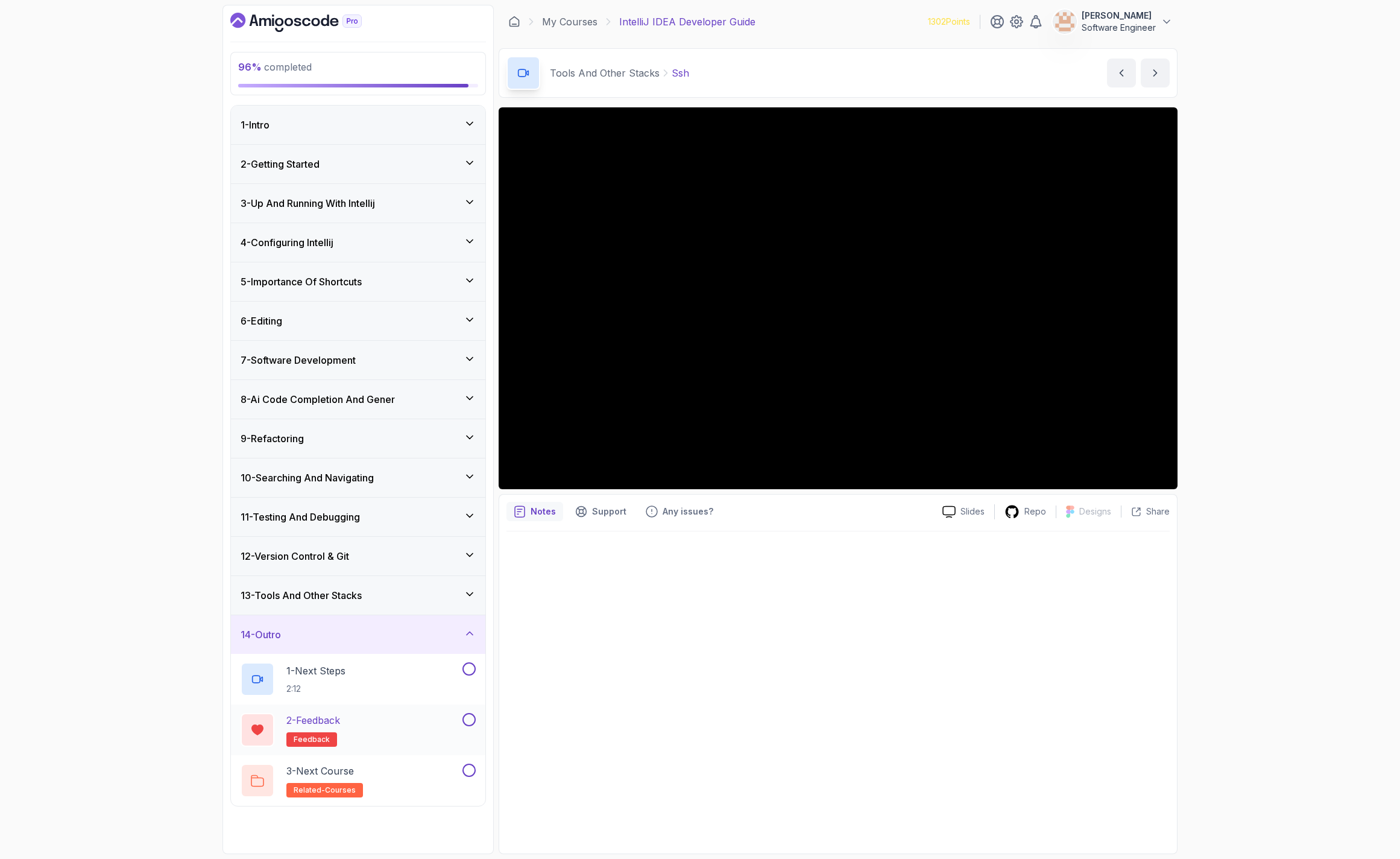
click at [472, 715] on button at bounding box center [469, 720] width 14 height 14
click at [468, 769] on button at bounding box center [469, 770] width 14 height 14
click at [465, 672] on button at bounding box center [469, 669] width 14 height 14
click at [465, 672] on icon at bounding box center [469, 669] width 11 height 12
click at [403, 615] on div "14 - Outro 1 - Next Steps 2:12 2 - Feedback feedback 3 - Next Course related-co…" at bounding box center [358, 710] width 254 height 191
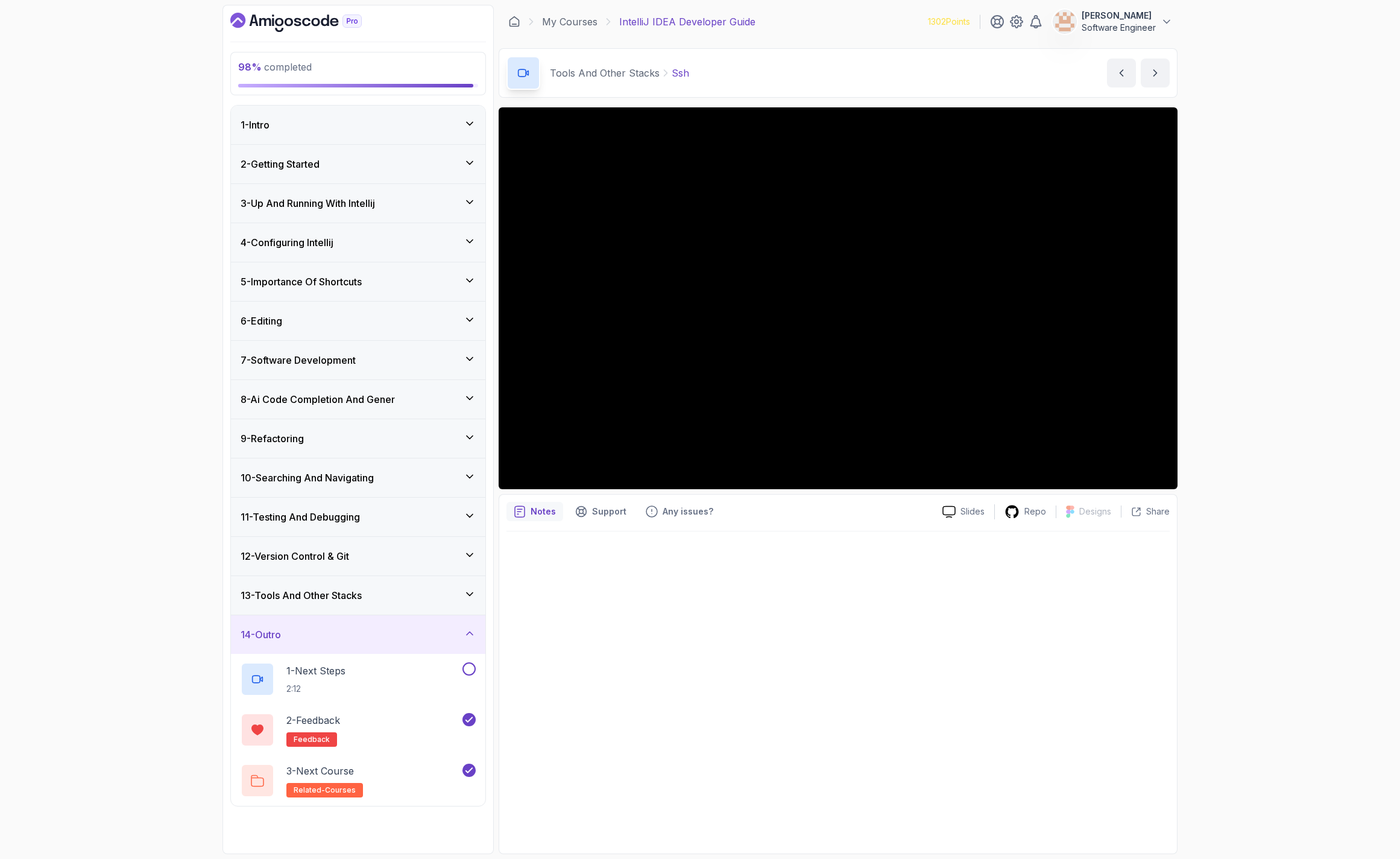
click at [405, 604] on div "13 - Tools And Other Stacks" at bounding box center [358, 595] width 254 height 39
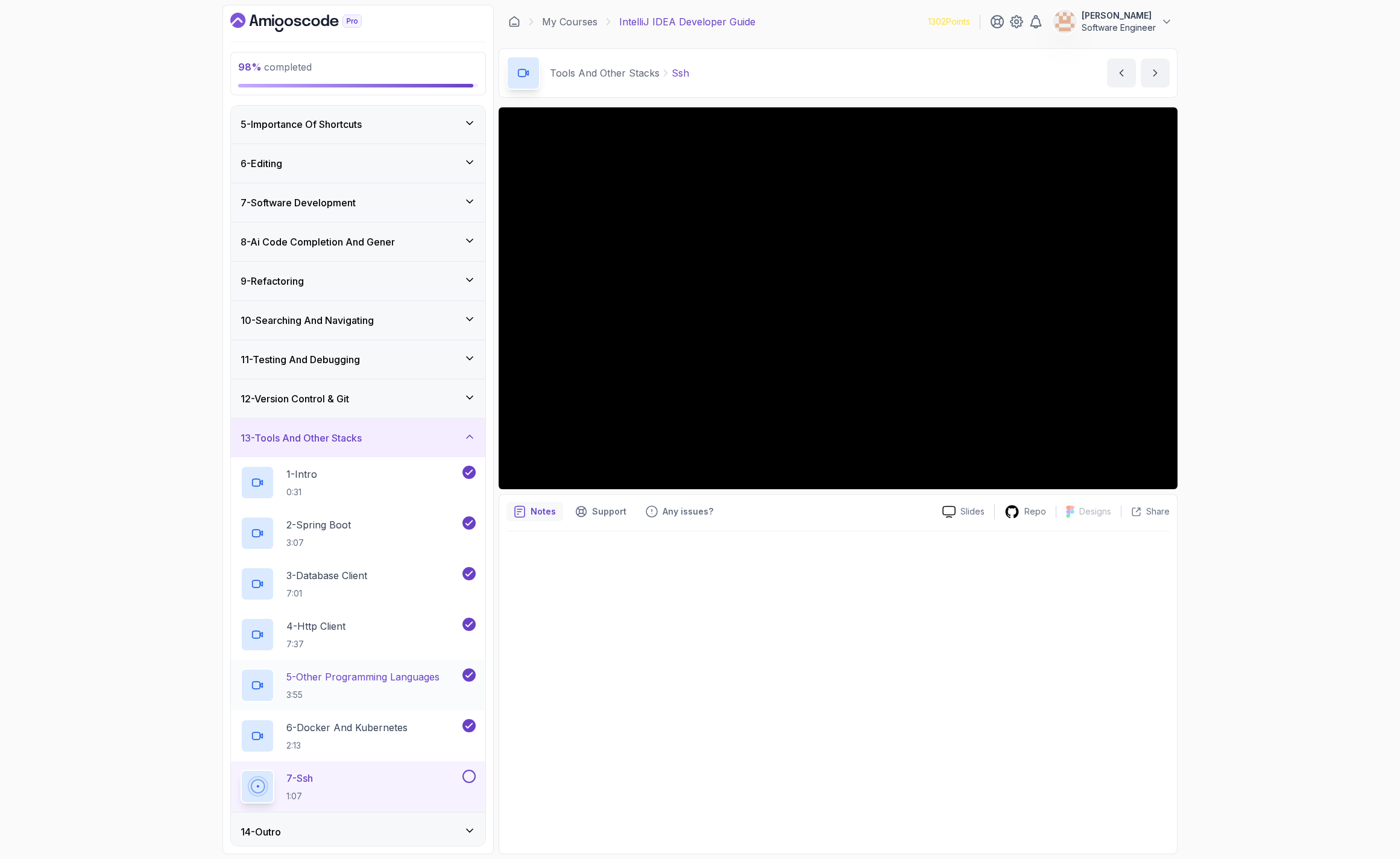
scroll to position [163, 0]
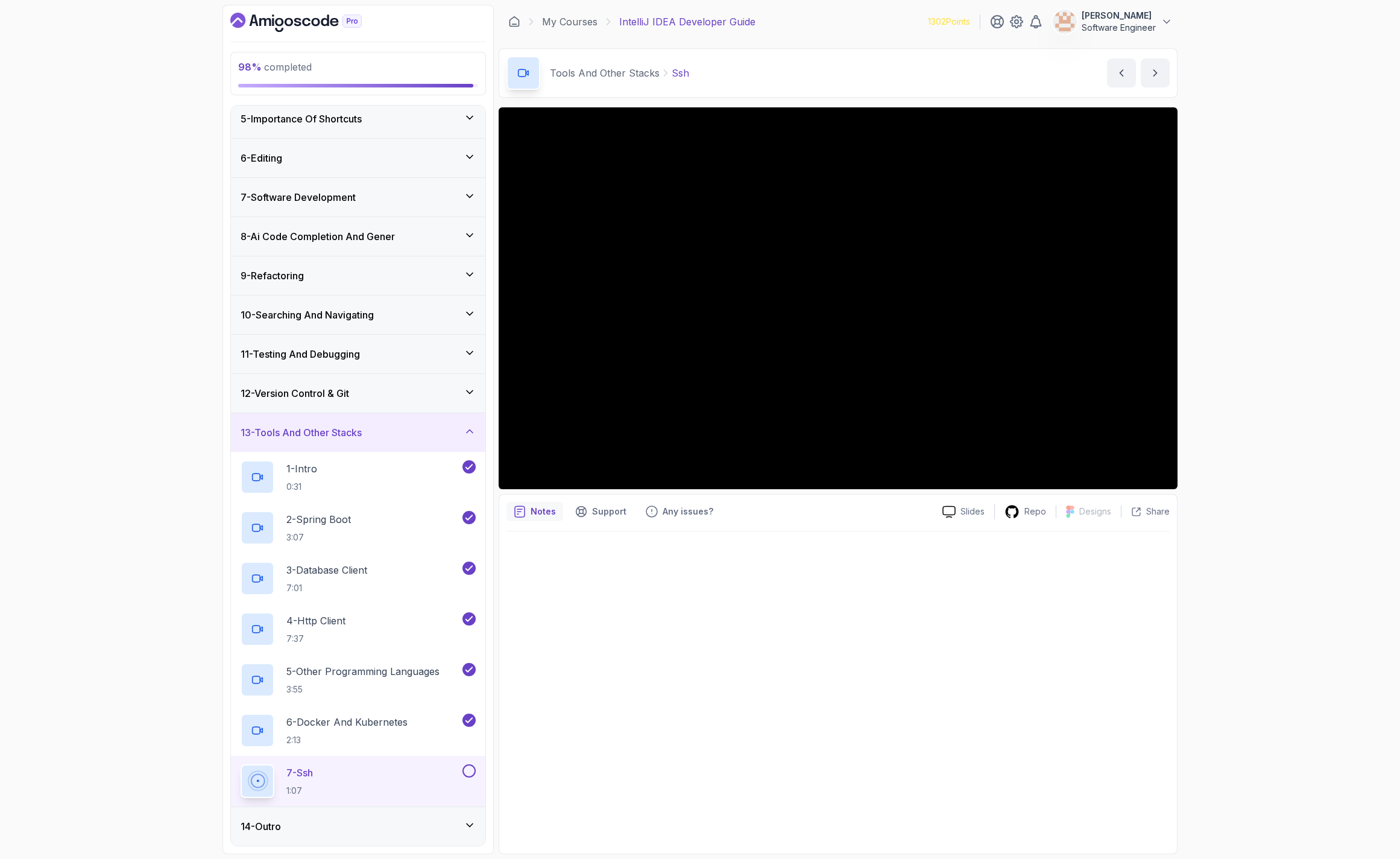
click at [468, 766] on button at bounding box center [469, 771] width 14 height 14
click at [364, 453] on div "1 - Intro 0:31" at bounding box center [358, 477] width 254 height 50
click at [360, 443] on div "13 - Tools And Other Stacks" at bounding box center [358, 432] width 254 height 39
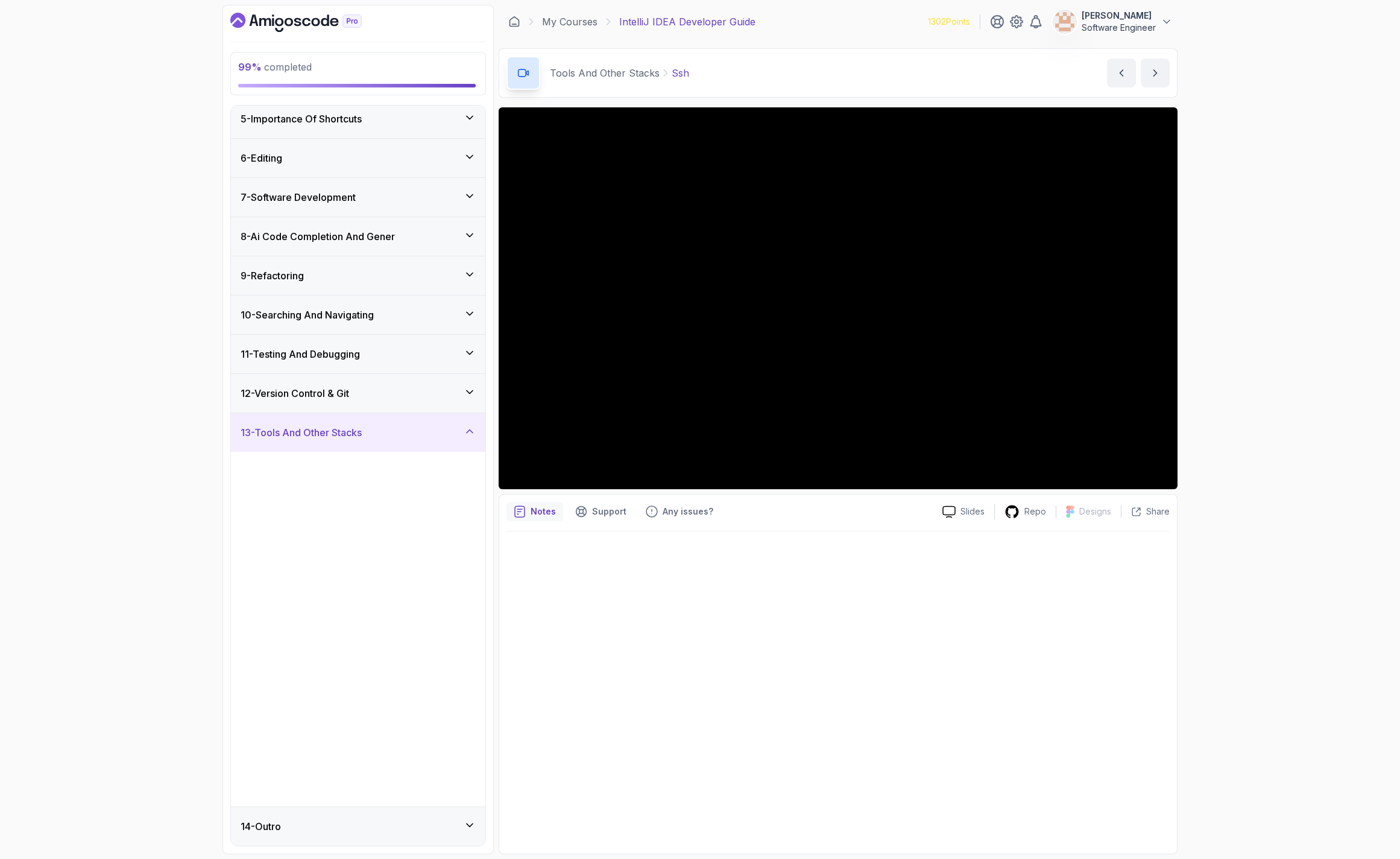
scroll to position [0, 0]
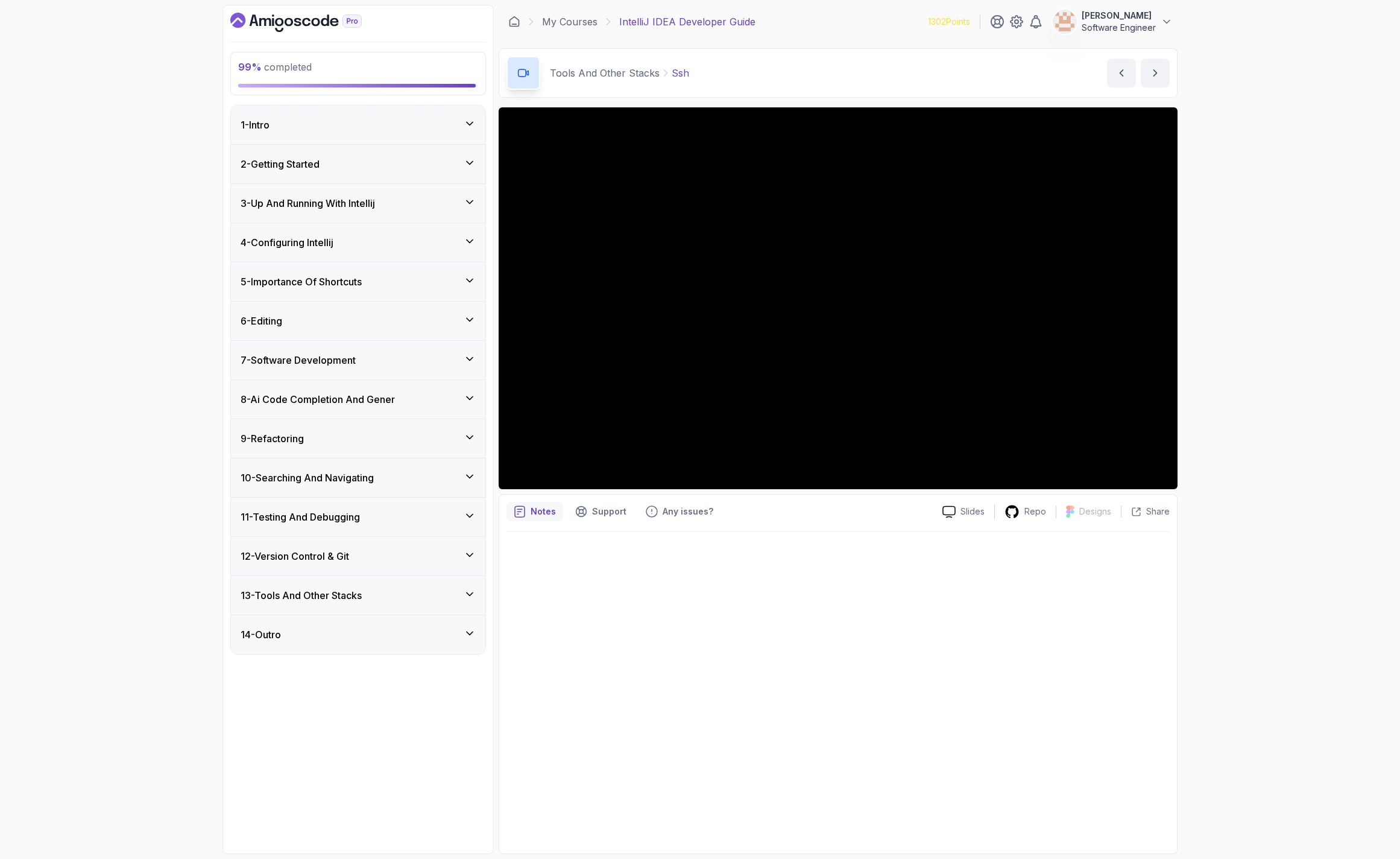
click at [418, 633] on div "14 - Outro" at bounding box center [358, 634] width 235 height 15
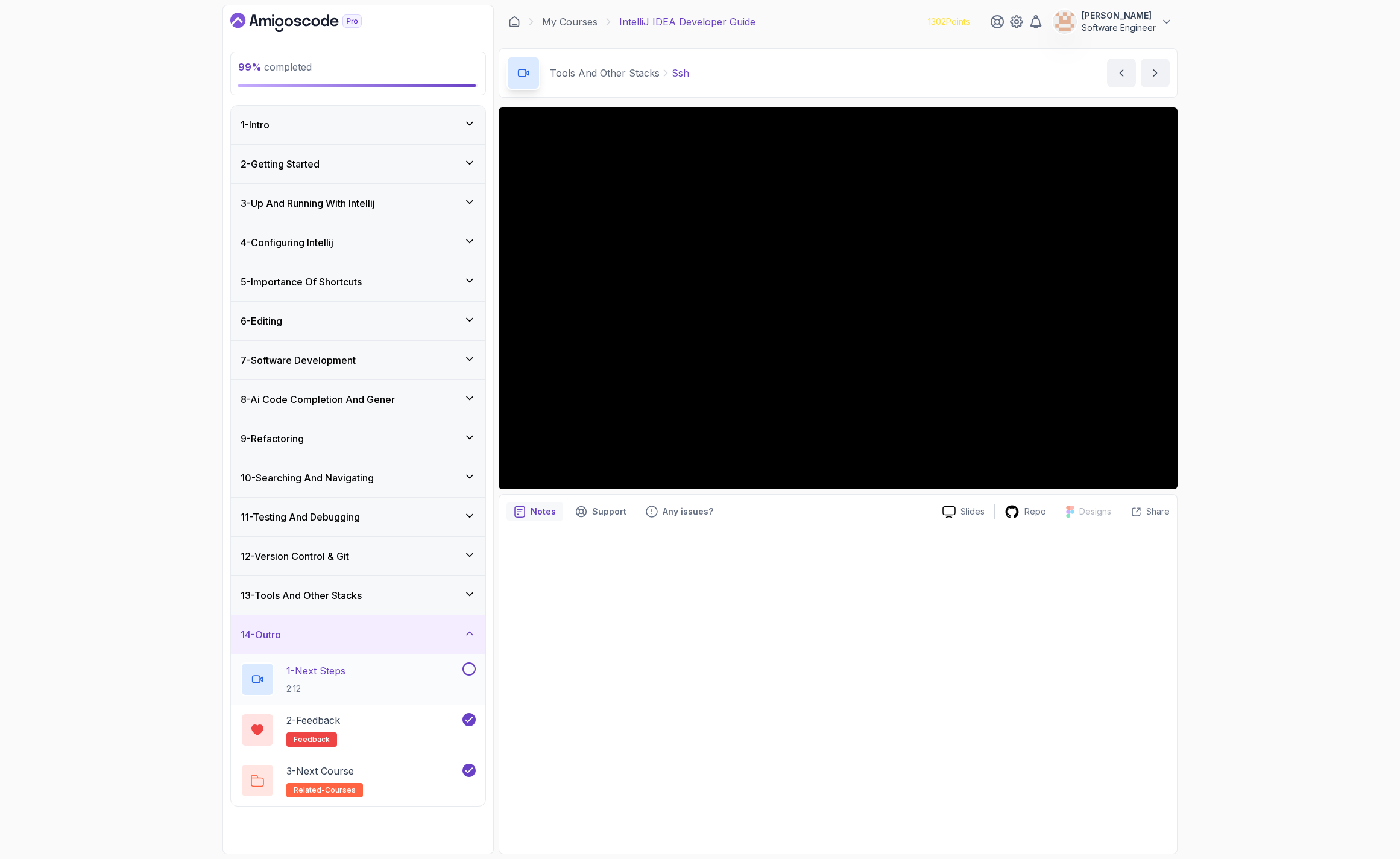
click at [413, 671] on div "1 - Next Steps 2:12" at bounding box center [350, 678] width 219 height 34
click at [472, 666] on button at bounding box center [469, 669] width 14 height 14
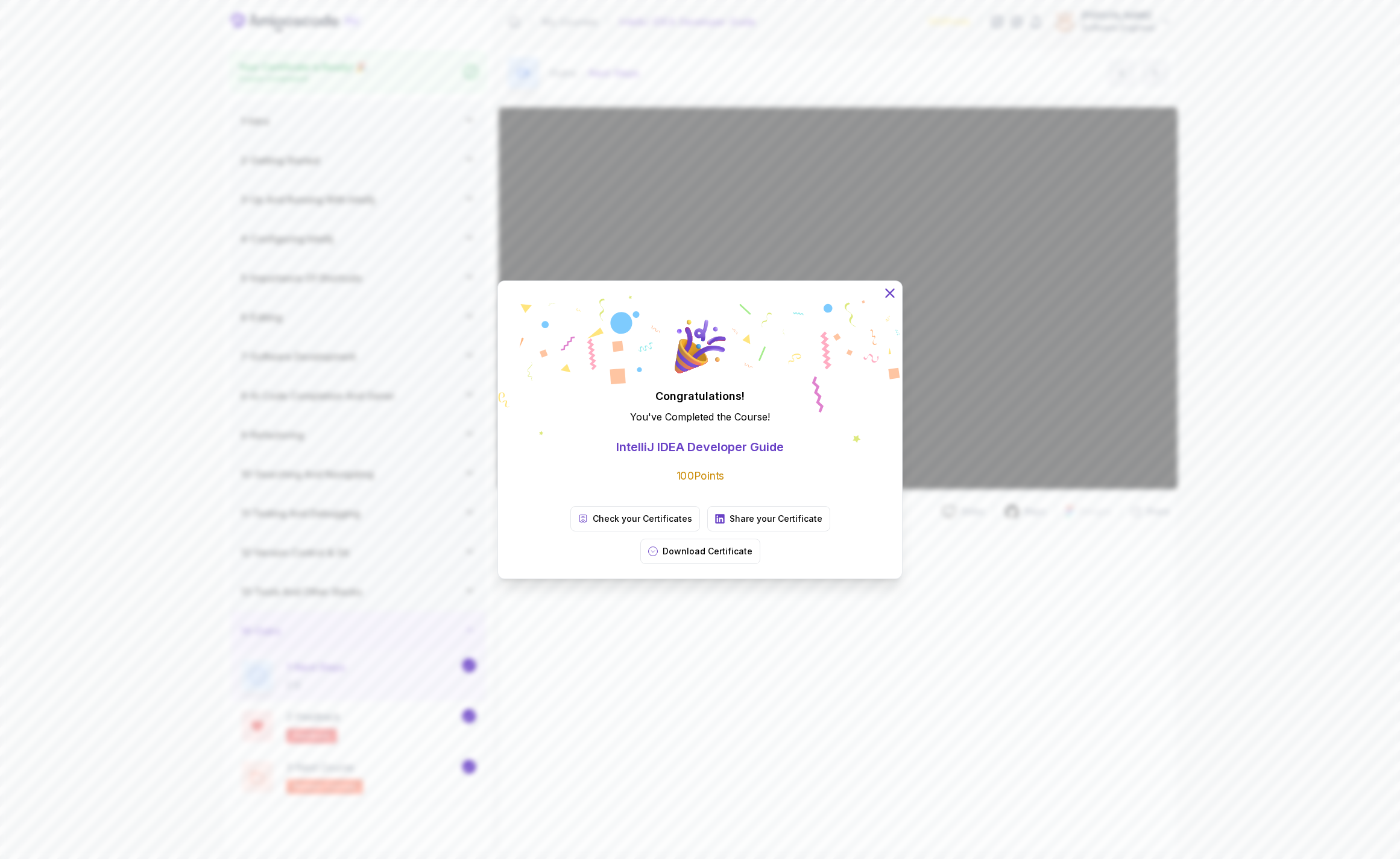
click at [896, 300] on icon at bounding box center [890, 293] width 16 height 16
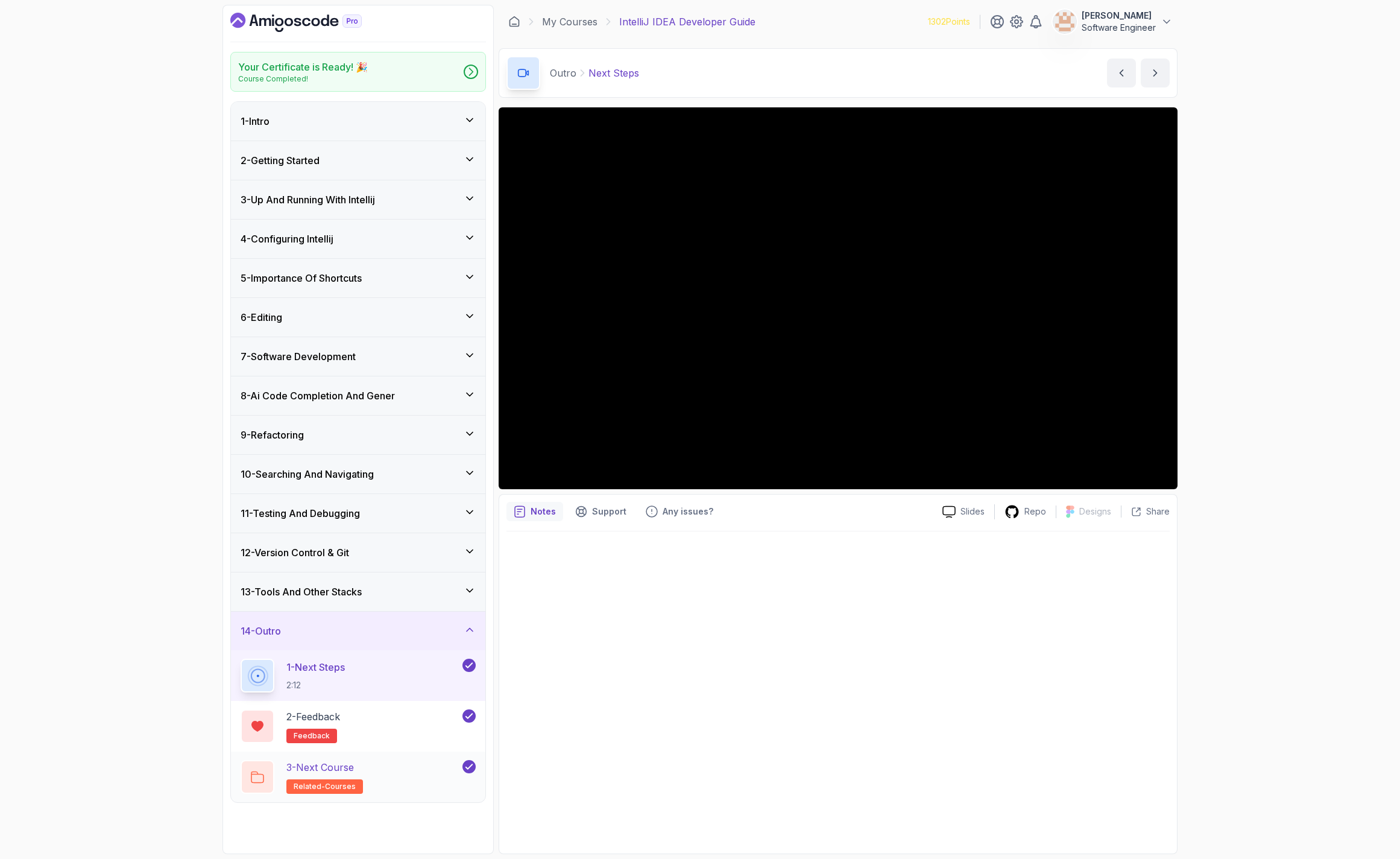
click at [398, 772] on div "3 - Next Course related-courses" at bounding box center [350, 776] width 219 height 34
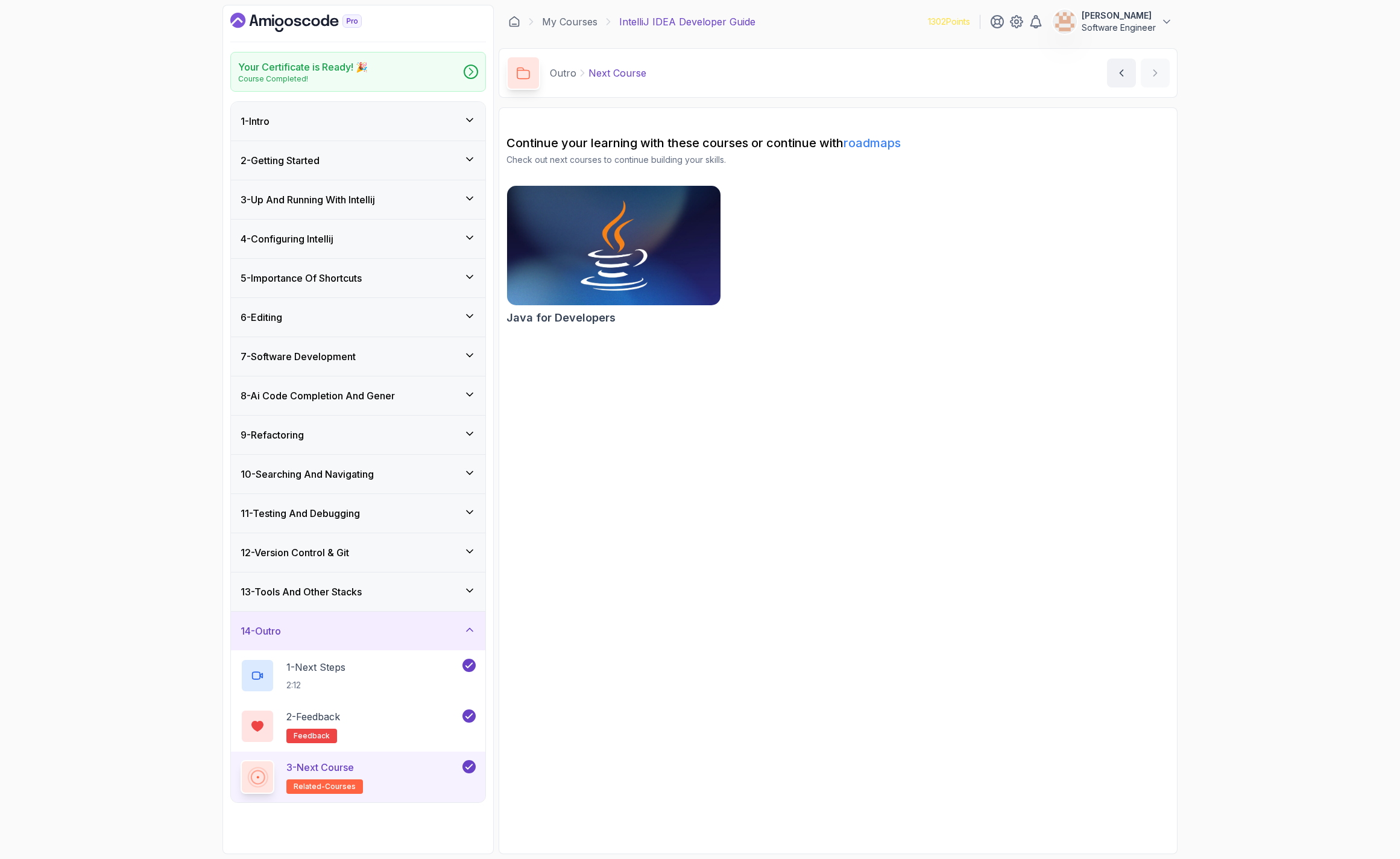
click at [607, 278] on img at bounding box center [613, 246] width 224 height 125
click at [575, 26] on link "My Courses" at bounding box center [570, 22] width 55 height 15
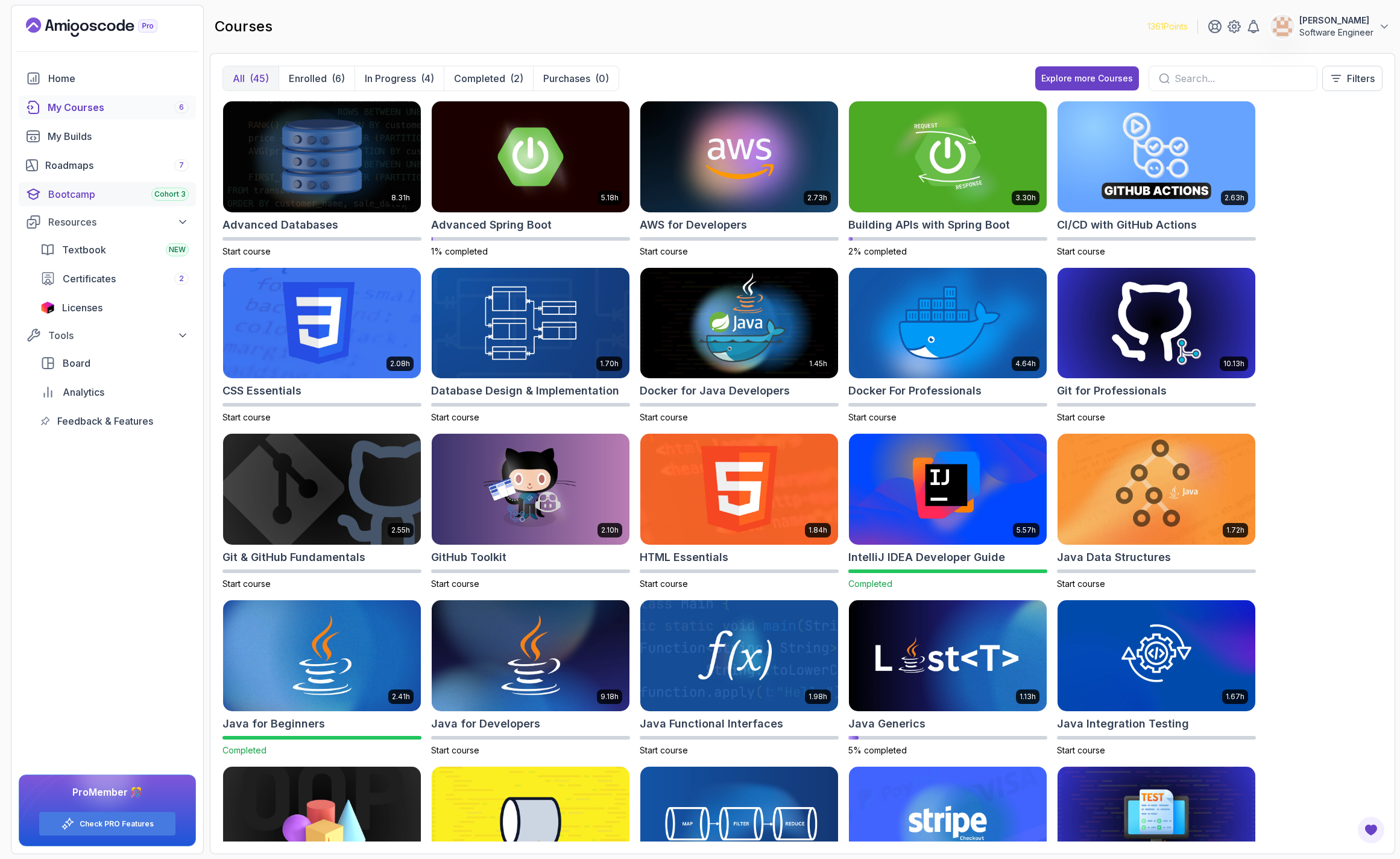
click at [103, 194] on div "Bootcamp Cohort 3" at bounding box center [119, 194] width 141 height 15
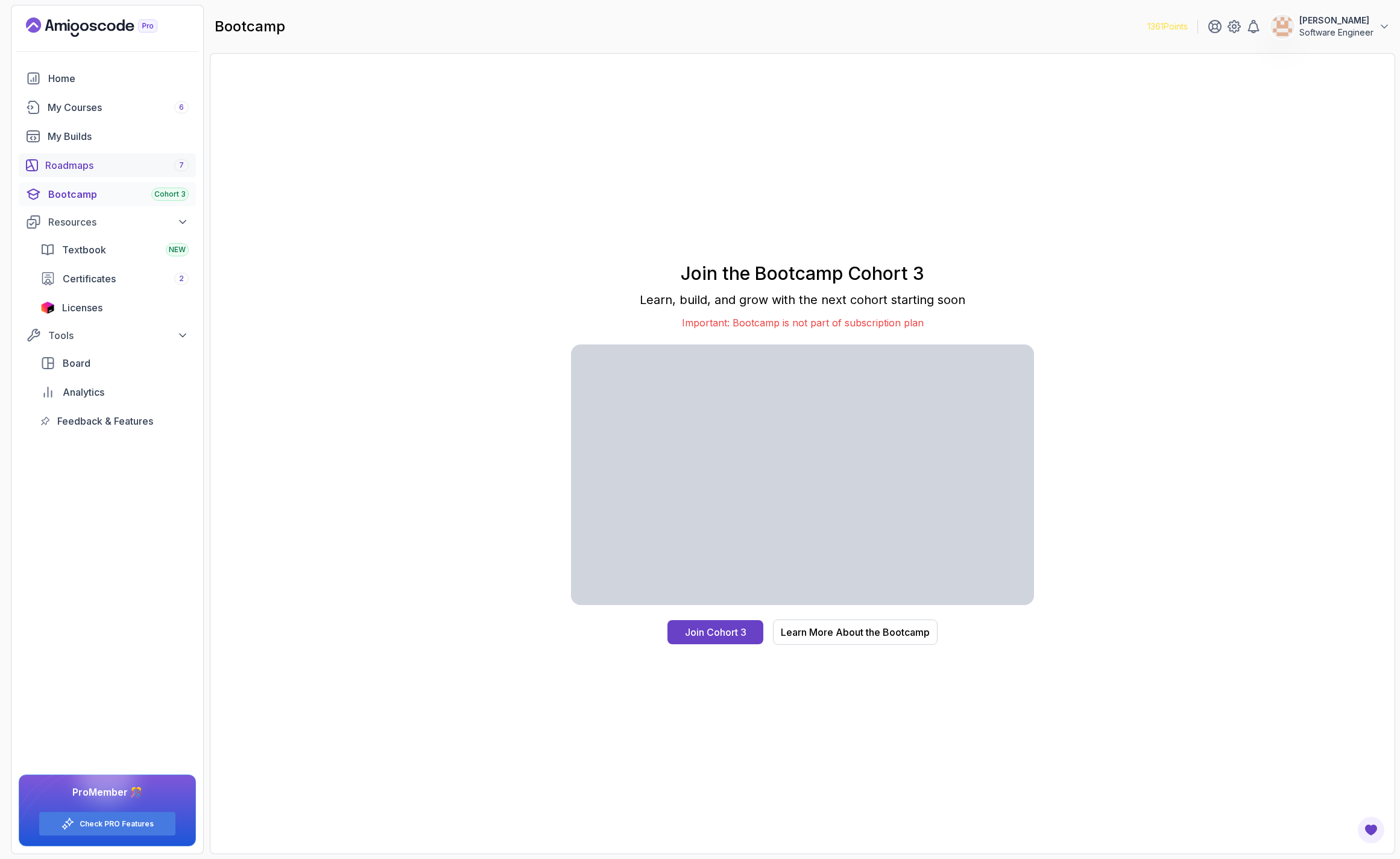
click at [75, 155] on link "Roadmaps 7" at bounding box center [107, 165] width 177 height 24
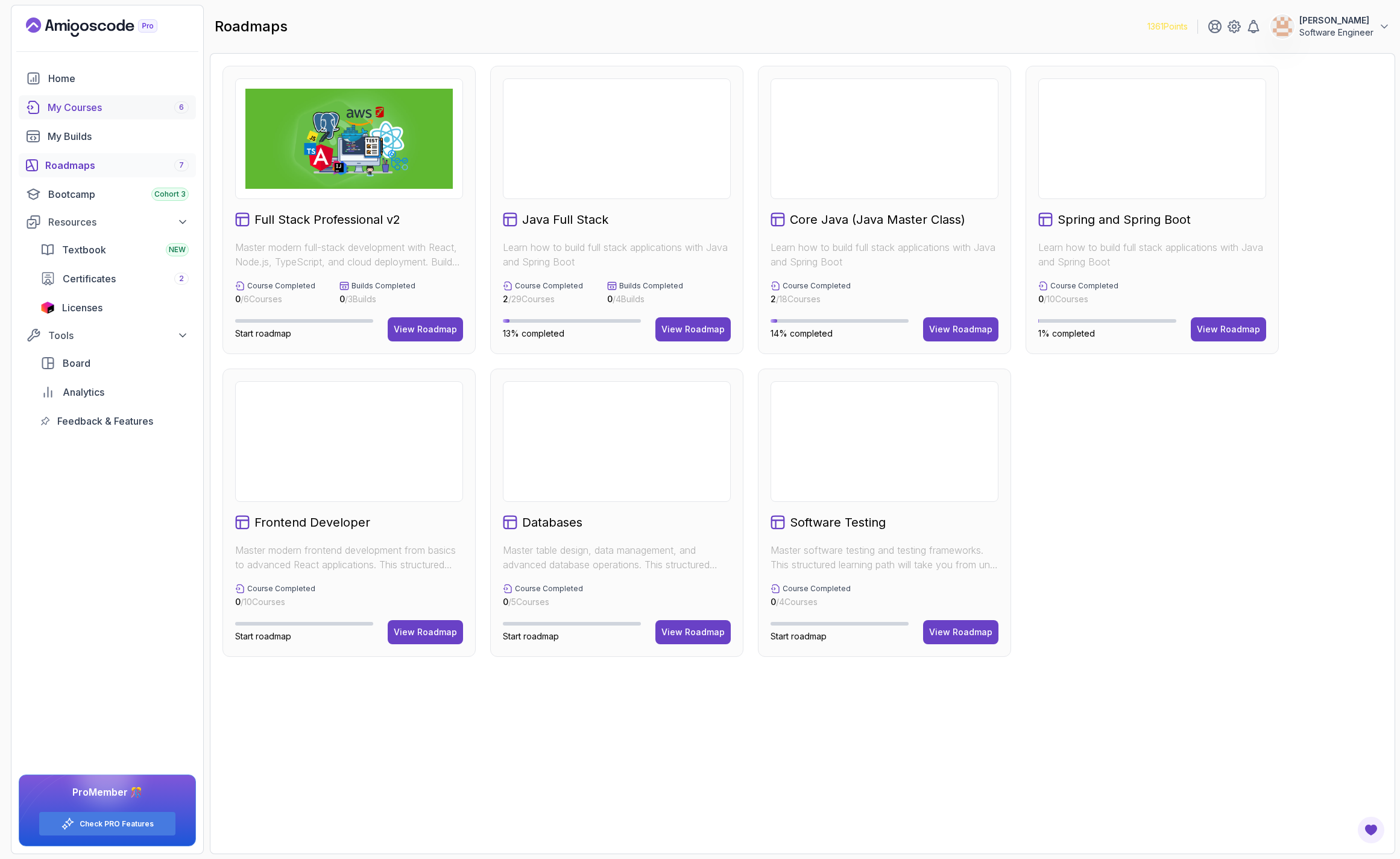
click at [85, 106] on div "My Courses 6" at bounding box center [119, 107] width 141 height 15
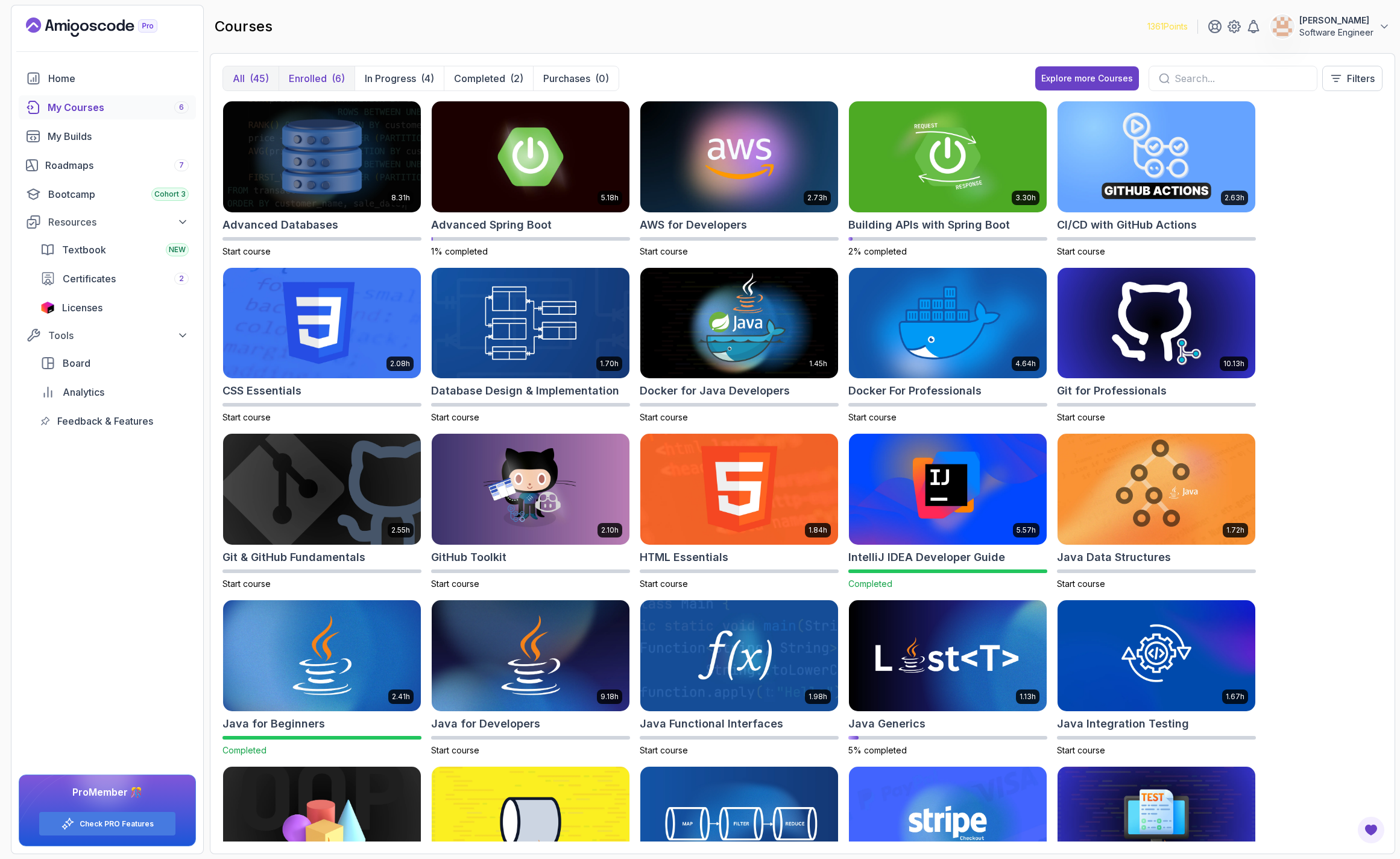
click at [316, 69] on button "Enrolled (6)" at bounding box center [317, 78] width 76 height 24
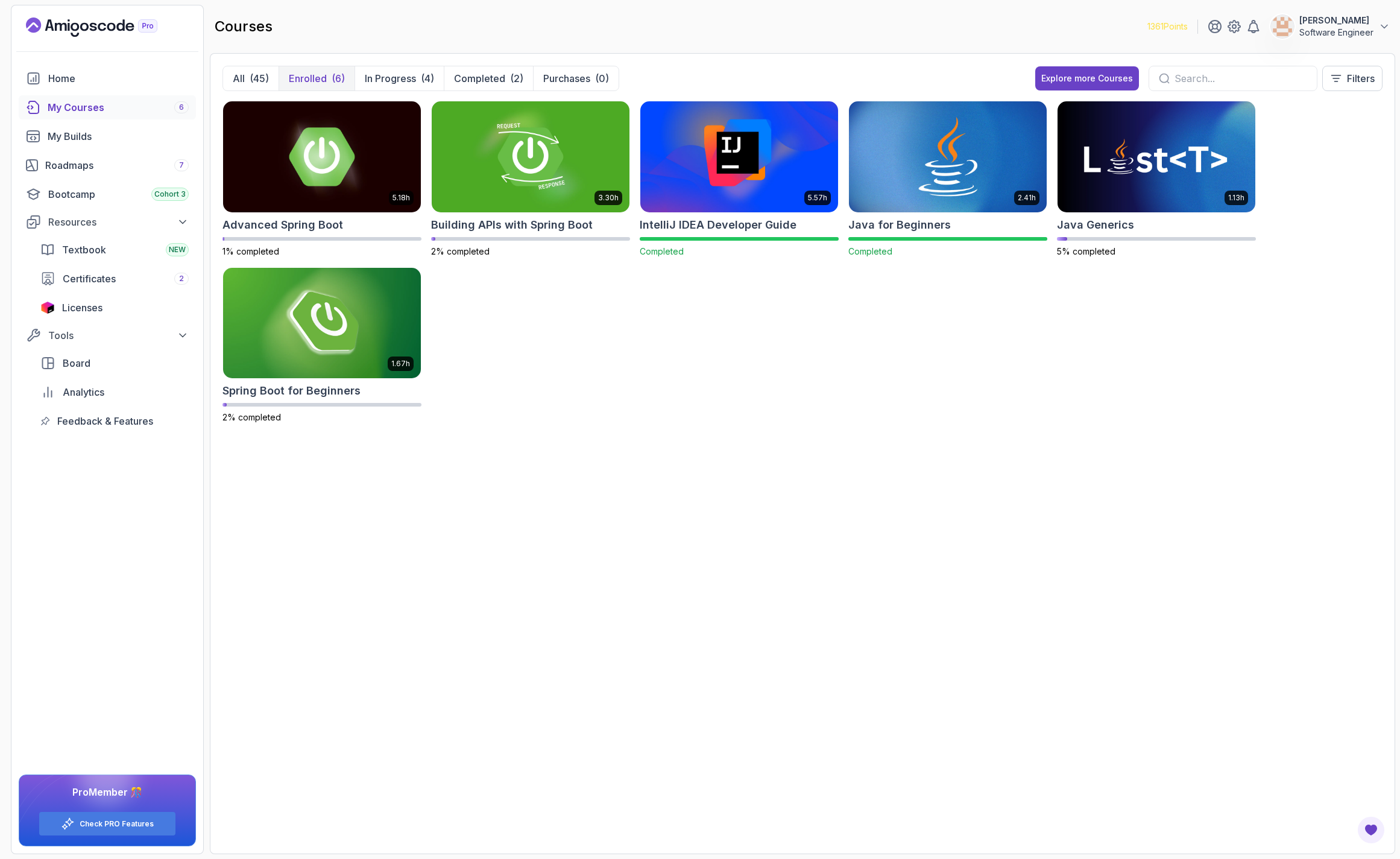
drag, startPoint x: 768, startPoint y: 195, endPoint x: 751, endPoint y: 306, distance: 112.3
click at [658, 253] on span "Completed" at bounding box center [662, 251] width 44 height 10
click at [103, 166] on div "Roadmaps 7" at bounding box center [117, 165] width 144 height 15
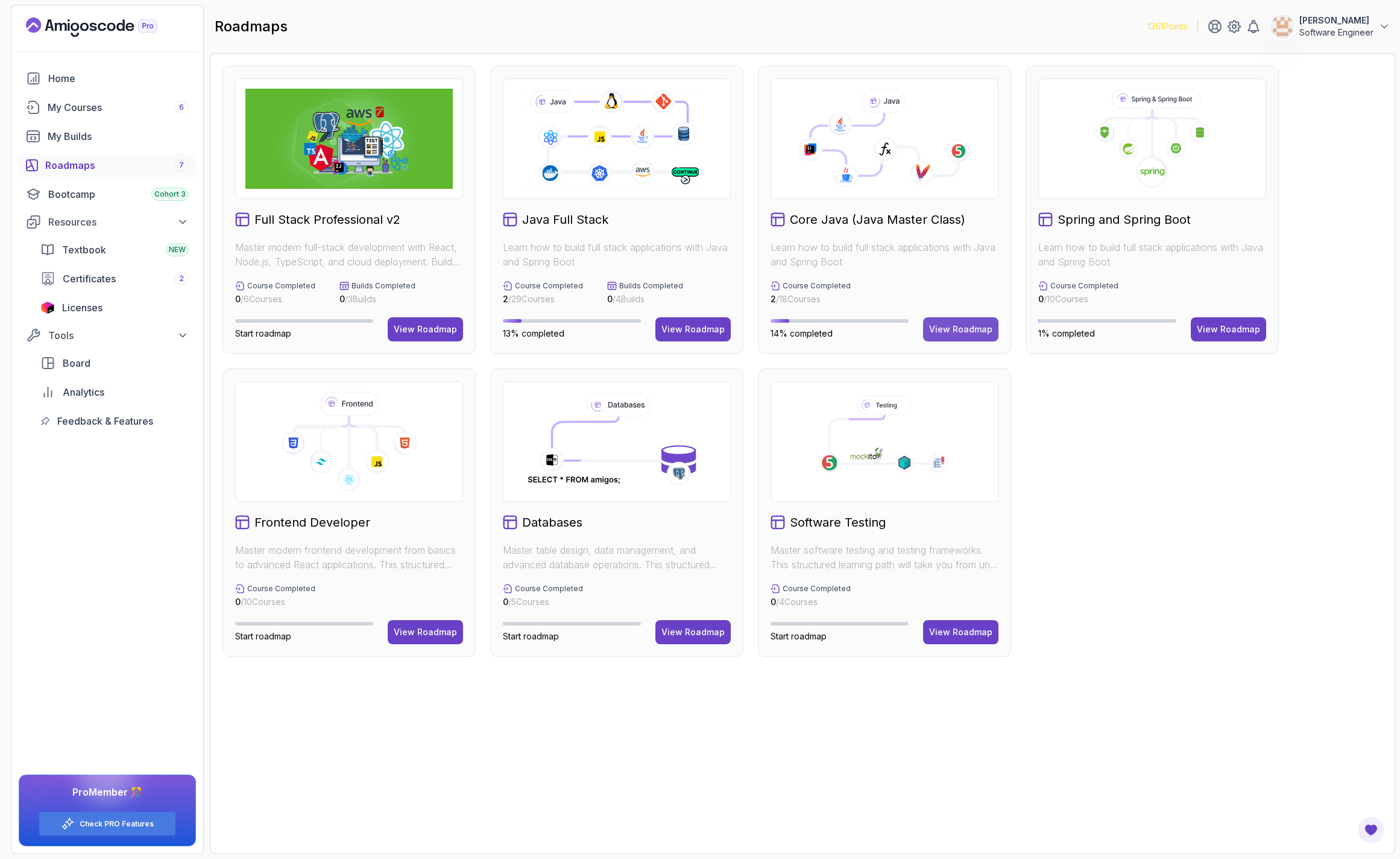
click at [955, 328] on div "View Roadmap" at bounding box center [960, 329] width 63 height 12
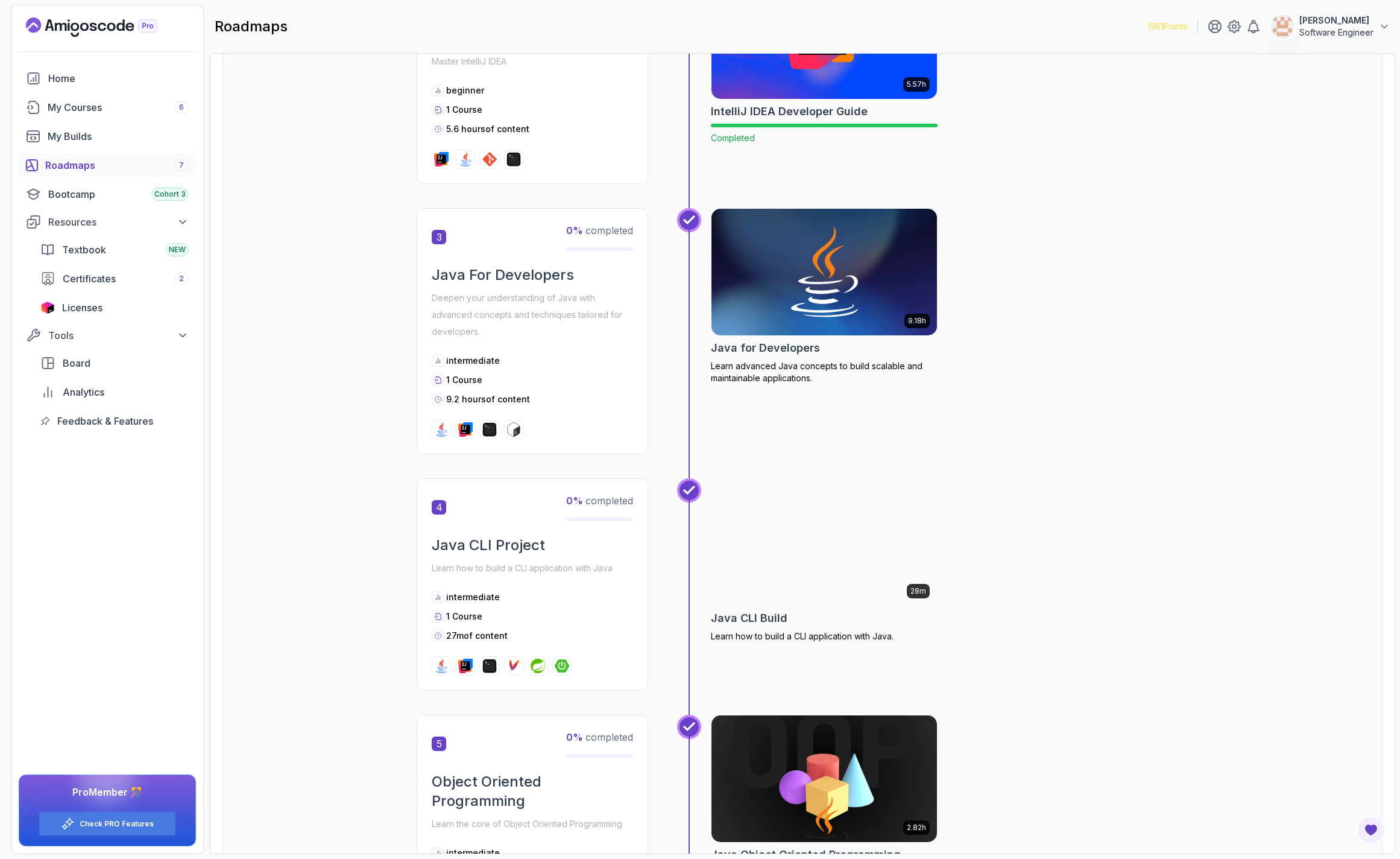
scroll to position [579, 0]
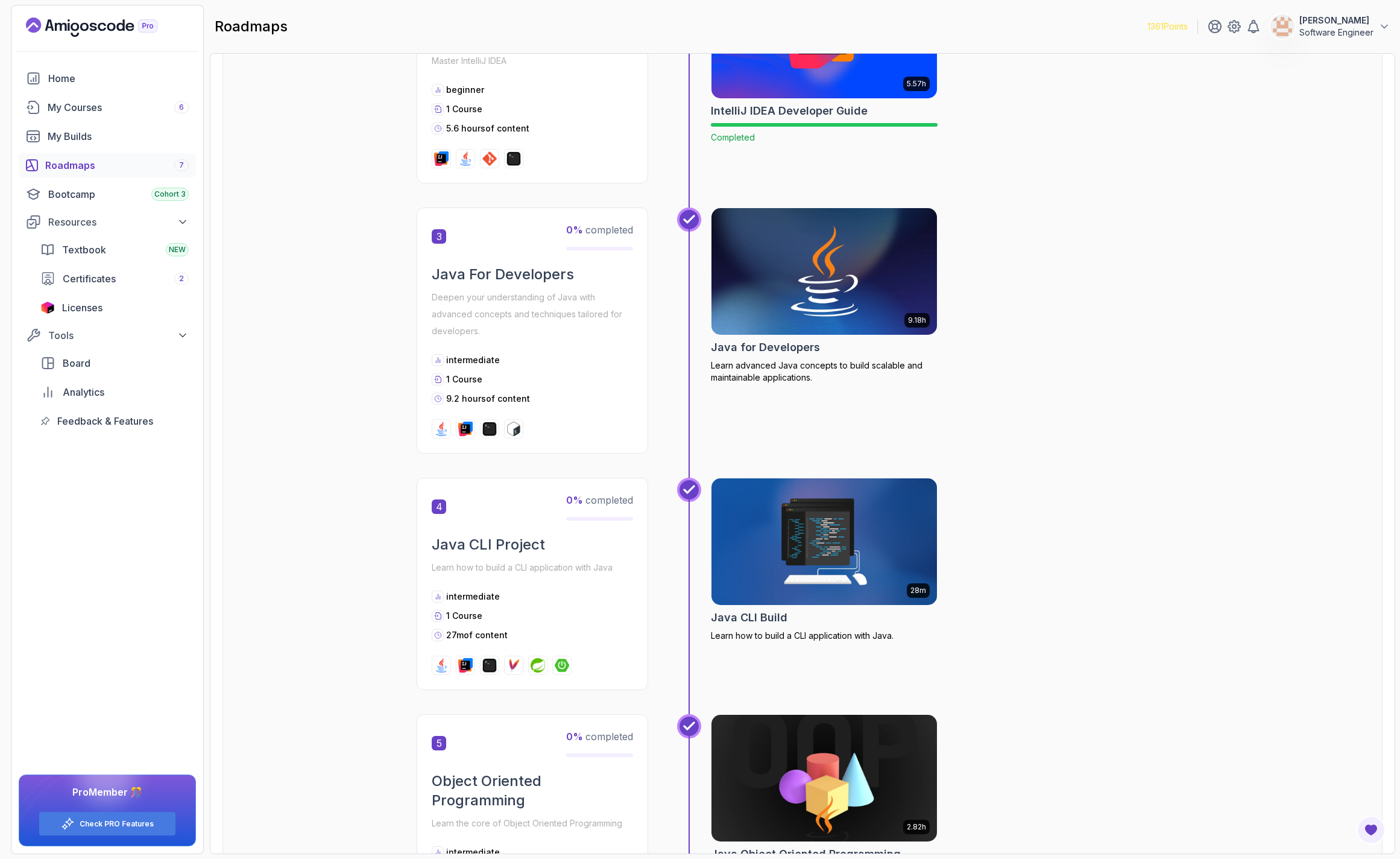
drag, startPoint x: 430, startPoint y: 632, endPoint x: 553, endPoint y: 653, distance: 124.8
click at [539, 650] on div "4 0 % completed Java CLI Project Learn how to build a CLI application with Java…" at bounding box center [532, 584] width 231 height 212
click at [841, 276] on img at bounding box center [825, 271] width 237 height 133
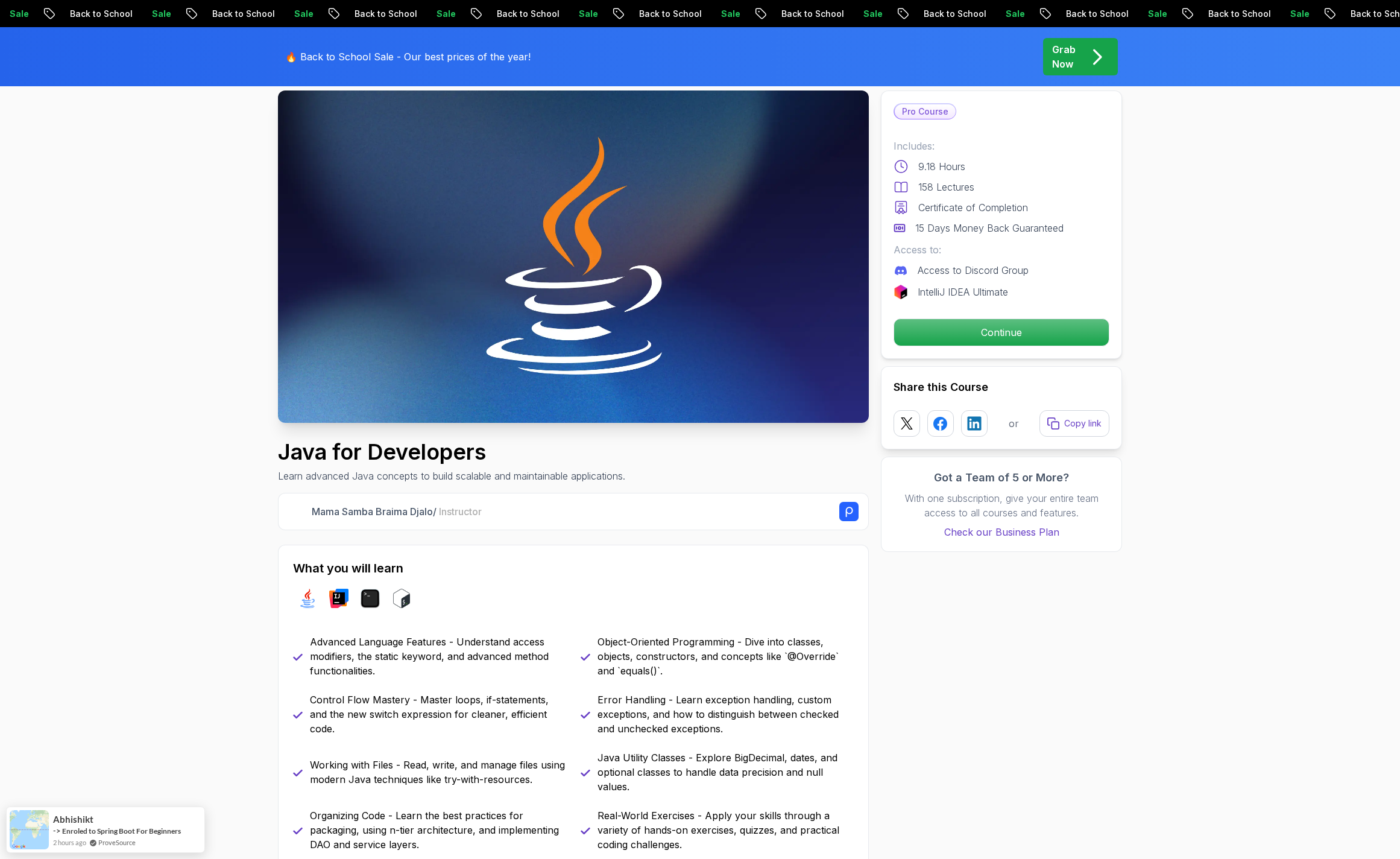
scroll to position [69, 0]
drag, startPoint x: 964, startPoint y: 316, endPoint x: 969, endPoint y: 320, distance: 6.4
click at [965, 316] on div "Pro Course Includes: 9.18 Hours 158 Lectures Certificate of Completion 15 Days …" at bounding box center [1001, 223] width 241 height 268
click at [973, 324] on p "Continue" at bounding box center [1001, 332] width 204 height 25
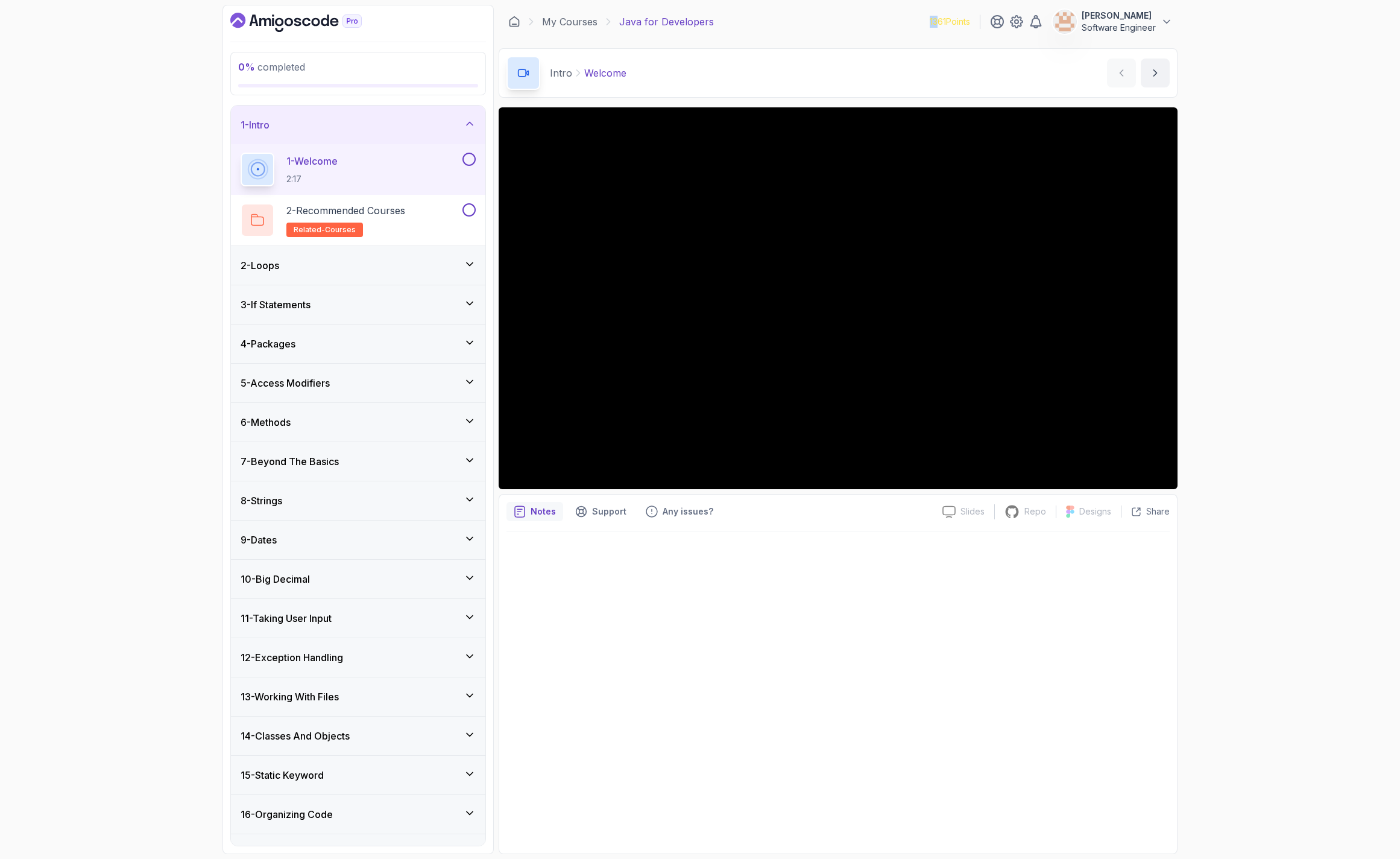
drag, startPoint x: 936, startPoint y: 19, endPoint x: 922, endPoint y: 17, distance: 14.1
click at [922, 17] on div "My Courses Java for Developers 1361 Points [PERSON_NAME] Software Engineer" at bounding box center [838, 21] width 679 height 34
click at [925, 17] on div "My Courses Java for Developers 1361 Points [PERSON_NAME] Software Engineer" at bounding box center [838, 21] width 679 height 34
drag, startPoint x: 930, startPoint y: 20, endPoint x: 971, endPoint y: 17, distance: 41.1
click at [971, 17] on div "1361 Points [PERSON_NAME] Software Engineer" at bounding box center [1051, 21] width 243 height 24
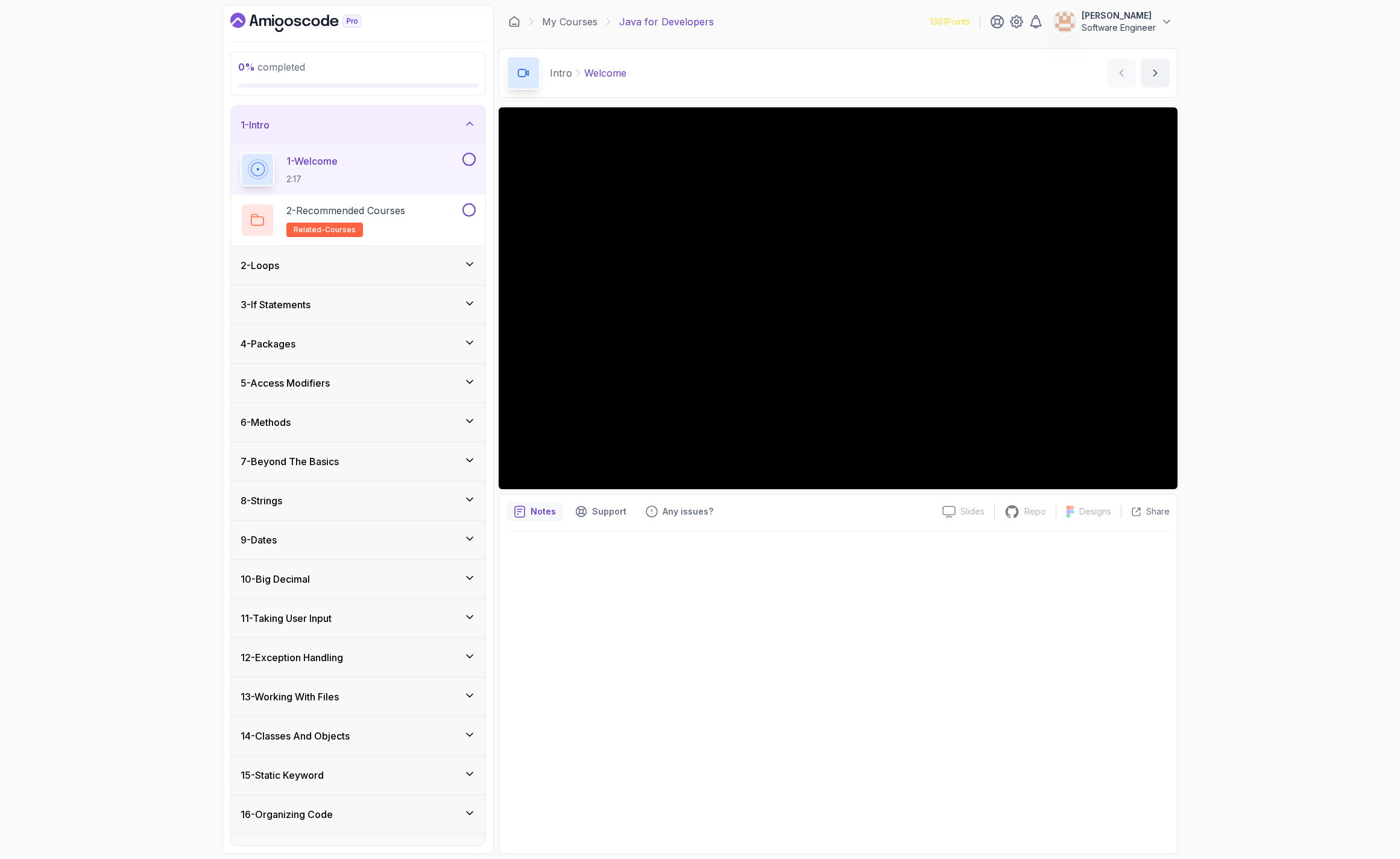
click at [975, 23] on div "1361 Points [PERSON_NAME] Software Engineer" at bounding box center [1051, 21] width 243 height 24
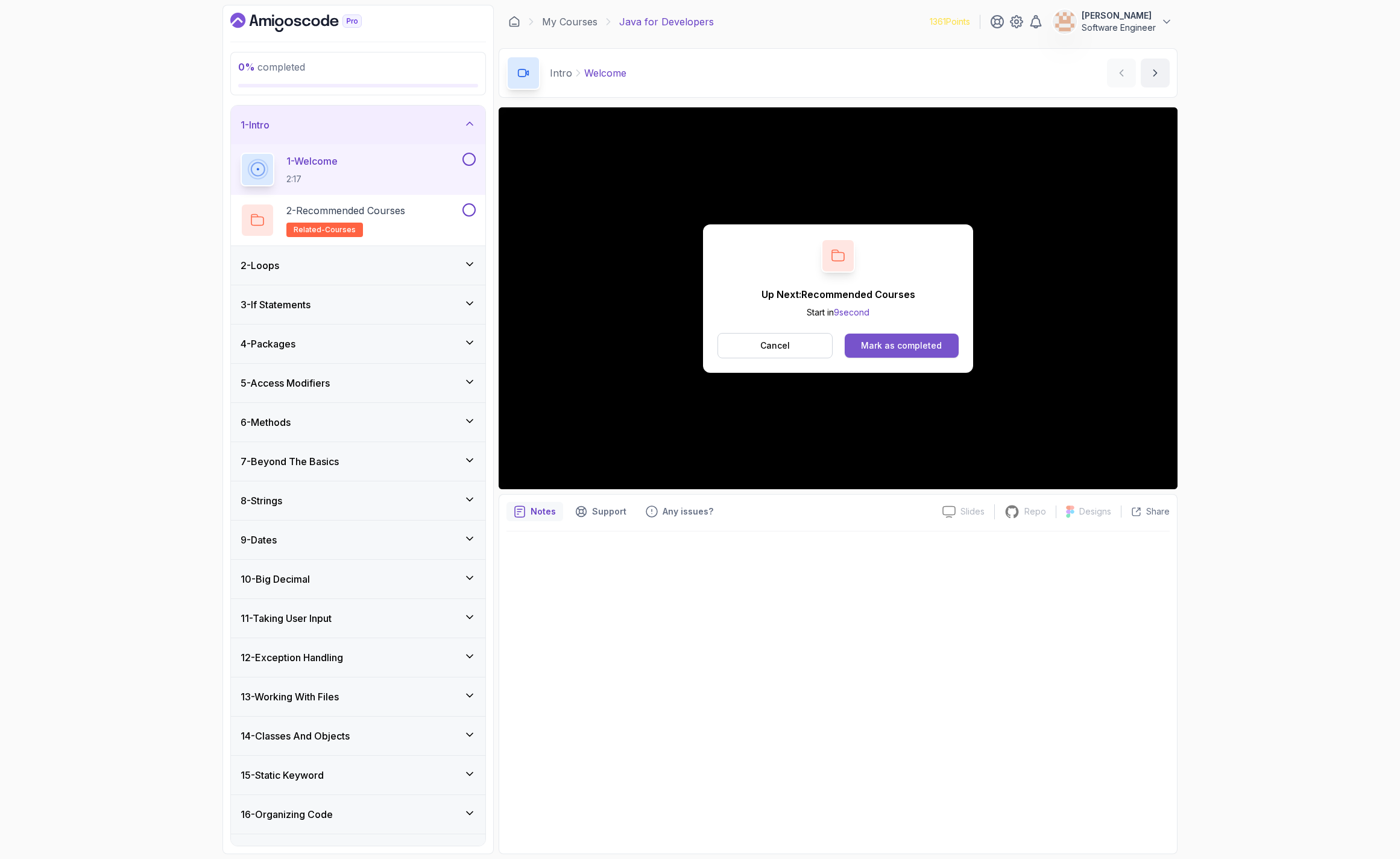
click at [869, 354] on button "Mark as completed" at bounding box center [902, 345] width 114 height 24
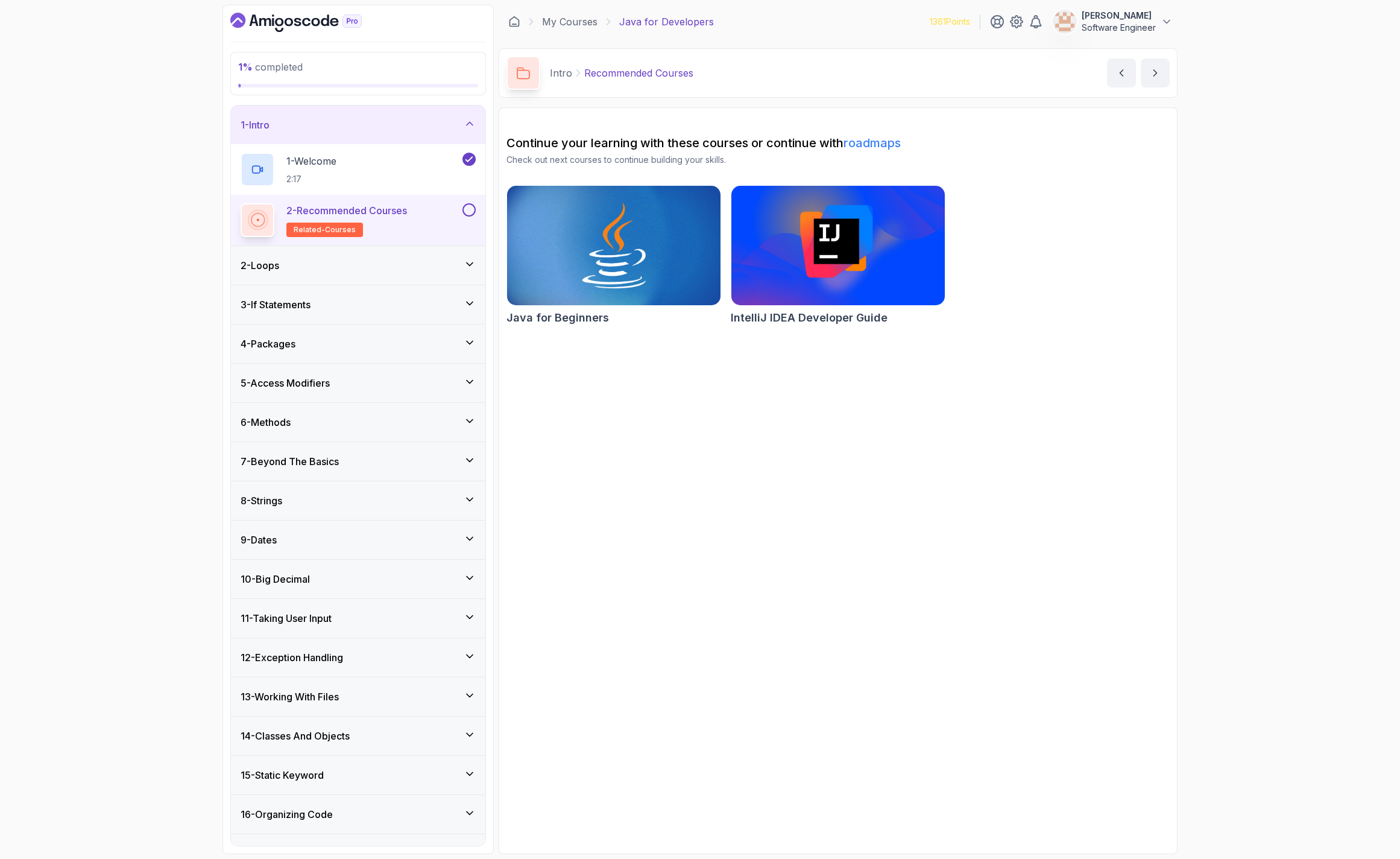
click at [470, 209] on button at bounding box center [469, 210] width 14 height 14
click at [394, 277] on div "2 - Loops" at bounding box center [358, 265] width 254 height 39
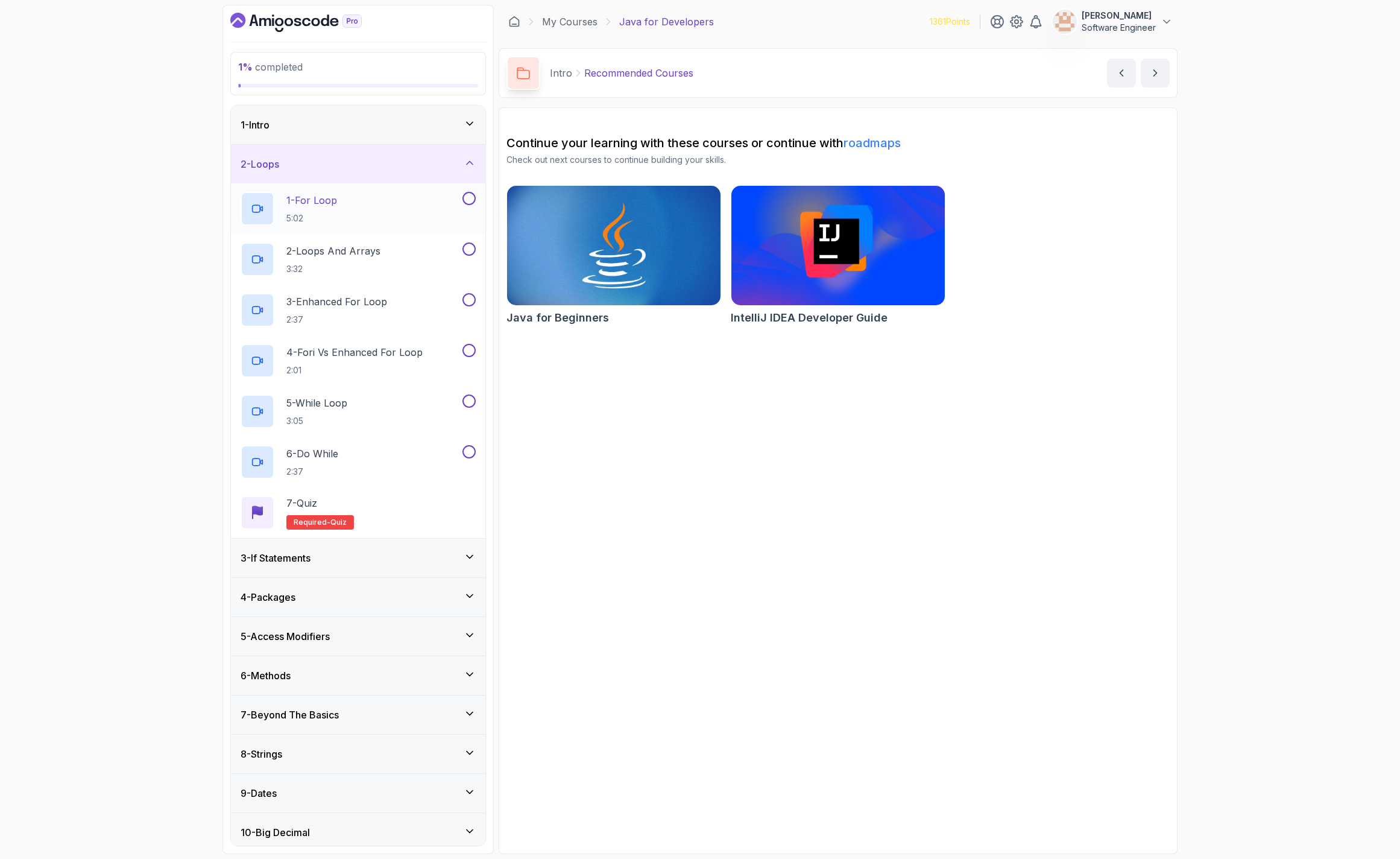
click at [375, 211] on div "1 - For Loop 5:02" at bounding box center [350, 208] width 219 height 34
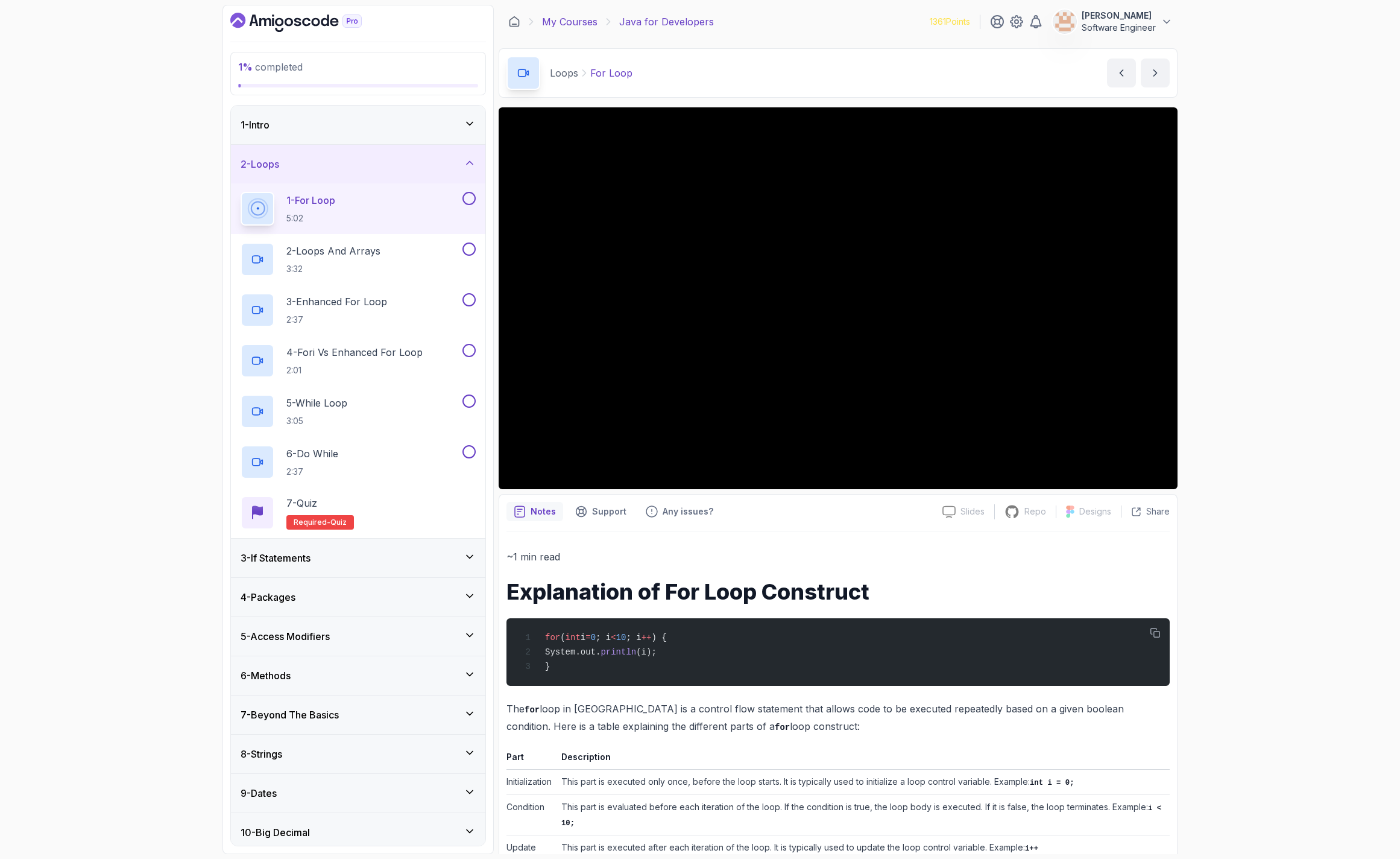
click at [576, 22] on link "My Courses" at bounding box center [570, 22] width 55 height 15
